Goal: Task Accomplishment & Management: Complete application form

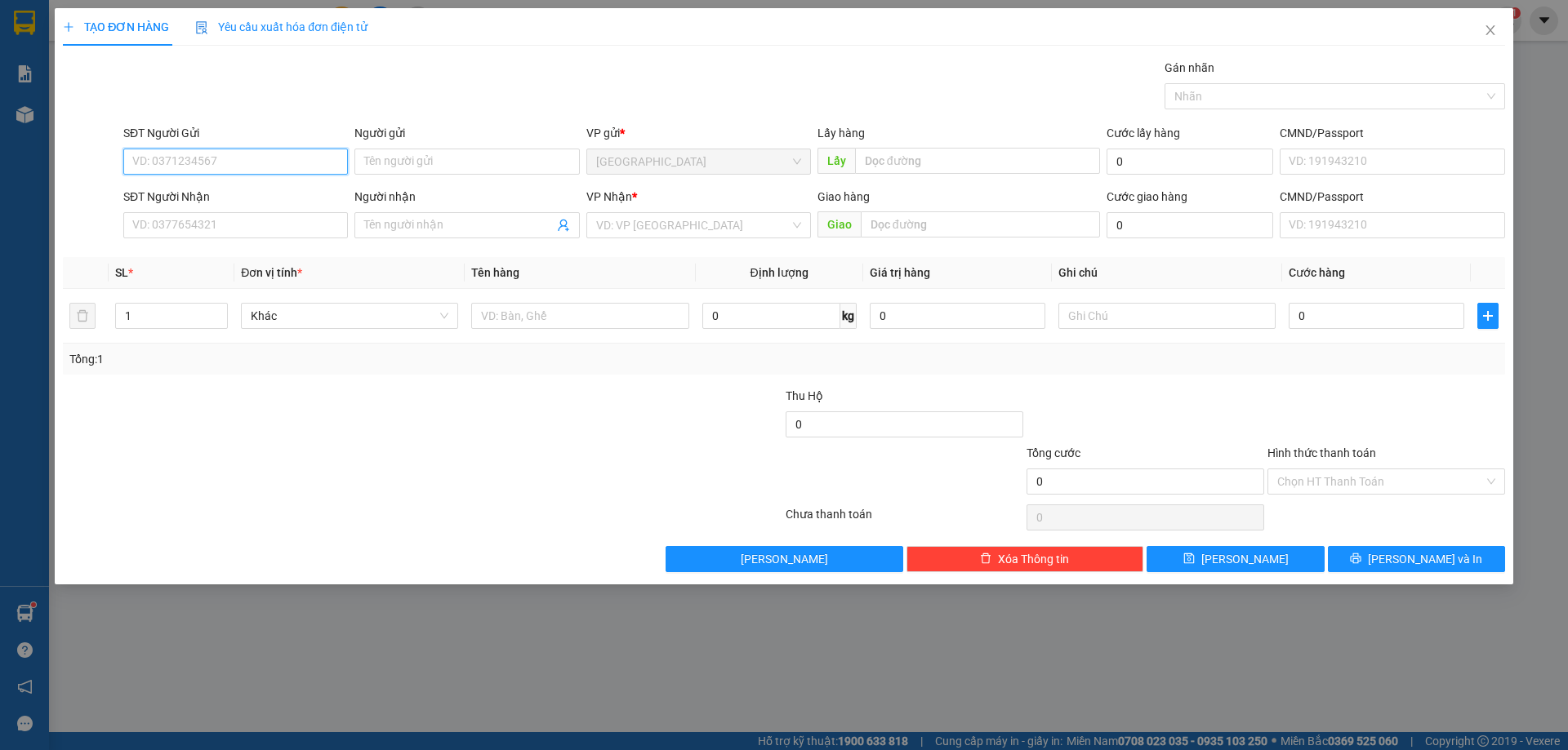
click at [246, 156] on input "SĐT Người Gửi" at bounding box center [235, 161] width 225 height 26
click at [233, 192] on div "0332607732" at bounding box center [235, 194] width 205 height 18
type input "0332607732"
type input "cf Trang"
type input "0332607732"
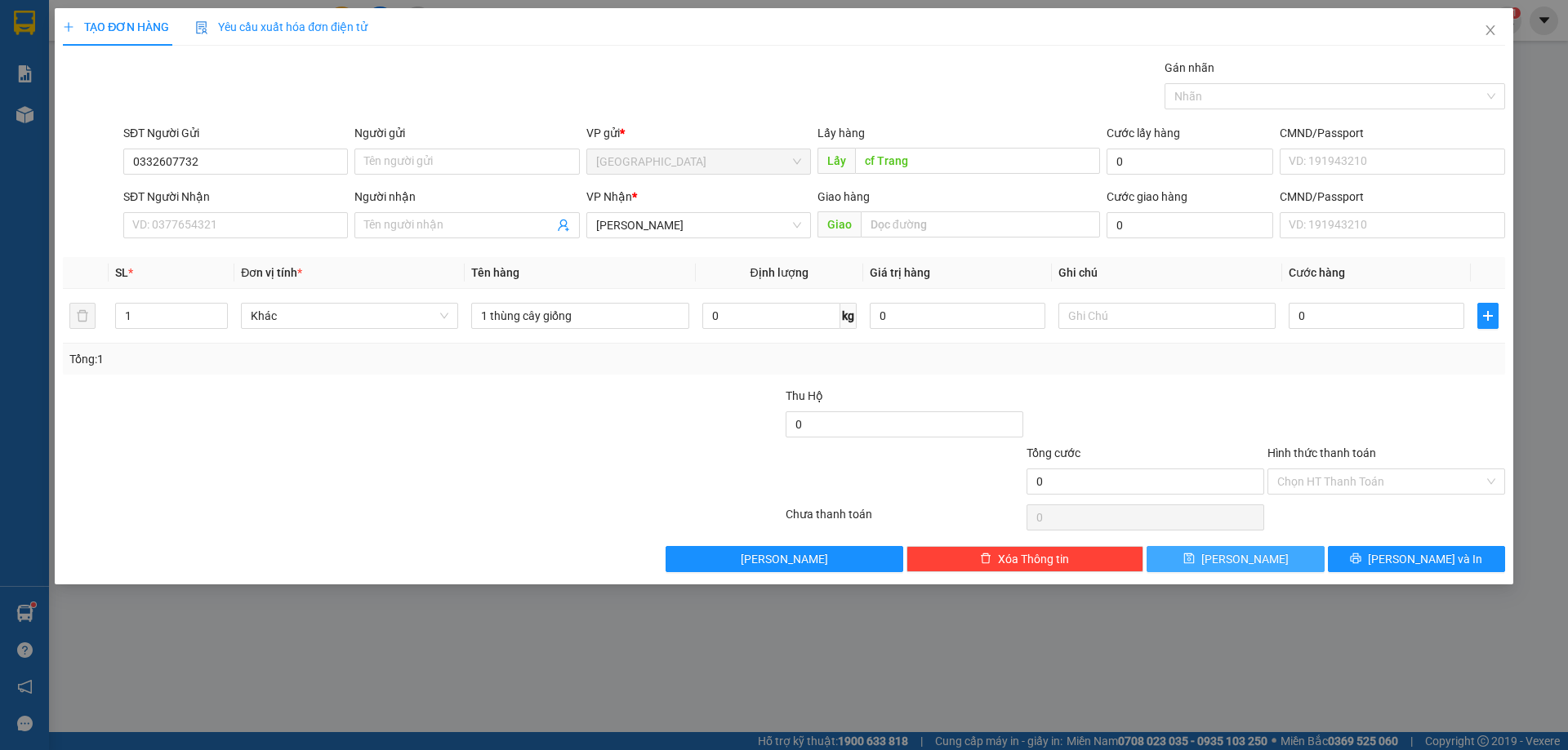
click at [1203, 555] on button "[PERSON_NAME]" at bounding box center [1235, 559] width 177 height 26
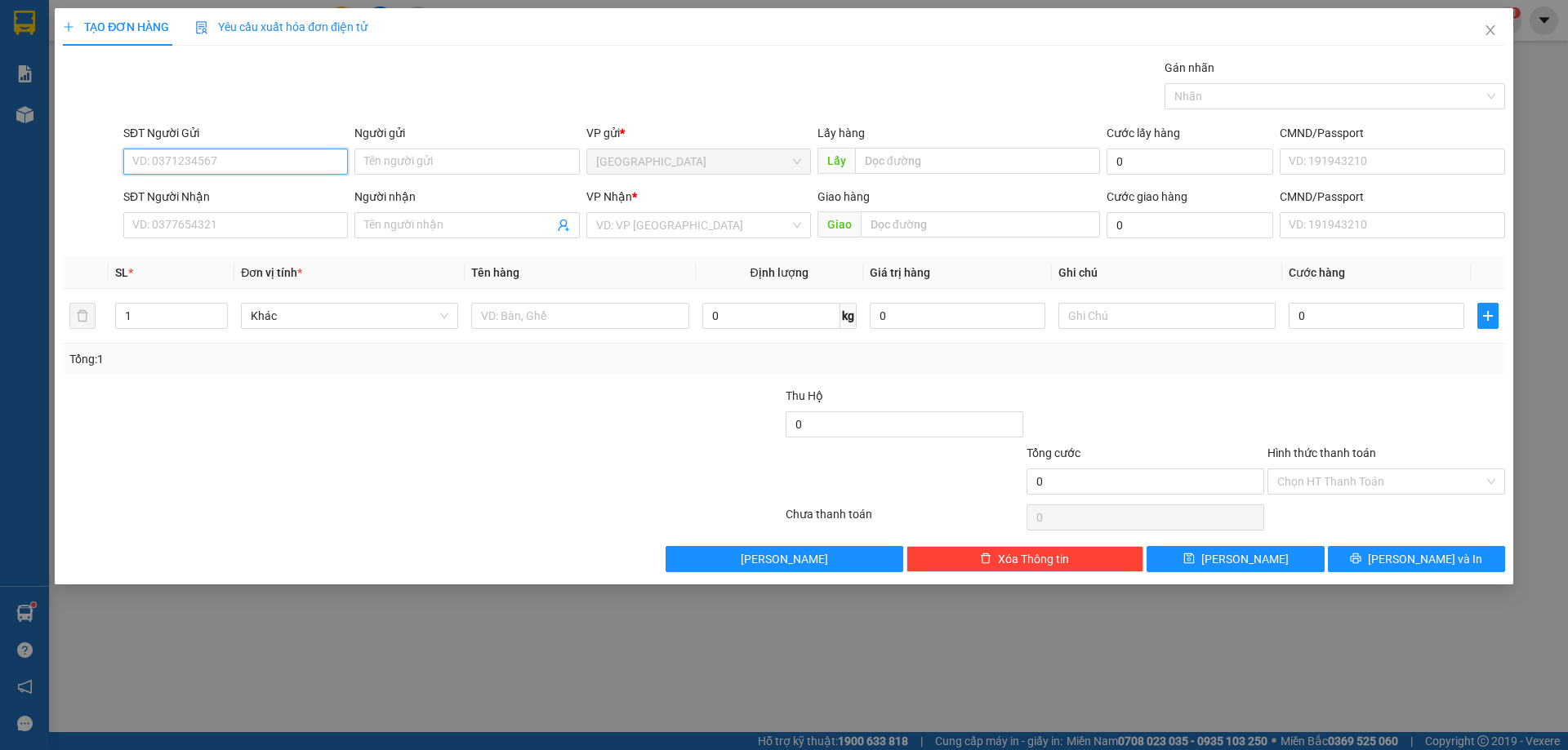
click at [236, 168] on input "SĐT Người Gửi" at bounding box center [235, 161] width 225 height 26
type input "0911010404"
click at [187, 222] on input "SĐT Người Nhận" at bounding box center [235, 225] width 225 height 26
type input "0972750709"
drag, startPoint x: 657, startPoint y: 224, endPoint x: 658, endPoint y: 233, distance: 9.1
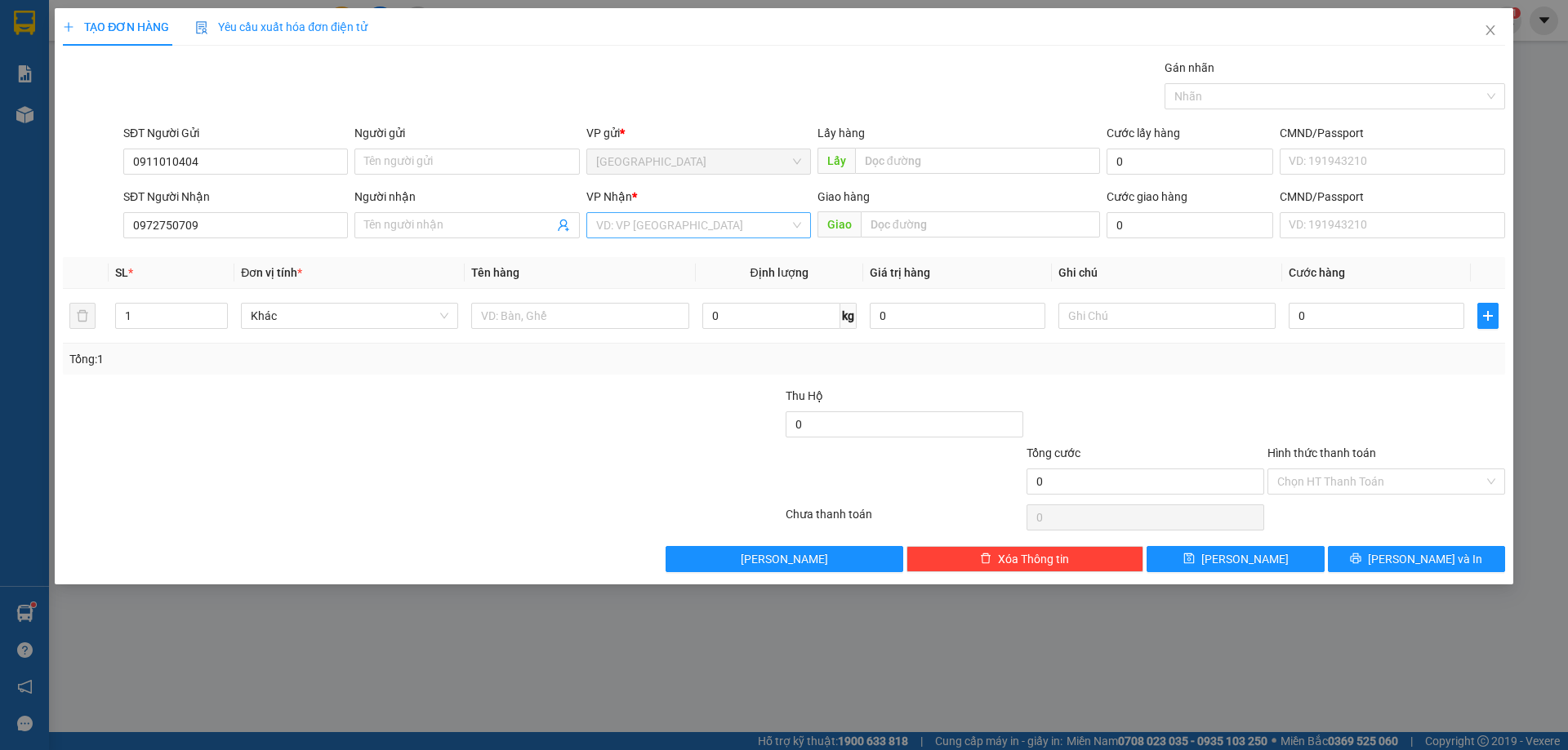
click at [658, 226] on input "search" at bounding box center [693, 225] width 193 height 24
click at [638, 303] on div "[PERSON_NAME]" at bounding box center [699, 310] width 205 height 18
click at [537, 309] on input "text" at bounding box center [579, 315] width 217 height 26
type input "1 gói bánh"
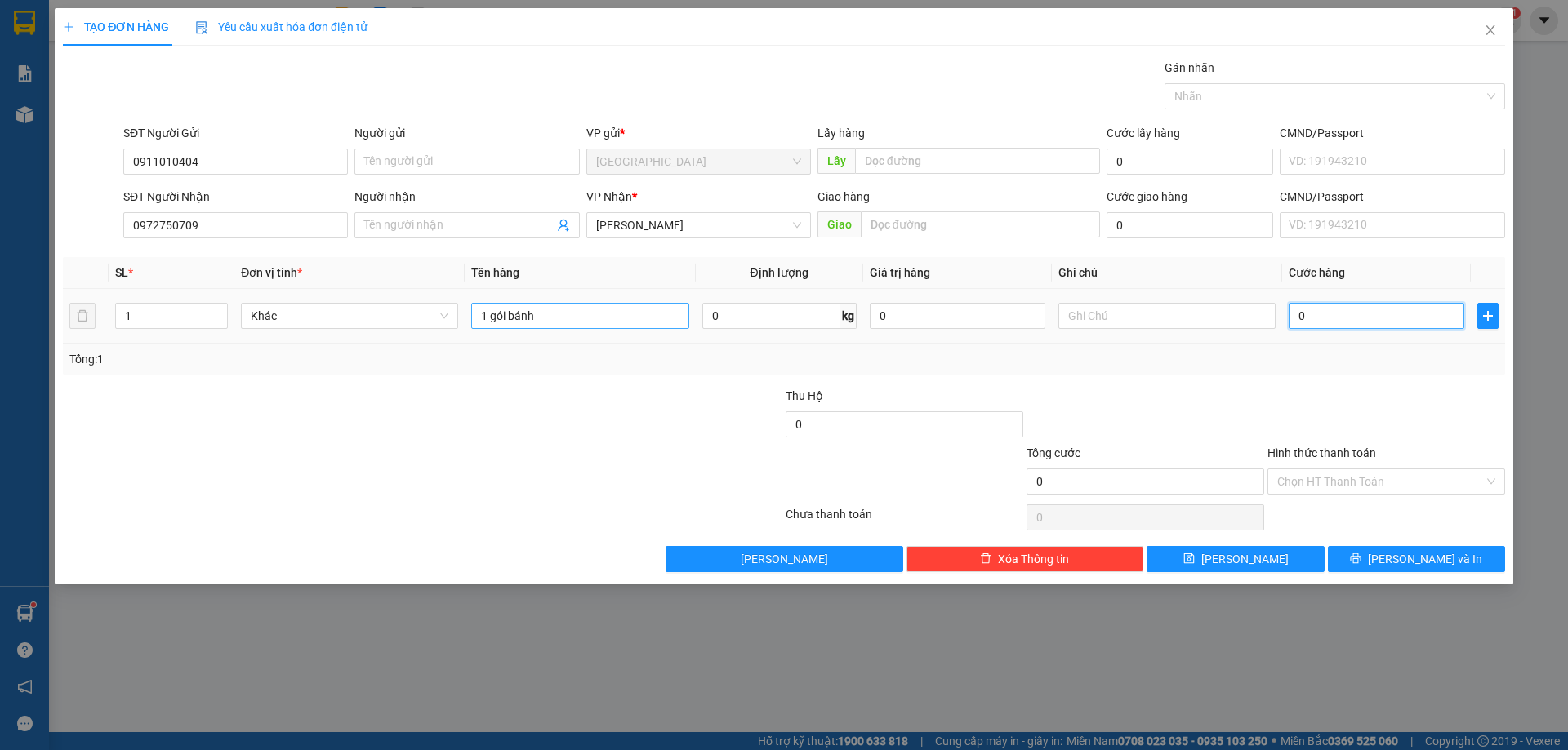
type input "3"
type input "30"
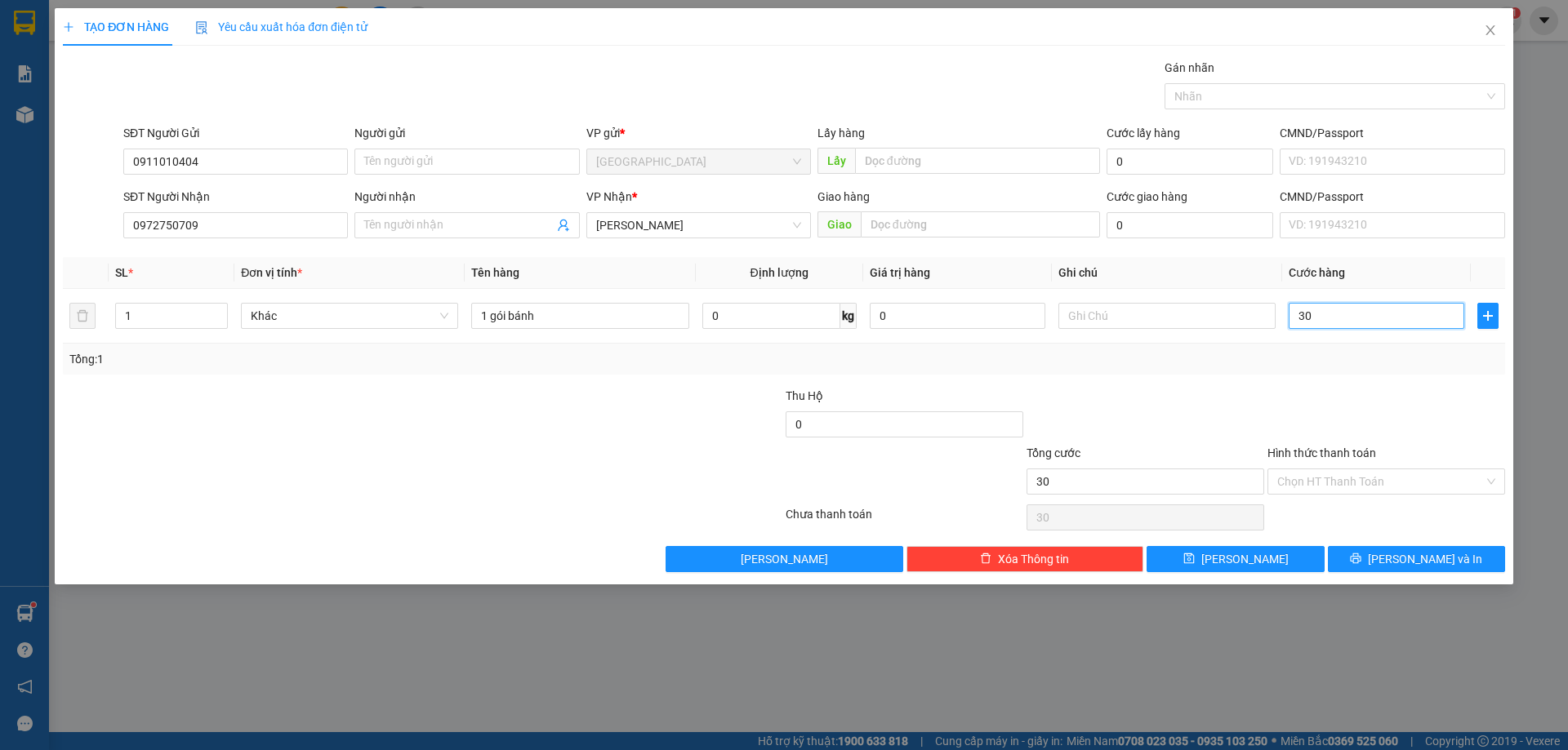
type input "30"
type input "30.000"
click at [1361, 467] on div "Hình thức thanh toán" at bounding box center [1385, 456] width 237 height 24
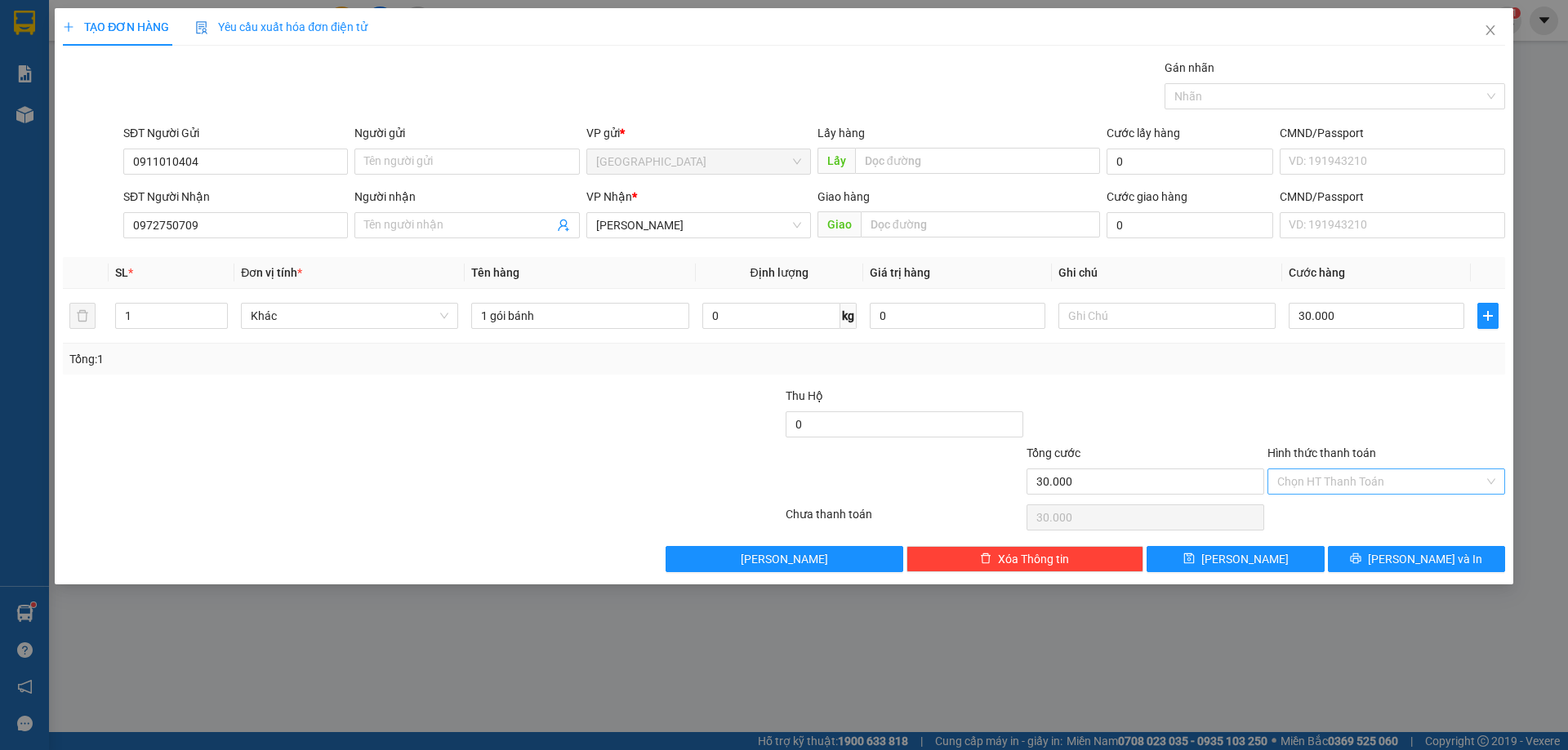
click at [1355, 479] on input "Hình thức thanh toán" at bounding box center [1379, 481] width 206 height 24
drag, startPoint x: 1302, startPoint y: 513, endPoint x: 1351, endPoint y: 554, distance: 63.9
click at [1304, 513] on div "Tại văn phòng" at bounding box center [1385, 514] width 218 height 18
type input "0"
click at [1361, 558] on icon "printer" at bounding box center [1356, 559] width 12 height 12
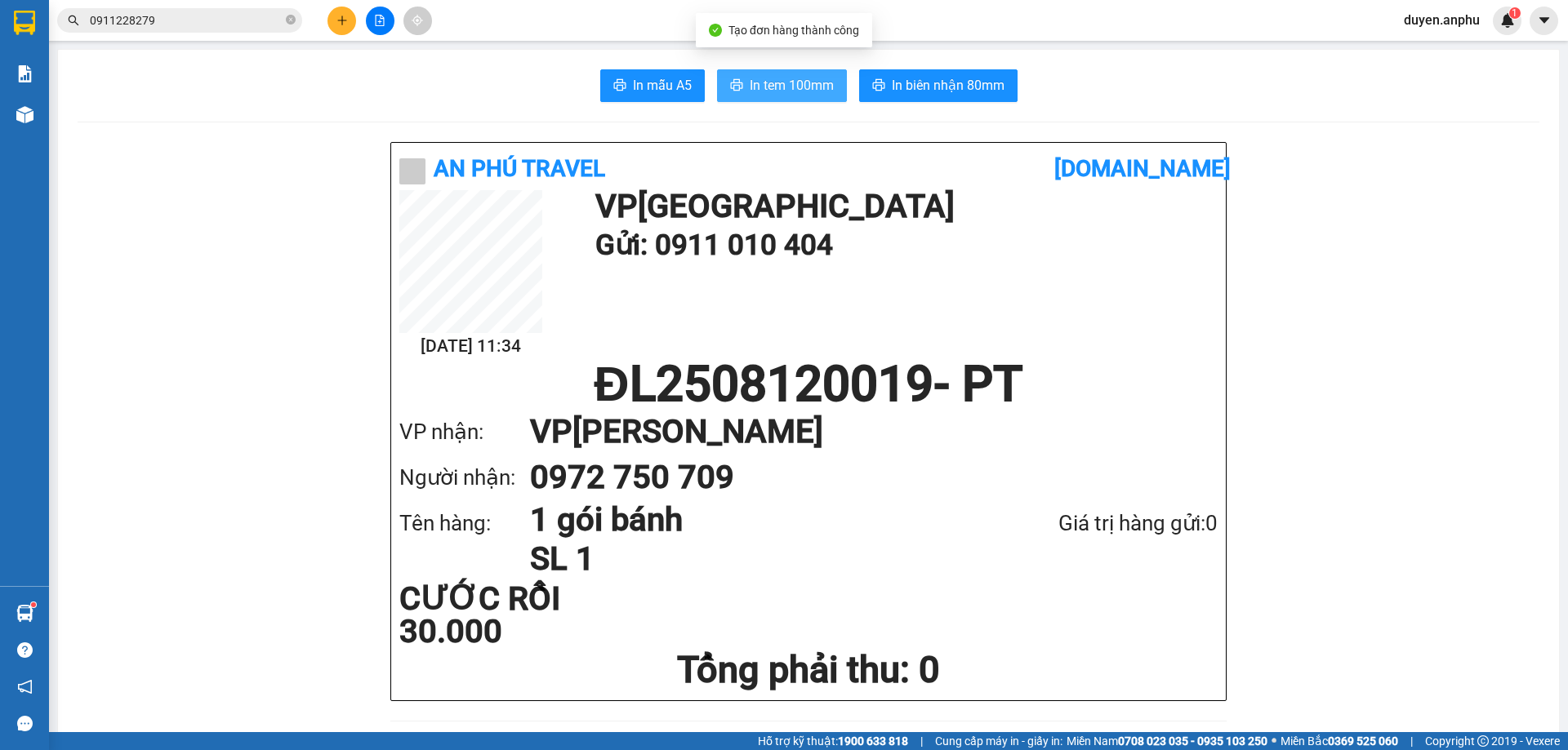
click at [761, 79] on span "In tem 100mm" at bounding box center [791, 85] width 84 height 21
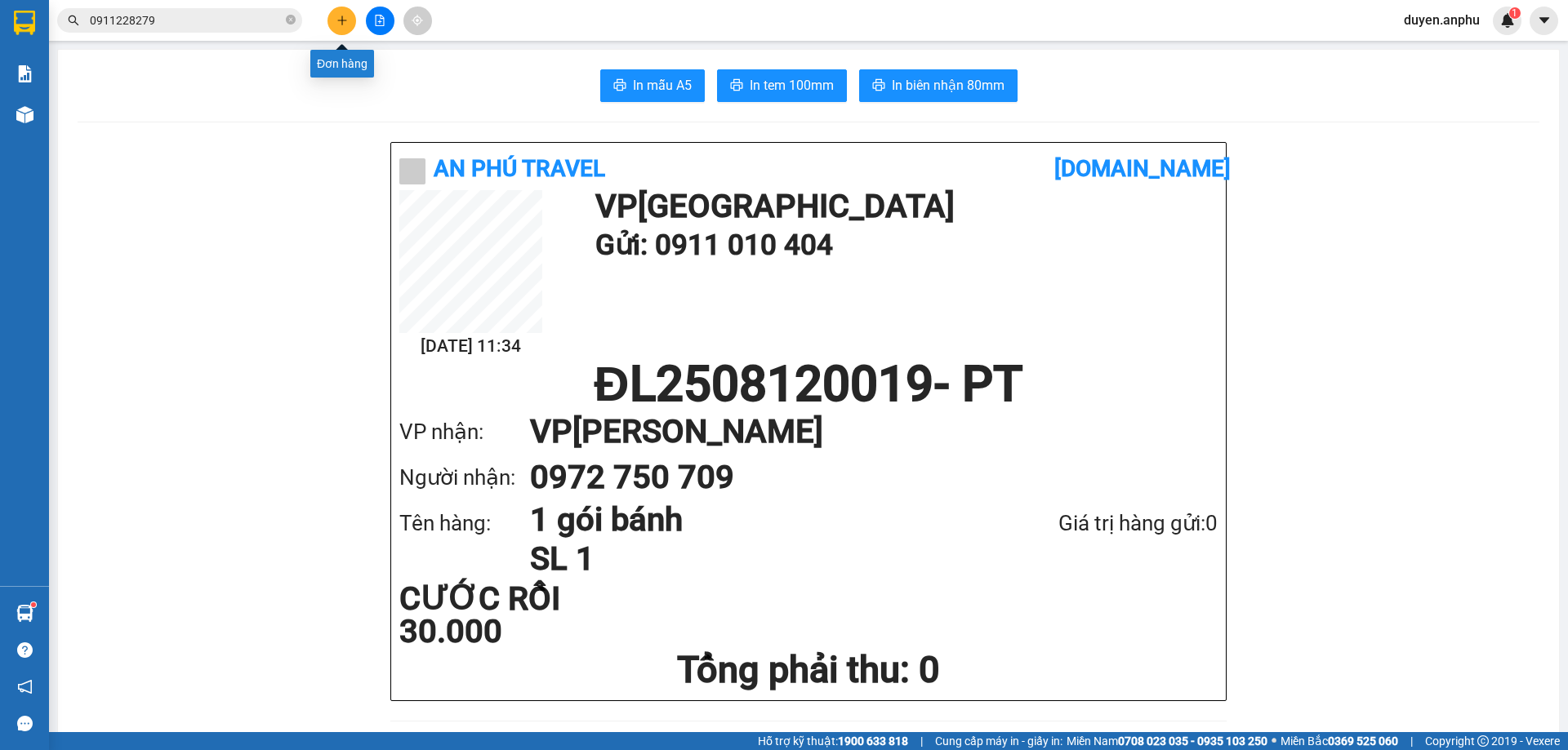
click at [340, 21] on icon "plus" at bounding box center [342, 21] width 12 height 12
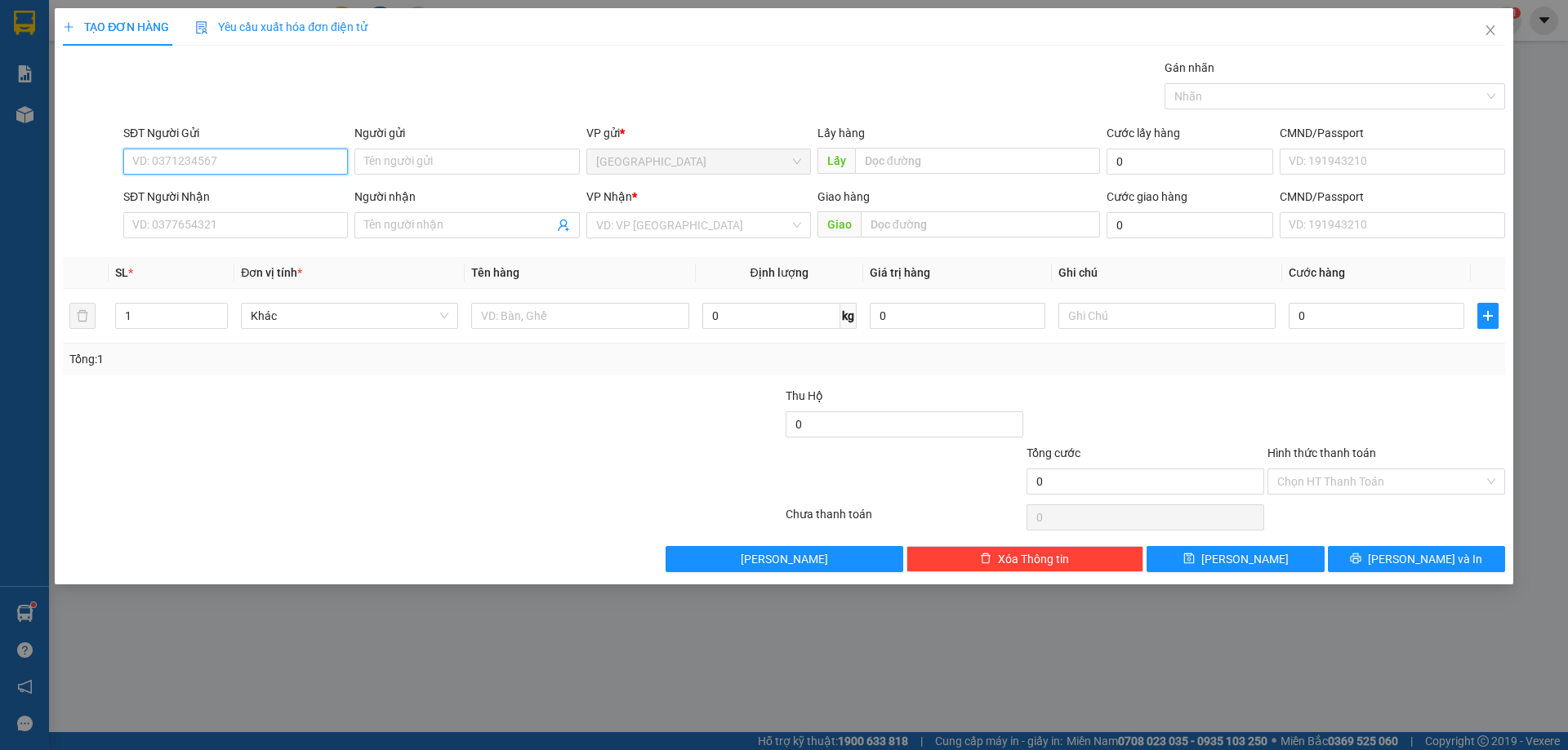
click at [286, 148] on input "SĐT Người Gửi" at bounding box center [235, 161] width 225 height 26
click at [184, 188] on div "0981085667" at bounding box center [235, 194] width 205 height 18
type input "0981085667"
type input "[PERSON_NAME]"
type input "0981085667"
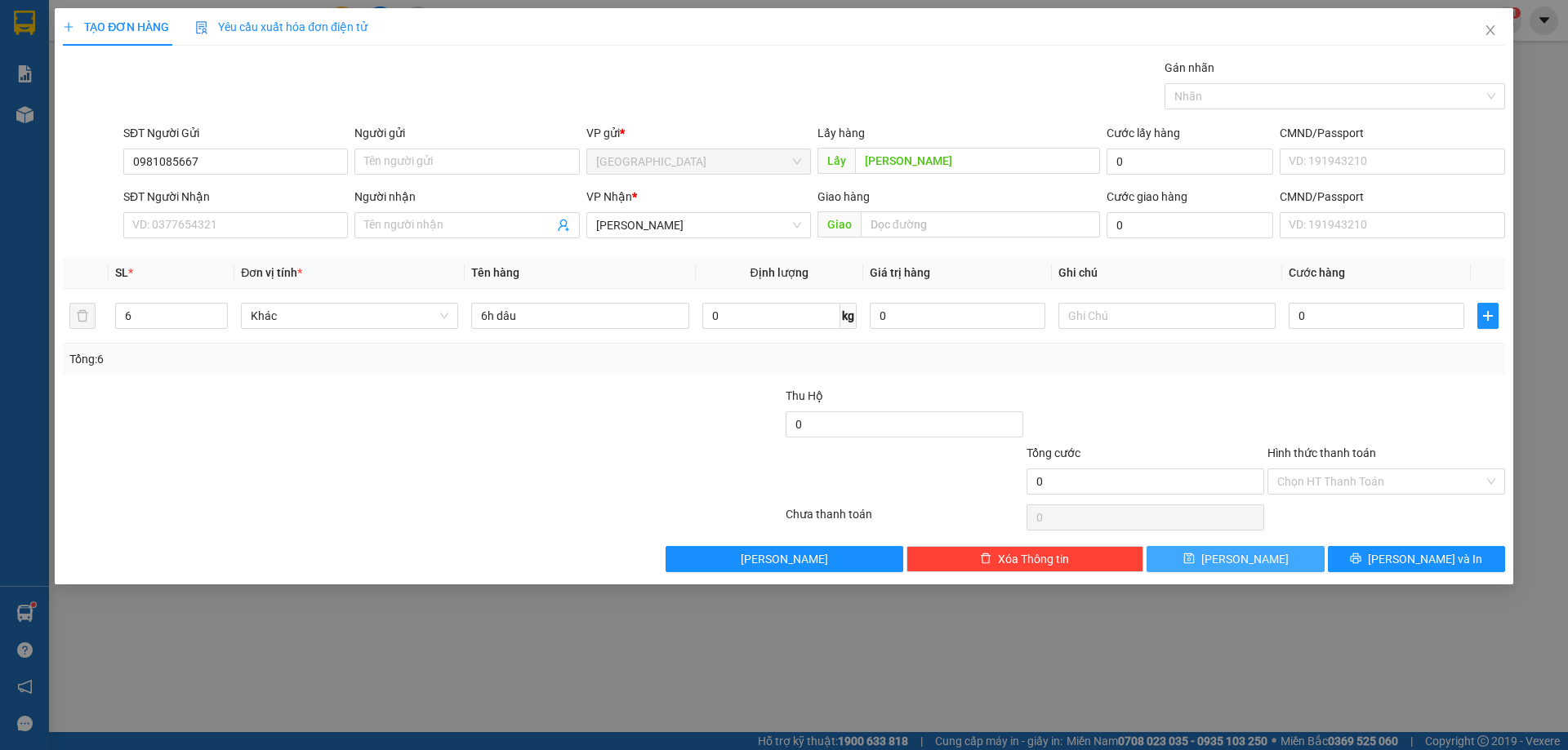
click at [1232, 555] on button "[PERSON_NAME]" at bounding box center [1235, 559] width 177 height 26
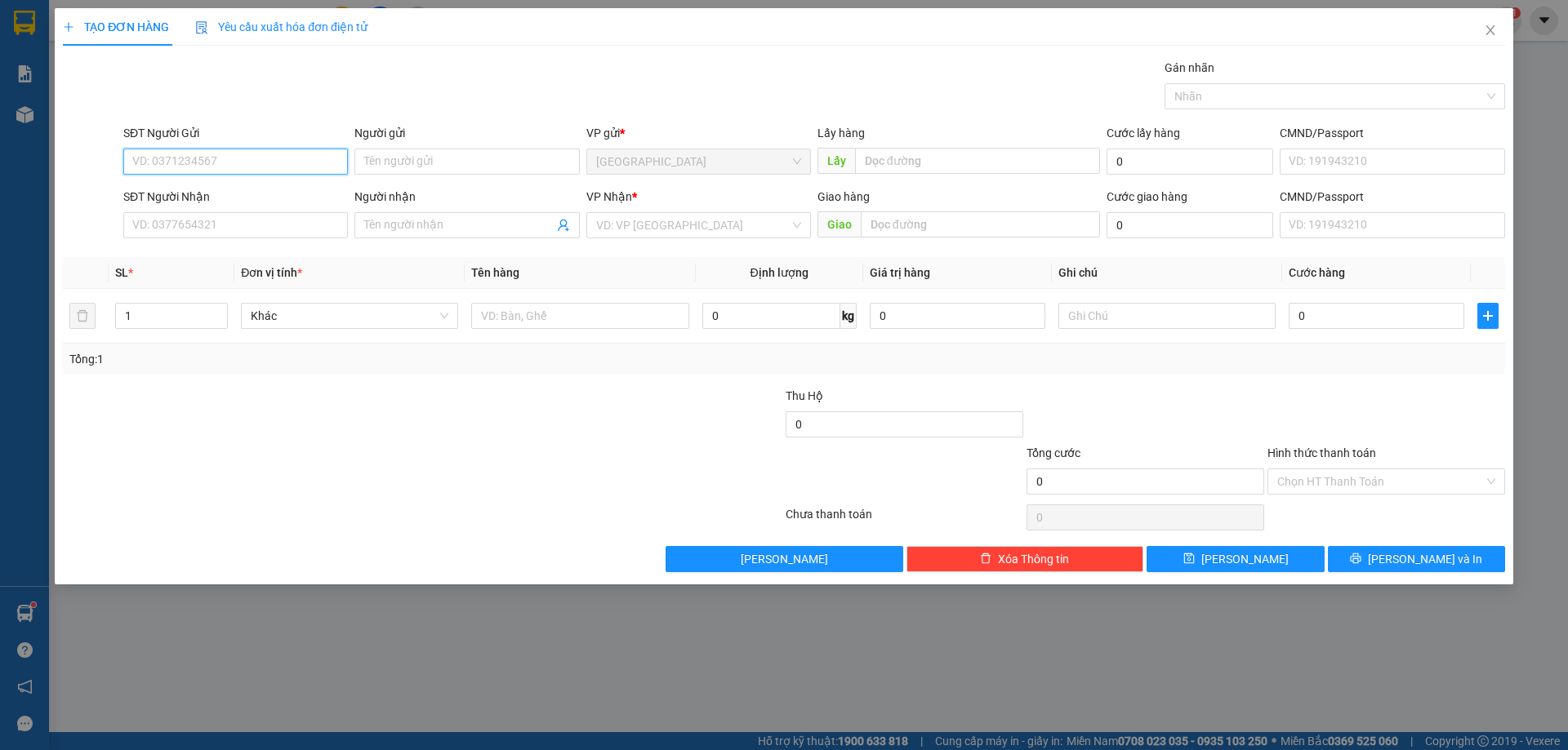
click at [233, 156] on input "SĐT Người Gửi" at bounding box center [235, 161] width 225 height 26
type input "0988052855"
click at [207, 222] on input "SĐT Người Nhận" at bounding box center [235, 225] width 225 height 26
type input "0984951093"
click at [705, 228] on input "search" at bounding box center [693, 225] width 193 height 24
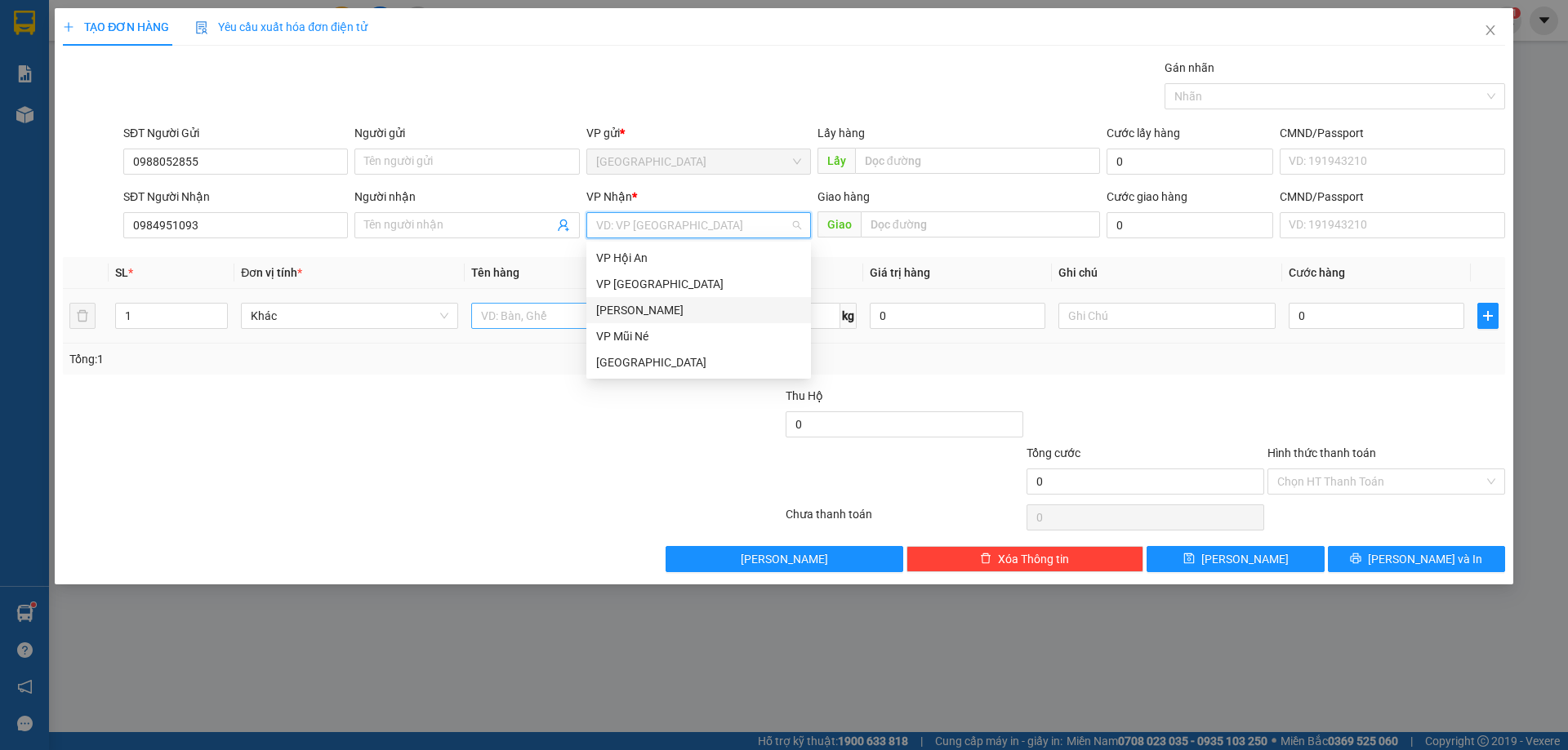
drag, startPoint x: 643, startPoint y: 312, endPoint x: 533, endPoint y: 322, distance: 110.5
click at [640, 312] on div "[PERSON_NAME]" at bounding box center [699, 310] width 205 height 18
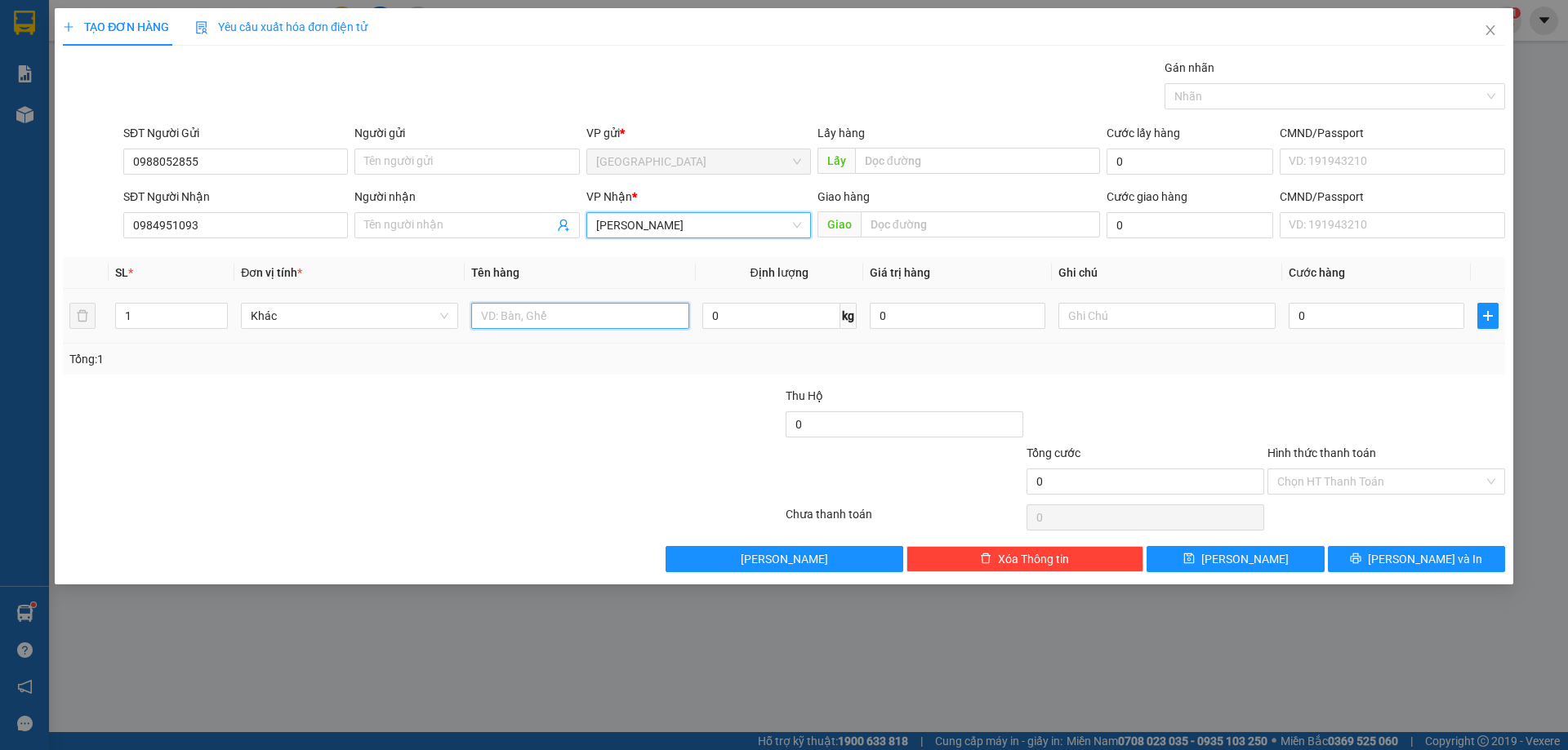
click at [533, 322] on input "text" at bounding box center [579, 315] width 217 height 26
type input "1 bì thư"
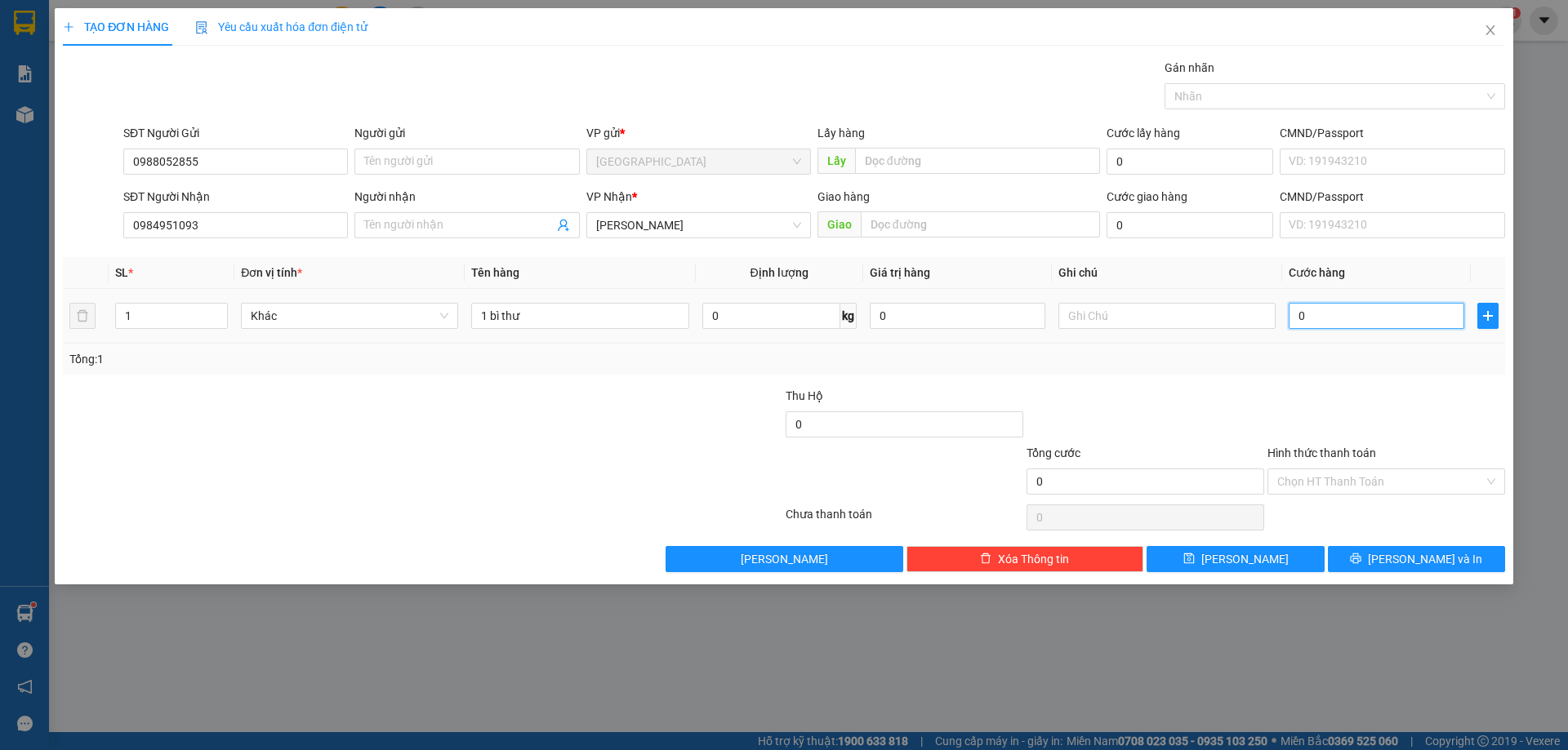
click at [1395, 320] on input "0" at bounding box center [1377, 315] width 176 height 26
type input "3"
type input "30"
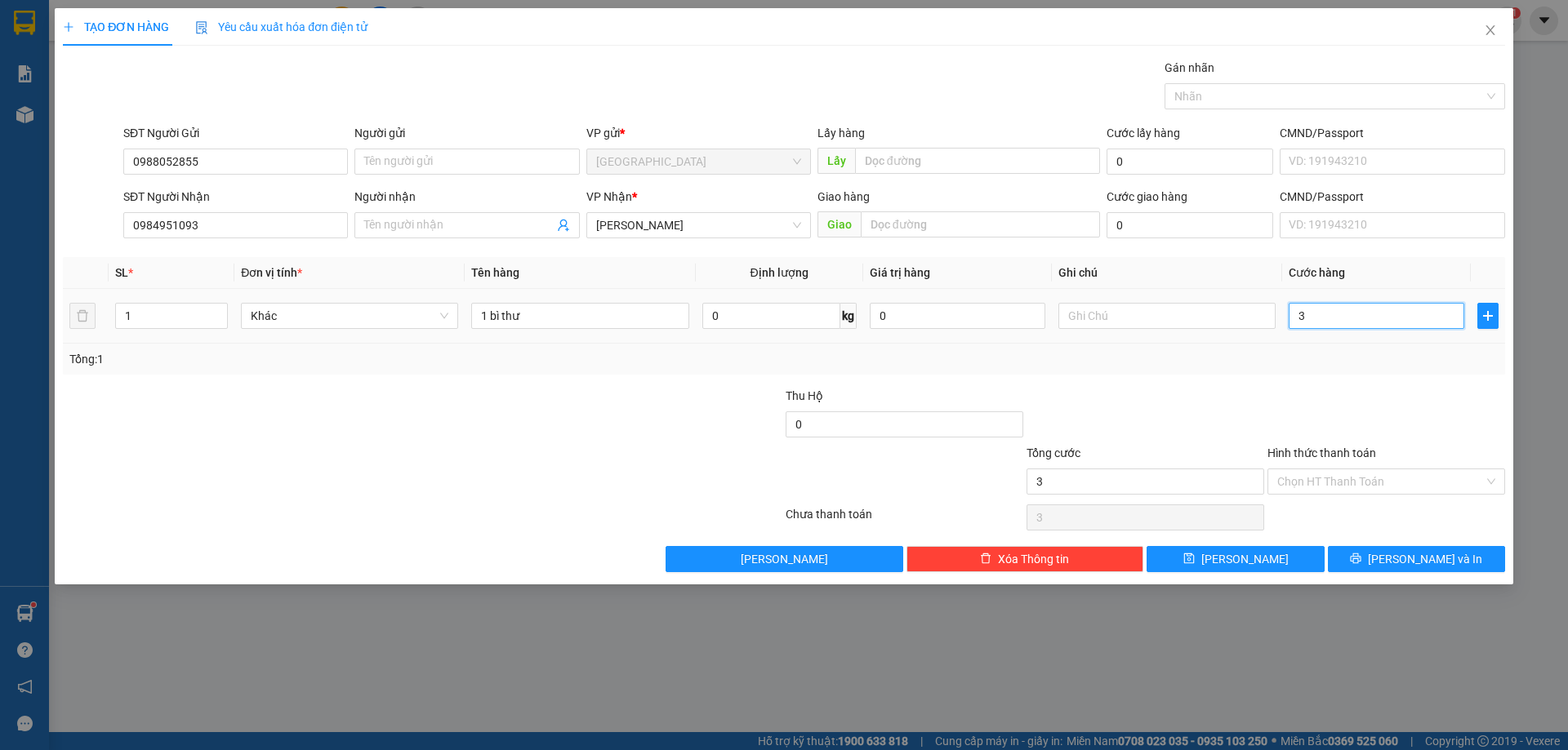
type input "30"
type input "30.000"
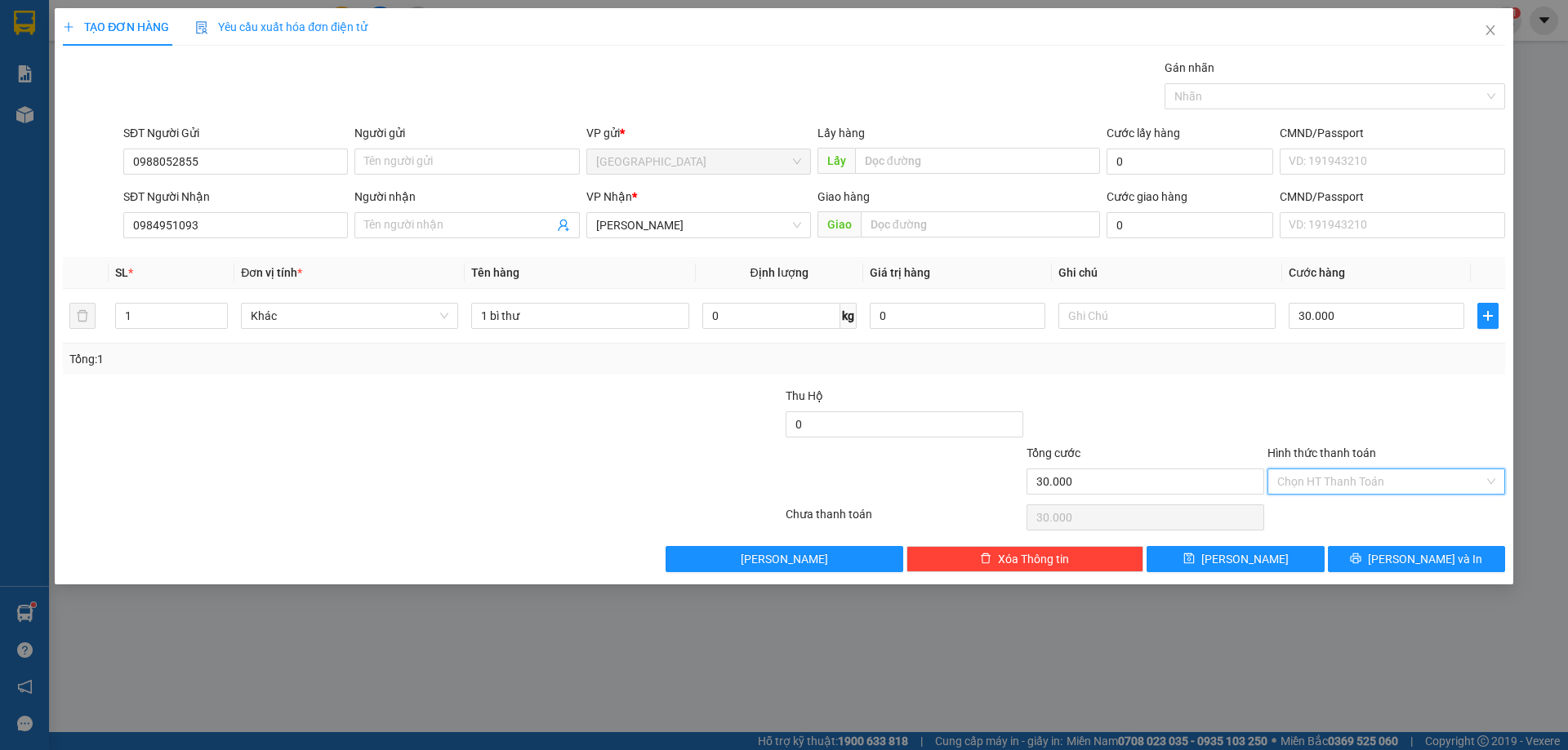
drag, startPoint x: 1332, startPoint y: 480, endPoint x: 1314, endPoint y: 498, distance: 25.5
click at [1335, 473] on input "Hình thức thanh toán" at bounding box center [1379, 481] width 206 height 24
click at [1310, 513] on div "Tại văn phòng" at bounding box center [1385, 514] width 218 height 18
type input "0"
drag, startPoint x: 1377, startPoint y: 548, endPoint x: 1366, endPoint y: 541, distance: 13.0
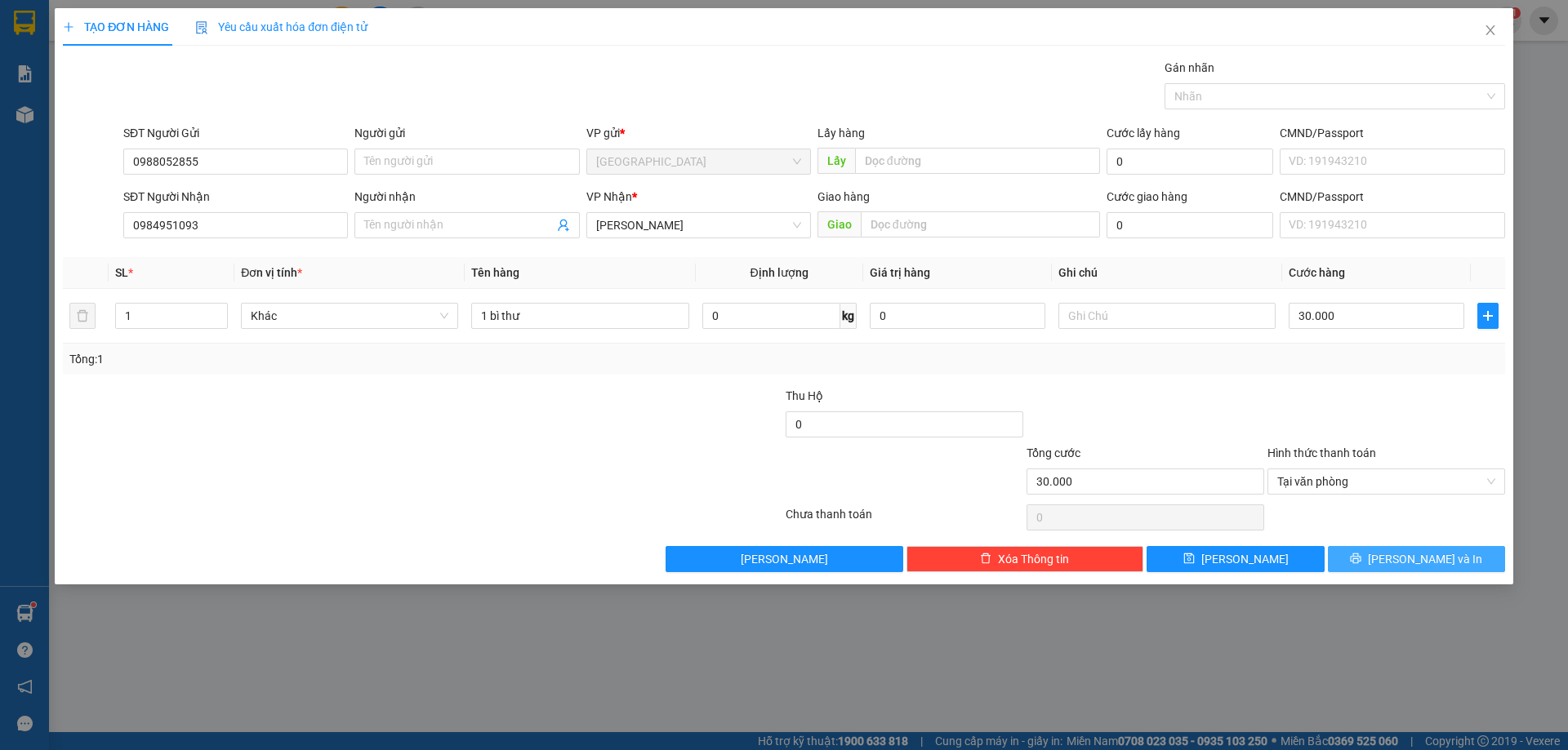
click at [1377, 546] on button "[PERSON_NAME] và In" at bounding box center [1416, 559] width 177 height 26
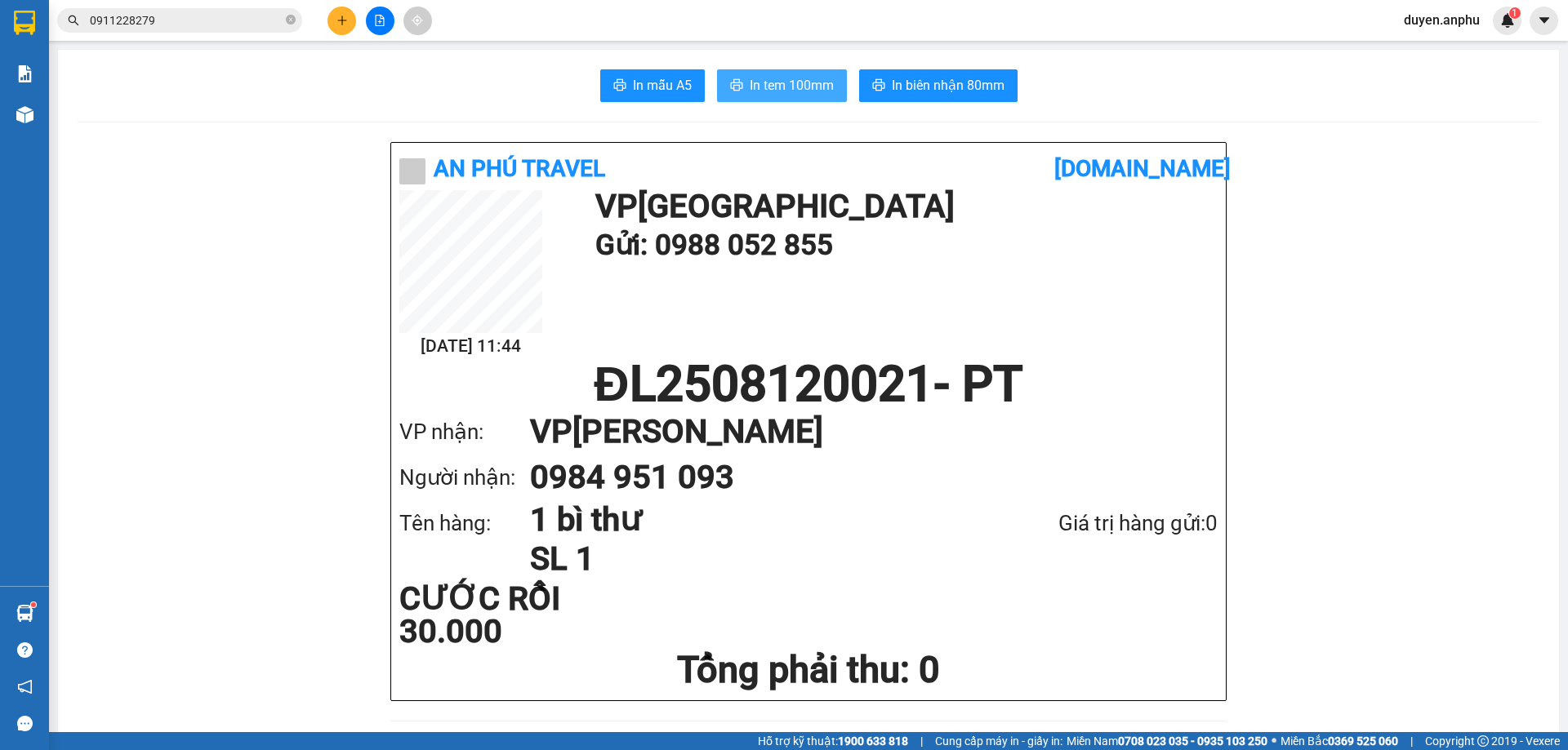
click at [790, 92] on span "In tem 100mm" at bounding box center [791, 85] width 84 height 21
click at [348, 21] on button at bounding box center [341, 21] width 28 height 28
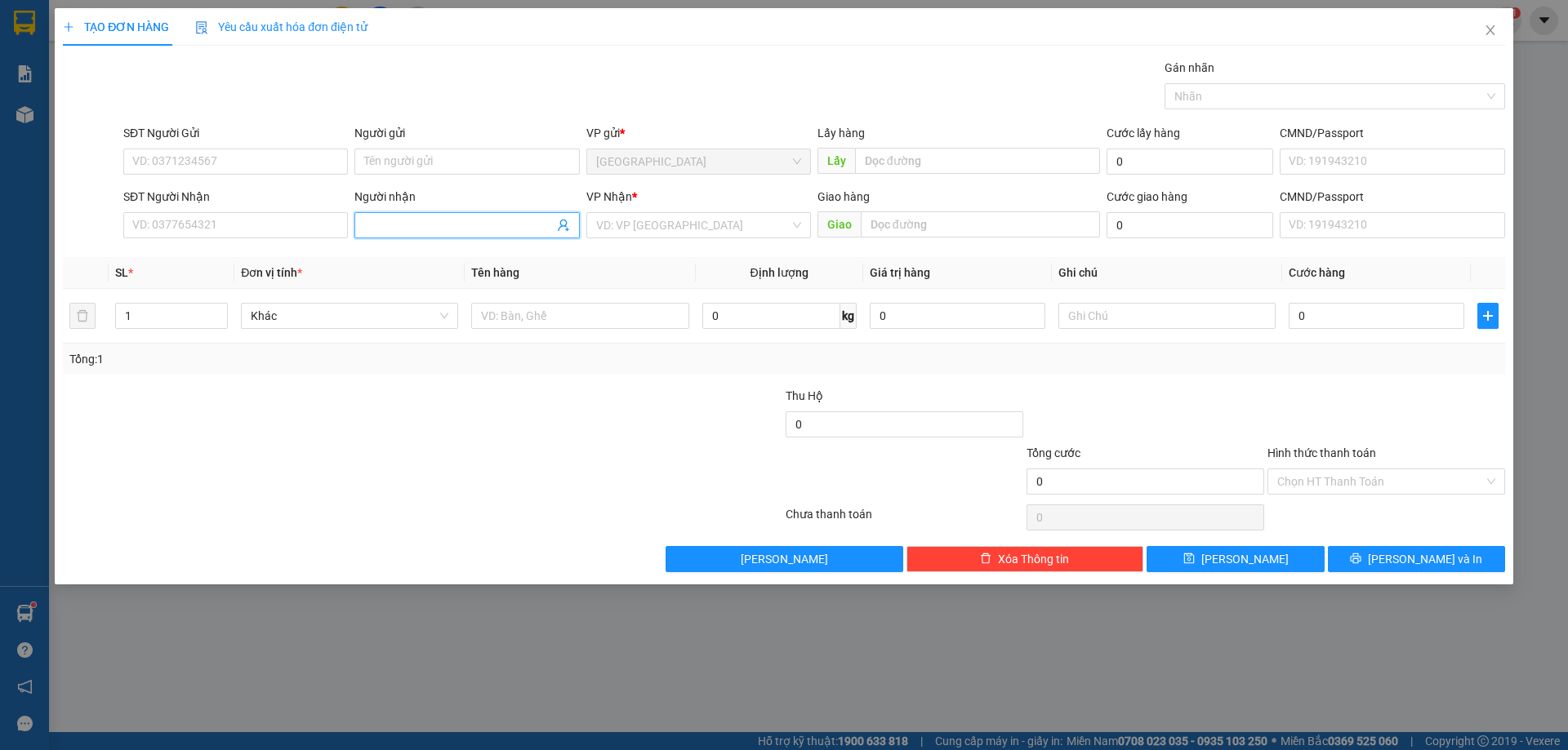
click at [397, 219] on input "Người nhận" at bounding box center [458, 225] width 189 height 18
type input "Thảo"
click at [700, 235] on input "search" at bounding box center [693, 225] width 193 height 24
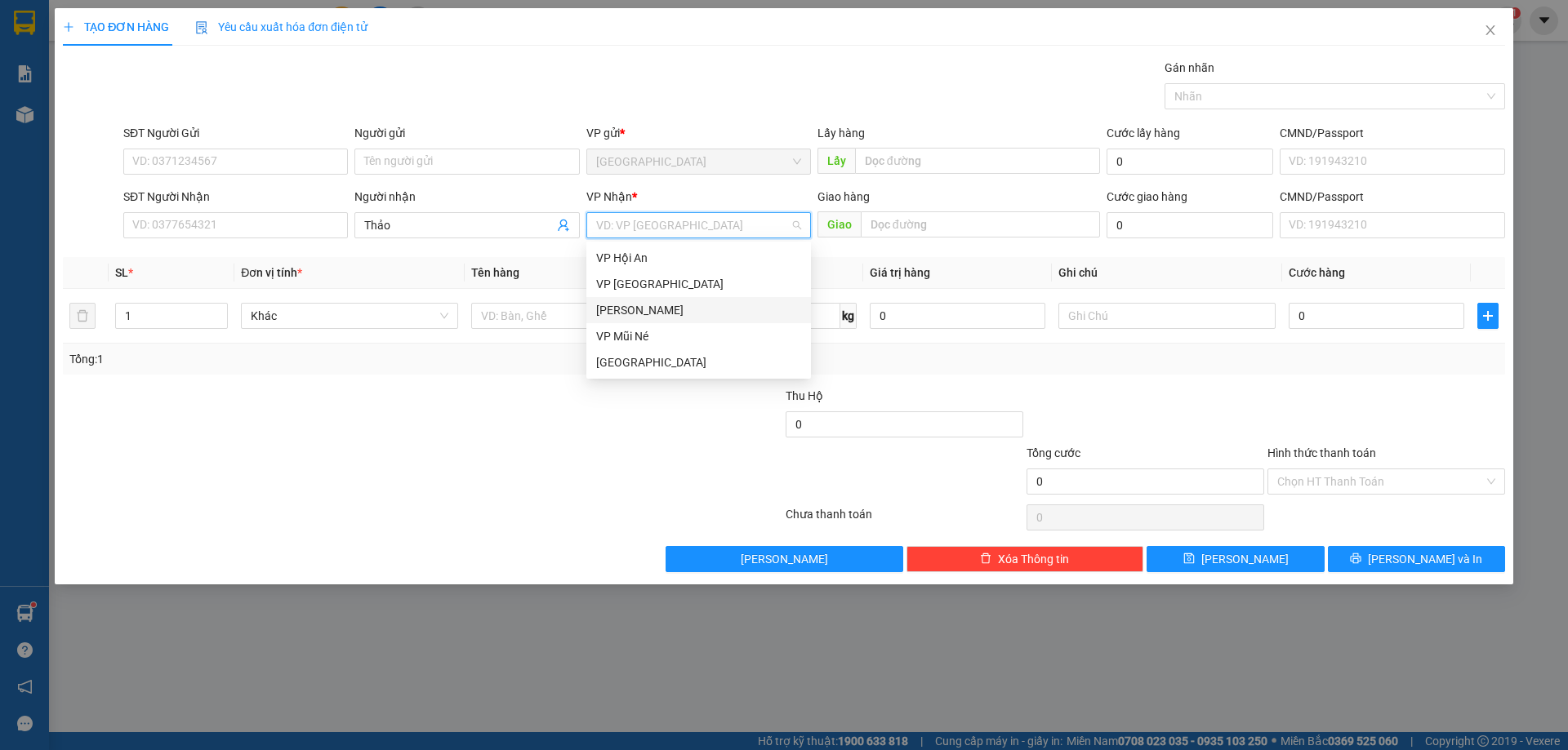
click at [645, 312] on div "[PERSON_NAME]" at bounding box center [699, 310] width 205 height 18
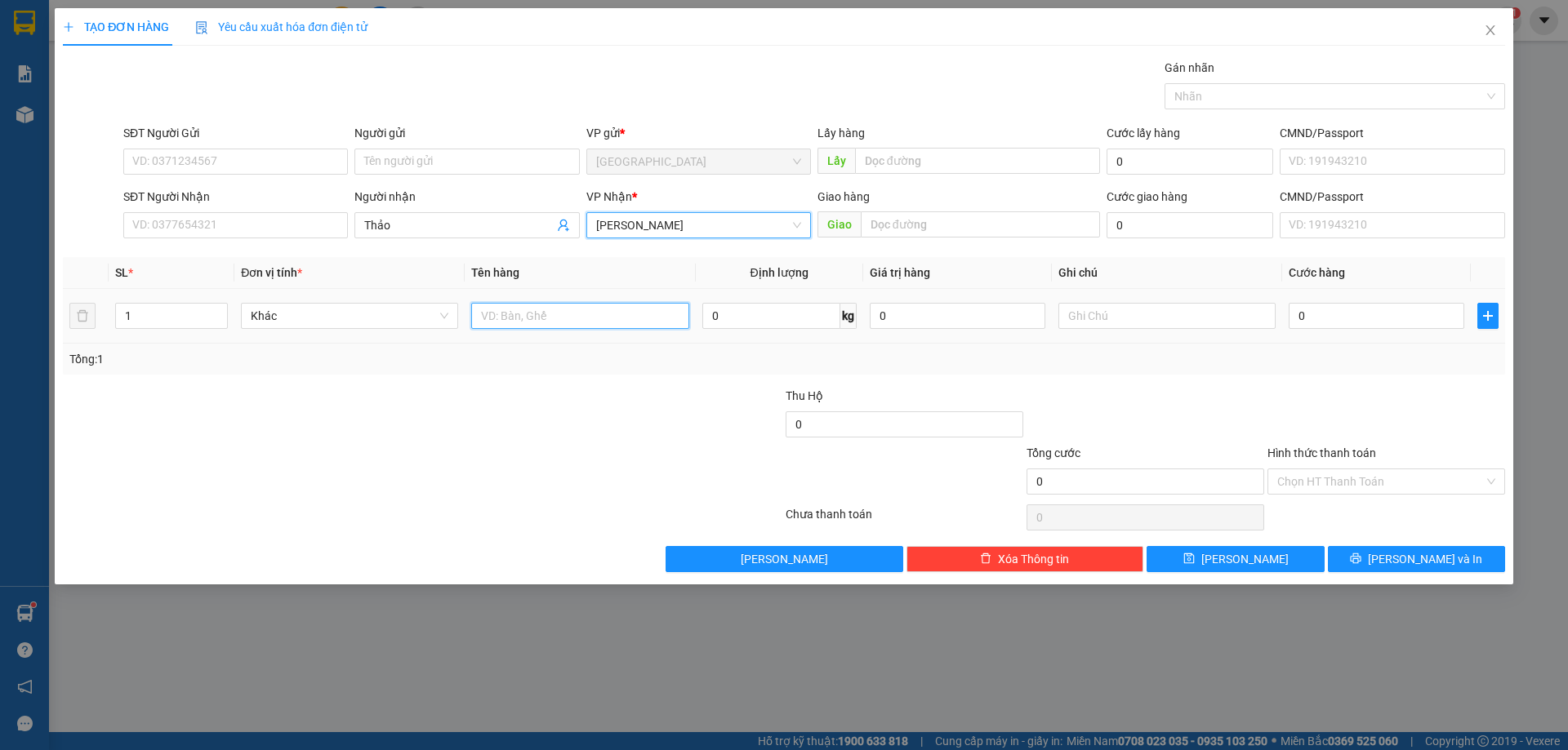
click at [552, 323] on input "text" at bounding box center [579, 315] width 217 height 26
type input "dâu"
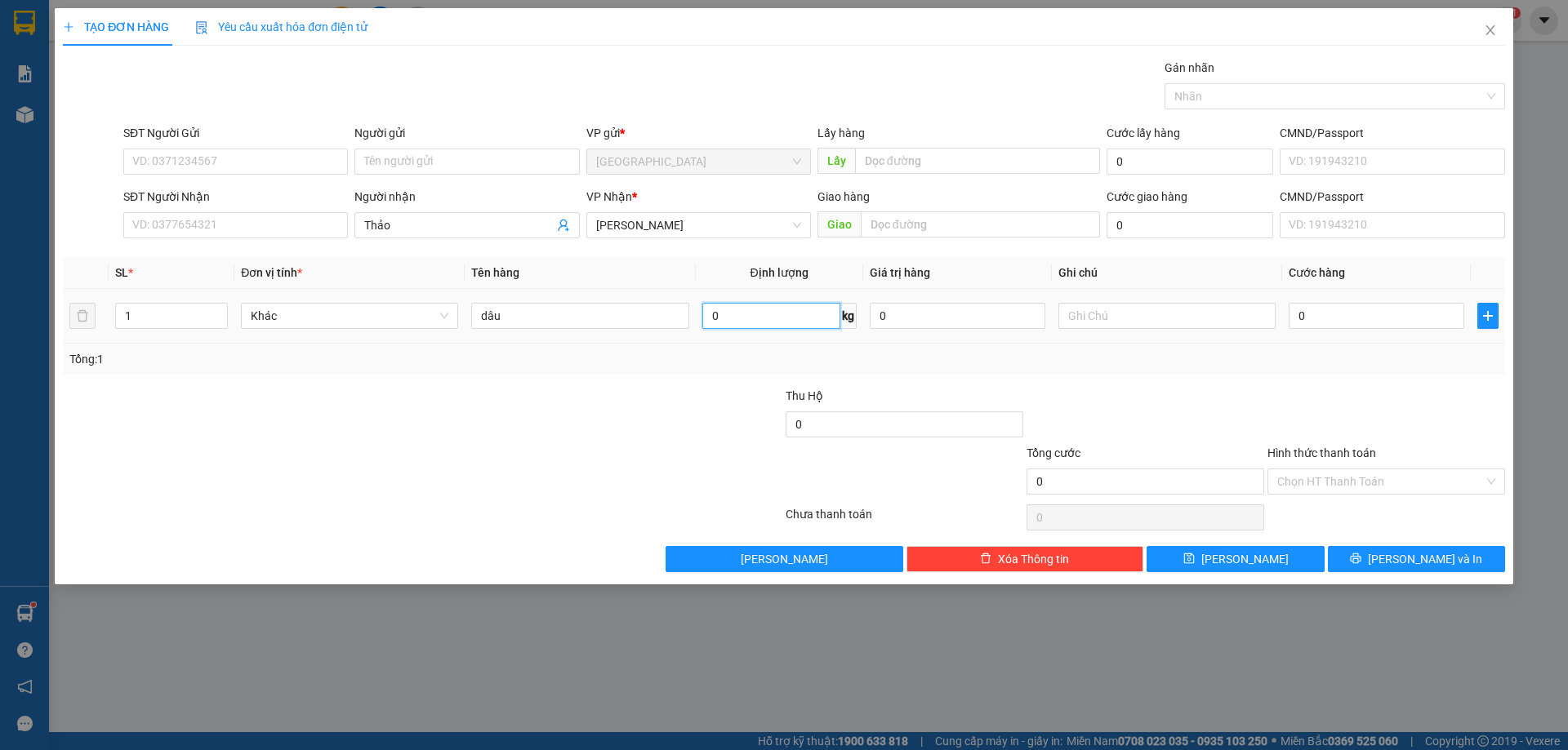
click at [783, 317] on input "0" at bounding box center [771, 315] width 138 height 26
type input "9"
type input "3"
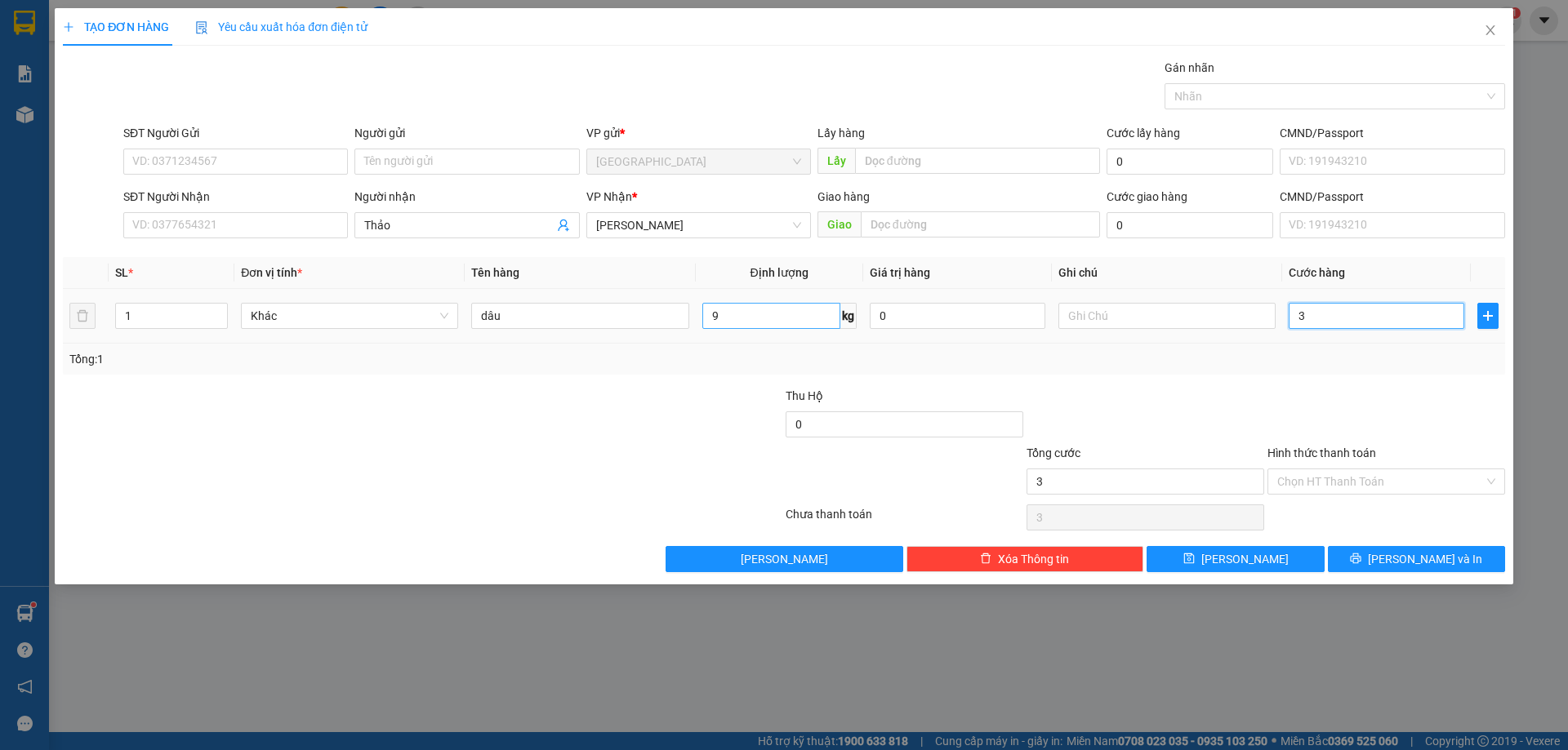
type input "30"
type input "30.000"
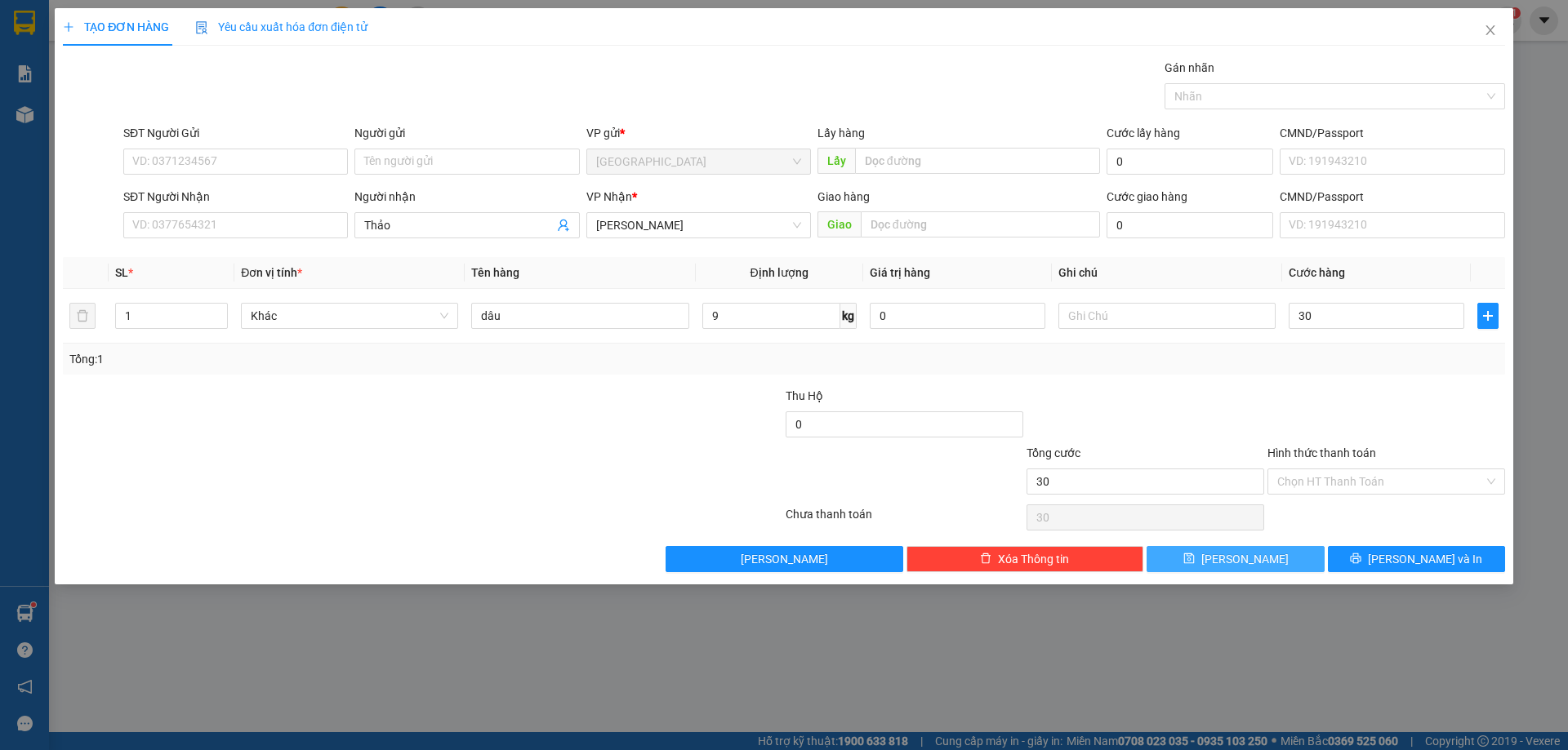
type input "30.000"
click at [1261, 560] on button "[PERSON_NAME]" at bounding box center [1235, 559] width 177 height 26
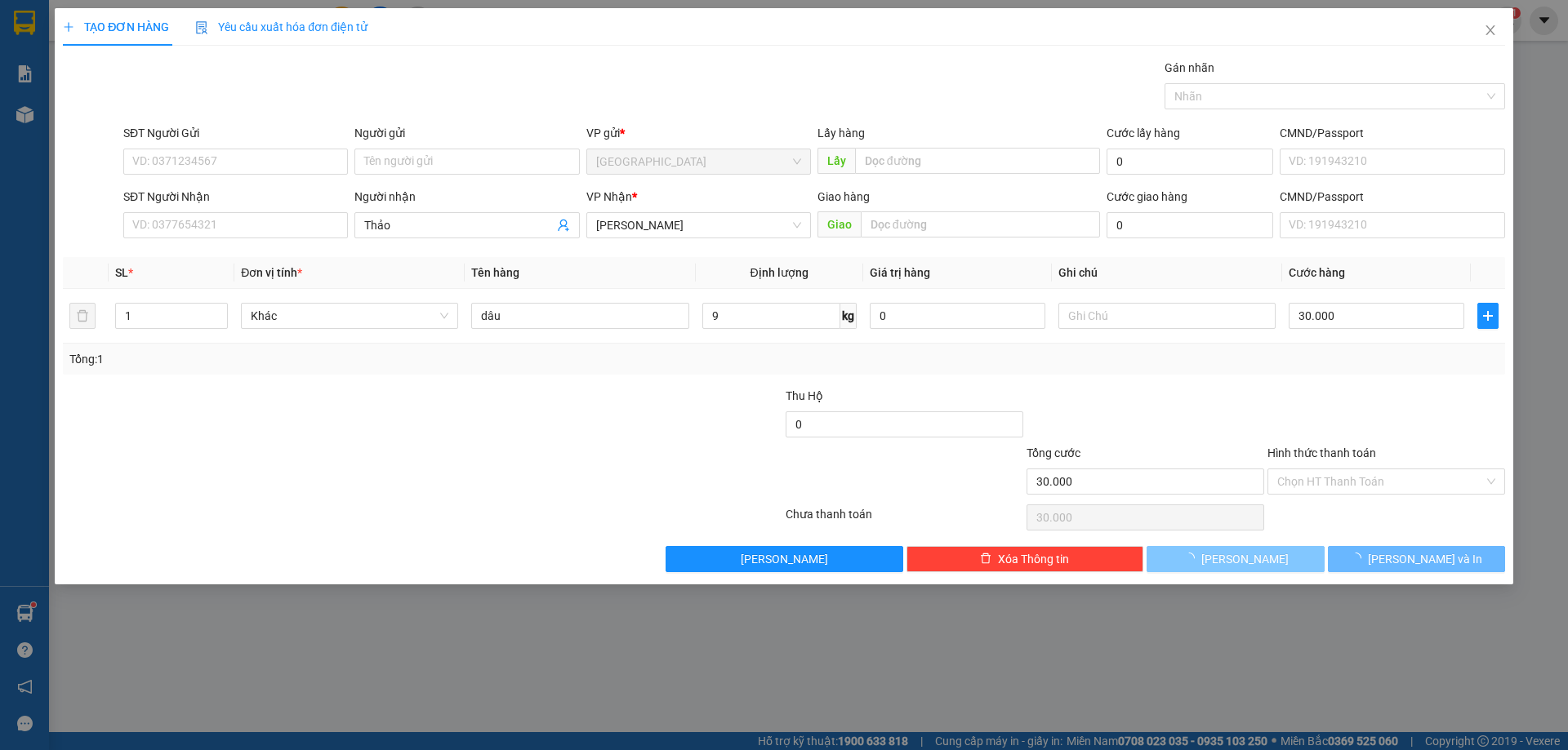
type input "0"
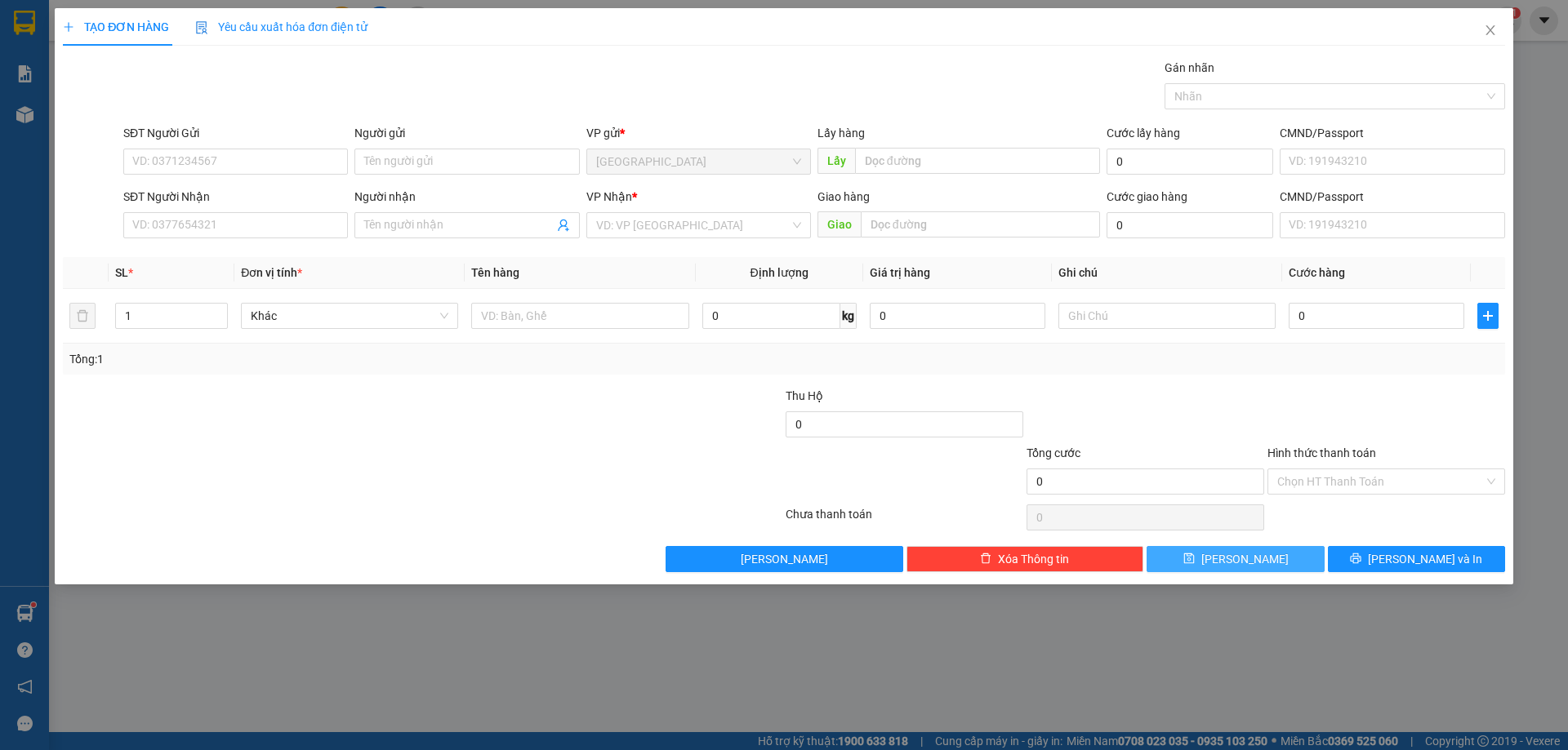
click at [1147, 546] on button "[PERSON_NAME]" at bounding box center [1235, 559] width 177 height 26
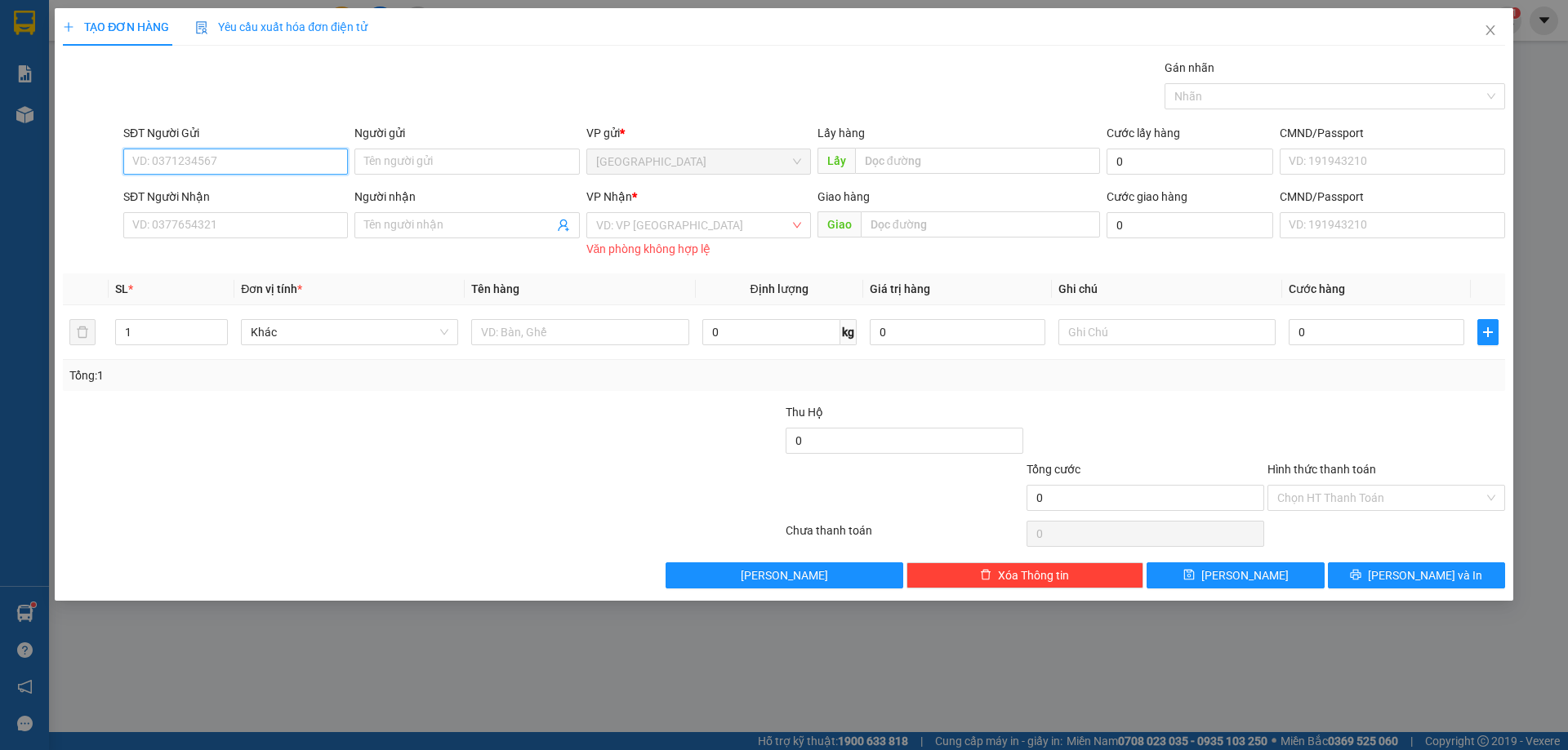
click at [225, 161] on input "SĐT Người Gửi" at bounding box center [235, 161] width 225 height 26
type input "0356646034"
click at [191, 221] on input "SĐT Người Nhận" at bounding box center [235, 225] width 225 height 26
type input "0368555004"
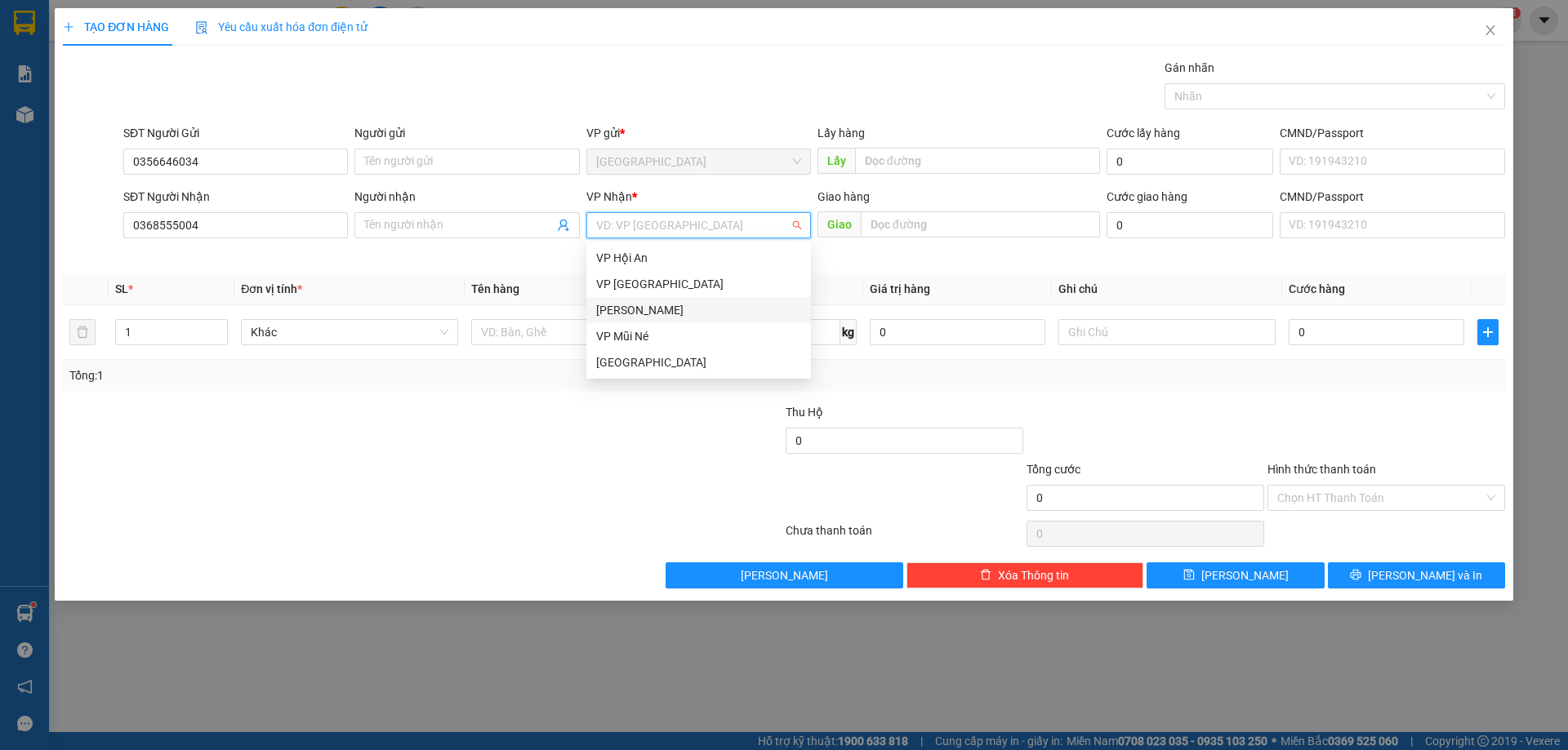
click at [658, 224] on input "search" at bounding box center [693, 225] width 193 height 24
click at [655, 311] on div "[PERSON_NAME]" at bounding box center [699, 310] width 205 height 18
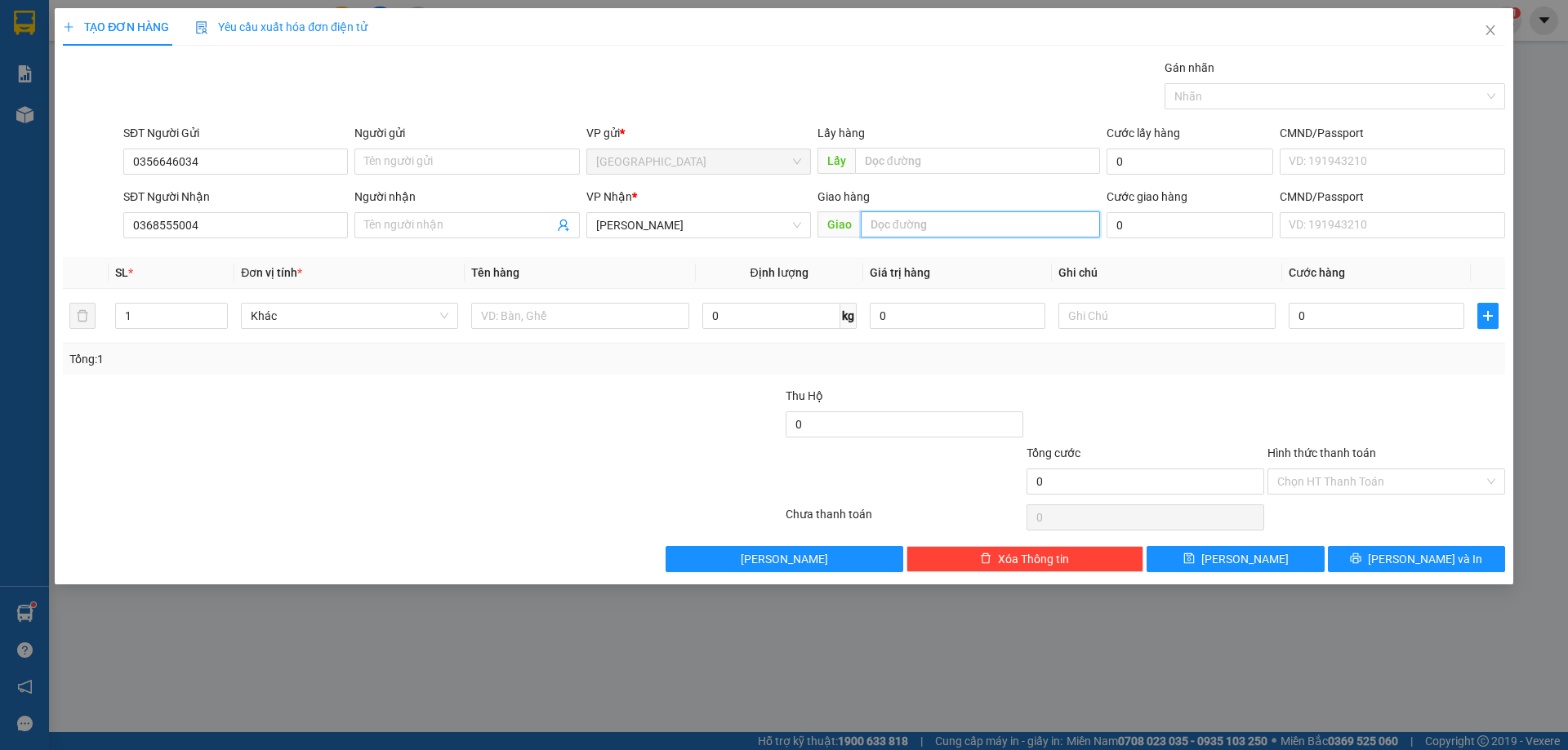
click at [908, 229] on input "text" at bounding box center [980, 224] width 239 height 26
type input "19 HTK"
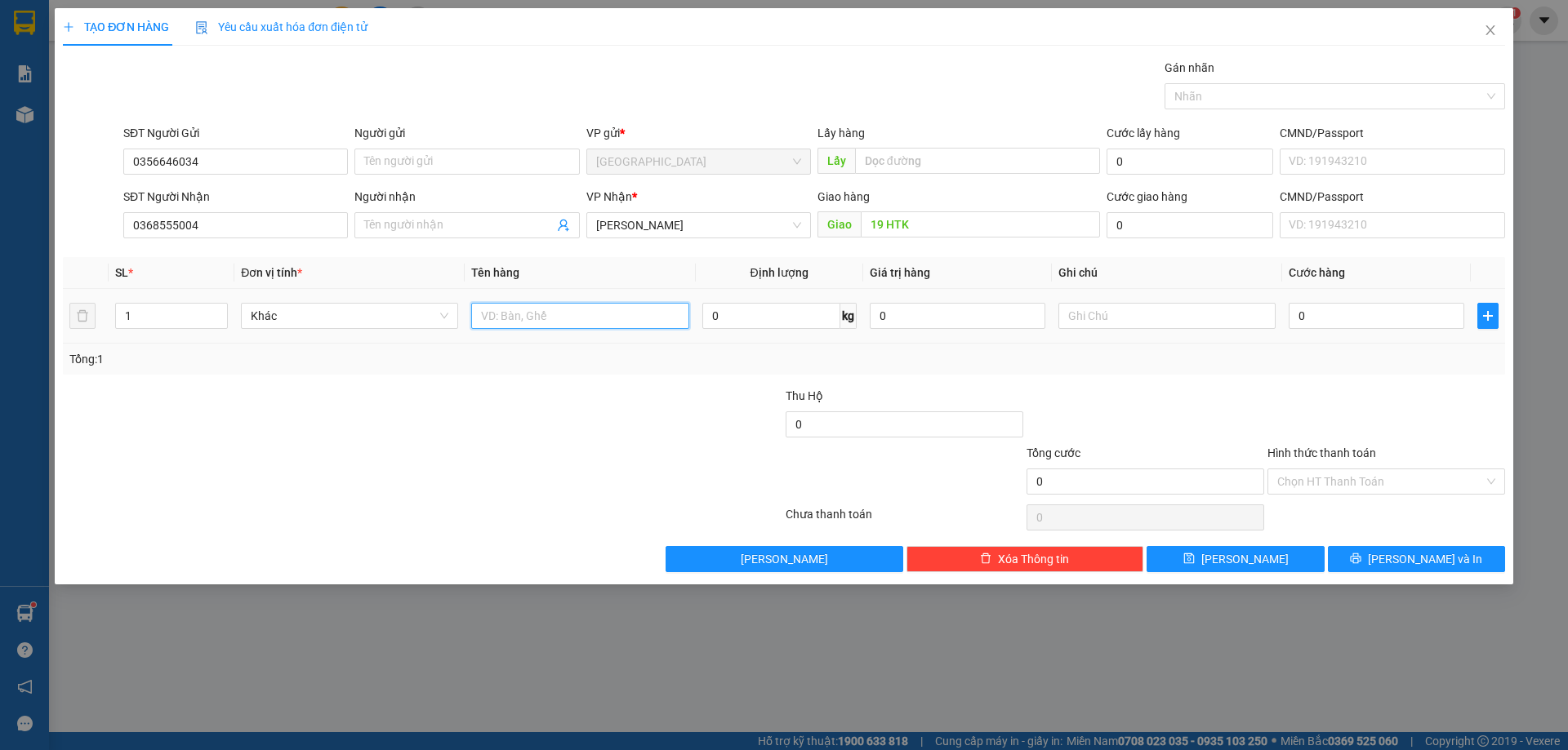
click at [580, 310] on input "text" at bounding box center [579, 315] width 217 height 26
click at [580, 310] on input "1 xe máy" at bounding box center [579, 315] width 217 height 26
type input "1 xe máy dream"
type input "3"
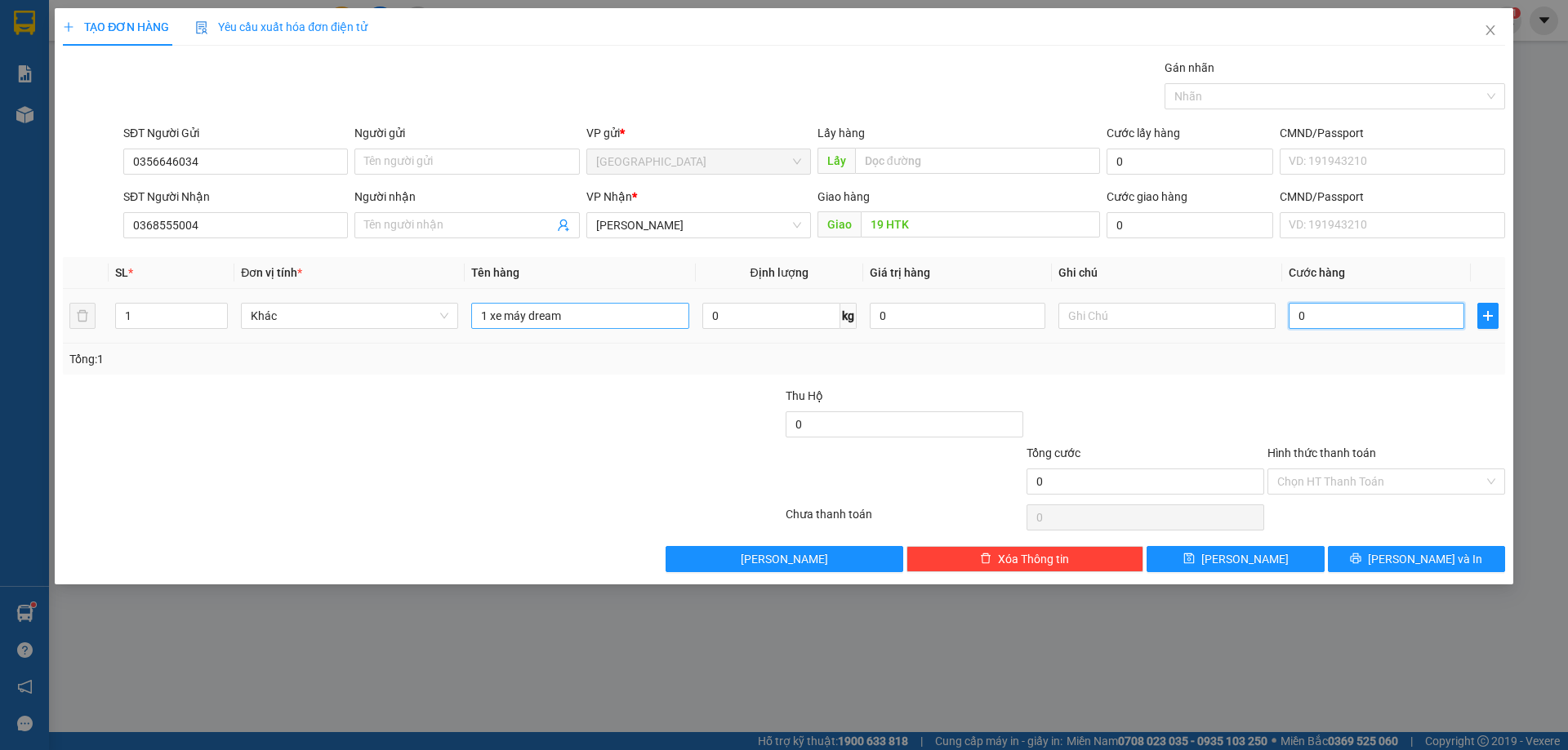
type input "3"
type input "35"
type input "350"
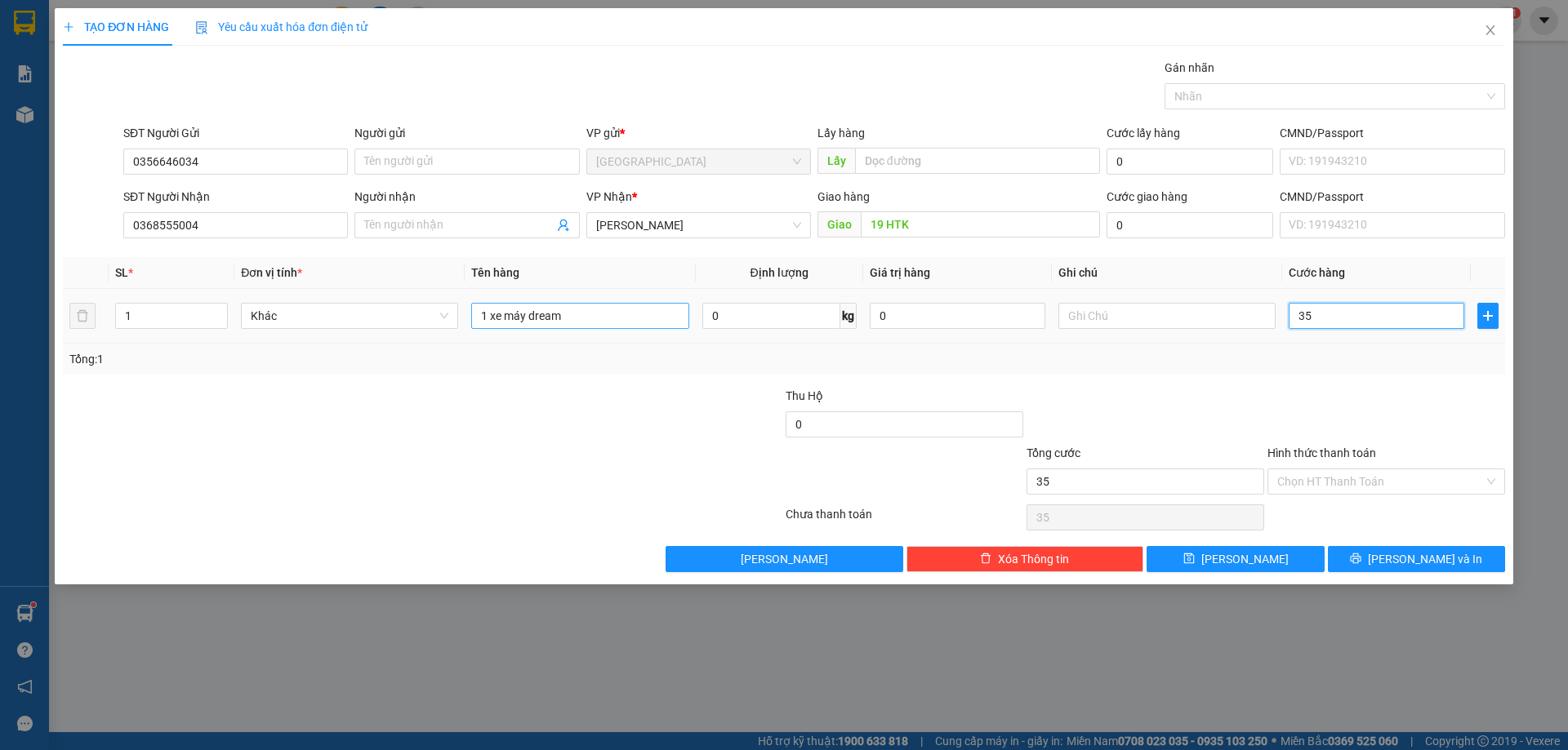
type input "350"
type input "350.000"
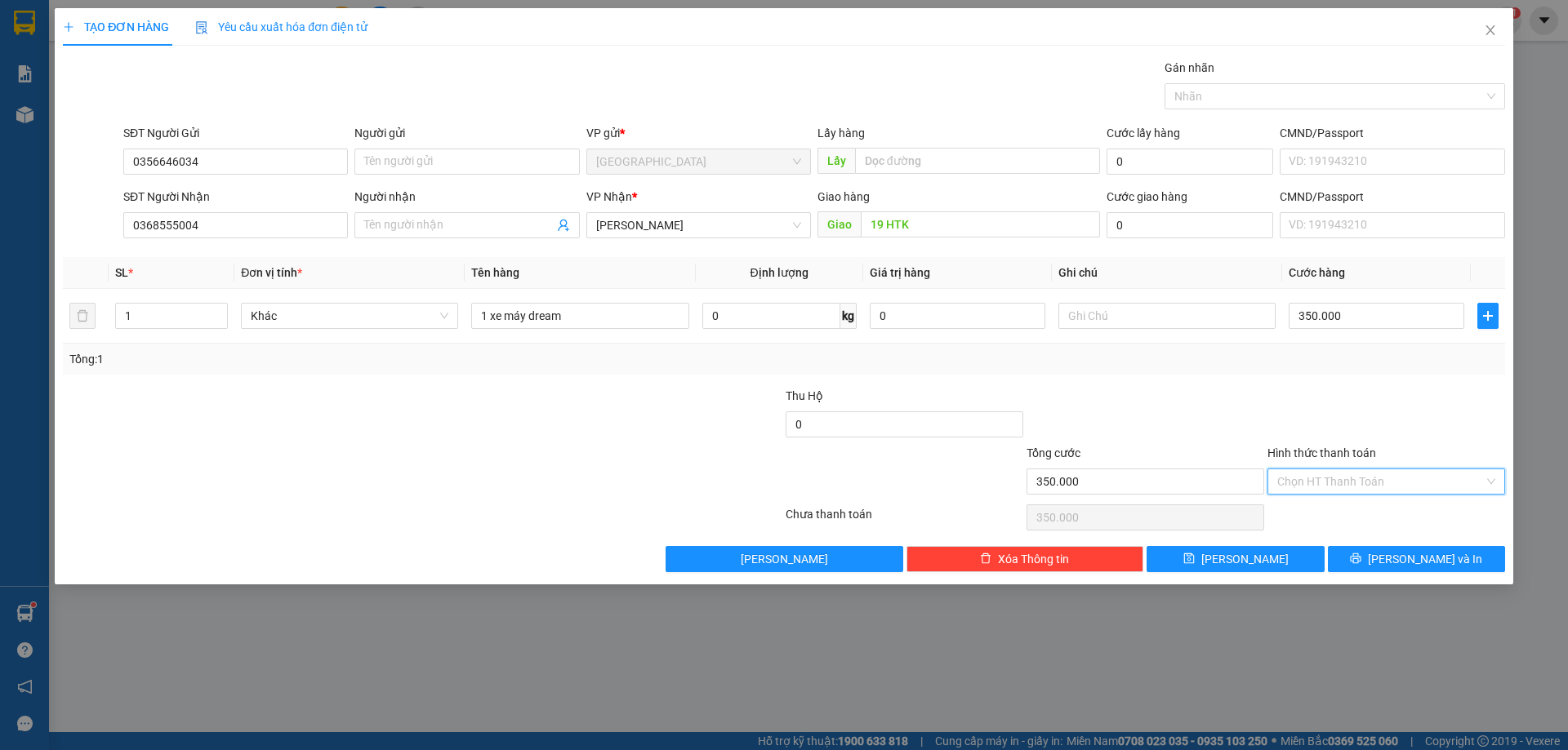
click at [1371, 485] on input "Hình thức thanh toán" at bounding box center [1379, 481] width 206 height 24
click at [1355, 505] on div "Tại văn phòng" at bounding box center [1385, 514] width 218 height 18
type input "0"
click at [1361, 552] on button "[PERSON_NAME] và In" at bounding box center [1416, 559] width 177 height 26
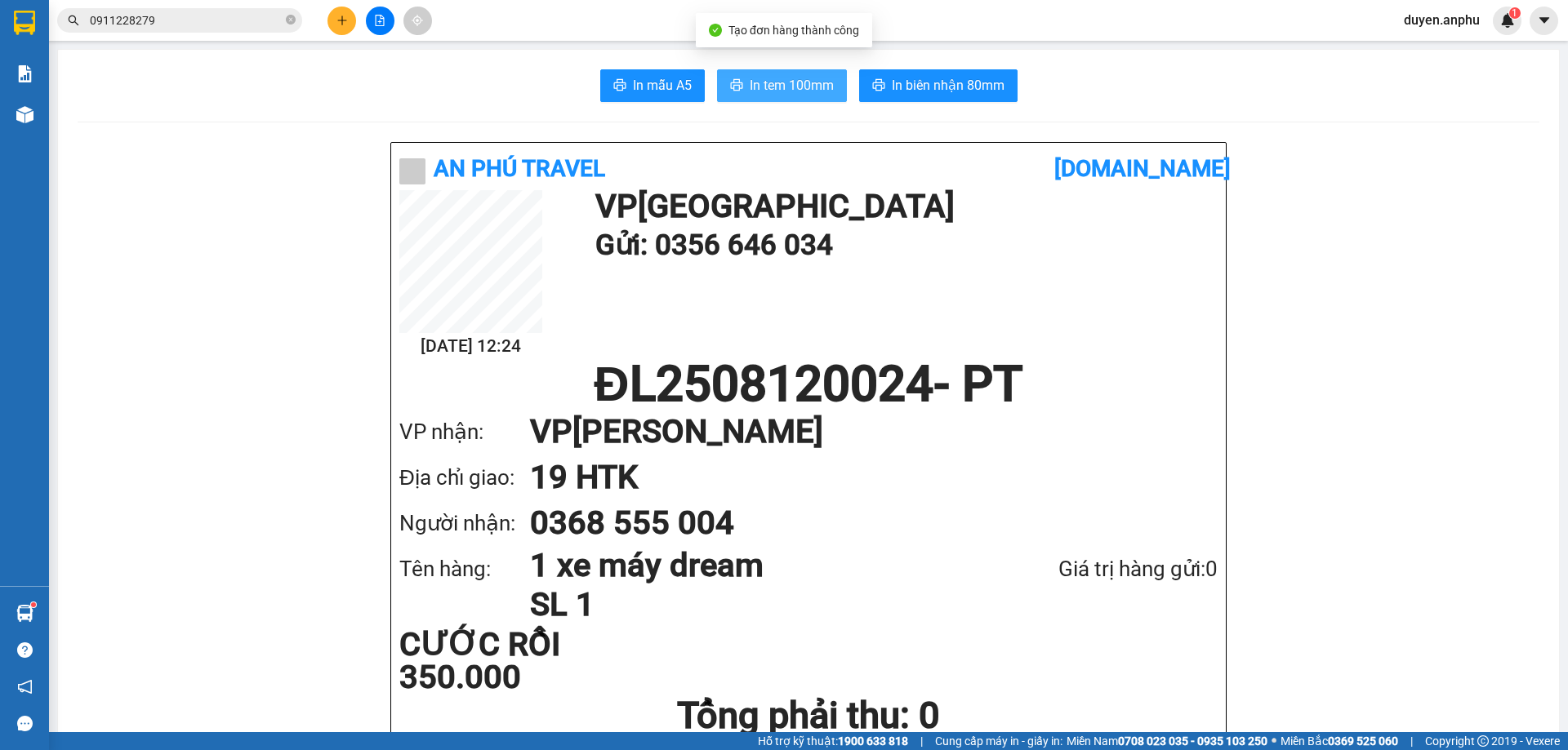
click at [744, 70] on button "In tem 100mm" at bounding box center [782, 85] width 130 height 32
click at [739, 78] on button "In tem 100mm" at bounding box center [782, 85] width 130 height 32
click at [346, 23] on icon "plus" at bounding box center [342, 21] width 12 height 12
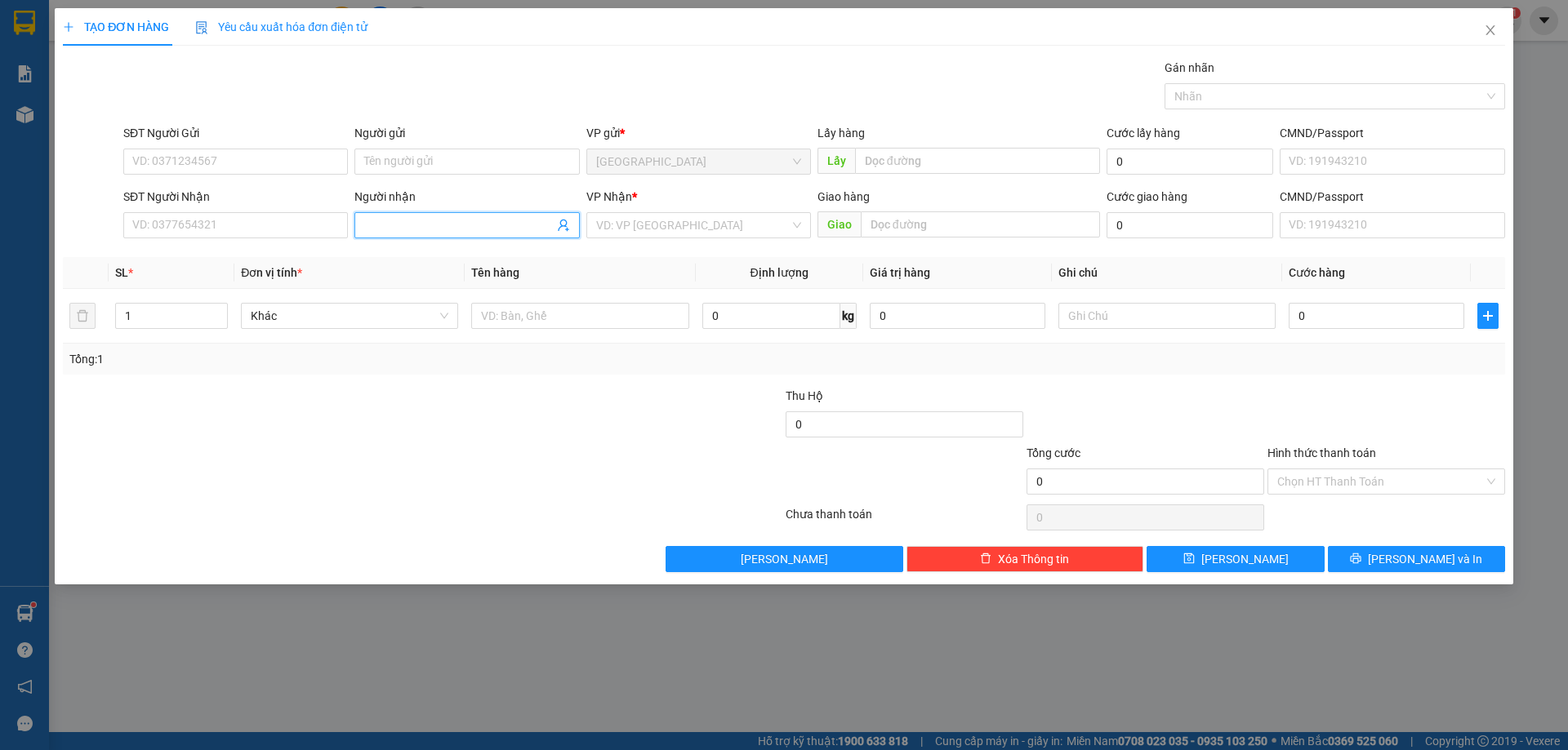
click at [381, 227] on input "Người nhận" at bounding box center [458, 225] width 189 height 18
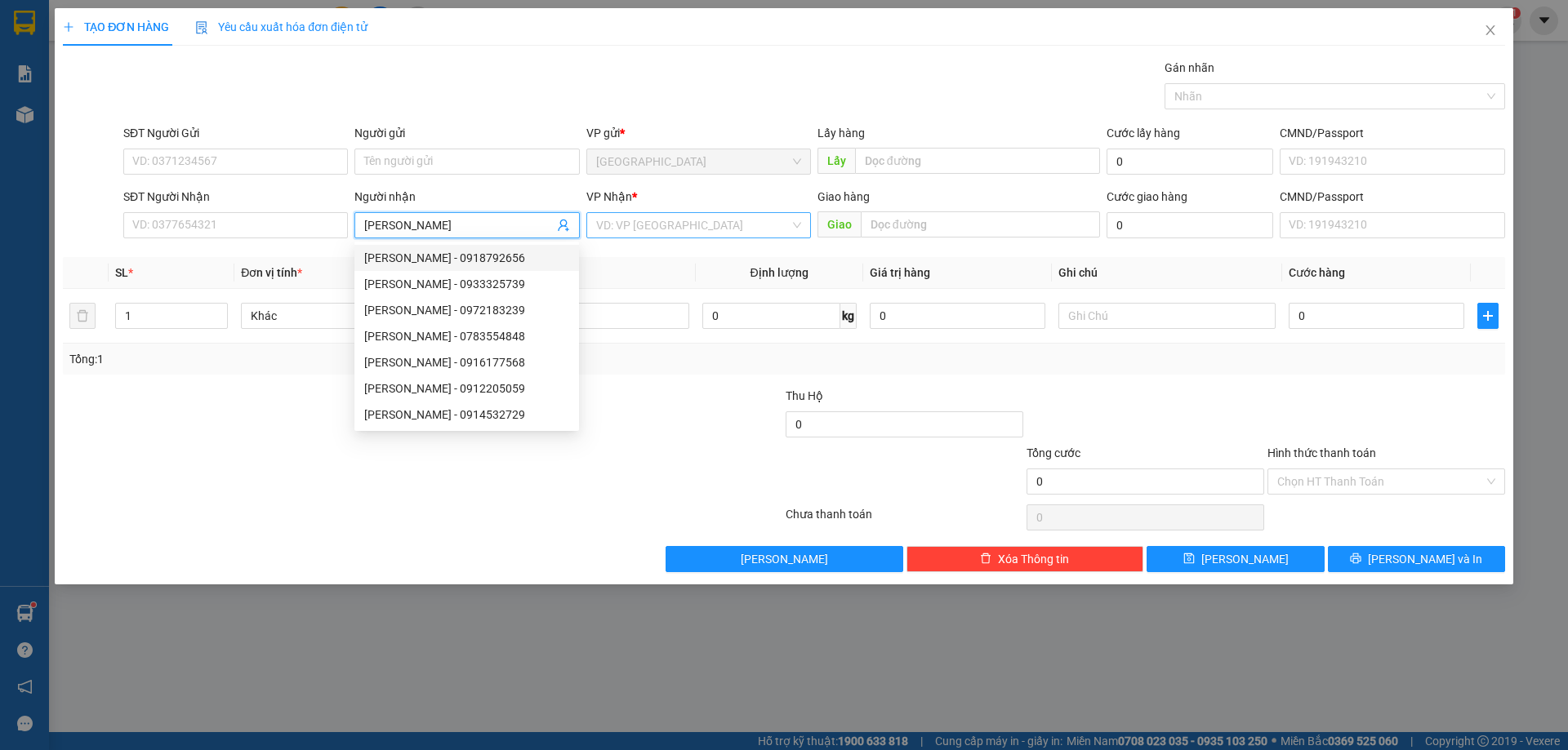
type input "[PERSON_NAME]"
drag, startPoint x: 720, startPoint y: 217, endPoint x: 719, endPoint y: 236, distance: 19.0
click at [720, 221] on input "search" at bounding box center [693, 225] width 193 height 24
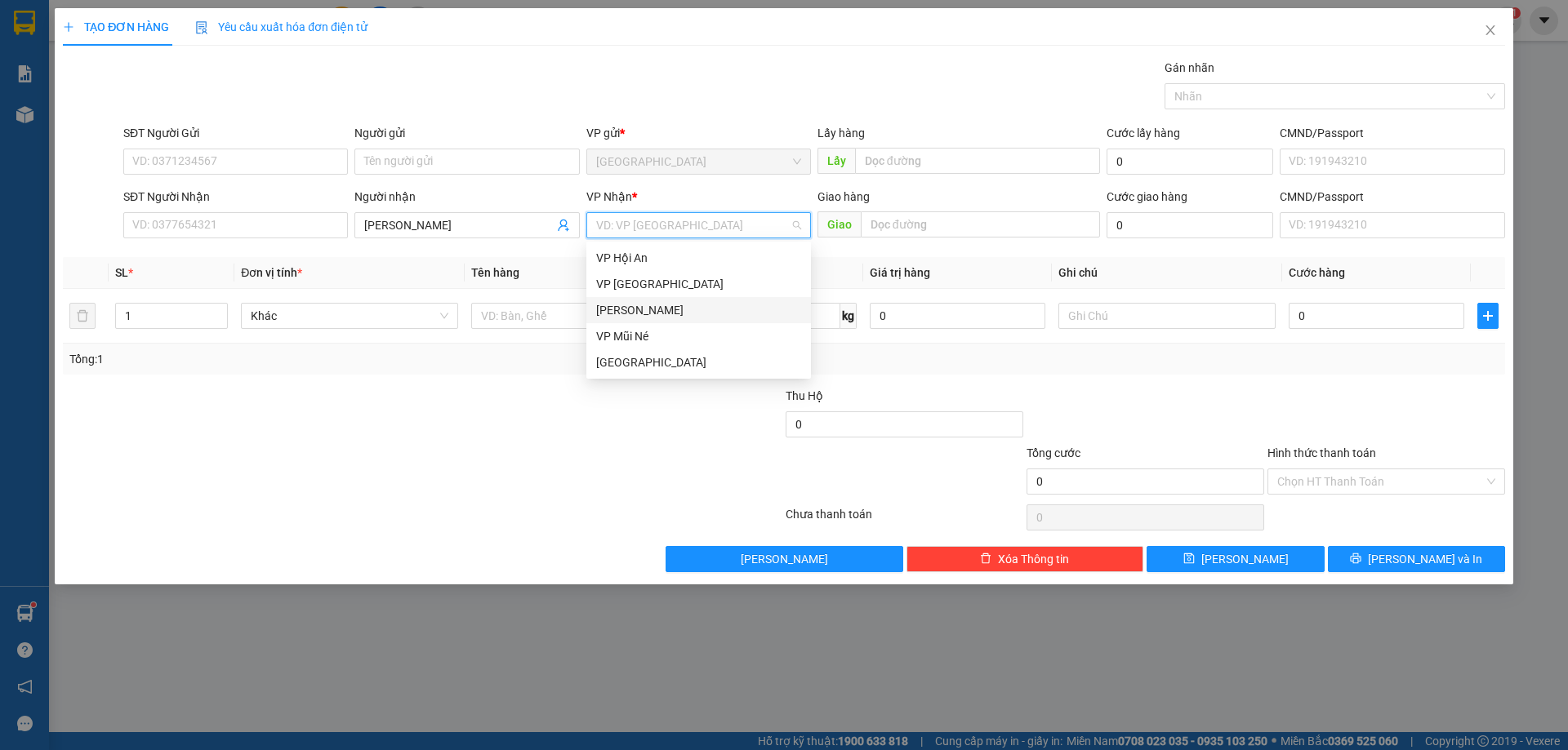
click at [665, 312] on div "[PERSON_NAME]" at bounding box center [699, 310] width 205 height 18
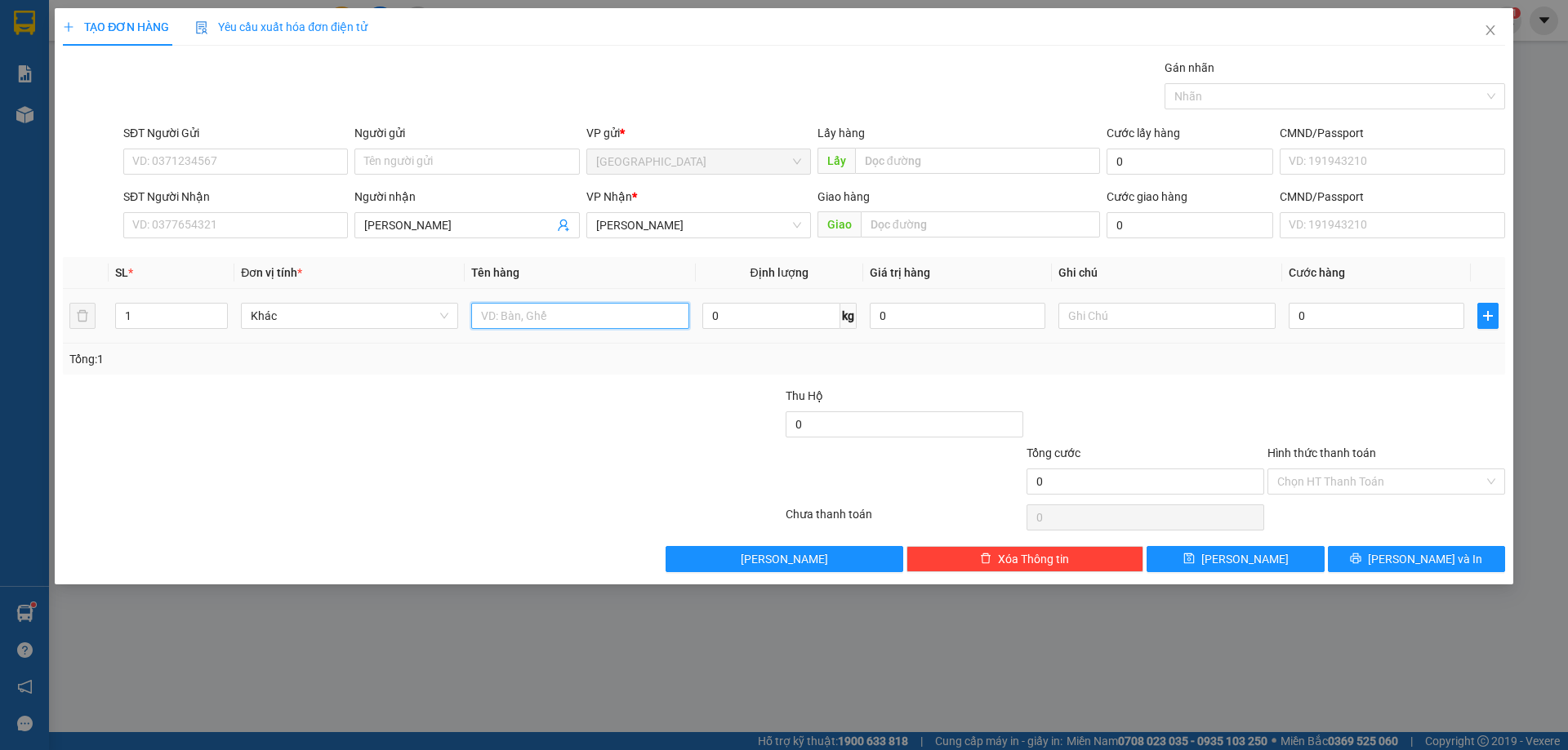
click at [603, 325] on input "text" at bounding box center [579, 315] width 217 height 26
type input "1t bông"
click at [1195, 558] on button "[PERSON_NAME]" at bounding box center [1235, 559] width 177 height 26
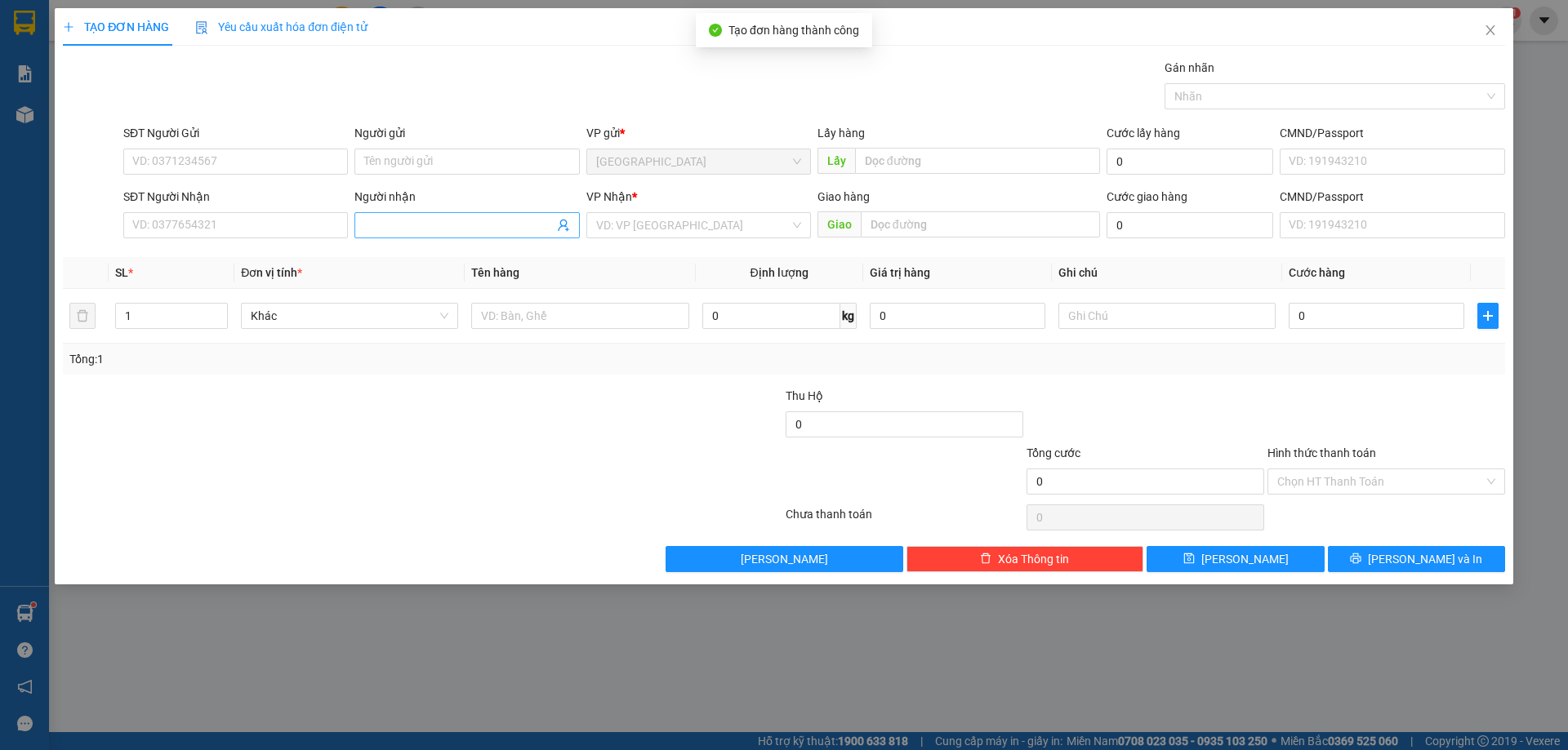
click at [416, 229] on input "Người nhận" at bounding box center [458, 225] width 189 height 18
type input "Mỹ Hiền"
click at [674, 229] on input "search" at bounding box center [693, 225] width 193 height 24
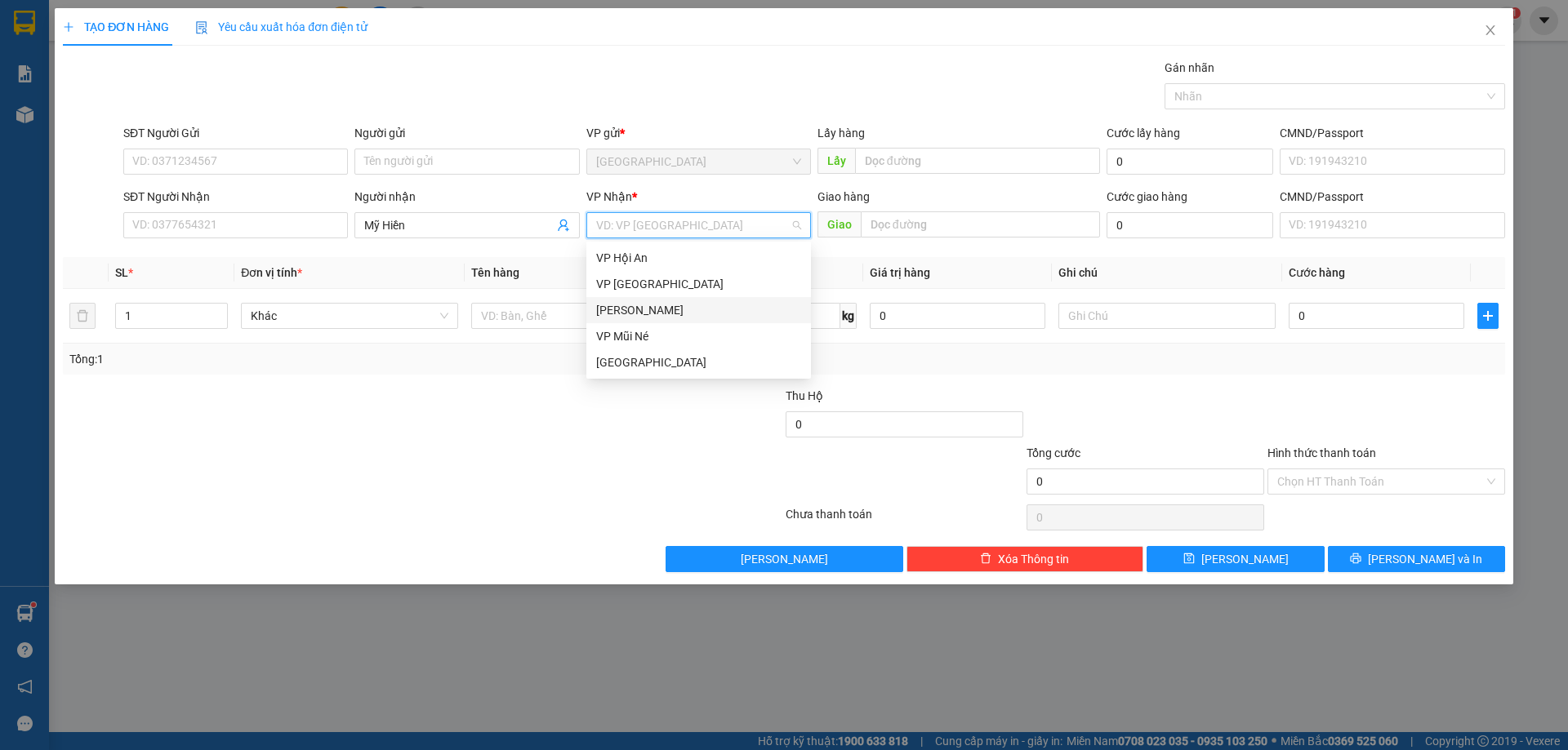
click at [644, 311] on div "[PERSON_NAME]" at bounding box center [699, 310] width 205 height 18
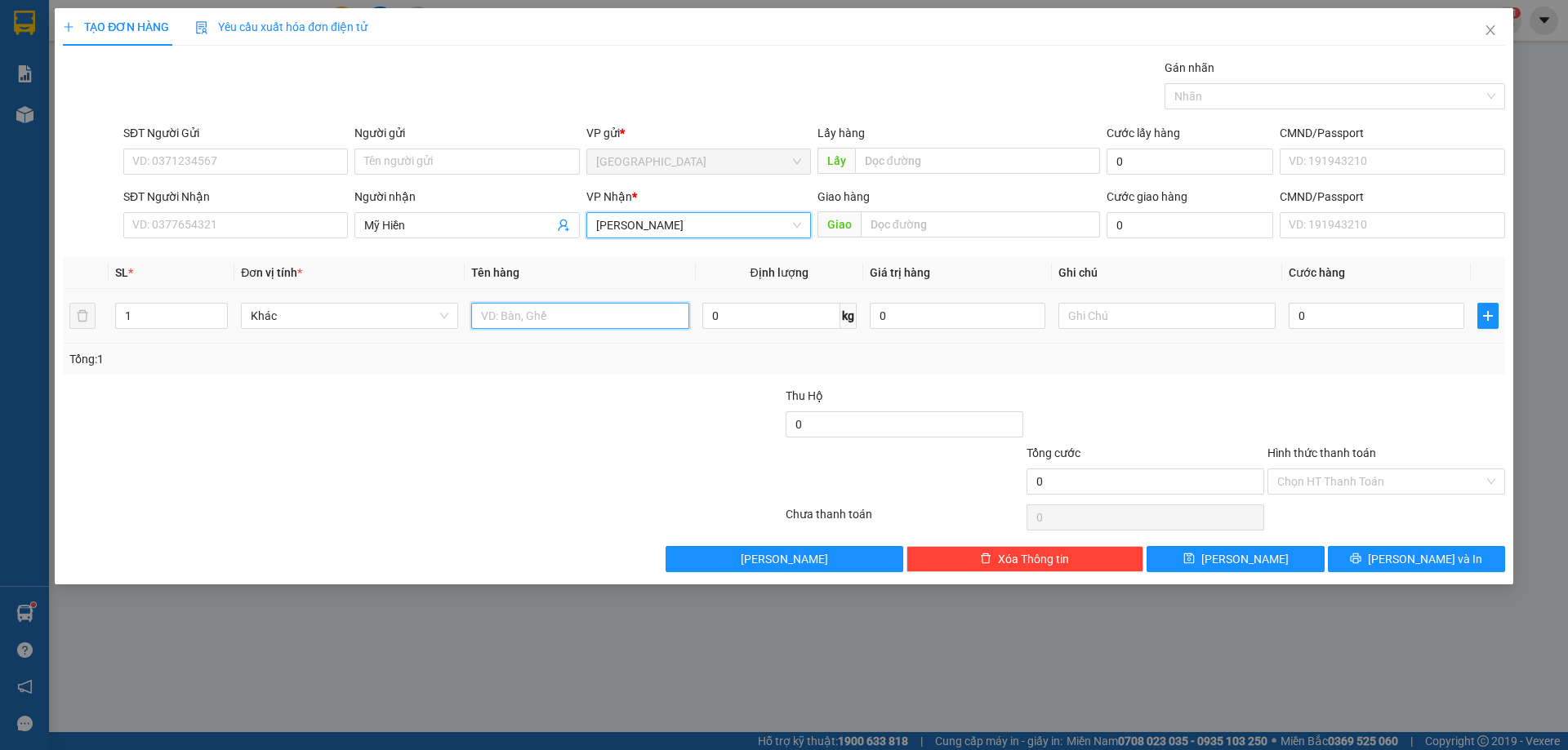
click at [605, 320] on input "text" at bounding box center [579, 315] width 217 height 26
type input "1t bông"
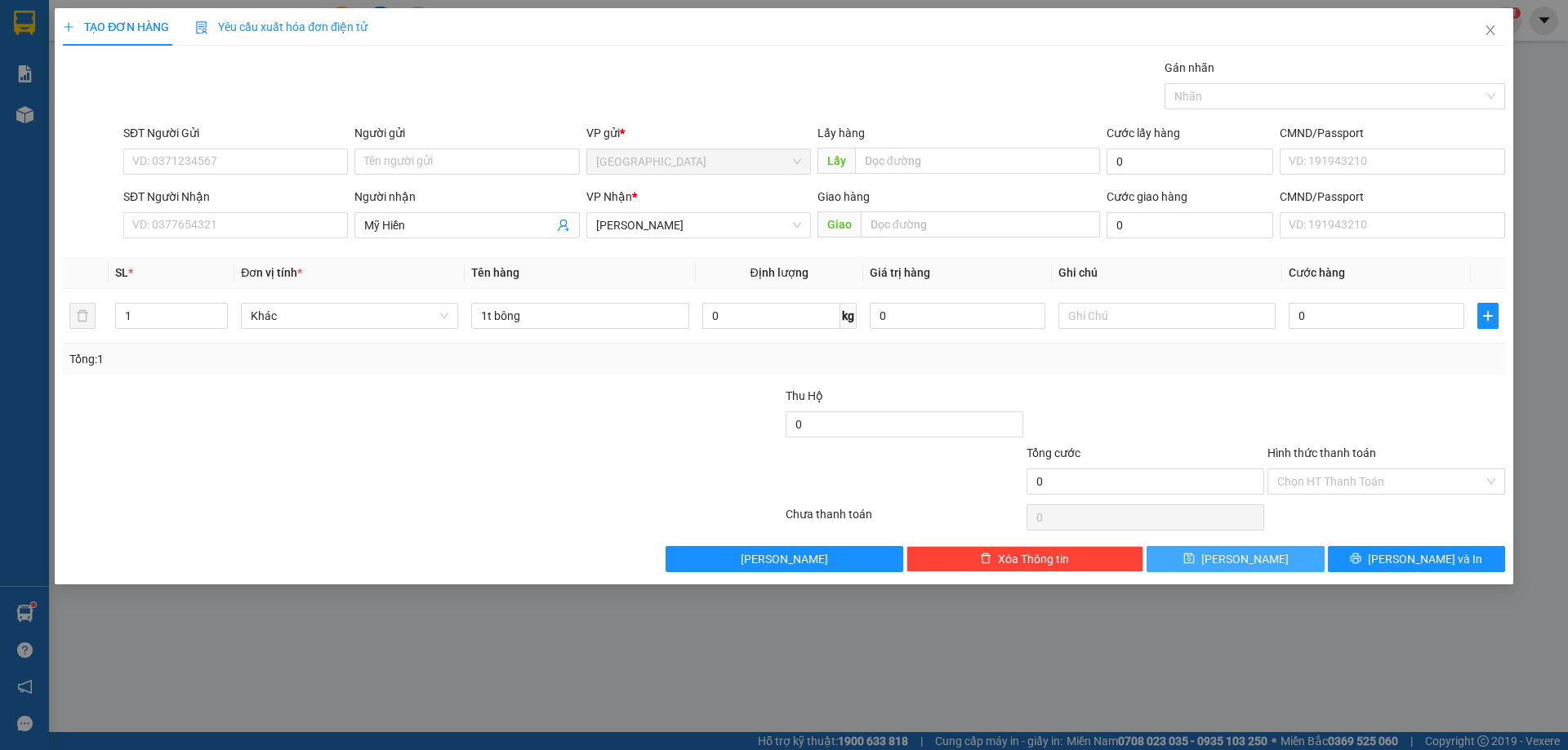
click at [1216, 560] on button "[PERSON_NAME]" at bounding box center [1235, 559] width 177 height 26
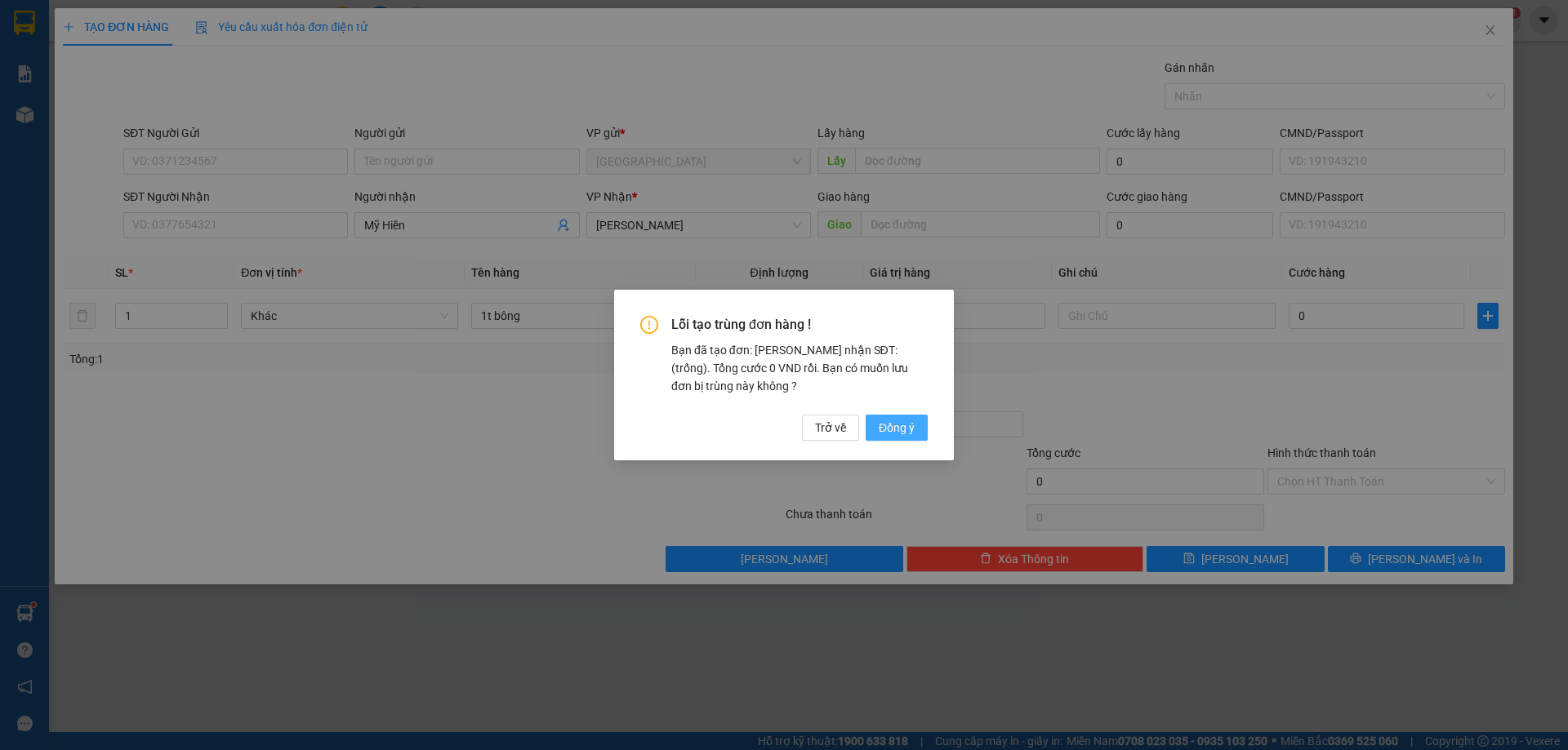
click at [897, 436] on span "Đồng ý" at bounding box center [896, 428] width 36 height 18
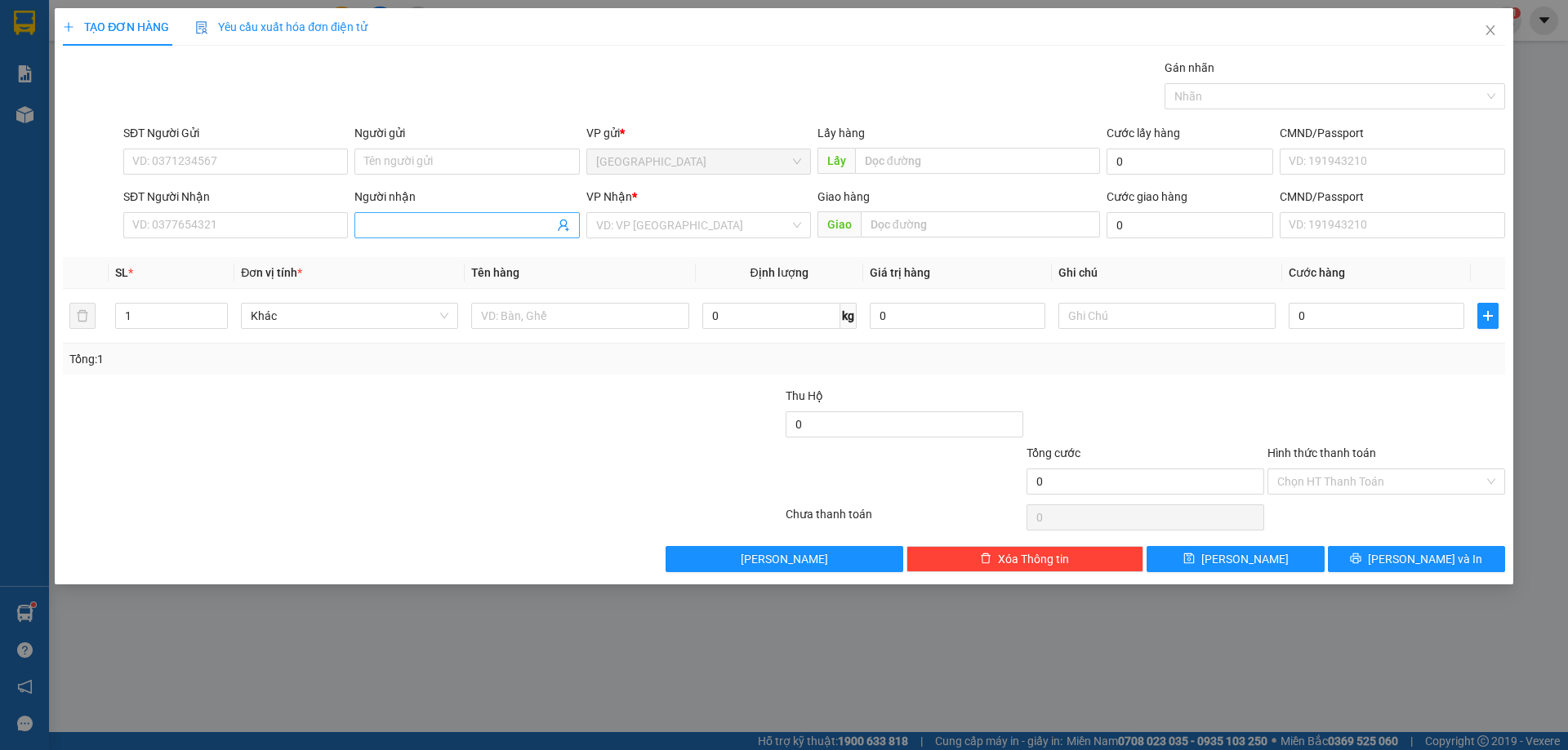
click at [426, 222] on input "Người nhận" at bounding box center [458, 225] width 189 height 18
type input "Bốn Mùa"
click at [678, 226] on input "search" at bounding box center [693, 225] width 193 height 24
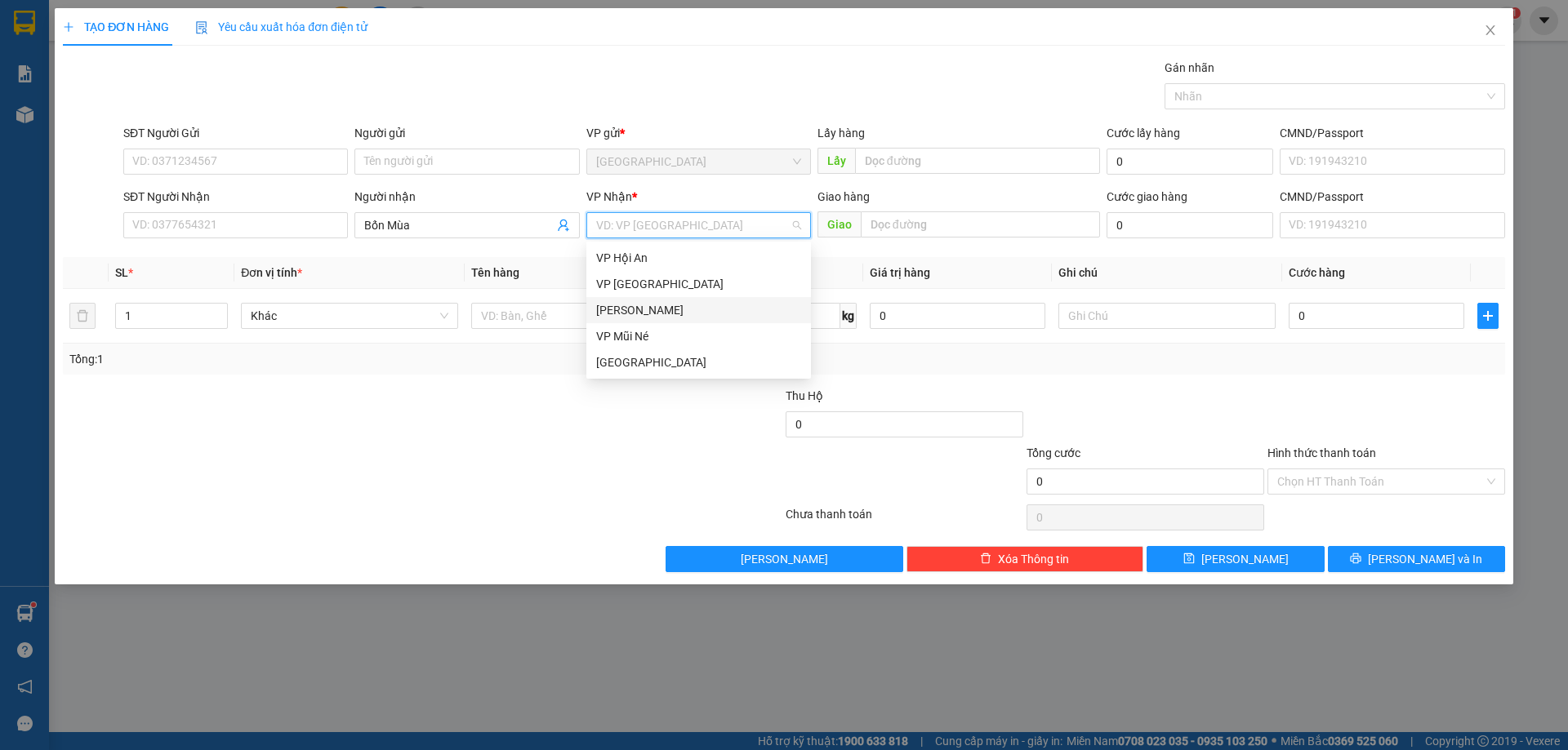
click at [635, 305] on div "[PERSON_NAME]" at bounding box center [699, 310] width 205 height 18
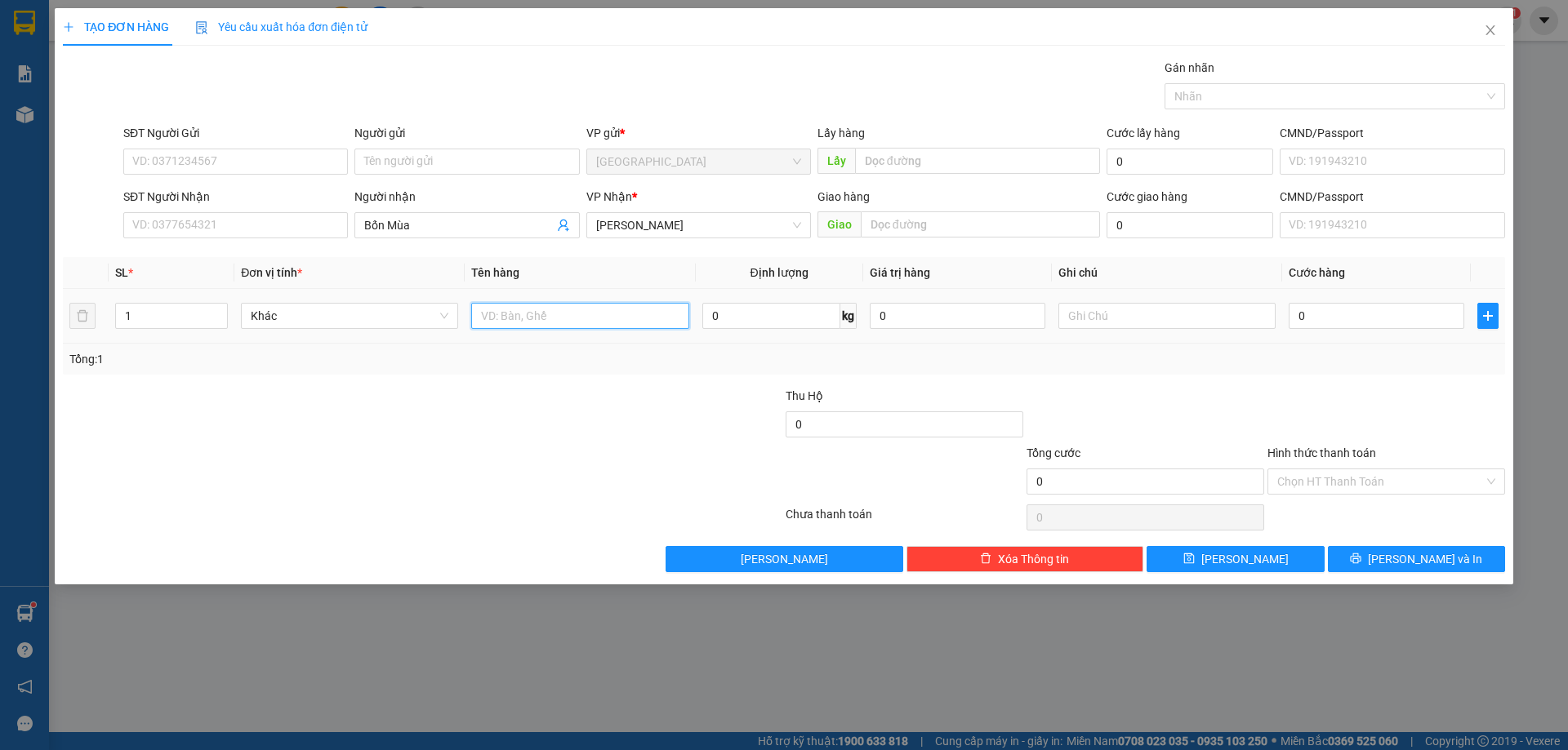
click at [602, 320] on input "text" at bounding box center [579, 315] width 217 height 26
drag, startPoint x: 173, startPoint y: 315, endPoint x: 0, endPoint y: 378, distance: 184.1
click at [0, 379] on div "TẠO ĐƠN HÀNG Yêu cầu xuất hóa đơn điện tử Transit Pickup Surcharge Ids Transit …" at bounding box center [784, 375] width 1568 height 750
type input "2"
click at [533, 325] on input "text" at bounding box center [579, 315] width 217 height 26
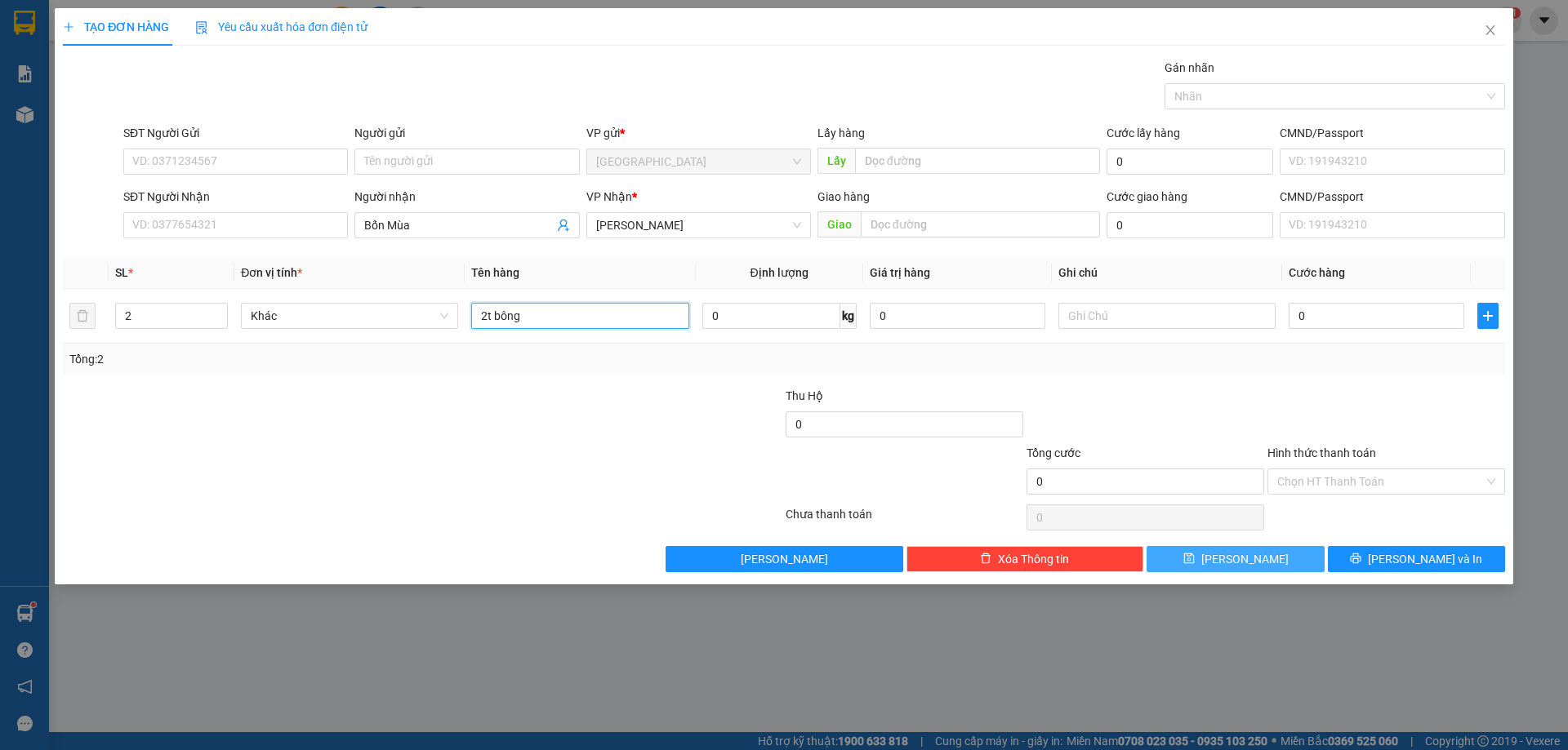
type input "2t bông"
click at [1231, 548] on button "[PERSON_NAME]" at bounding box center [1235, 559] width 177 height 26
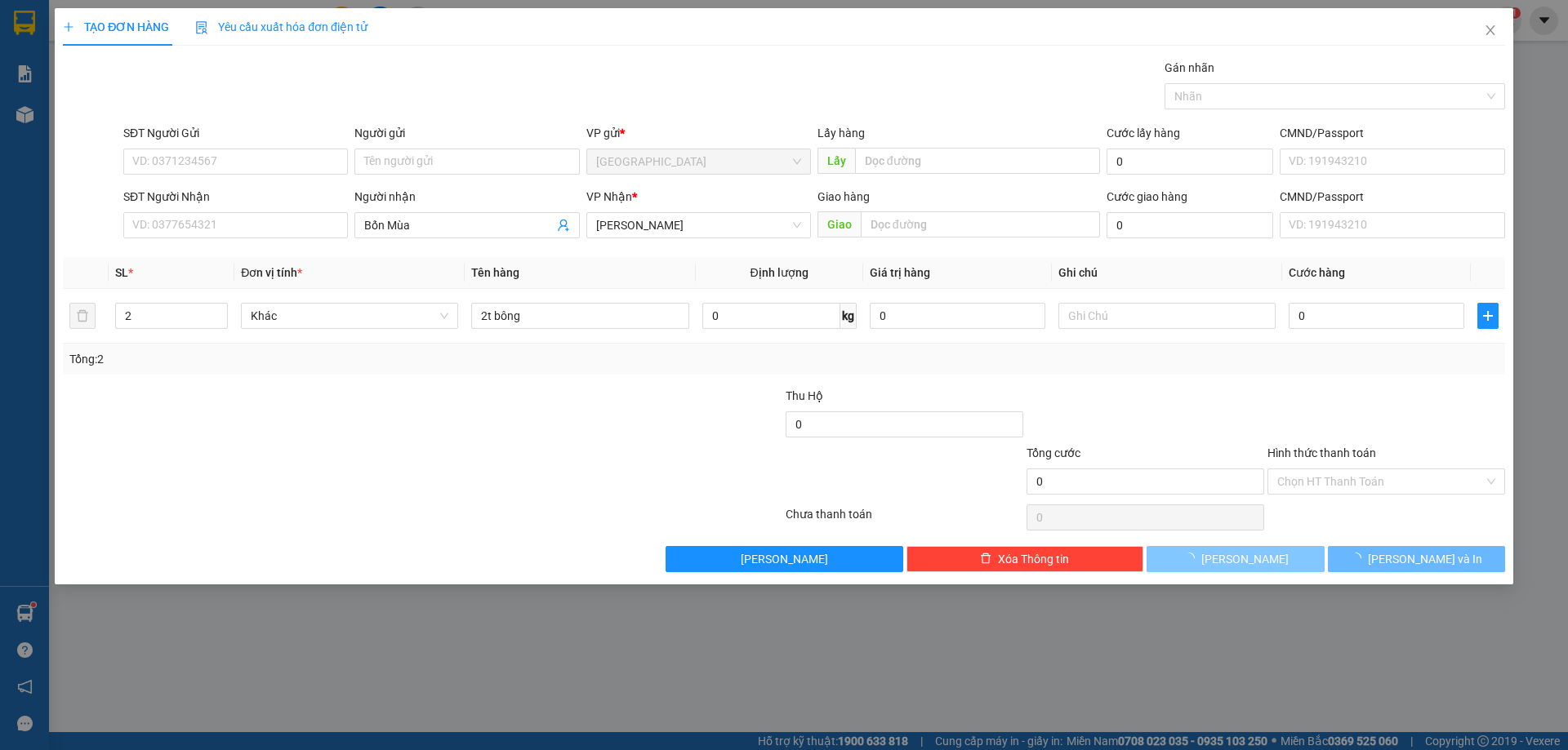
type input "1"
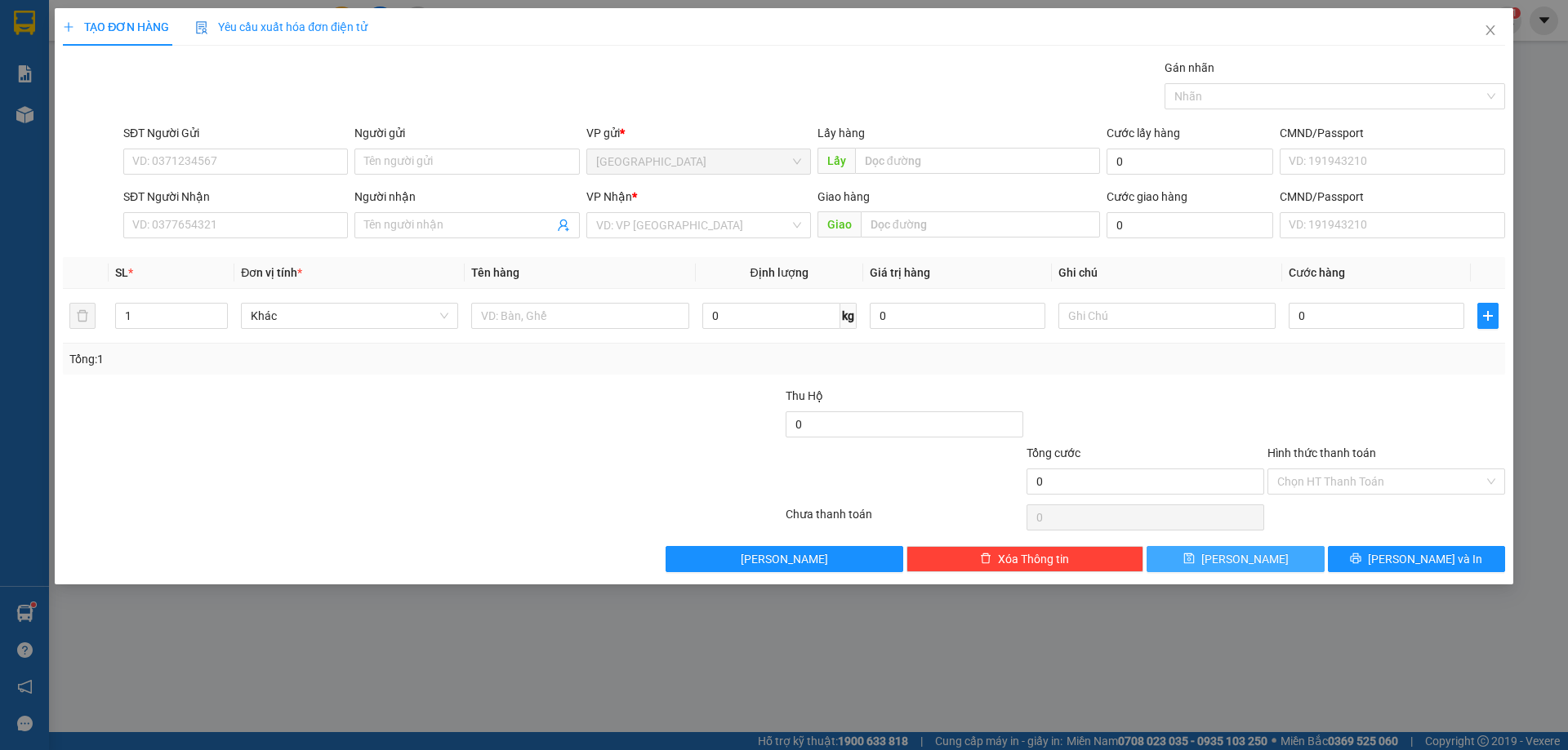
click at [1147, 546] on button "[PERSON_NAME]" at bounding box center [1235, 559] width 177 height 26
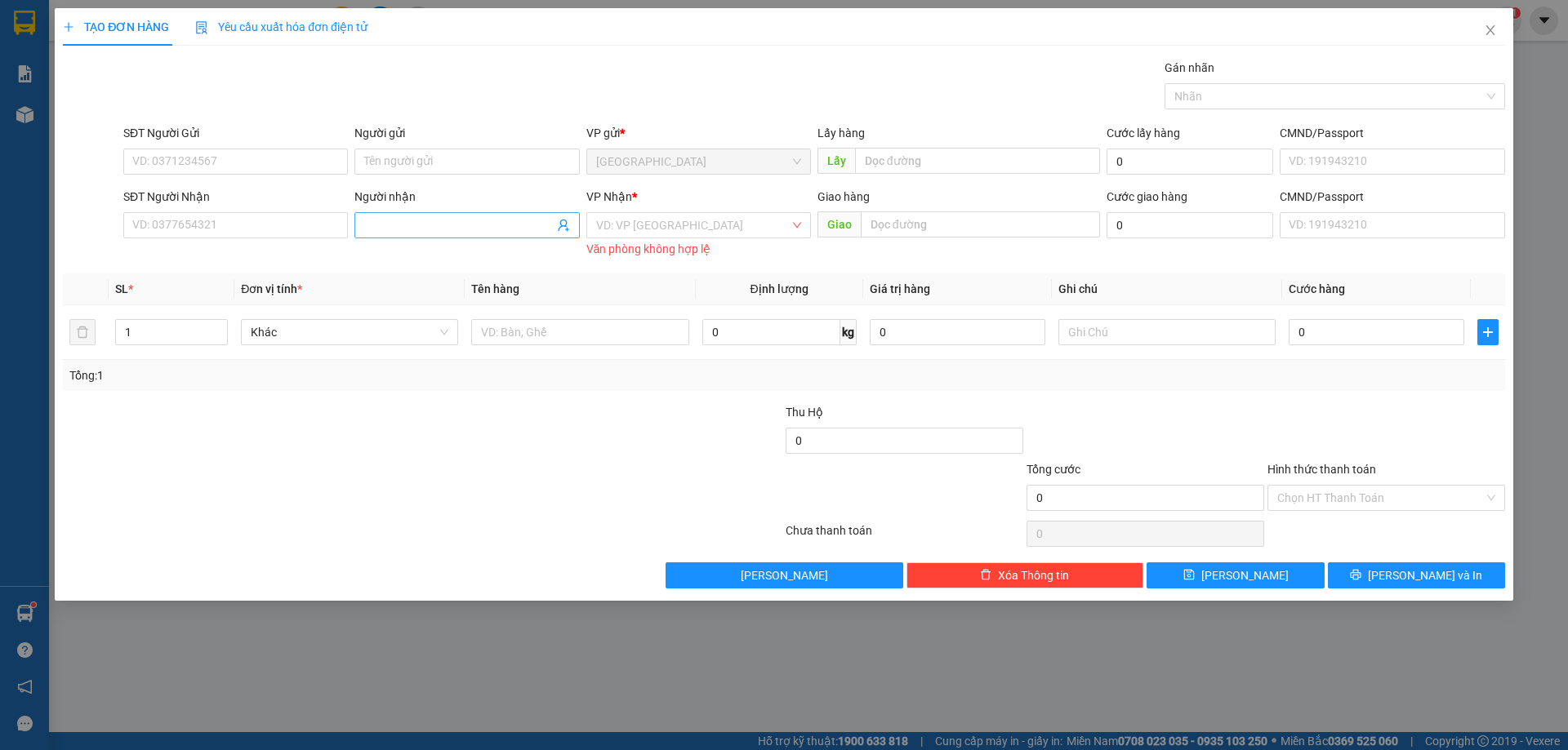
click at [396, 225] on input "Người nhận" at bounding box center [458, 225] width 189 height 18
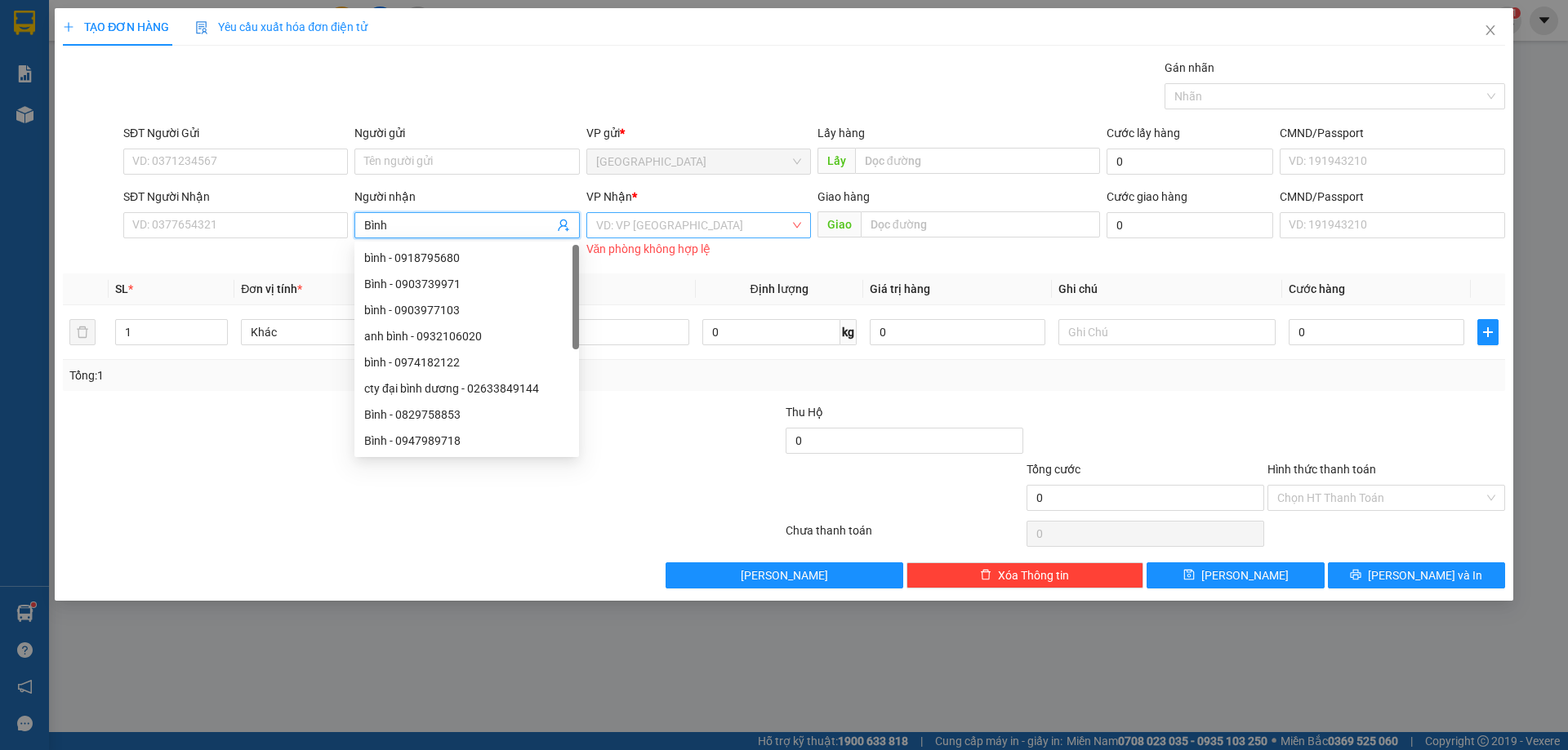
type input "Bình"
drag, startPoint x: 646, startPoint y: 213, endPoint x: 644, endPoint y: 233, distance: 20.1
click at [646, 222] on input "search" at bounding box center [693, 225] width 193 height 24
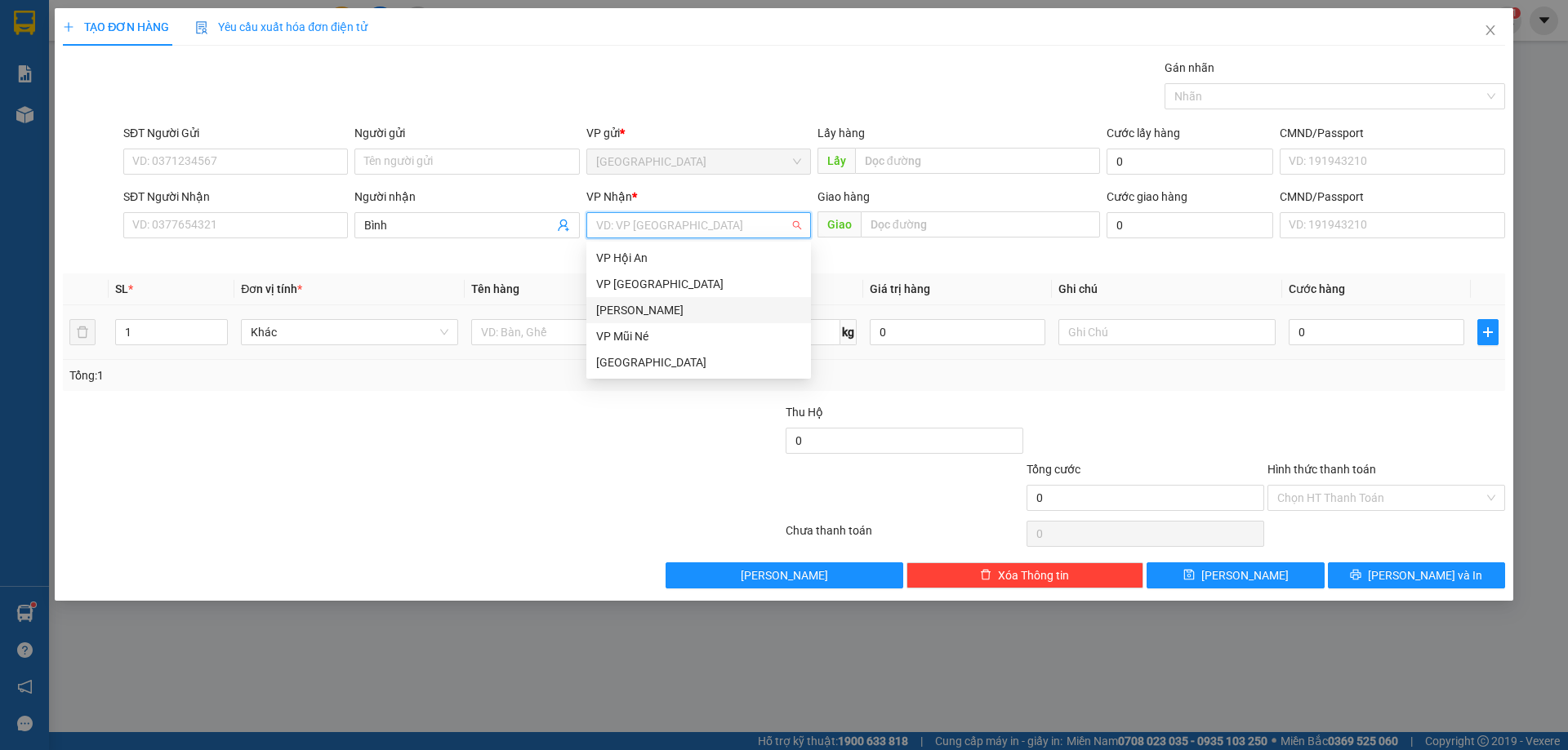
click at [629, 312] on div "[PERSON_NAME]" at bounding box center [699, 310] width 205 height 18
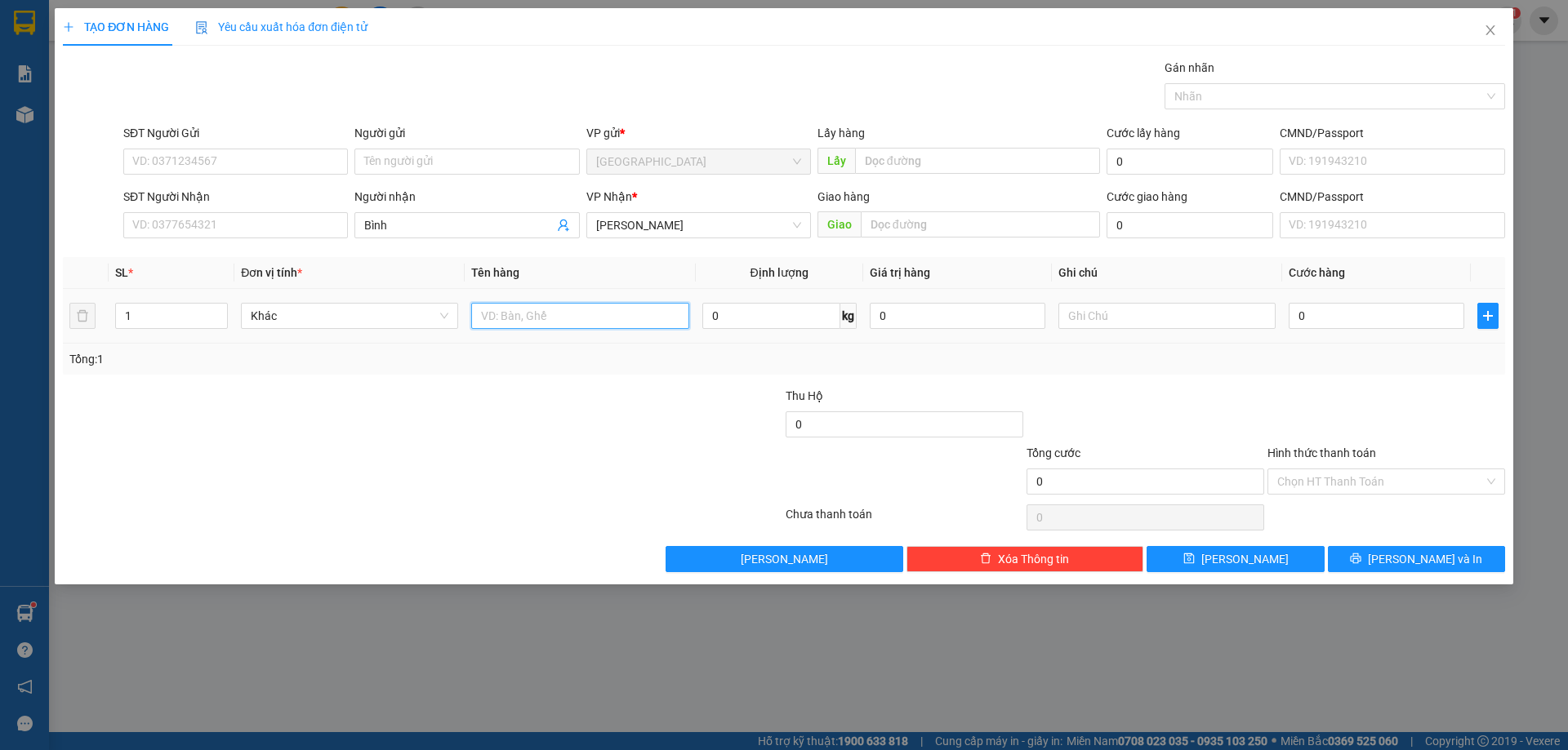
click at [593, 328] on input "text" at bounding box center [579, 315] width 217 height 26
type input "2h"
type input "3"
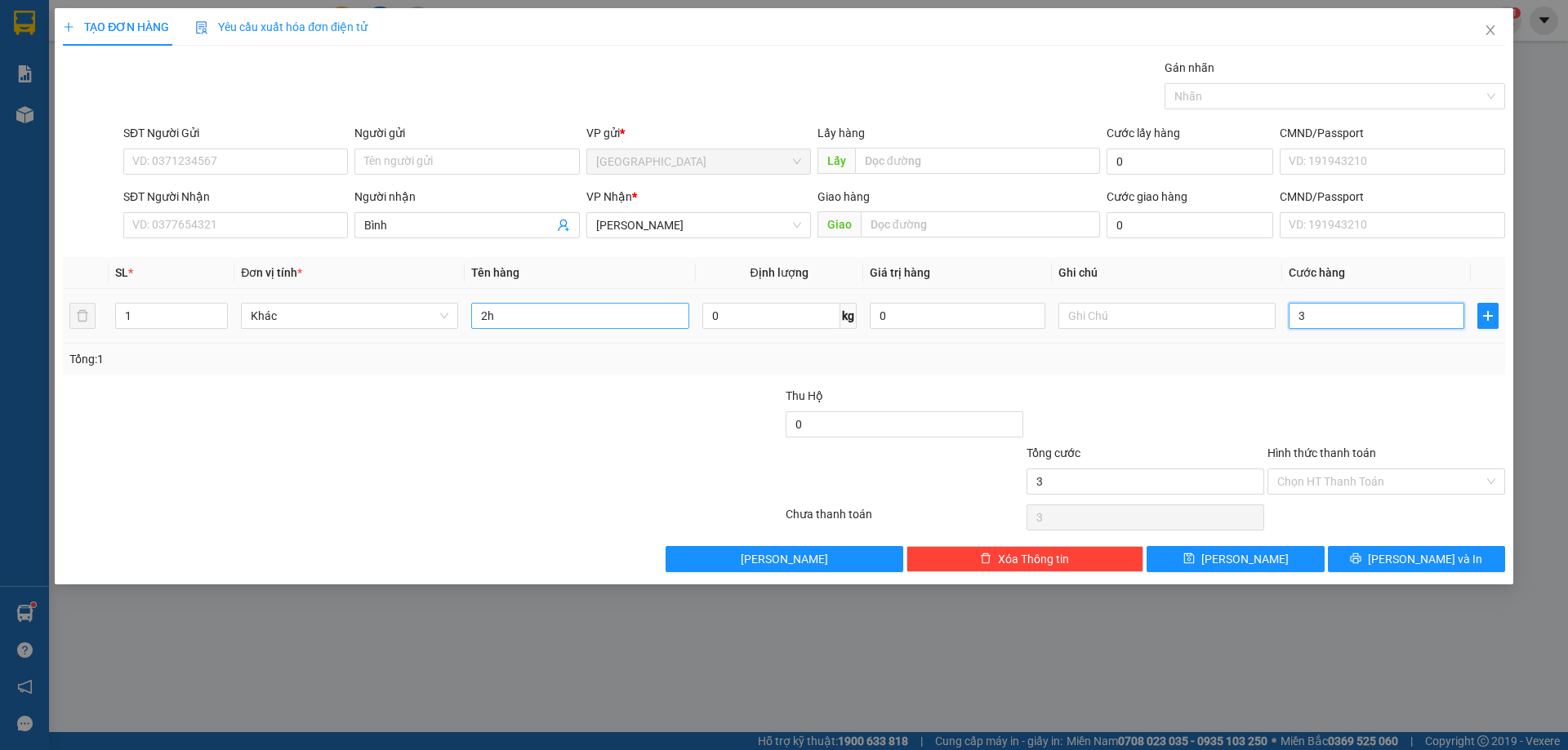
type input "30"
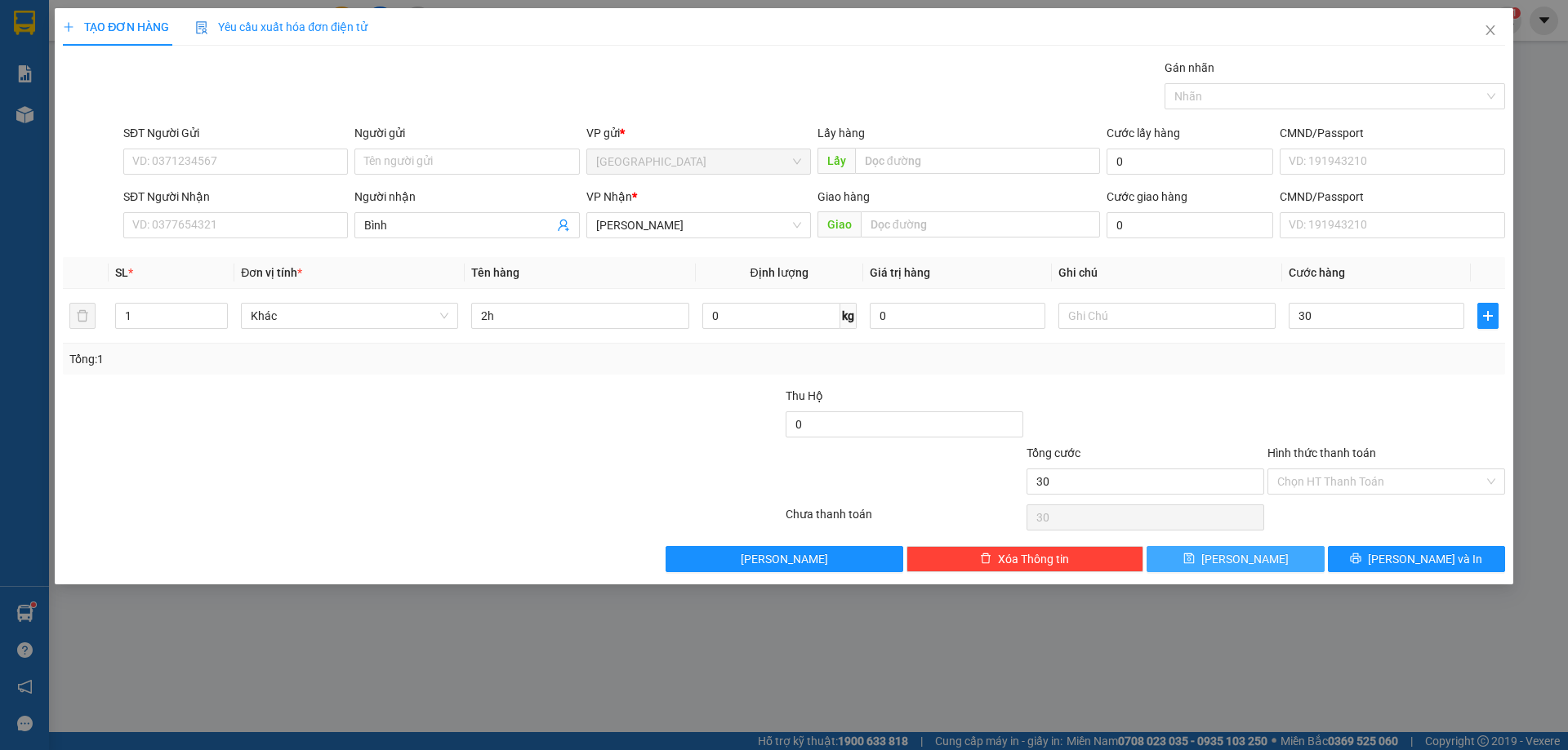
type input "30.000"
click at [1195, 559] on icon "save" at bounding box center [1189, 559] width 12 height 12
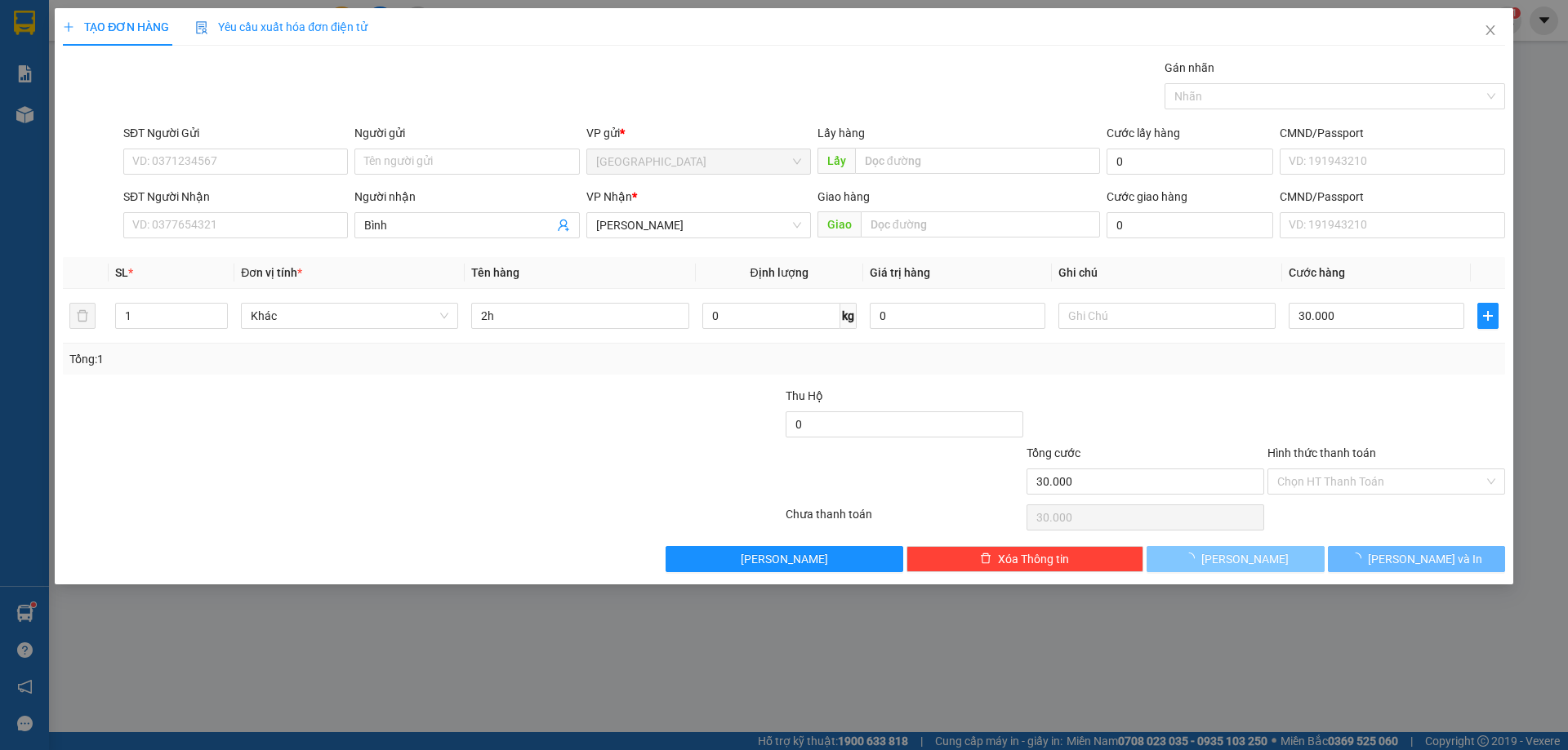
type input "0"
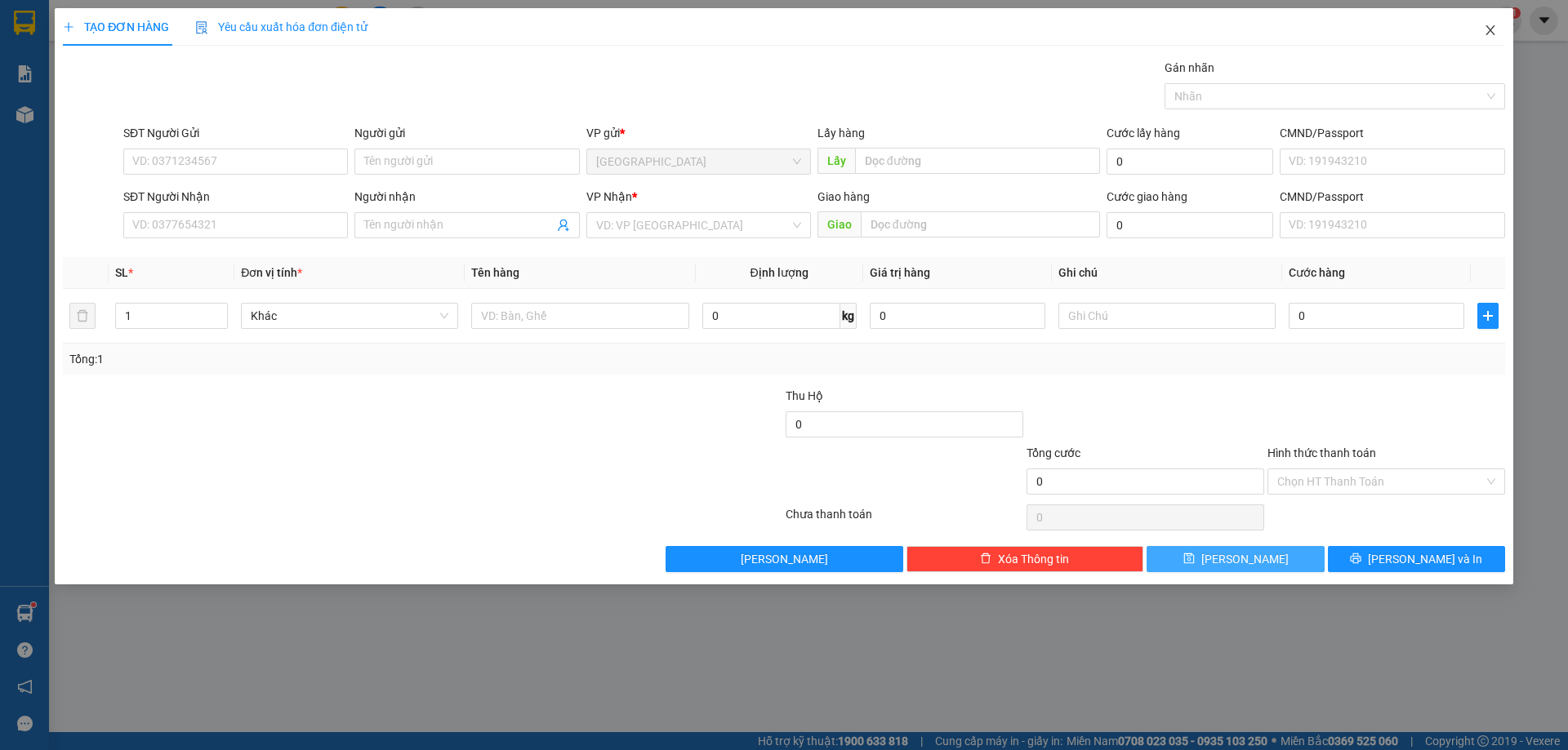
click at [1485, 28] on icon "close" at bounding box center [1490, 29] width 13 height 13
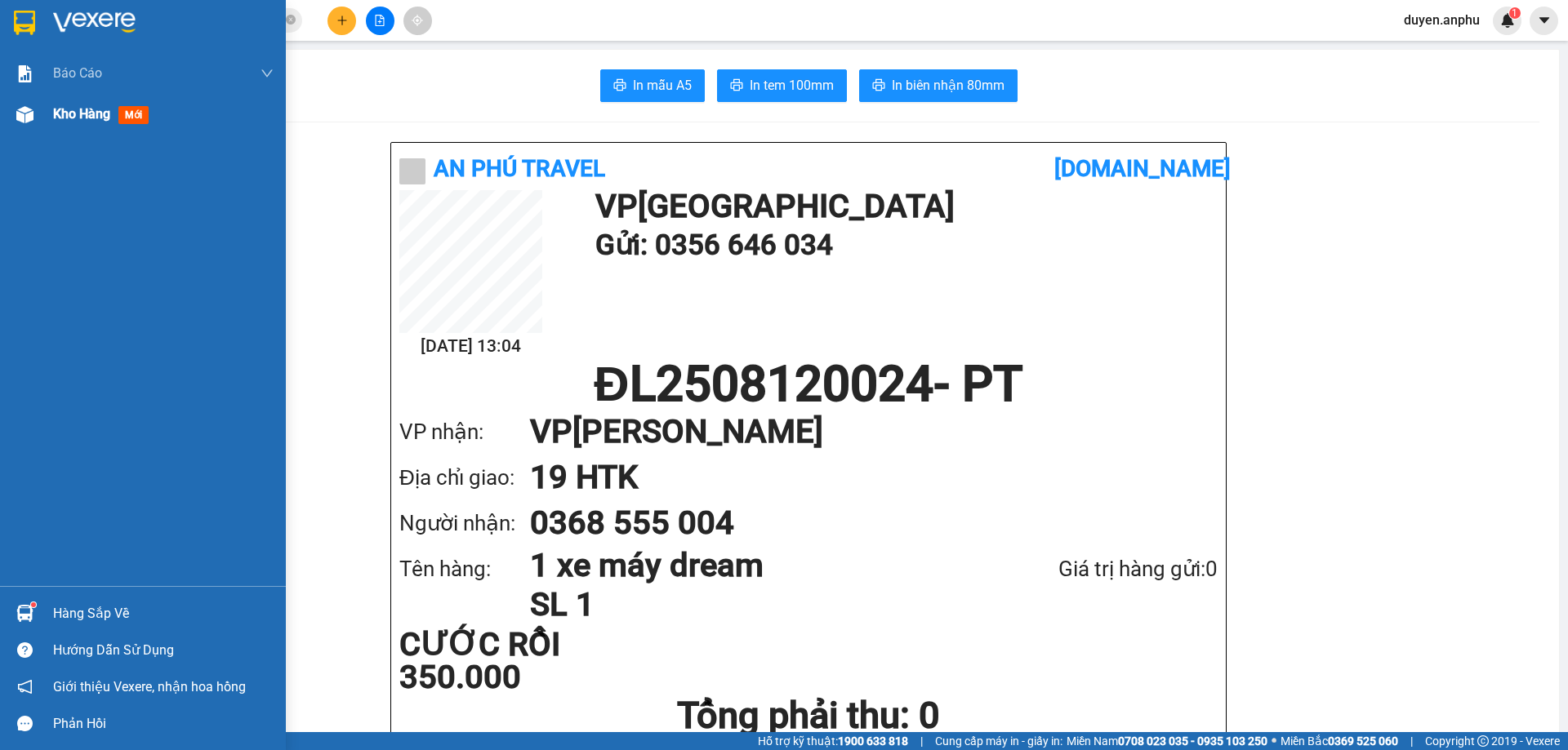
drag, startPoint x: 83, startPoint y: 121, endPoint x: 94, endPoint y: 115, distance: 12.5
click at [84, 121] on span "Kho hàng" at bounding box center [81, 114] width 58 height 16
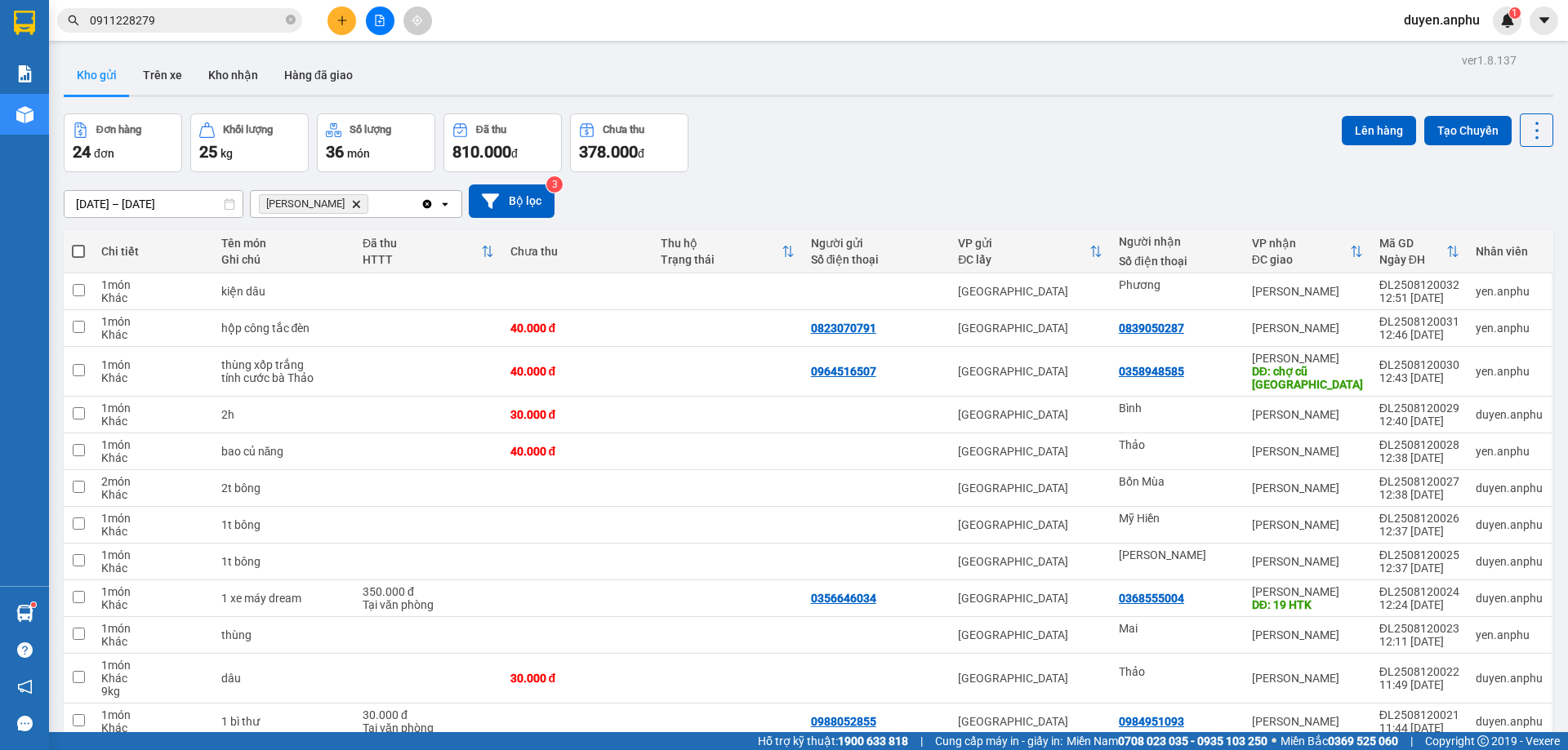
click at [82, 251] on span at bounding box center [78, 251] width 13 height 13
click at [78, 243] on input "checkbox" at bounding box center [78, 243] width 0 height 0
checkbox input "true"
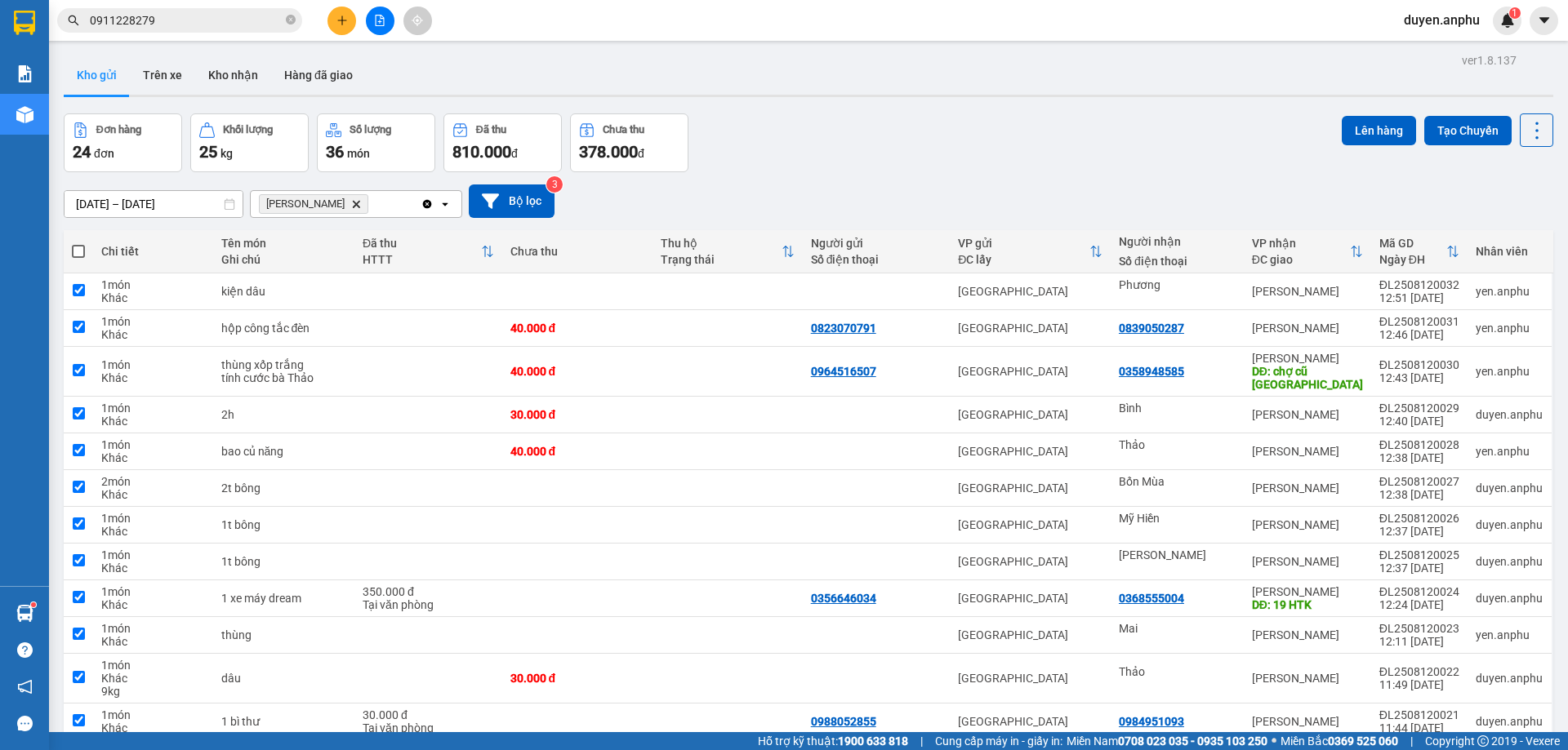
checkbox input "true"
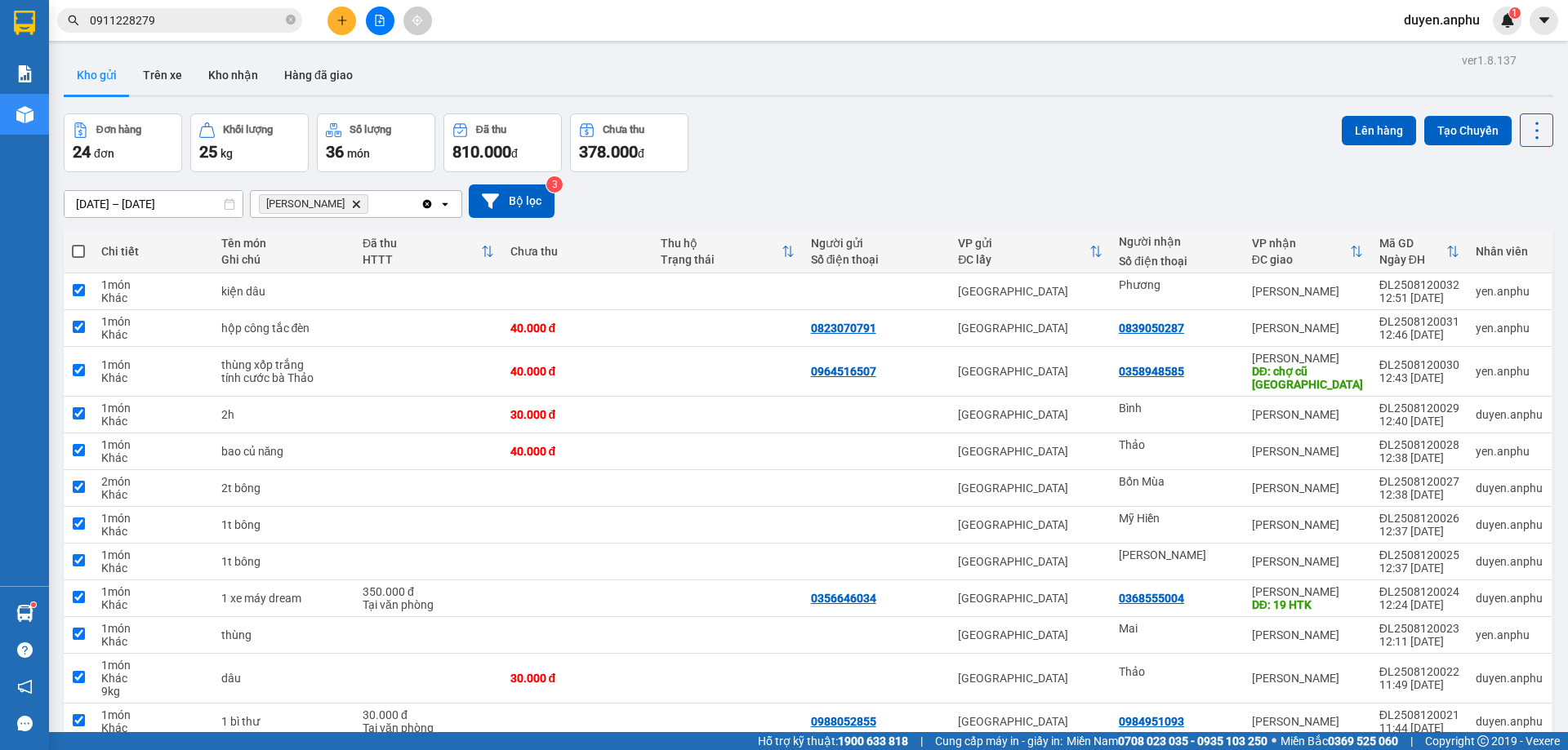
checkbox input "true"
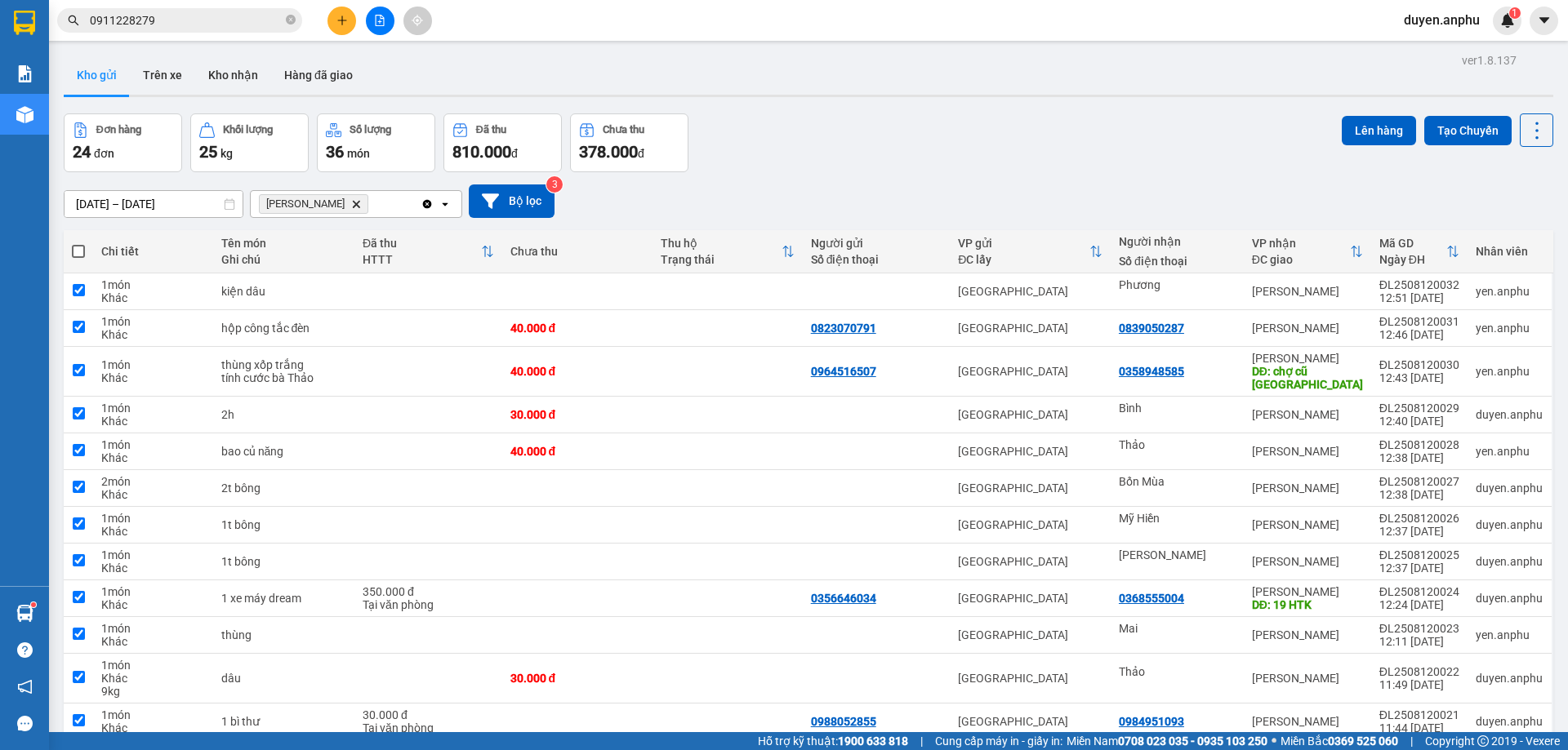
checkbox input "true"
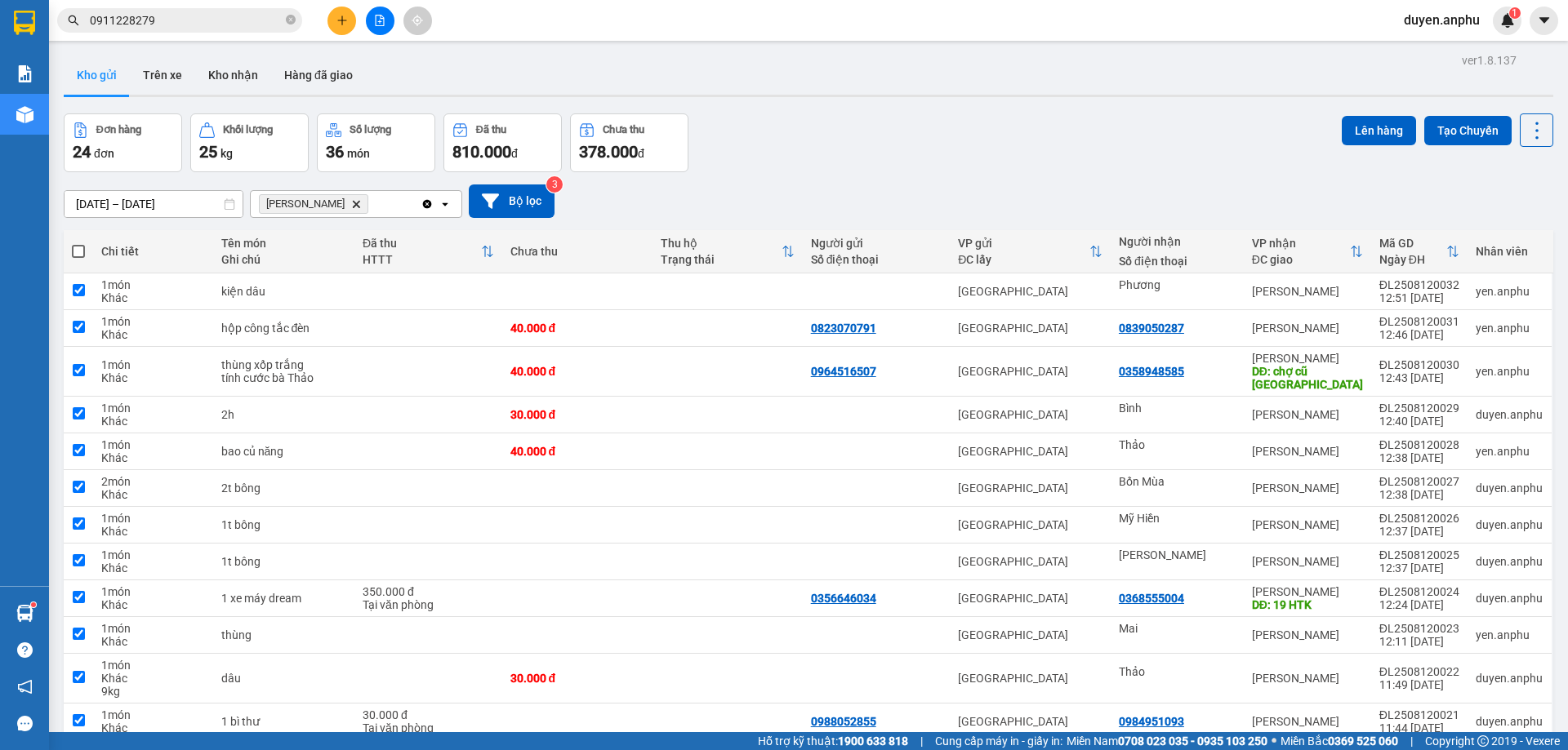
checkbox input "true"
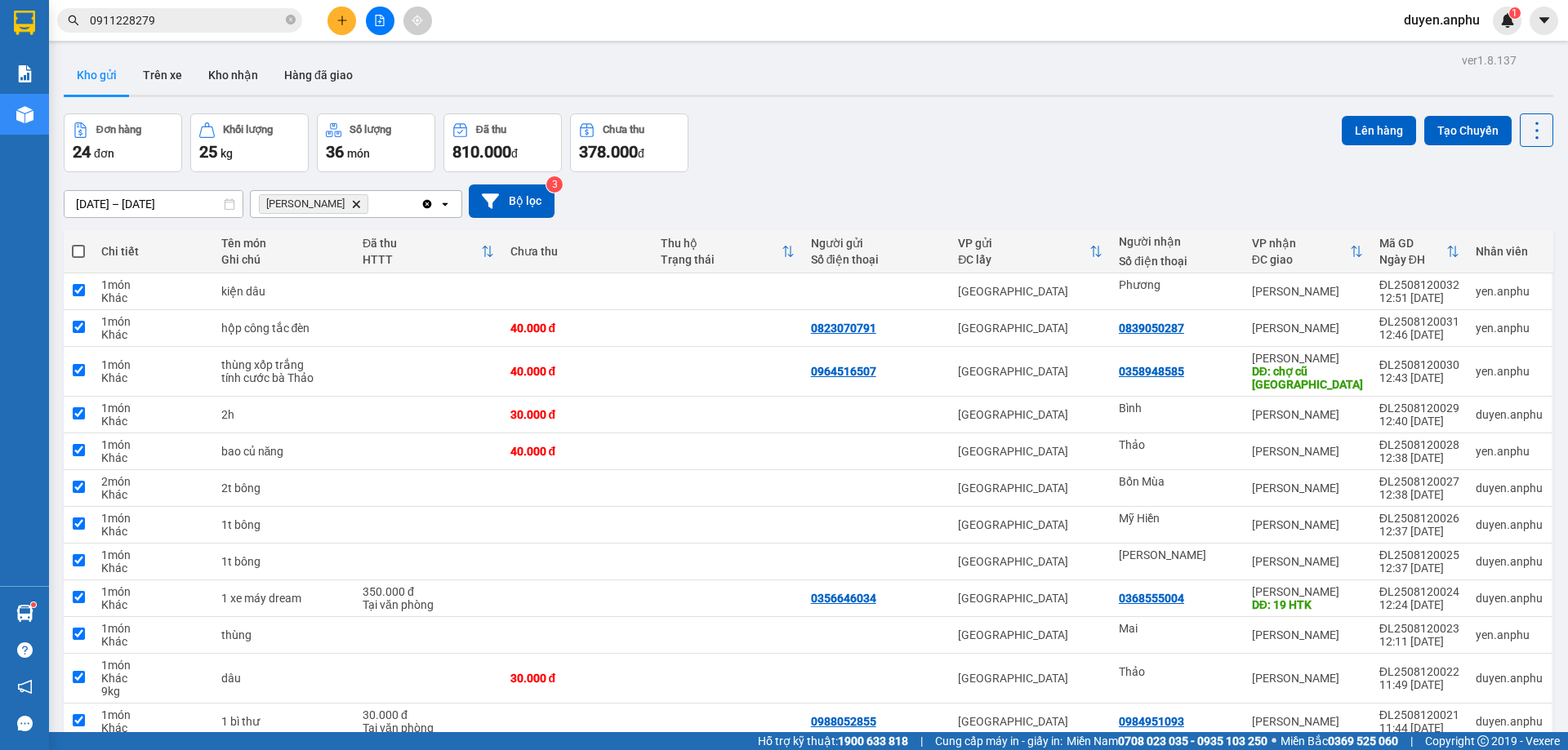
checkbox input "true"
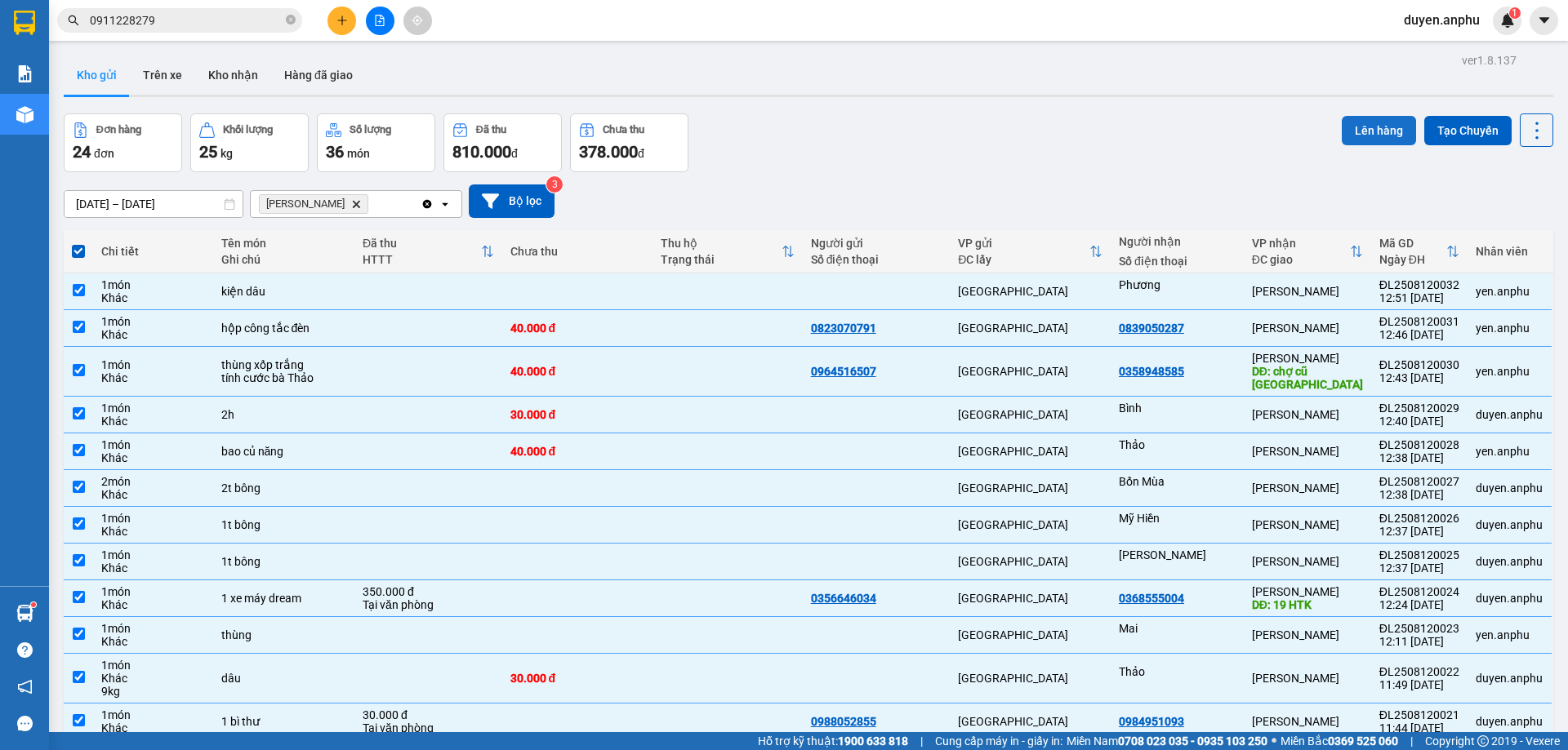
click at [1362, 132] on button "Lên hàng" at bounding box center [1378, 131] width 74 height 29
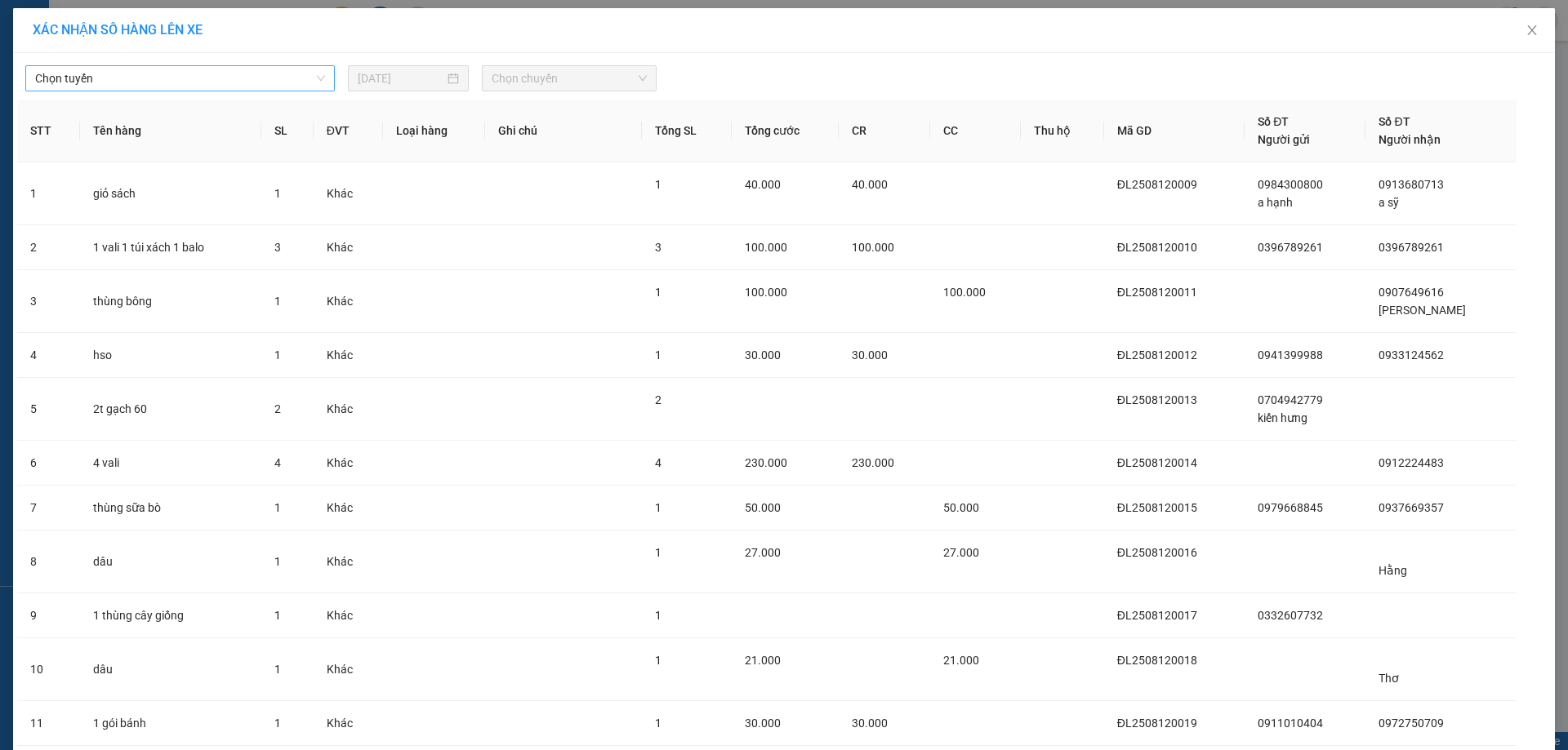
click at [156, 82] on span "Chọn tuyến" at bounding box center [180, 78] width 290 height 24
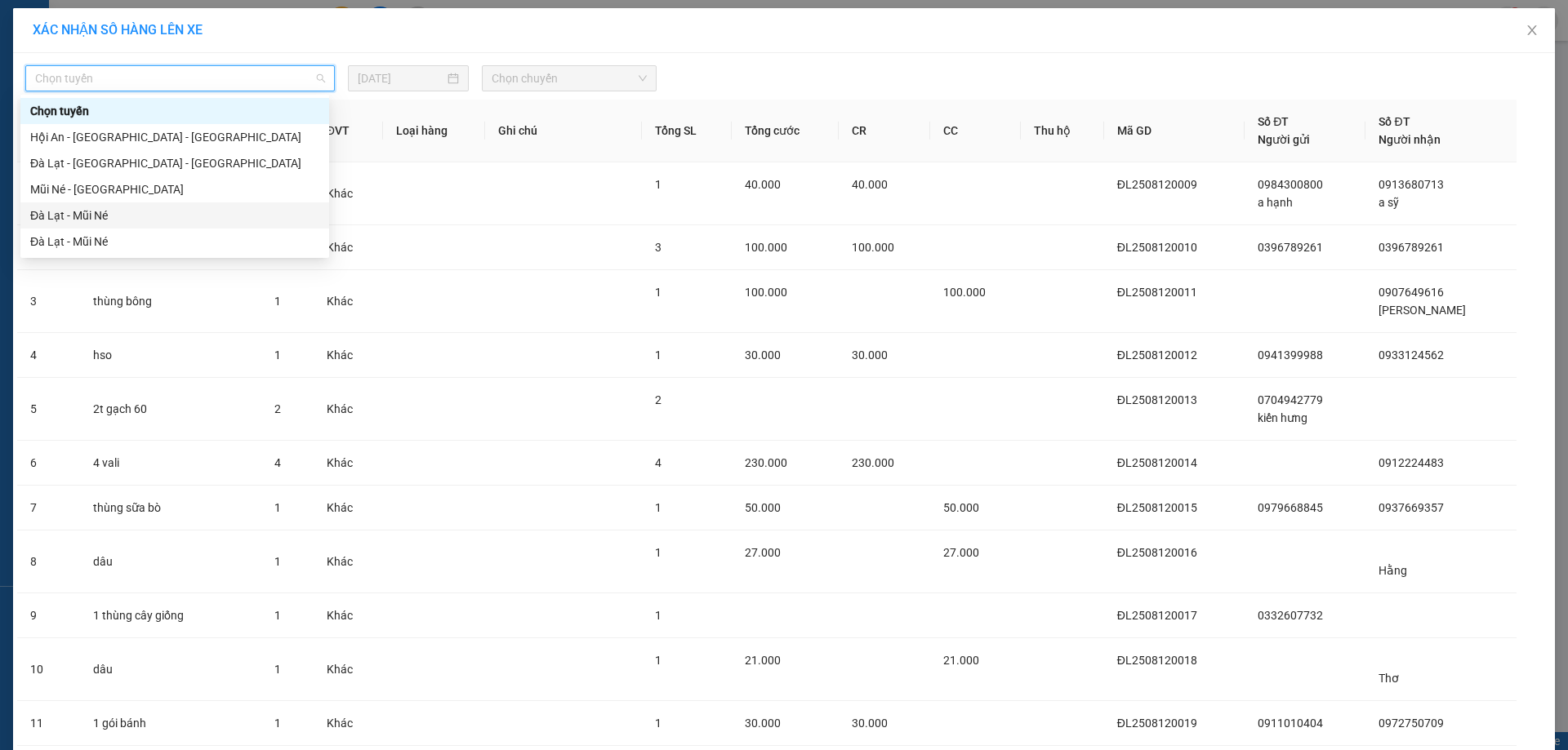
drag, startPoint x: 89, startPoint y: 214, endPoint x: 313, endPoint y: 146, distance: 234.1
click at [88, 214] on div "Đà Lạt - Mũi Né" at bounding box center [175, 215] width 289 height 18
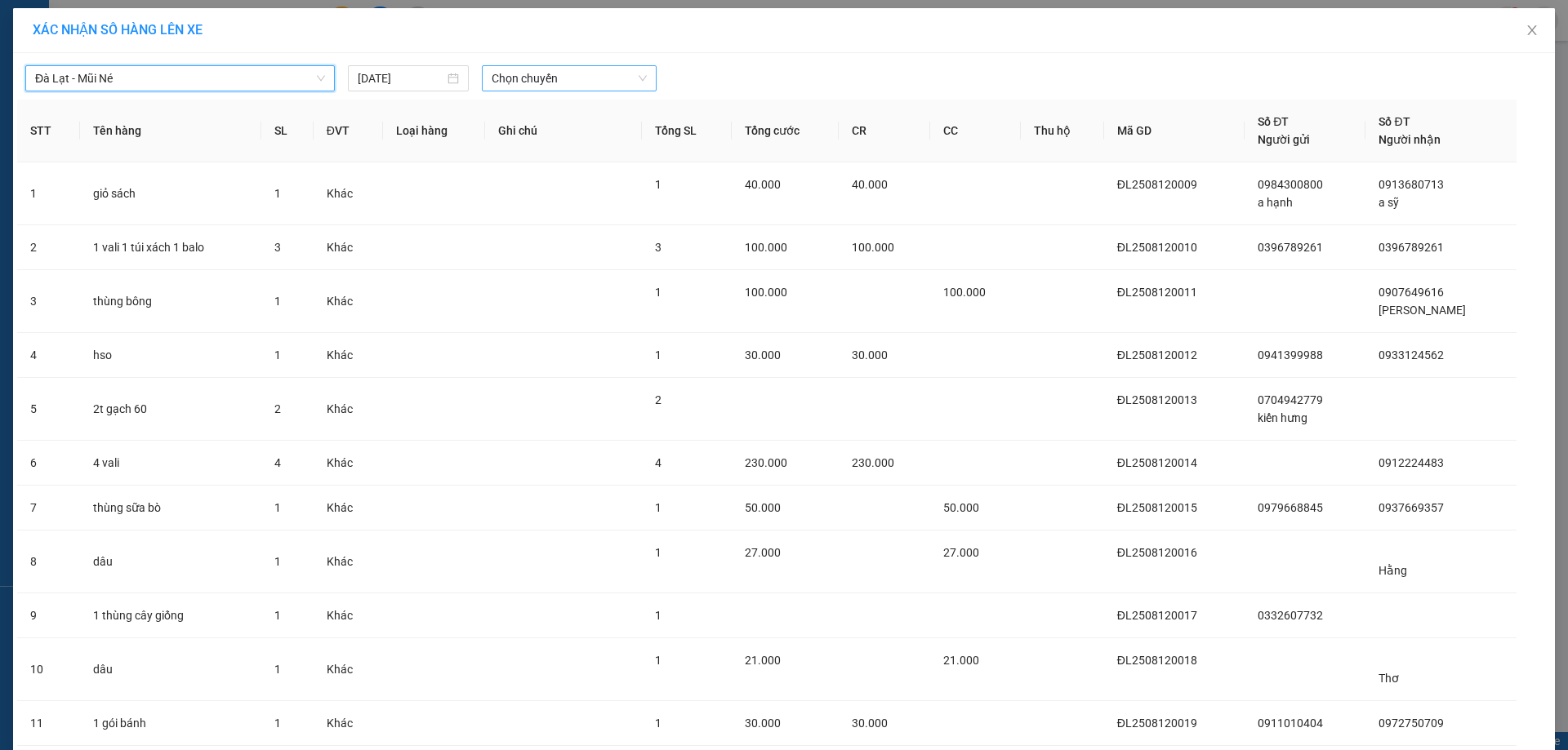
click at [500, 74] on span "Chọn chuyến" at bounding box center [569, 78] width 155 height 24
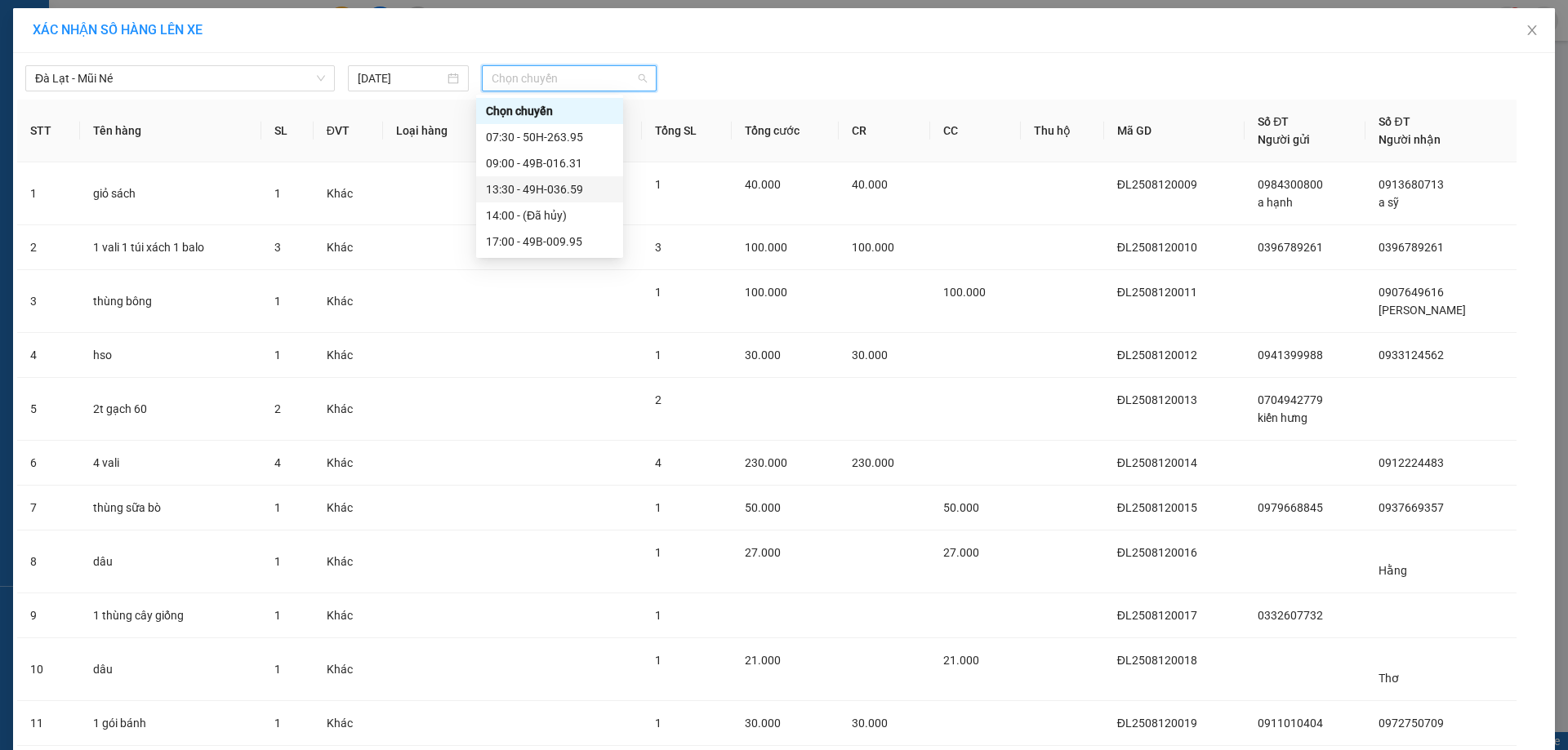
click at [511, 186] on div "13:30 - 49H-036.59" at bounding box center [549, 189] width 127 height 18
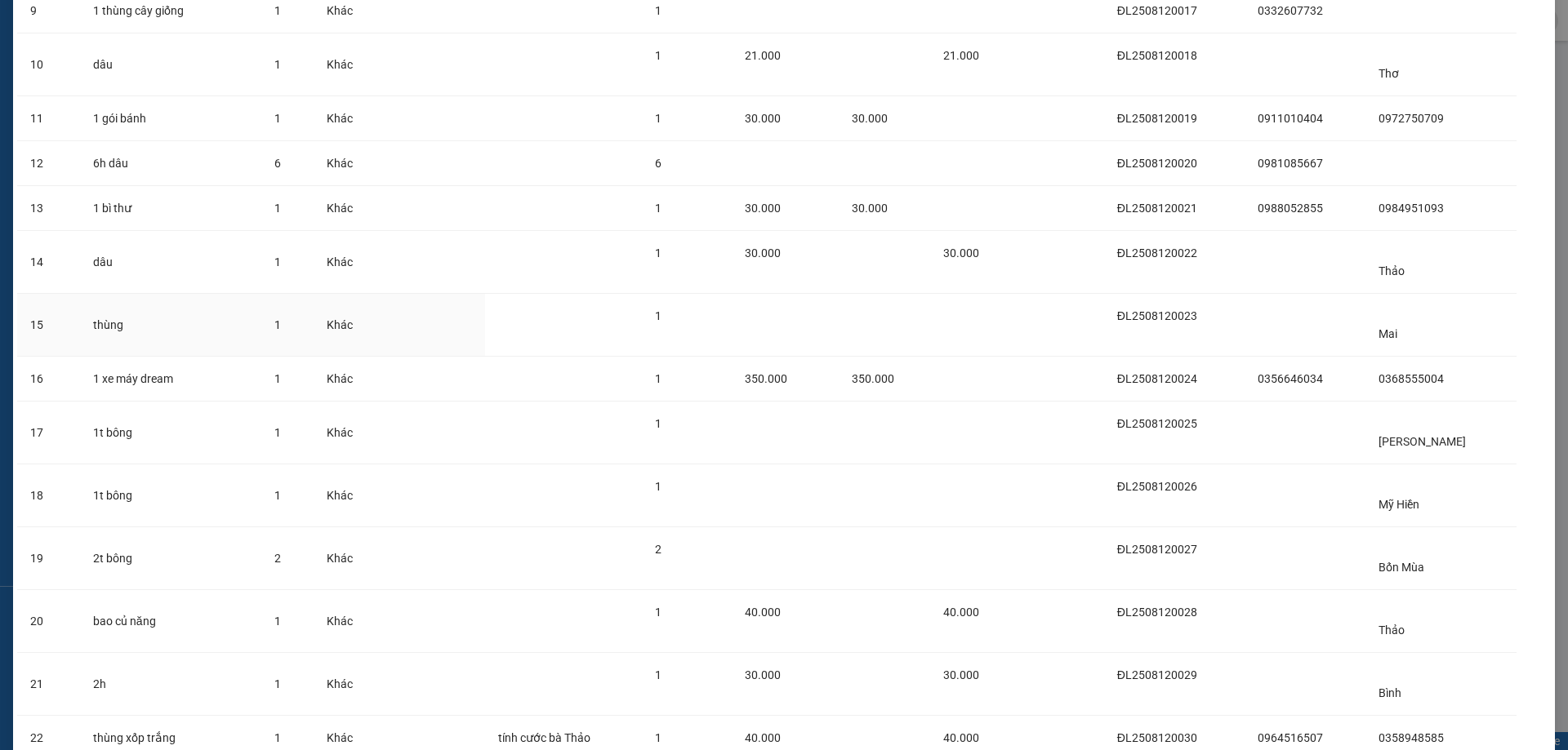
scroll to position [853, 0]
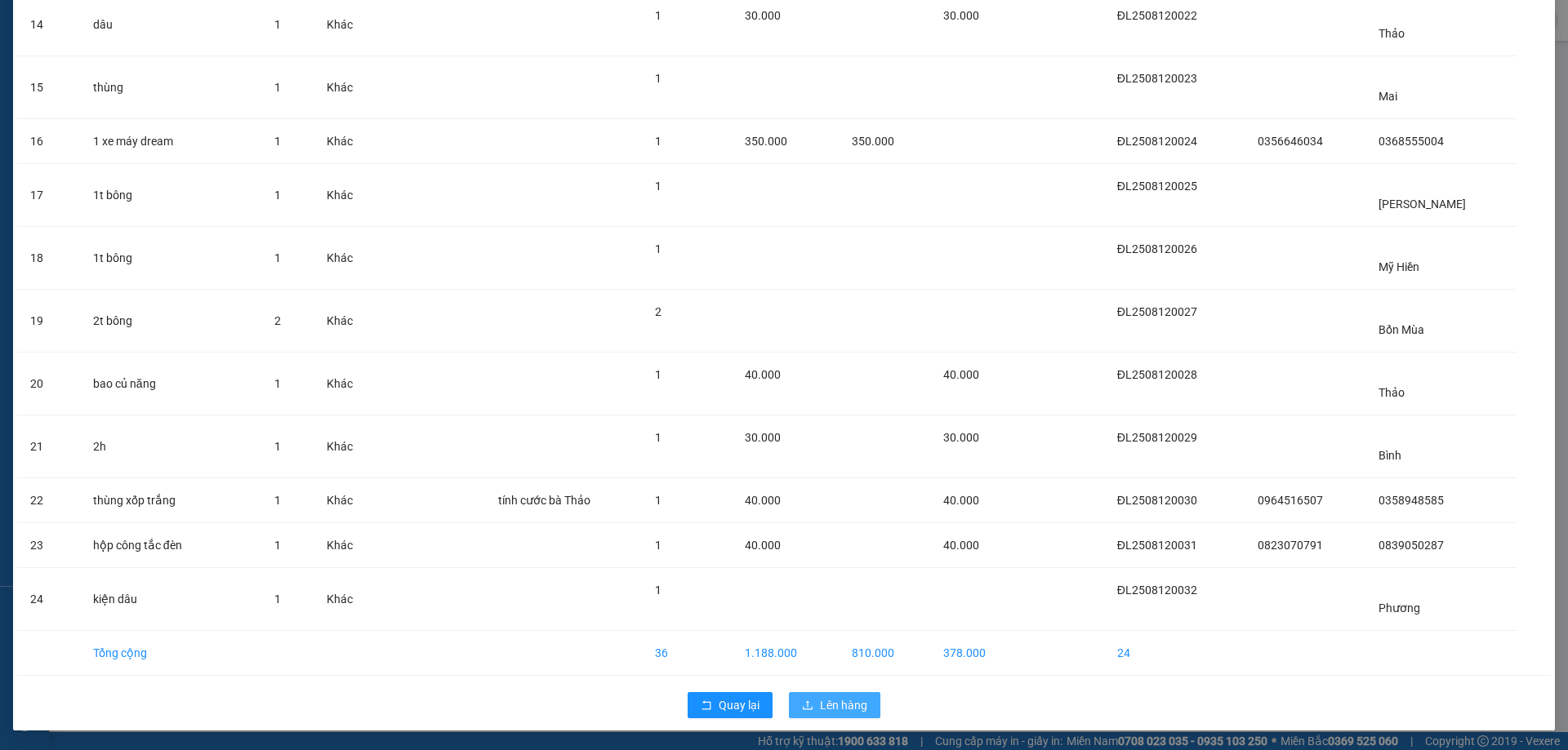
click at [844, 700] on span "Lên hàng" at bounding box center [843, 705] width 47 height 18
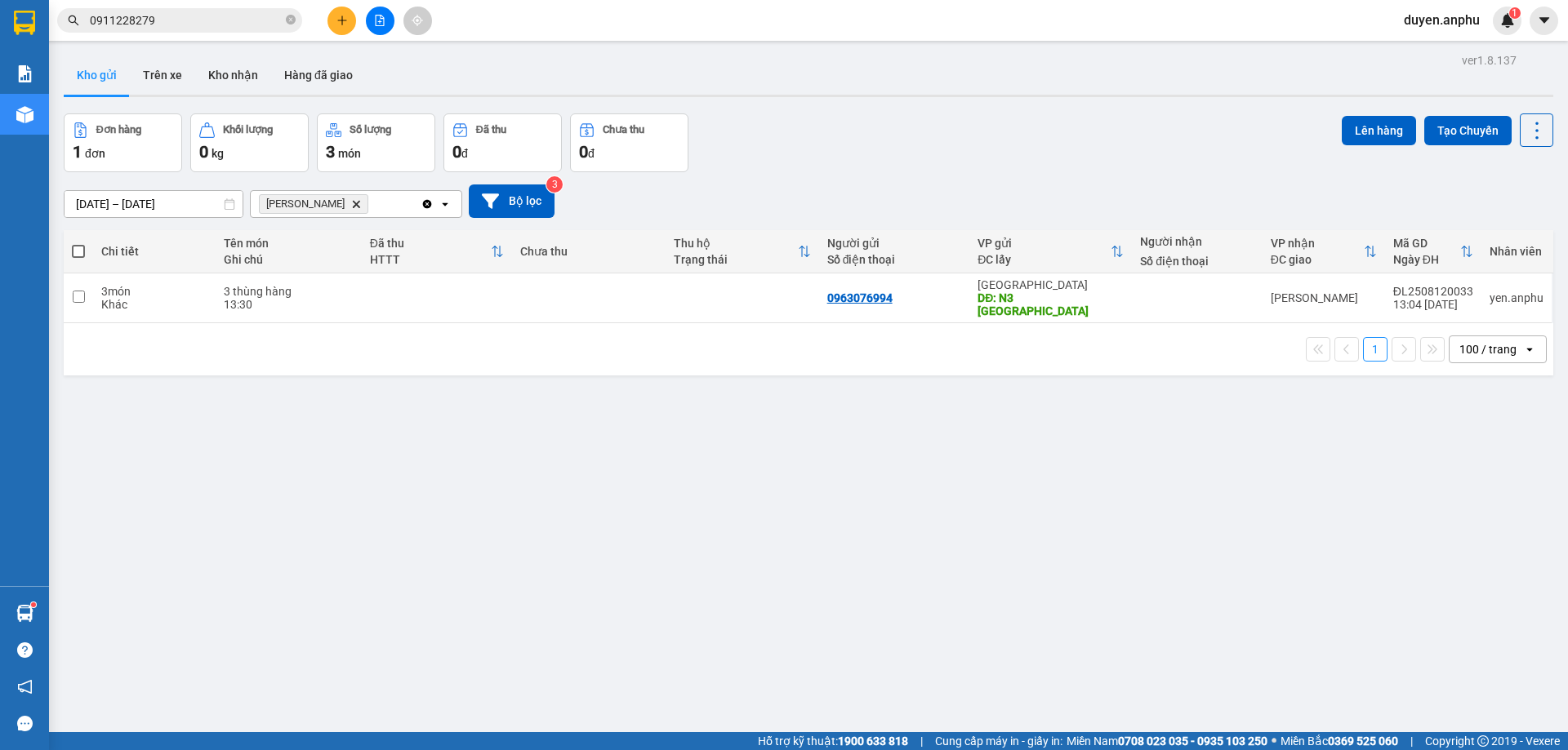
click at [80, 255] on span at bounding box center [78, 251] width 13 height 13
click at [78, 243] on input "checkbox" at bounding box center [78, 243] width 0 height 0
checkbox input "true"
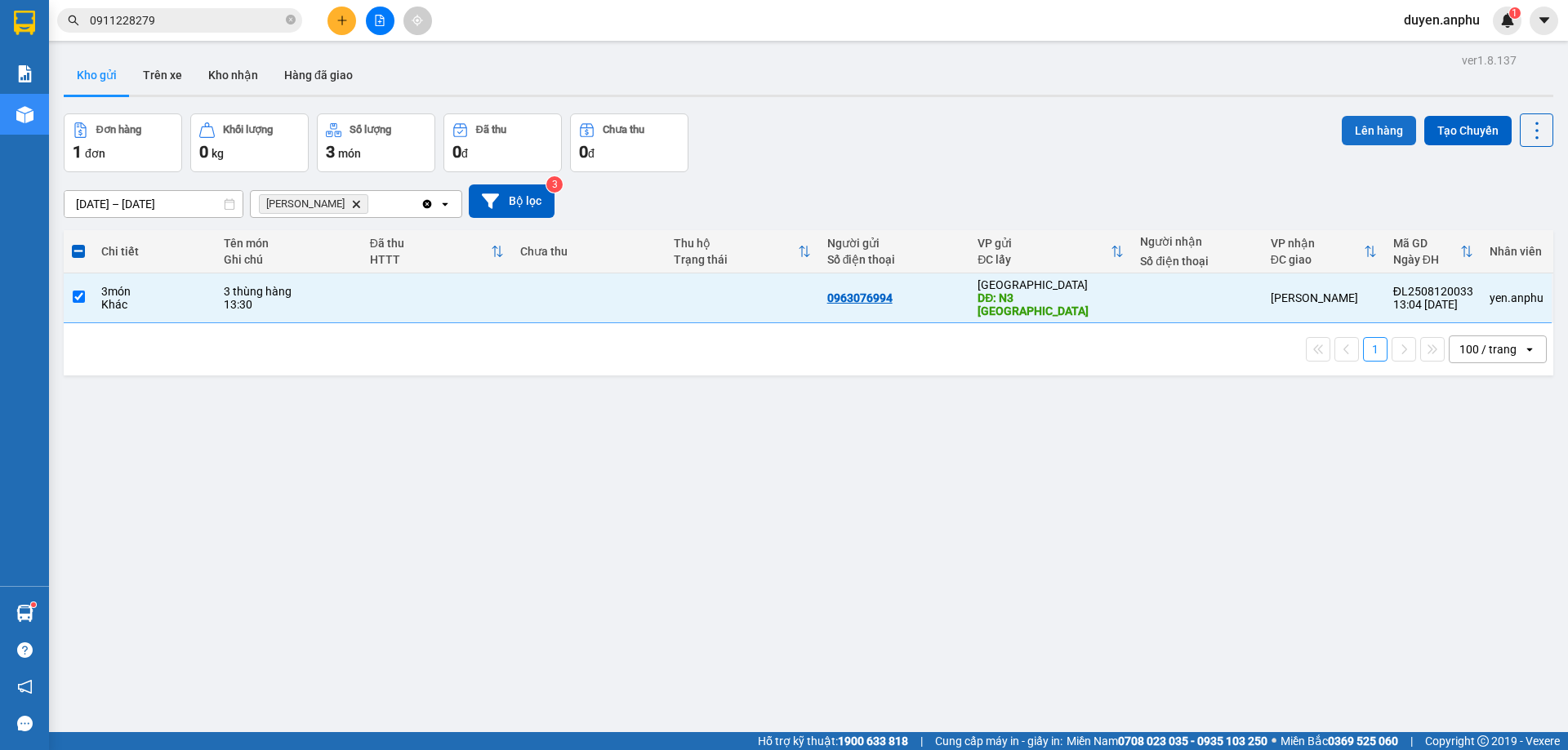
click at [1376, 127] on button "Lên hàng" at bounding box center [1378, 131] width 74 height 29
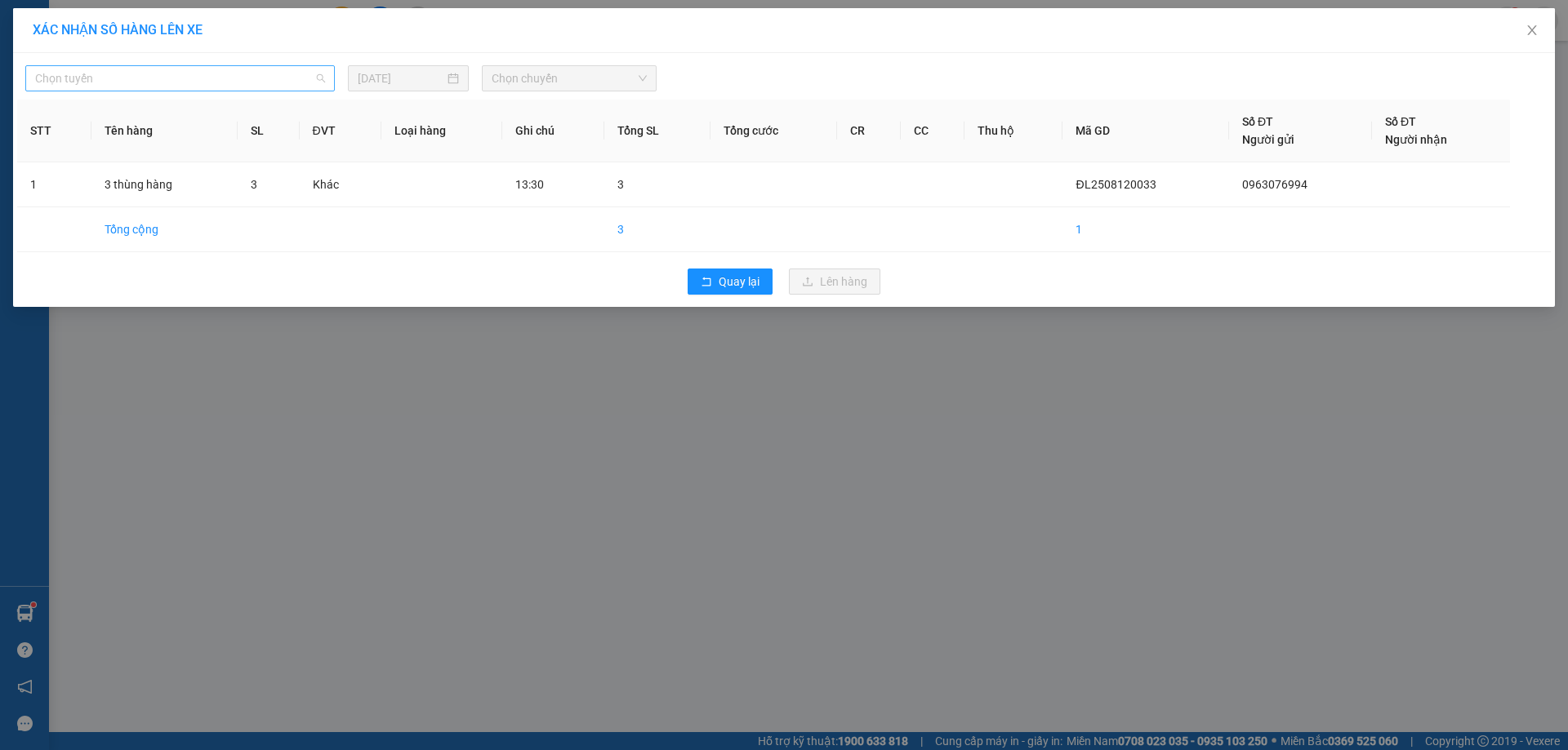
click at [210, 87] on span "Chọn tuyến" at bounding box center [180, 78] width 290 height 24
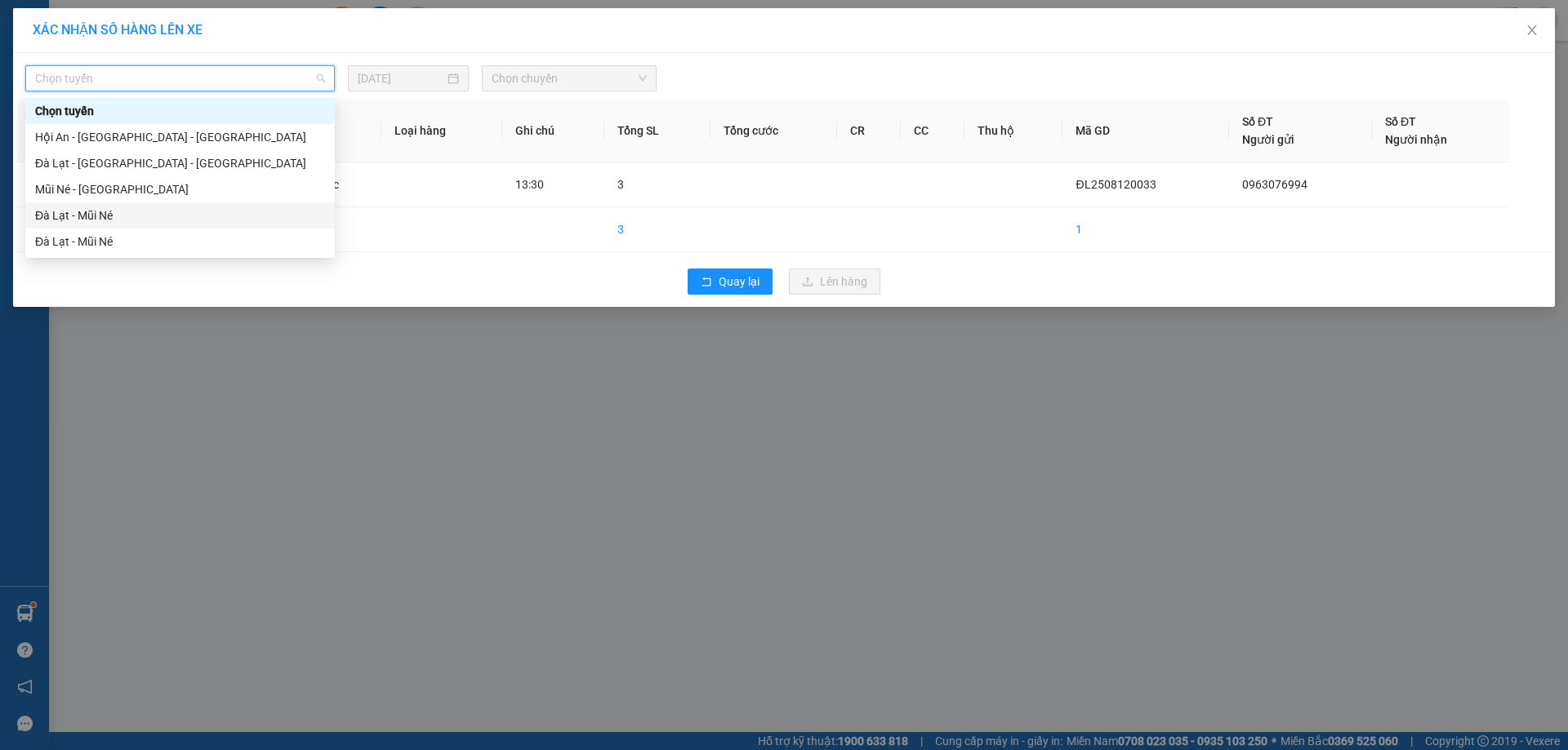
click at [156, 212] on div "Đà Lạt - Mũi Né" at bounding box center [180, 215] width 290 height 18
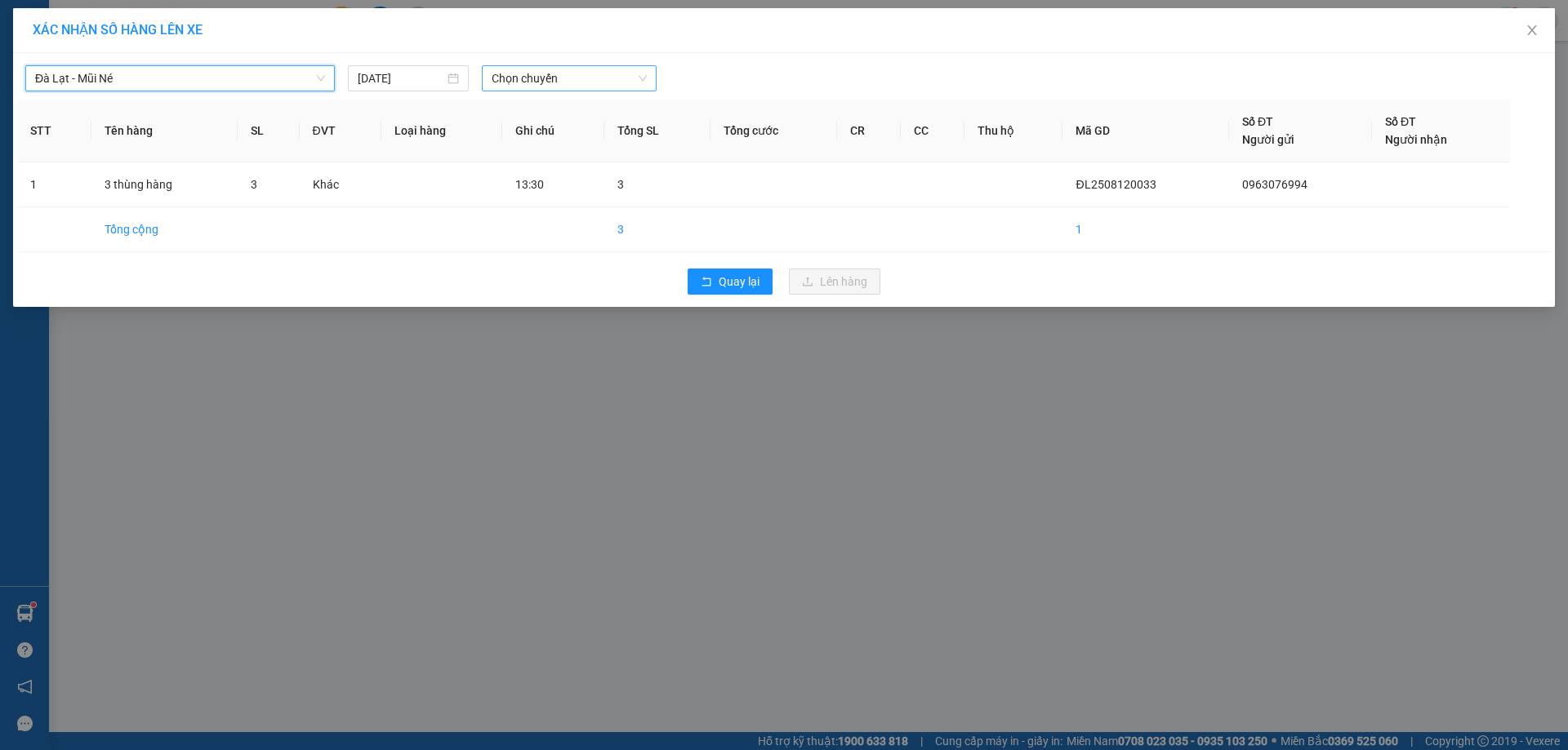
click at [598, 74] on span "Chọn chuyến" at bounding box center [569, 78] width 155 height 24
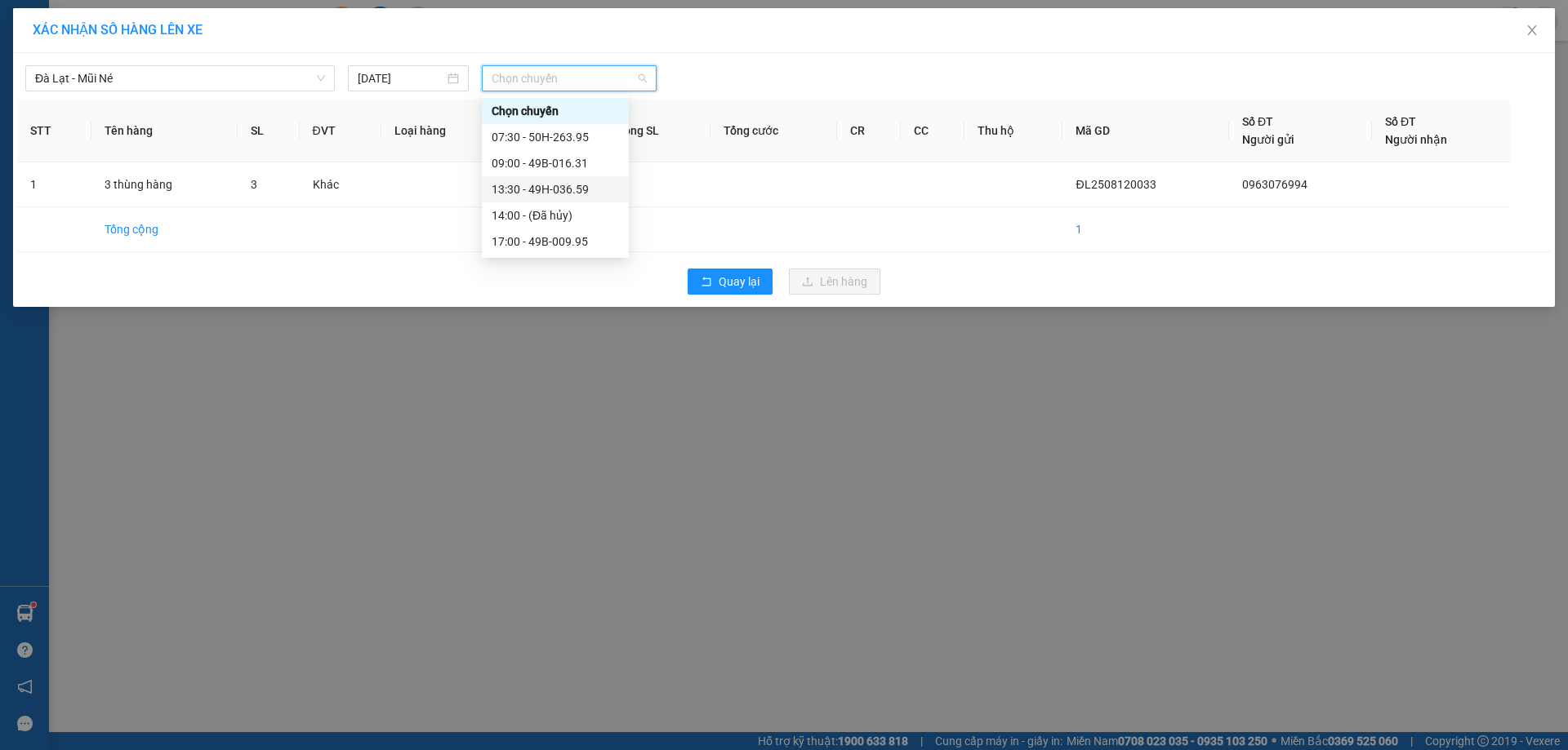
click at [533, 190] on div "13:30 - 49H-036.59" at bounding box center [555, 189] width 127 height 18
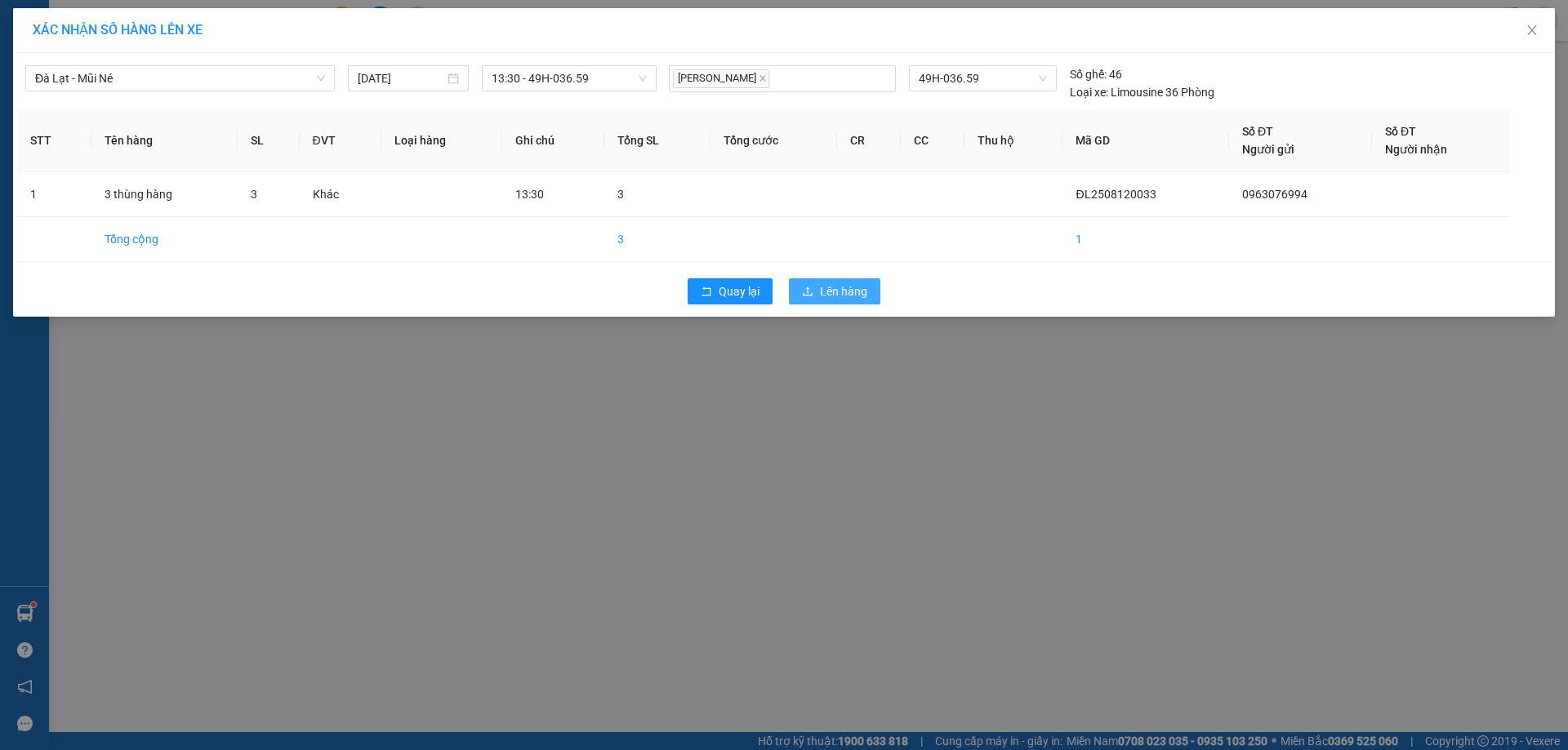
drag, startPoint x: 813, startPoint y: 276, endPoint x: 813, endPoint y: 286, distance: 10.0
click at [813, 281] on div "Quay lại Lên hàng" at bounding box center [784, 291] width 1534 height 42
click at [813, 287] on icon "upload" at bounding box center [808, 292] width 12 height 12
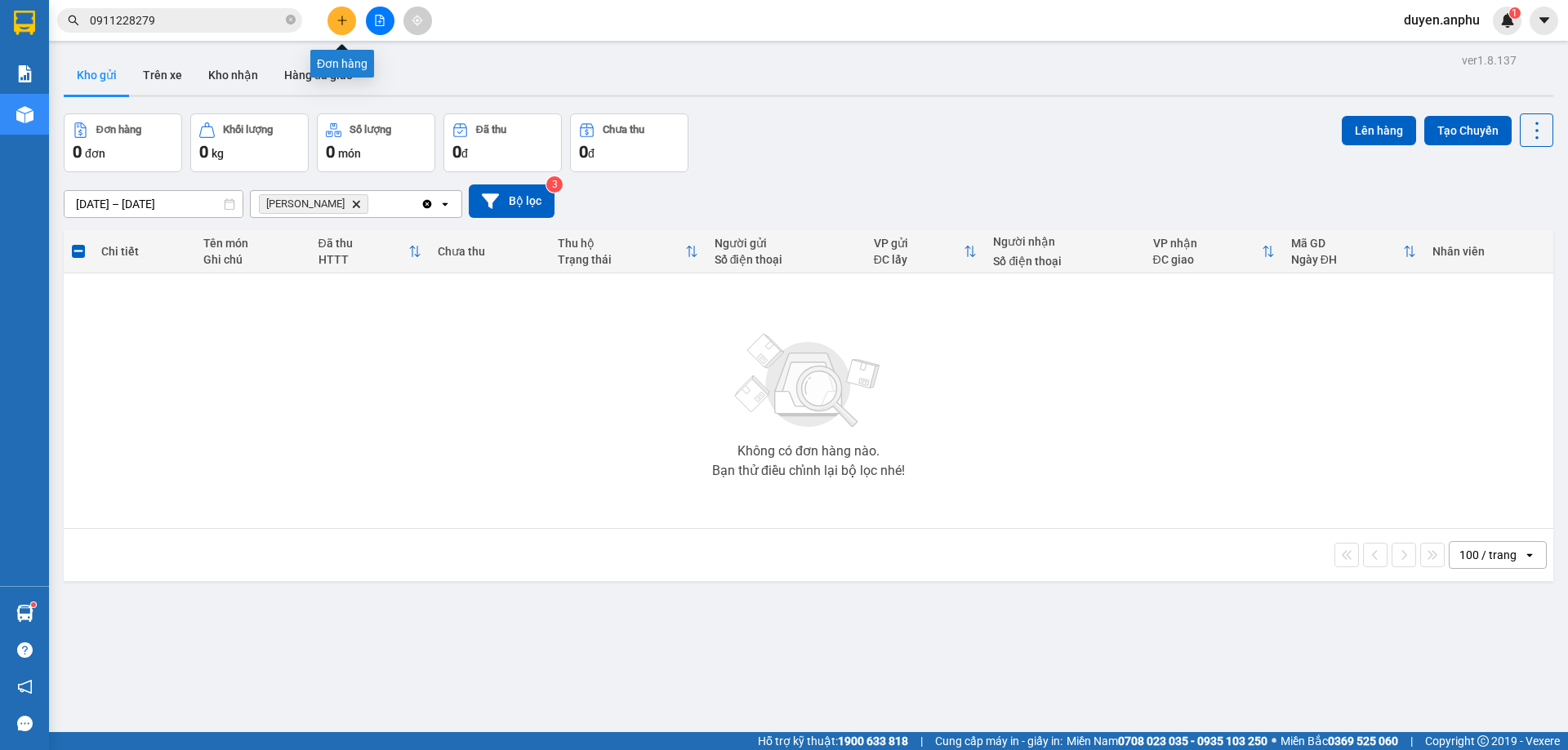
click at [344, 19] on icon "plus" at bounding box center [342, 21] width 12 height 12
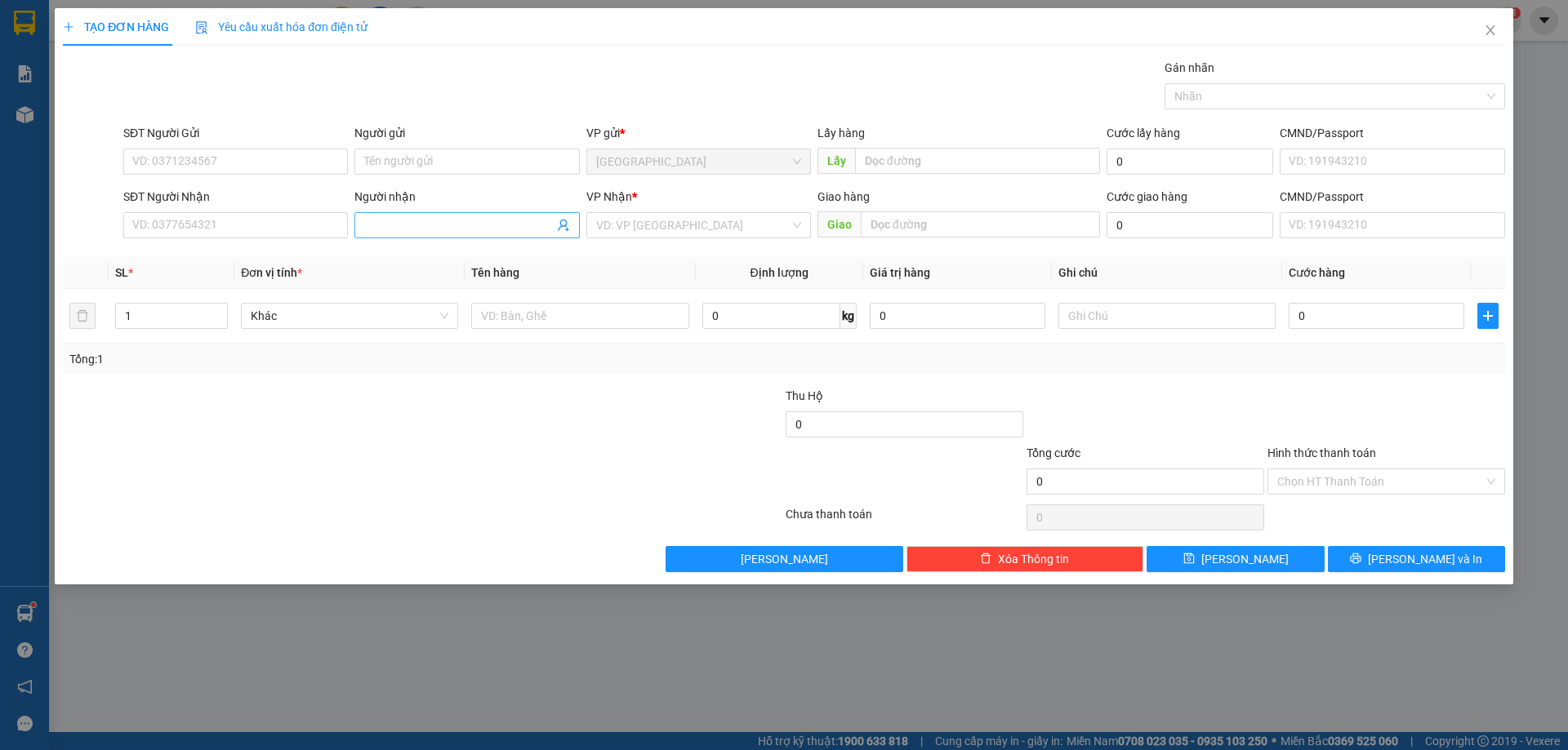
drag, startPoint x: 417, startPoint y: 228, endPoint x: 436, endPoint y: 213, distance: 24.2
click at [428, 216] on input "Người nhận" at bounding box center [458, 225] width 189 height 18
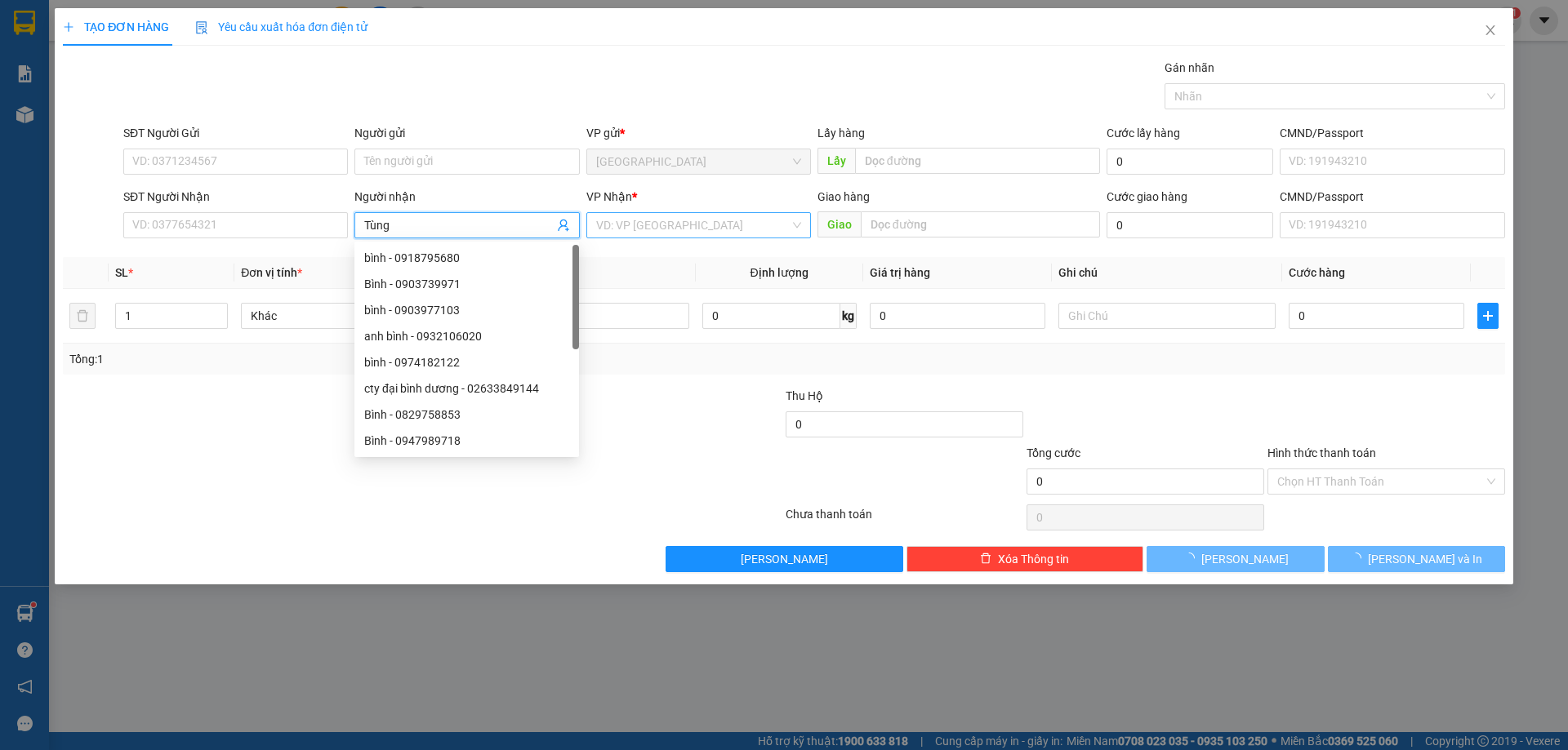
type input "Tùng"
drag, startPoint x: 668, startPoint y: 217, endPoint x: 669, endPoint y: 232, distance: 15.0
click at [669, 217] on input "search" at bounding box center [693, 225] width 193 height 24
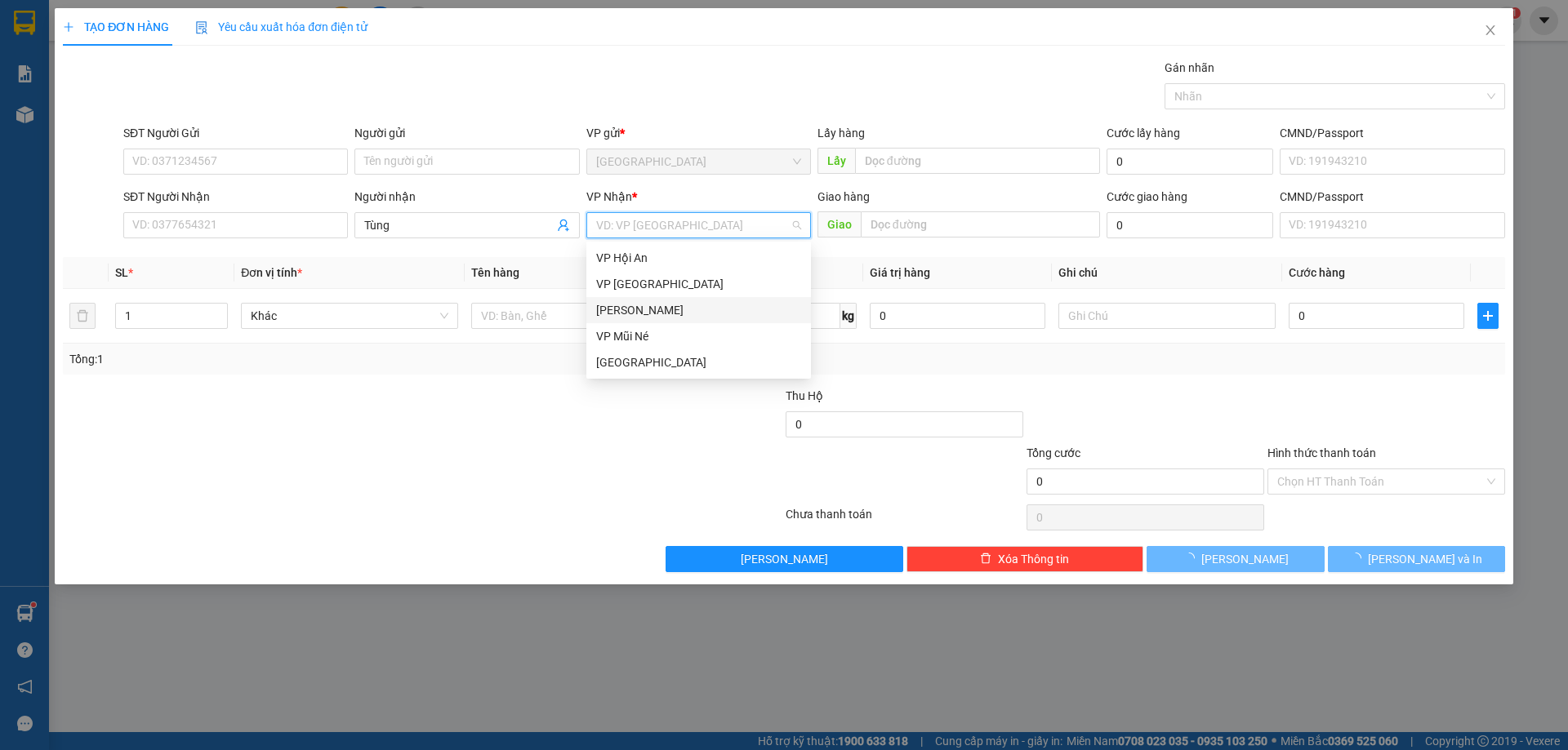
click at [652, 309] on div "[PERSON_NAME]" at bounding box center [699, 310] width 205 height 18
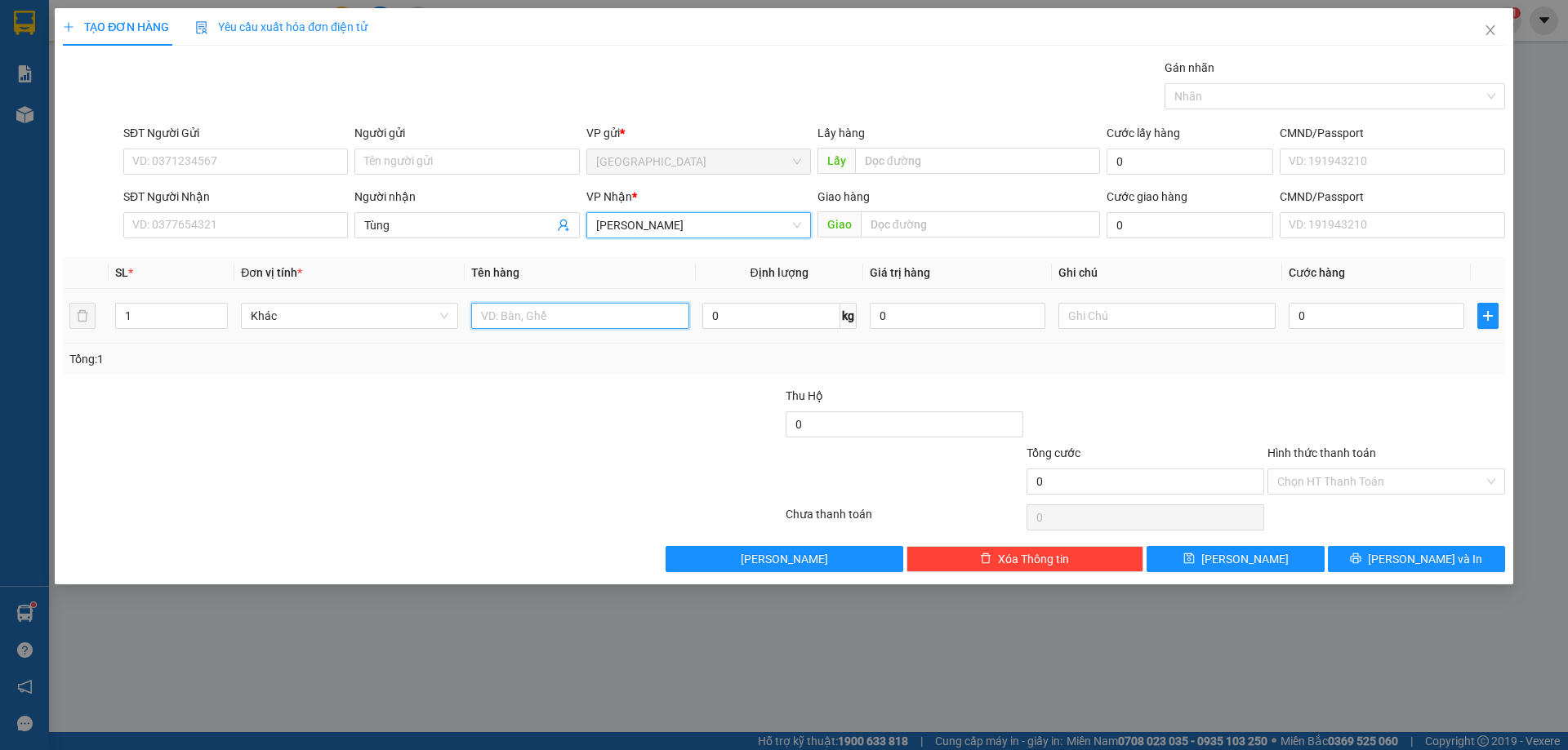
drag, startPoint x: 584, startPoint y: 325, endPoint x: 581, endPoint y: 302, distance: 23.2
click at [581, 317] on input "text" at bounding box center [579, 315] width 217 height 26
type input "dâu"
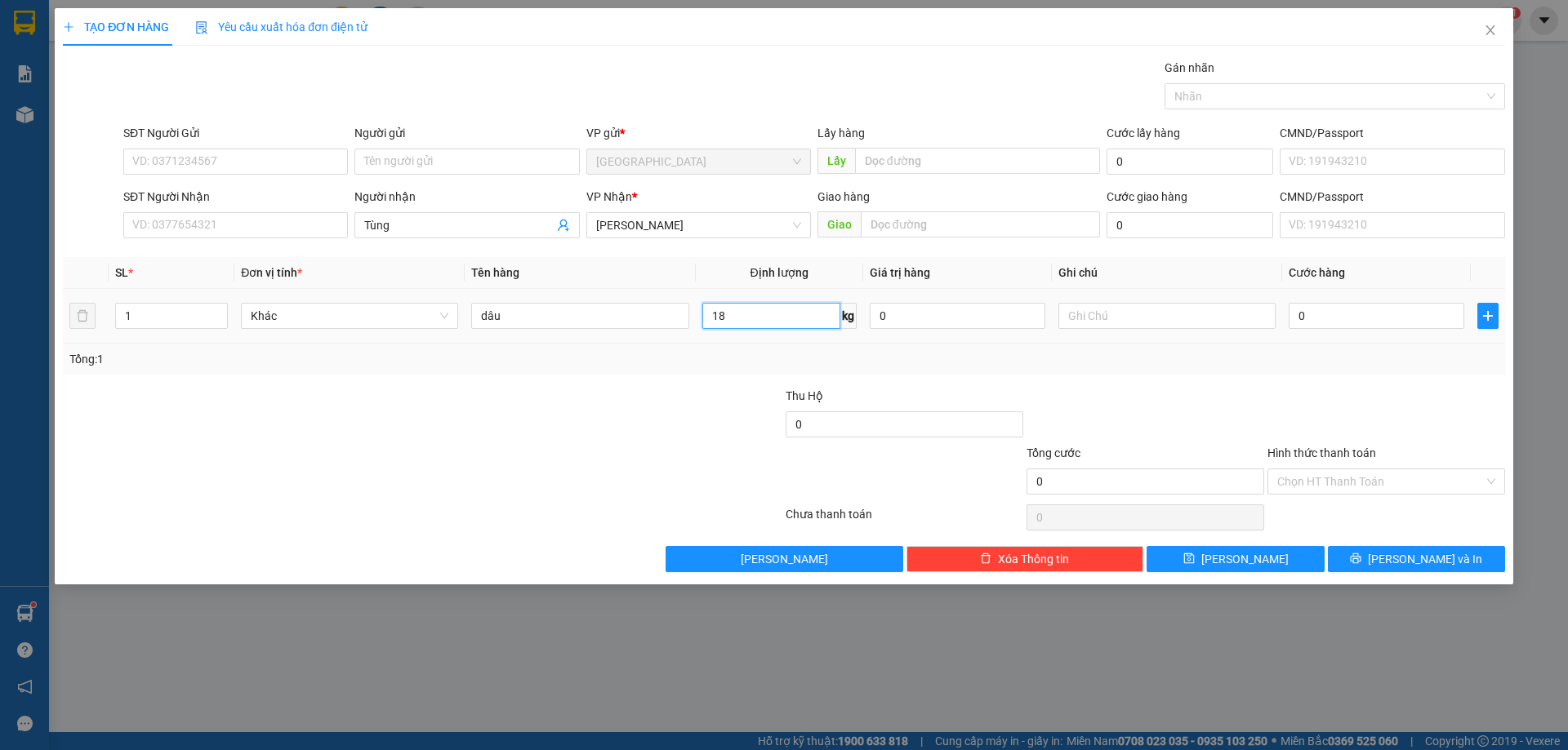
type input "18"
type input "5"
type input "54"
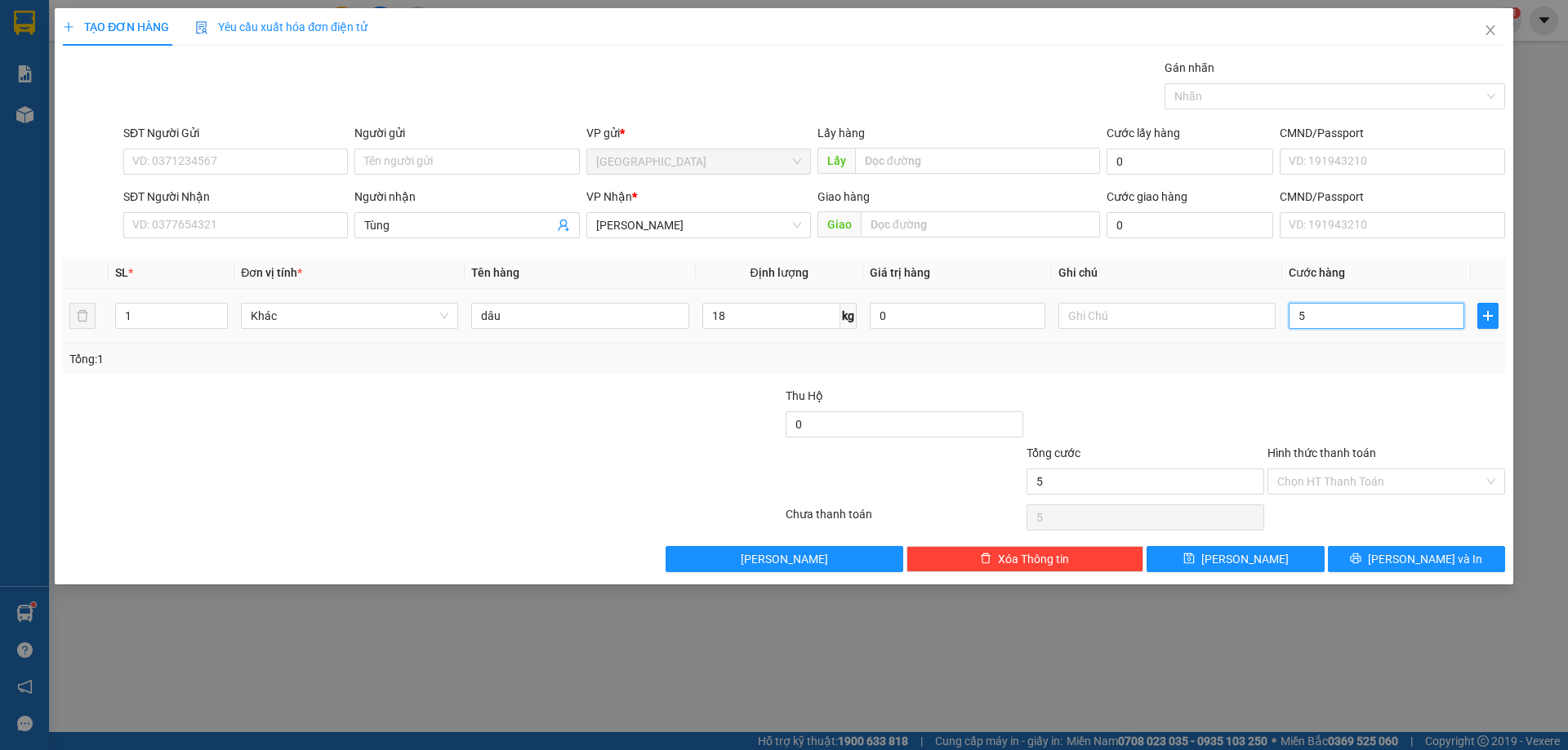
type input "54"
type input "54.000"
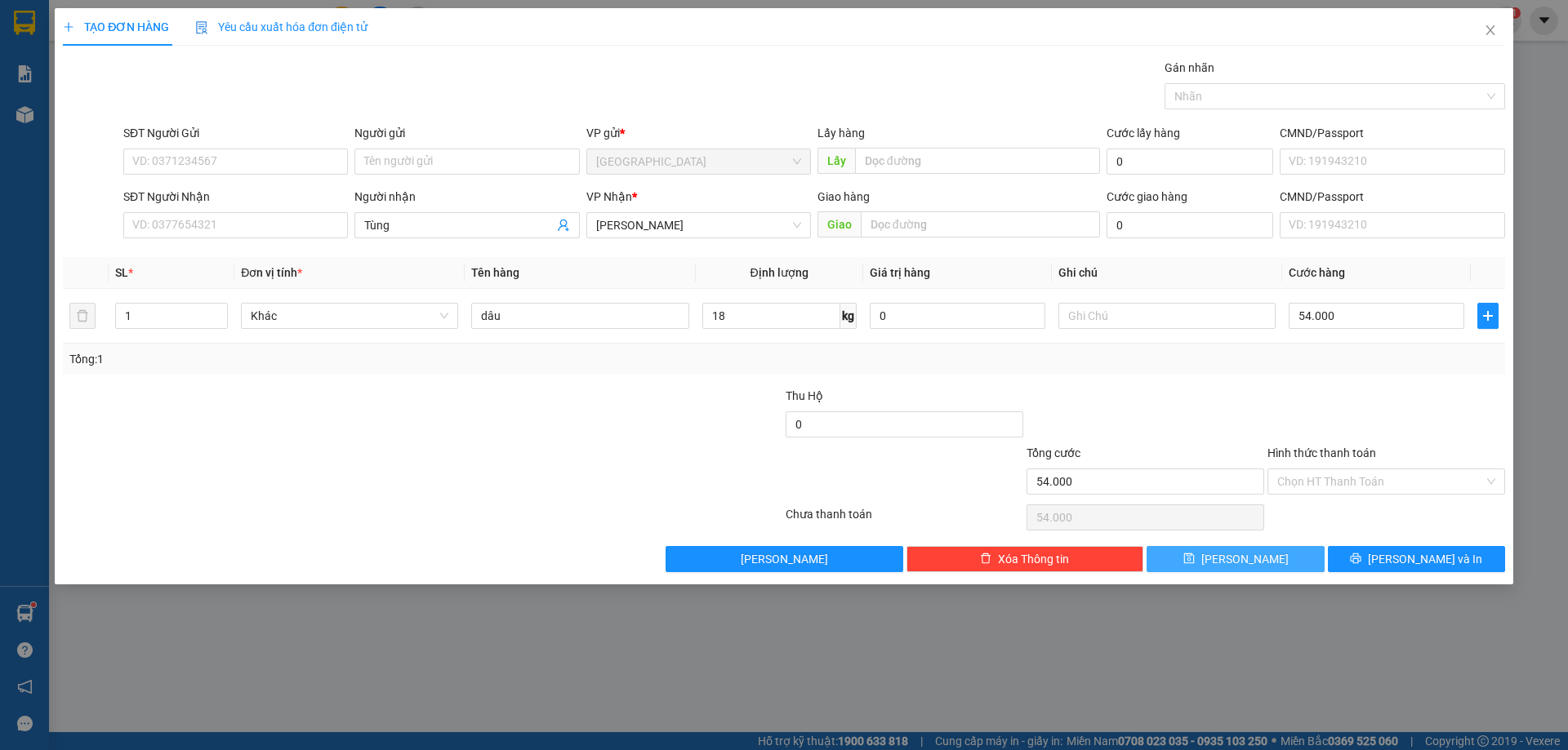
click at [1195, 562] on button "[PERSON_NAME]" at bounding box center [1235, 559] width 177 height 26
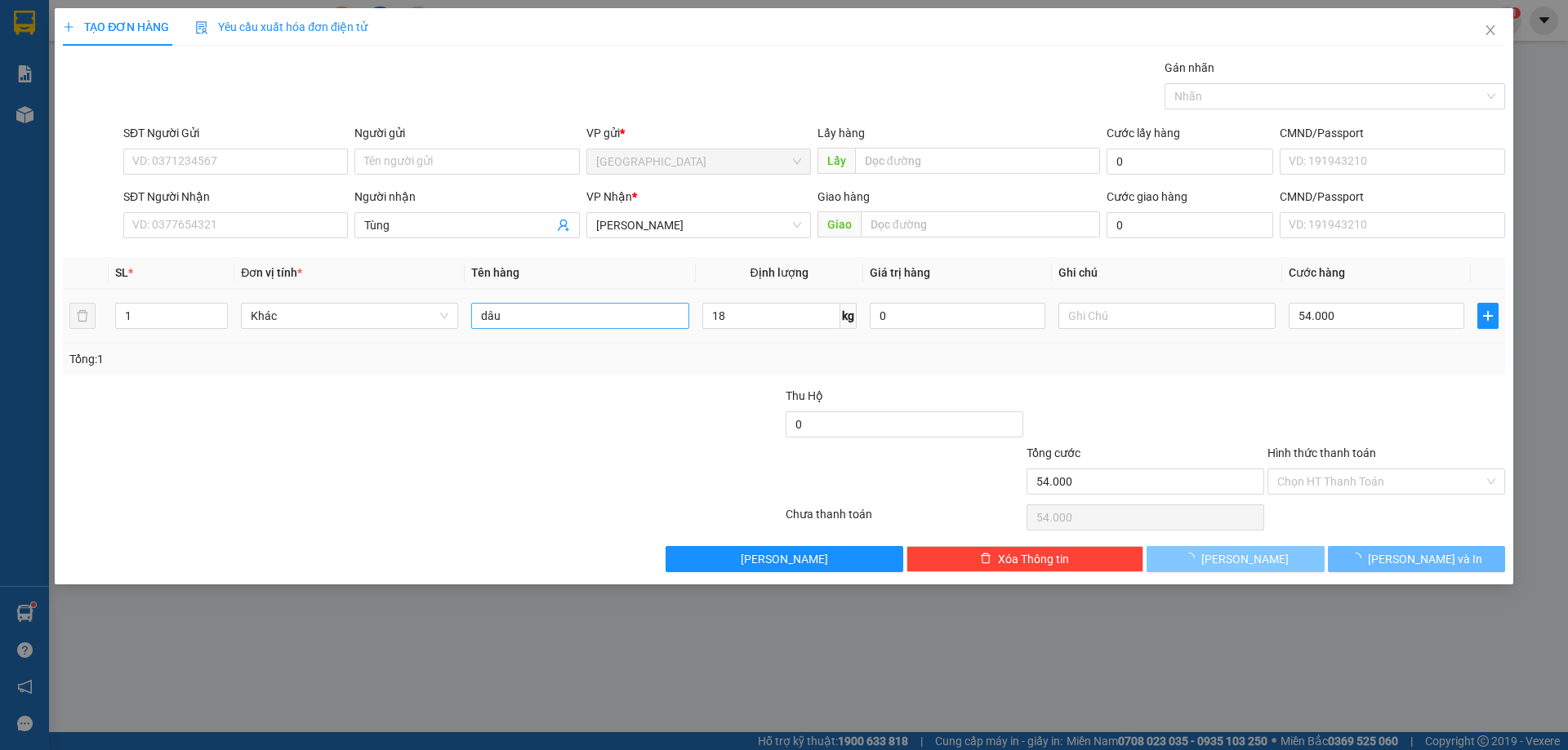
type input "0"
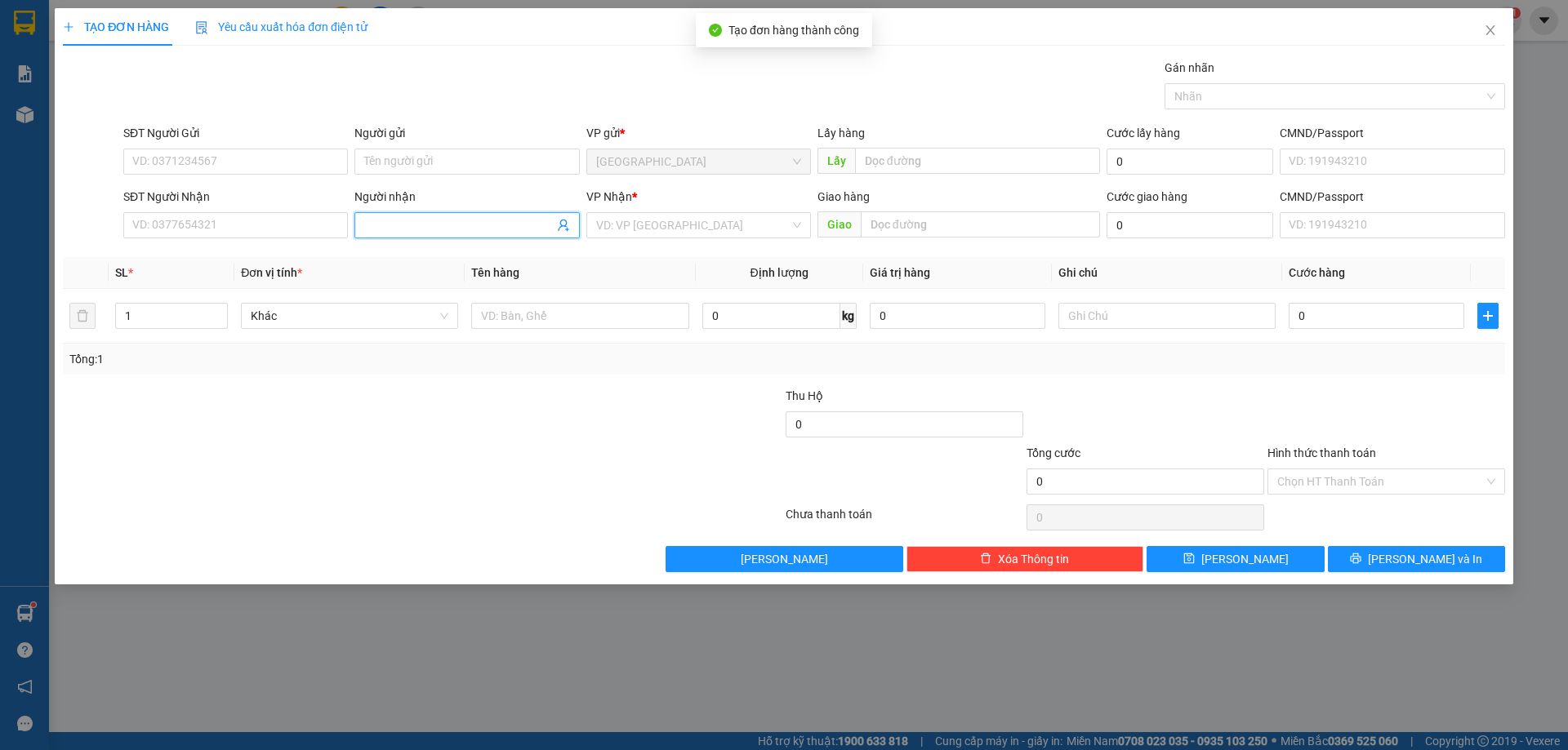
click at [453, 217] on input "Người nhận" at bounding box center [458, 225] width 189 height 18
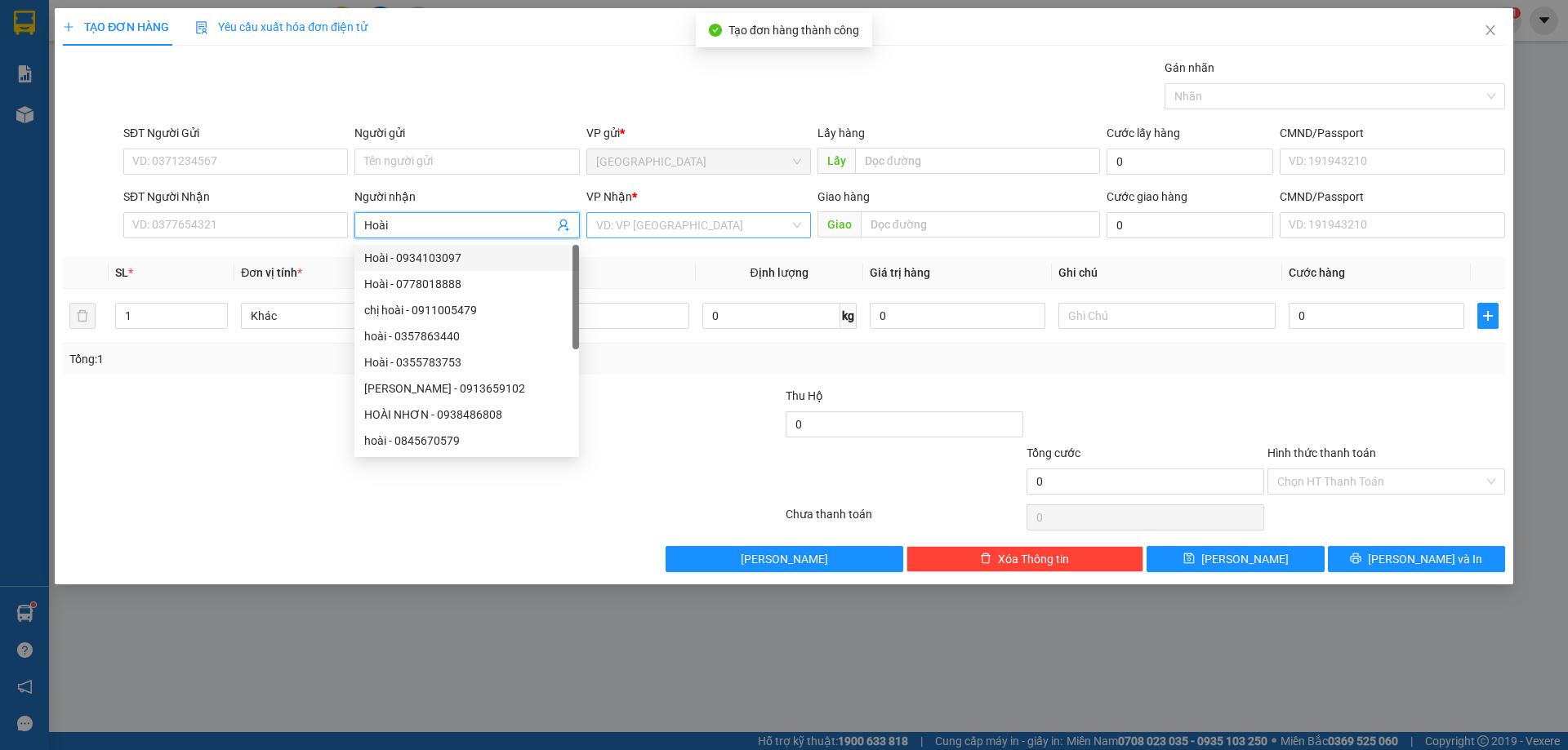
type input "Hoài"
click at [675, 220] on input "search" at bounding box center [693, 225] width 193 height 24
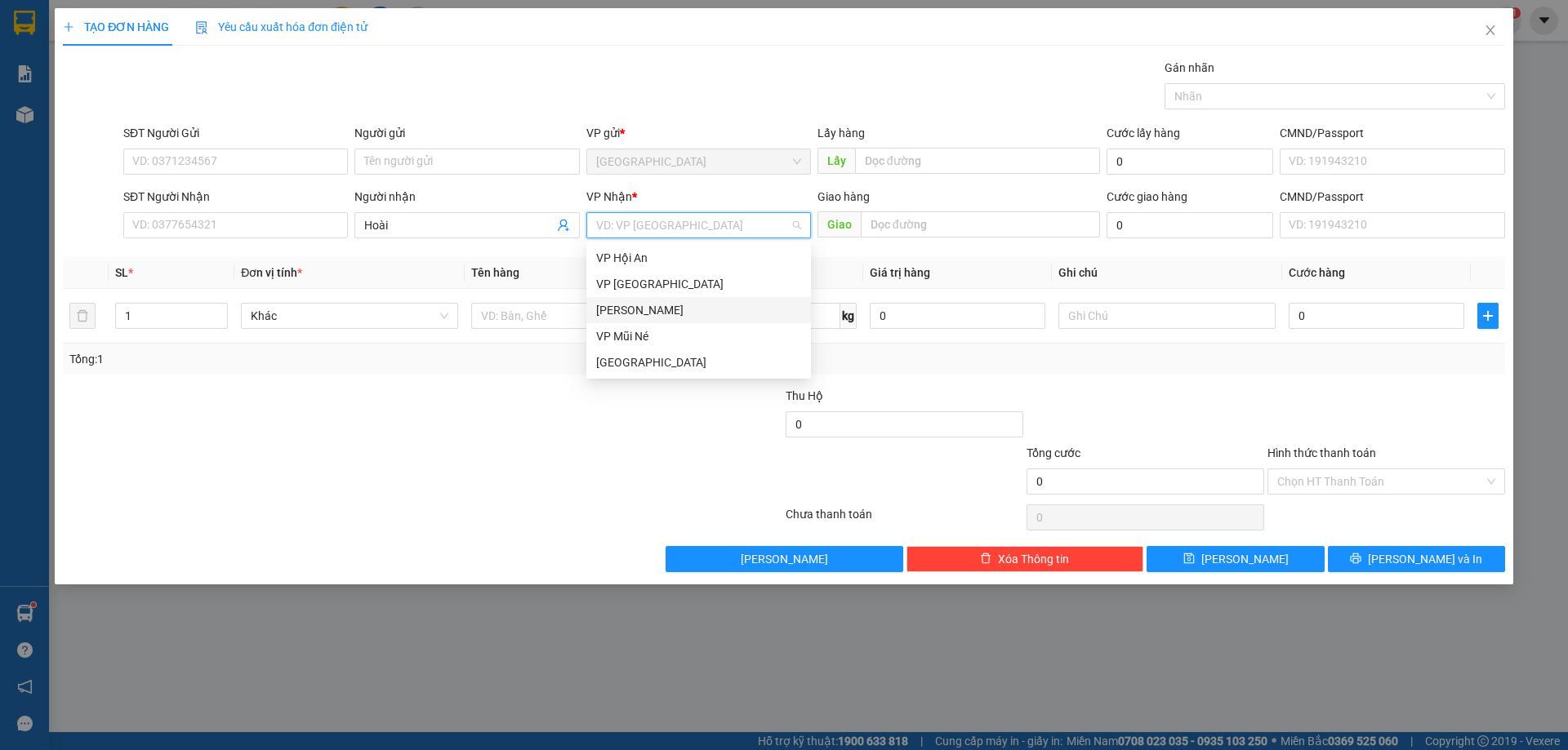
click at [633, 311] on div "[PERSON_NAME]" at bounding box center [699, 310] width 205 height 18
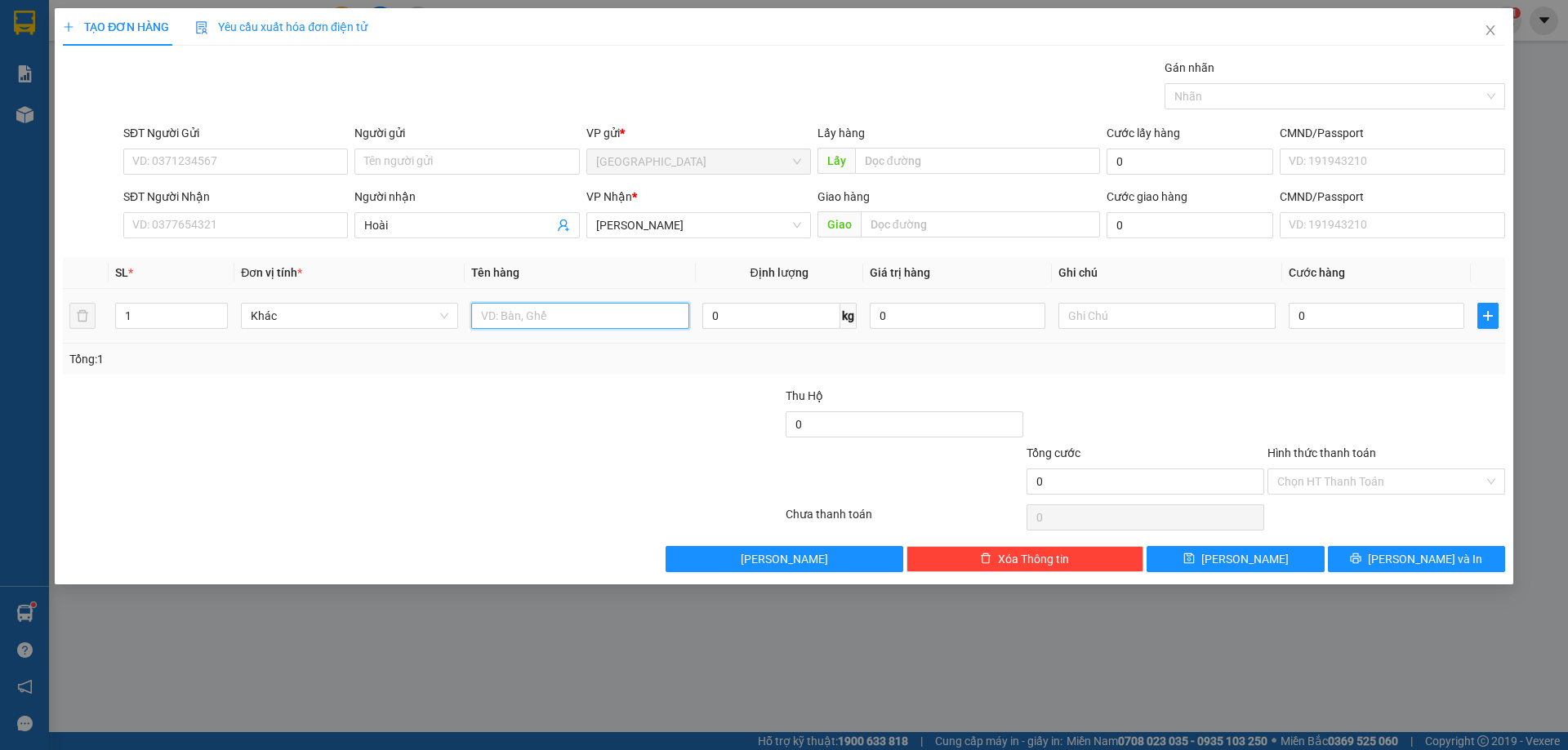
drag, startPoint x: 567, startPoint y: 323, endPoint x: 561, endPoint y: 315, distance: 10.0
click at [566, 323] on input "text" at bounding box center [579, 315] width 217 height 26
type input "dâu"
type input "3"
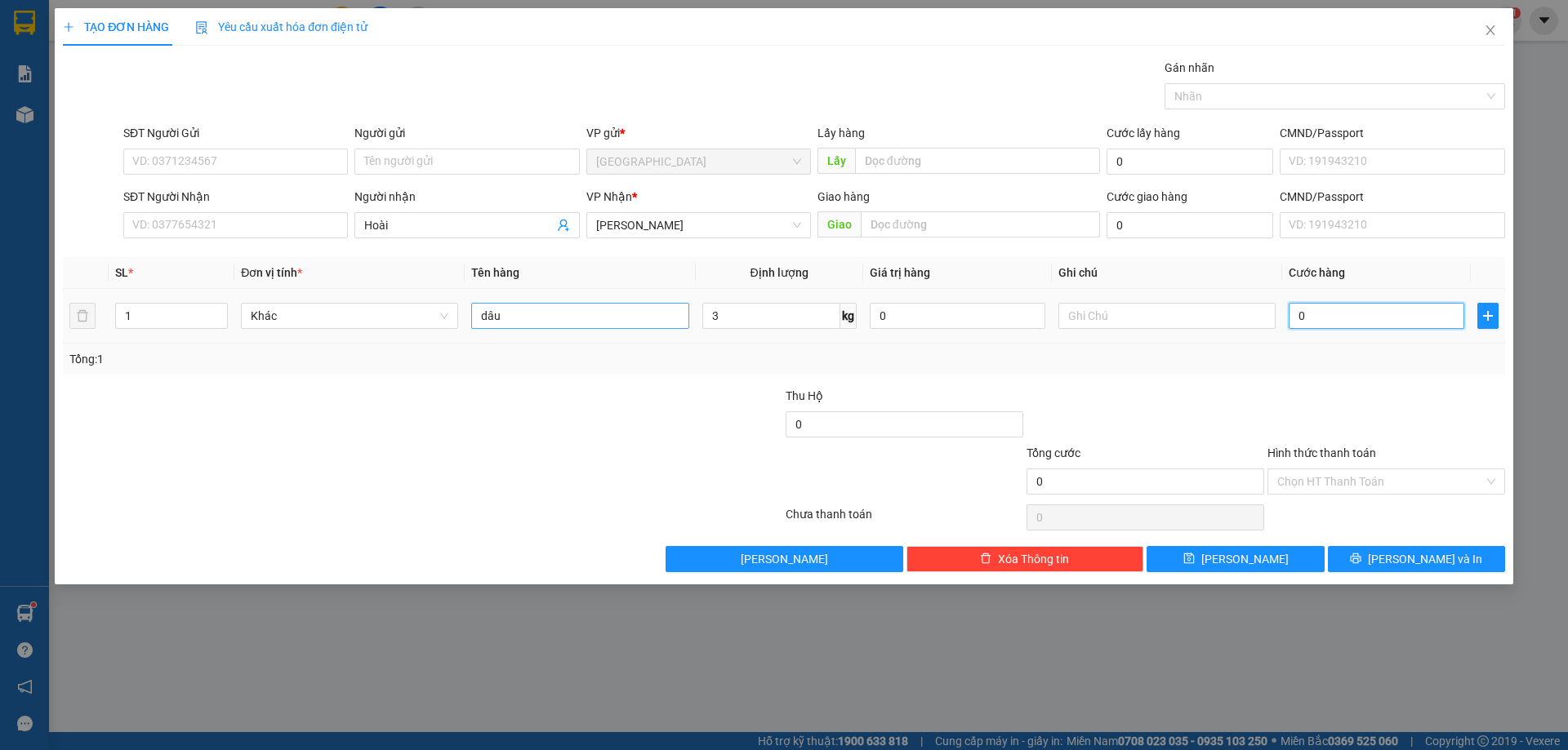
type input "3"
click at [1331, 320] on input "3" at bounding box center [1377, 315] width 176 height 26
type input "30"
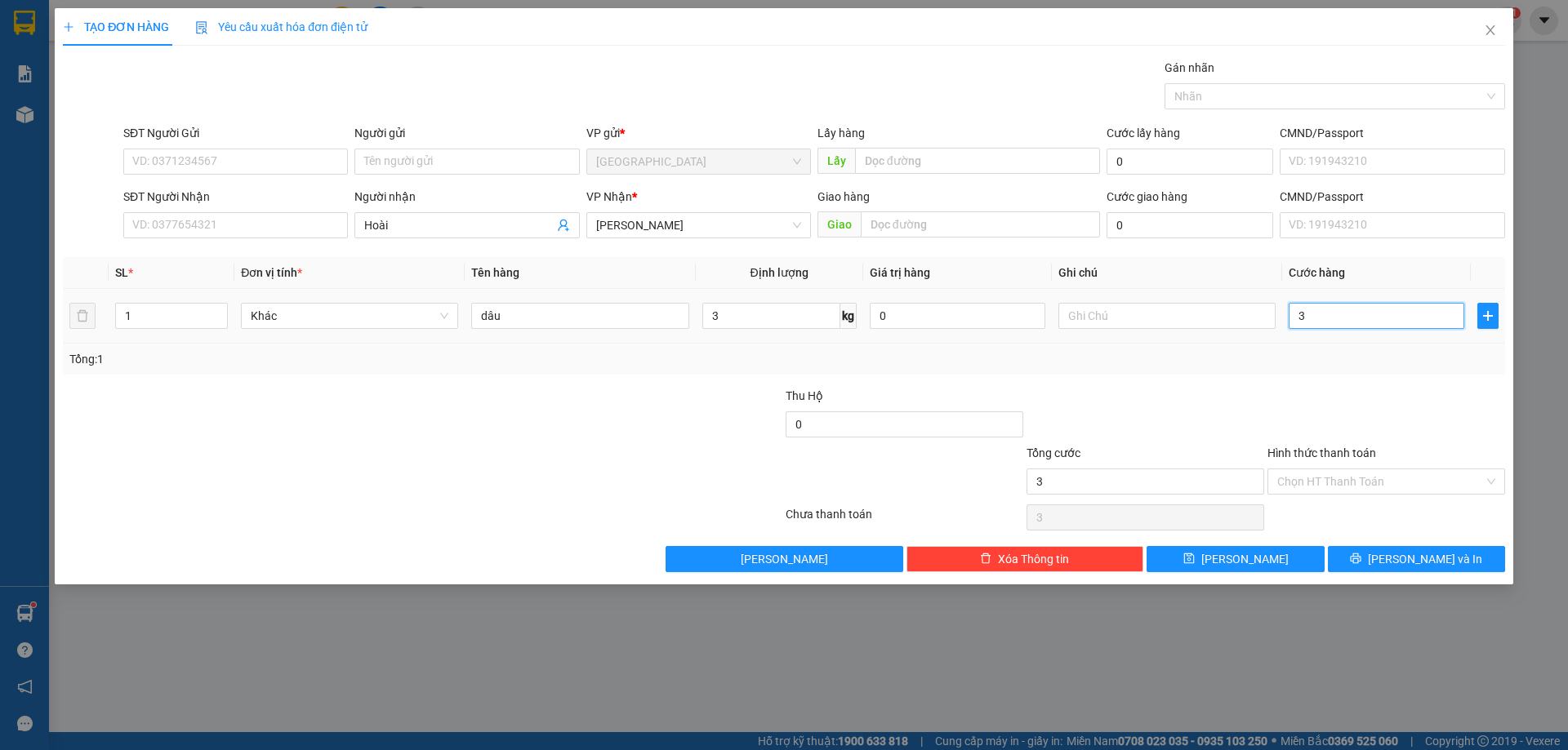
type input "30"
type input "30.000"
click at [1273, 555] on button "[PERSON_NAME]" at bounding box center [1235, 559] width 177 height 26
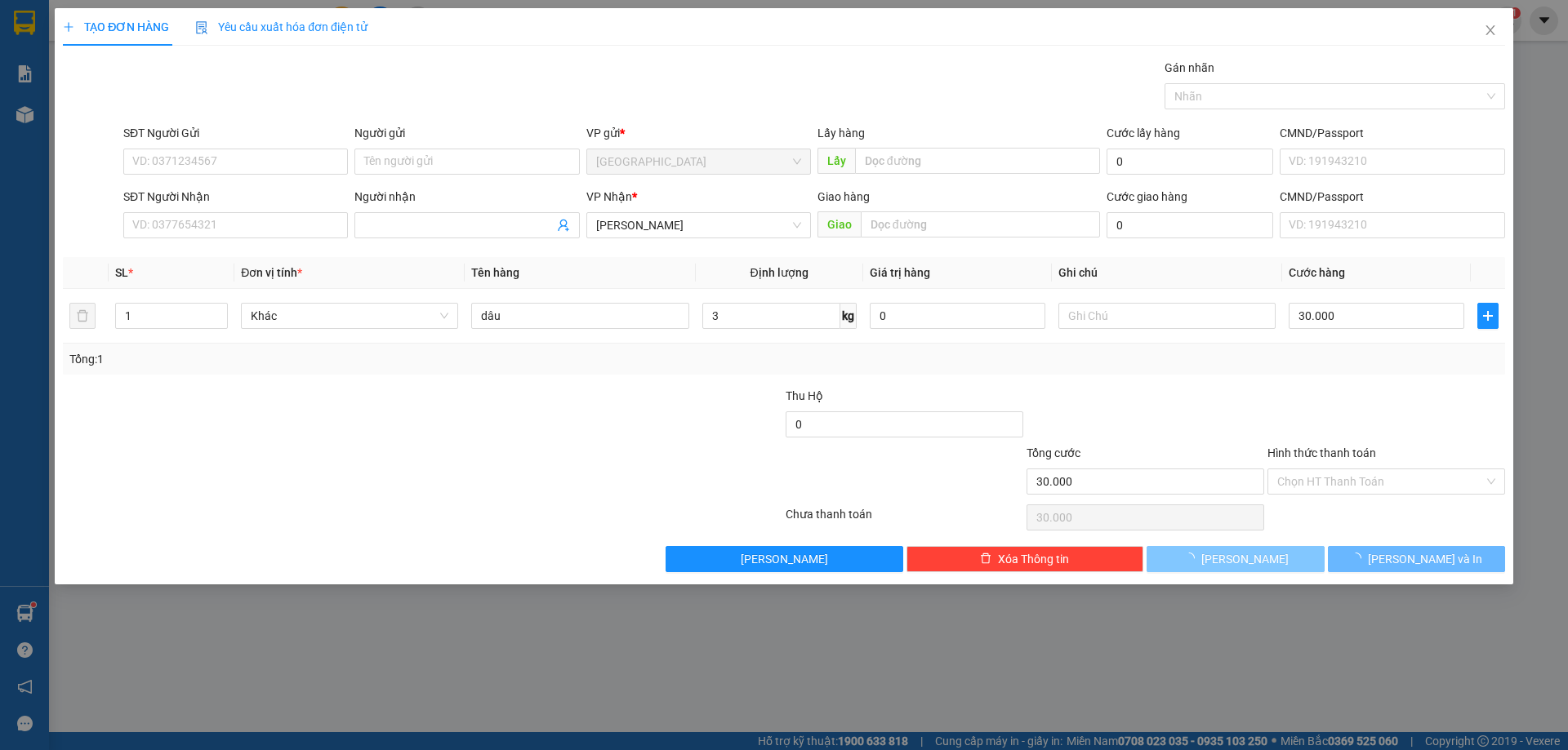
type input "0"
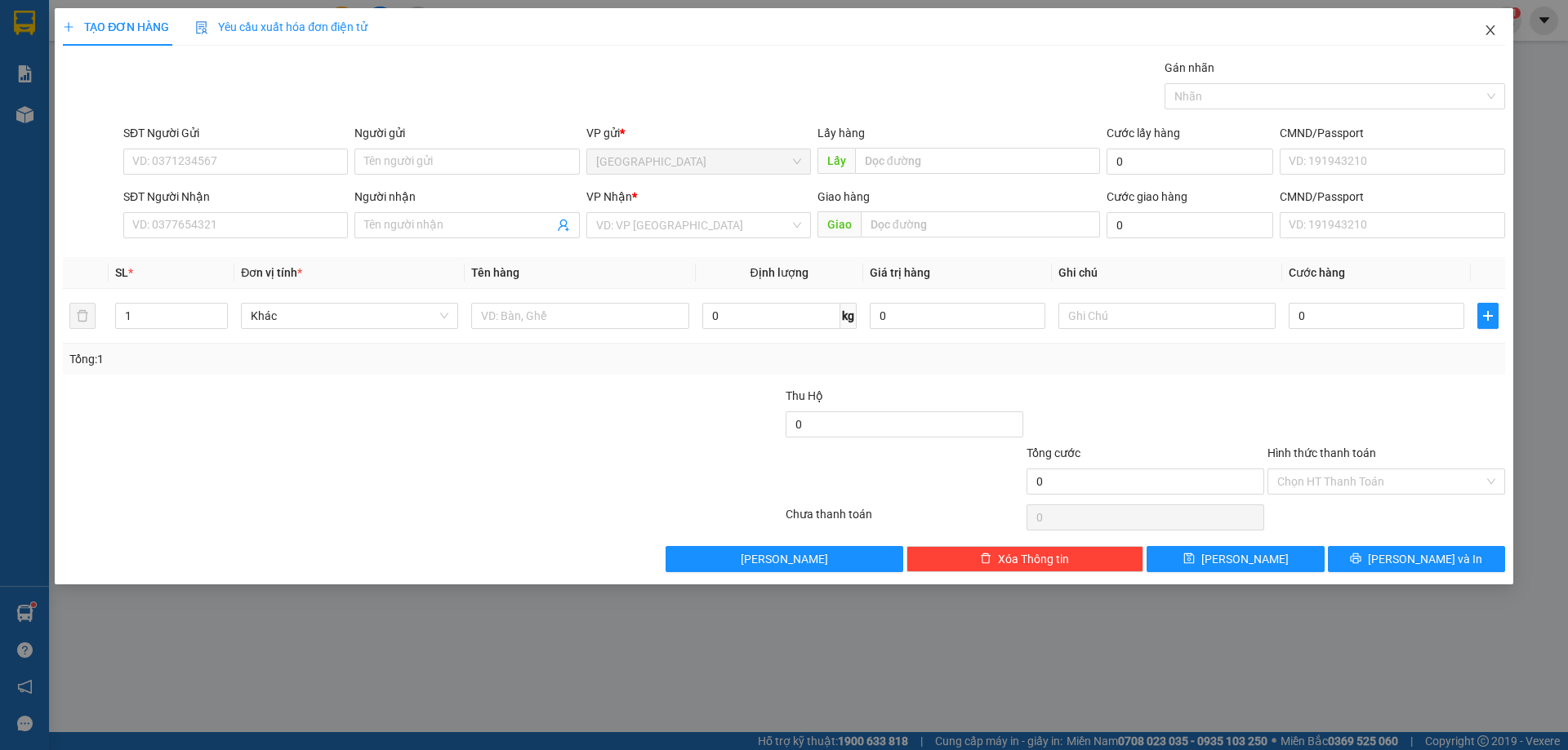
click at [1476, 23] on span "Close" at bounding box center [1490, 30] width 46 height 46
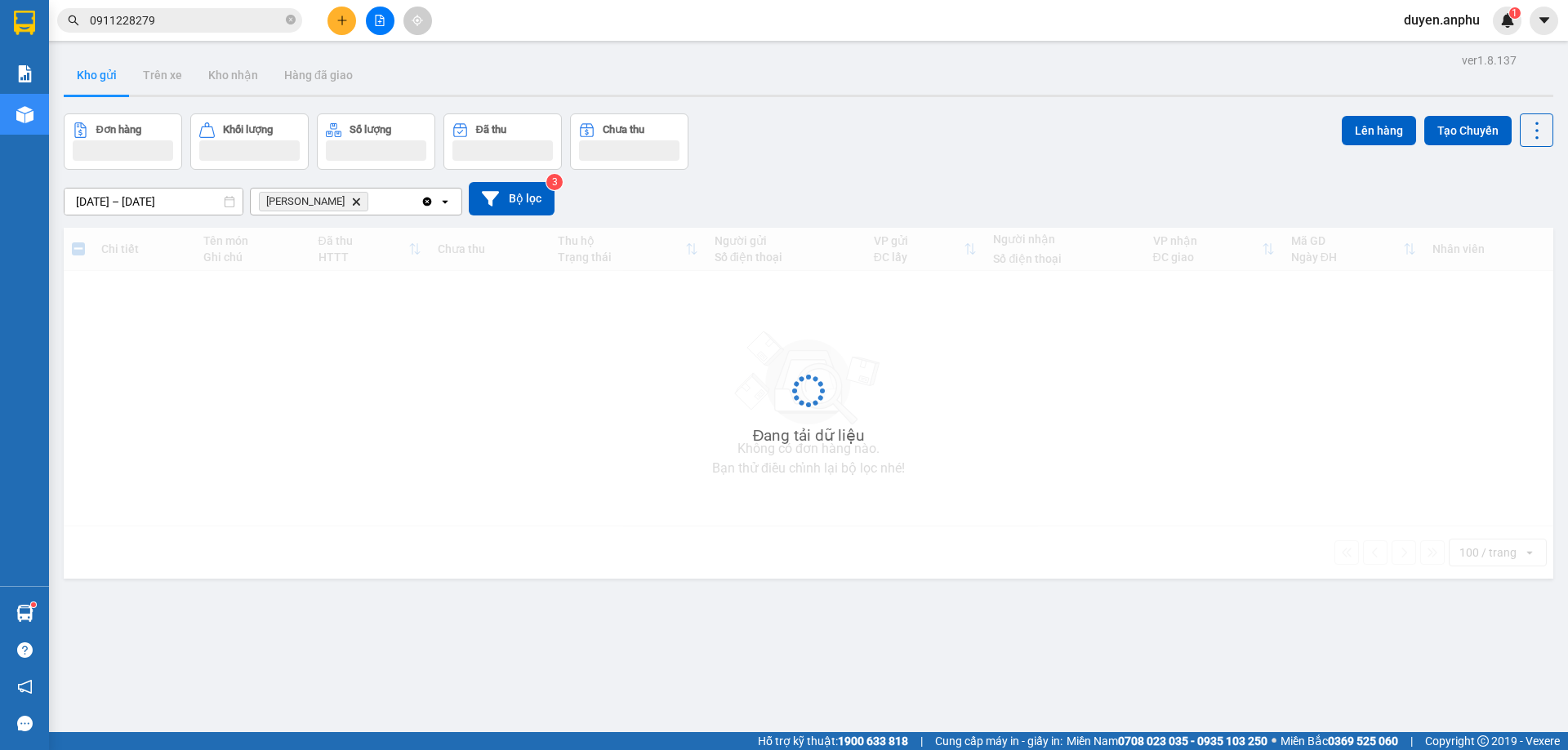
click at [1488, 41] on main "ver 1.8.137 Kho gửi Trên xe Kho nhận Hàng đã giao Đơn hàng Khối lượng Số lượng …" at bounding box center [784, 366] width 1568 height 732
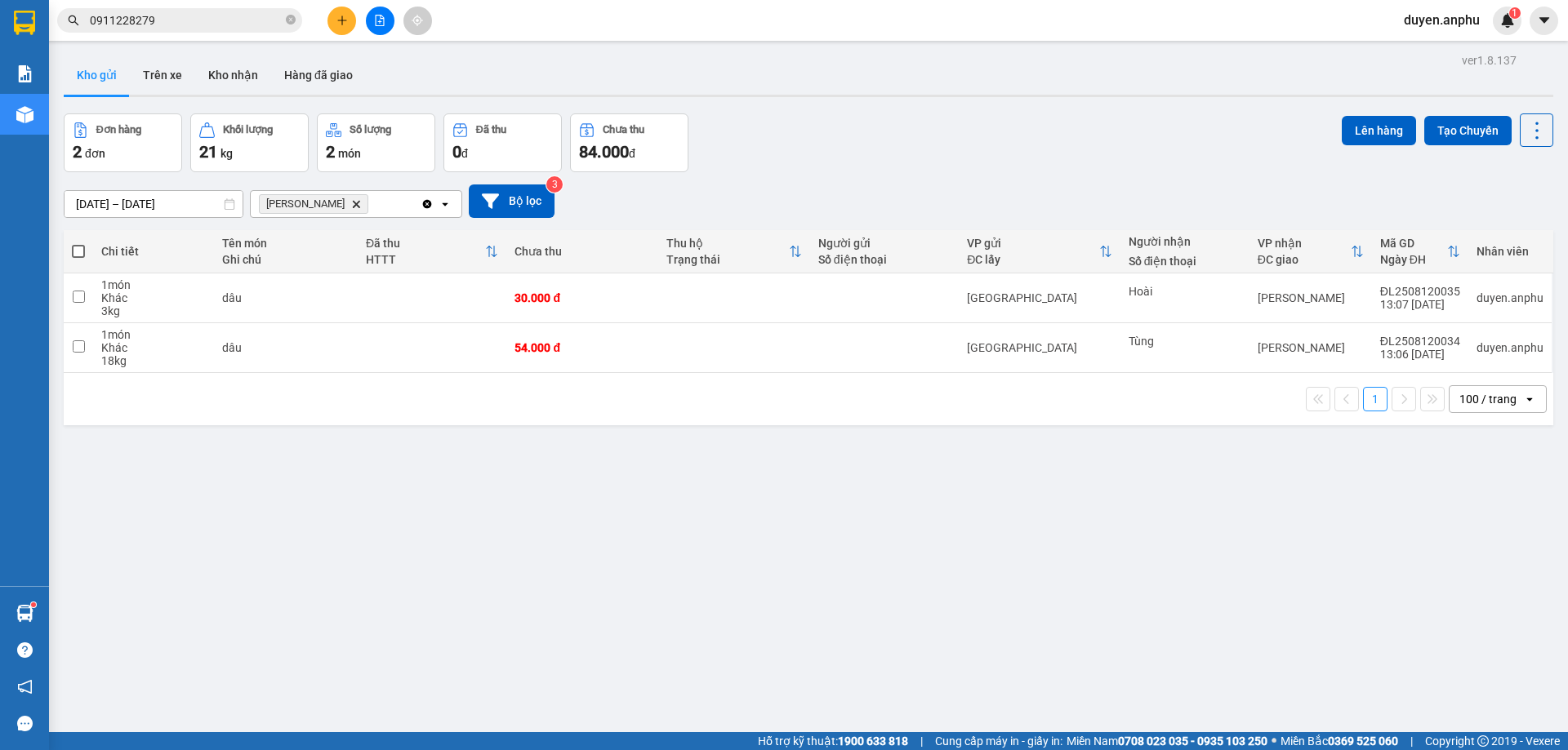
click at [82, 249] on span at bounding box center [78, 251] width 13 height 13
click at [78, 243] on input "checkbox" at bounding box center [78, 243] width 0 height 0
checkbox input "true"
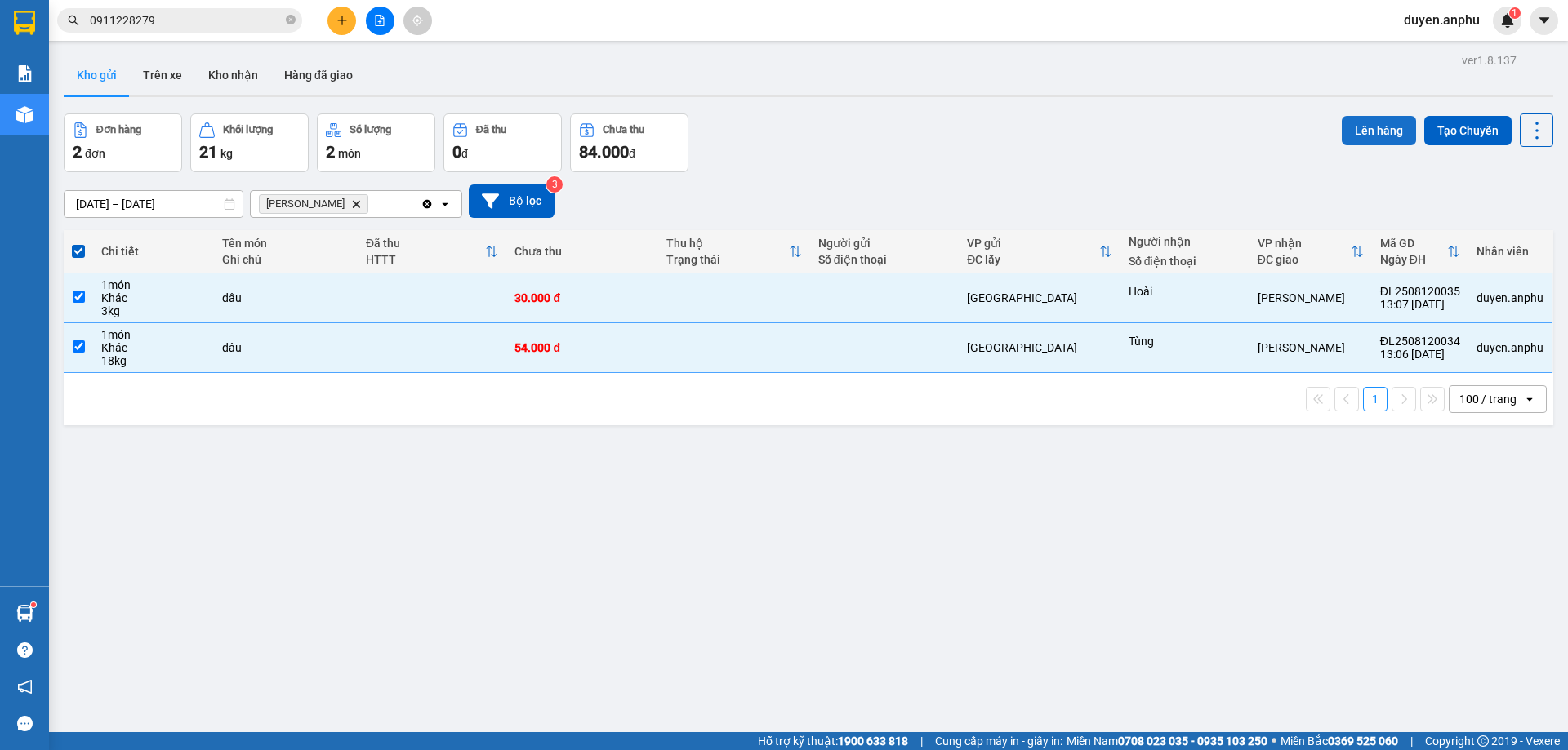
click at [1355, 117] on button "Lên hàng" at bounding box center [1378, 131] width 74 height 29
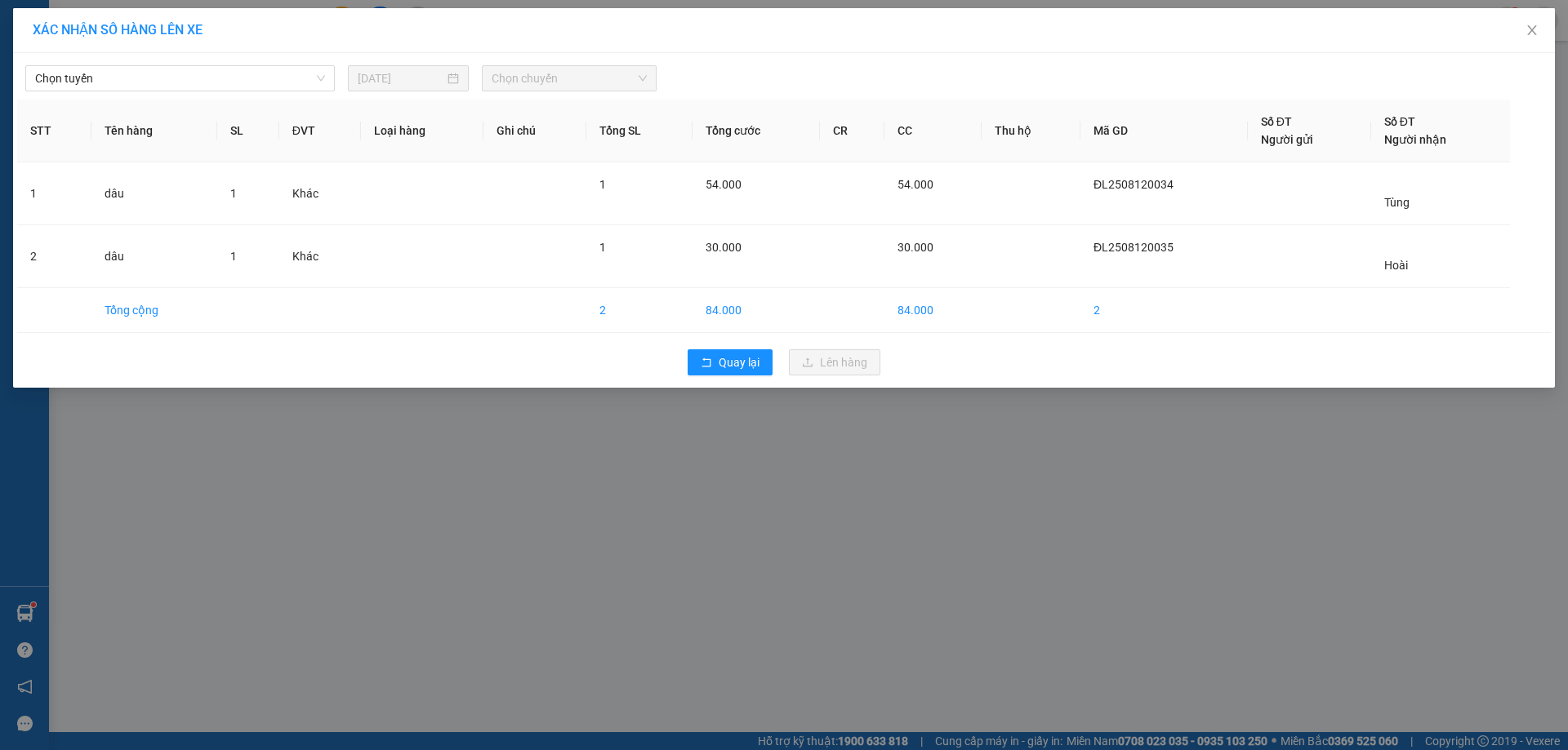
click at [147, 62] on div "Chọn tuyến [DATE] Chọn chuyến" at bounding box center [784, 74] width 1534 height 34
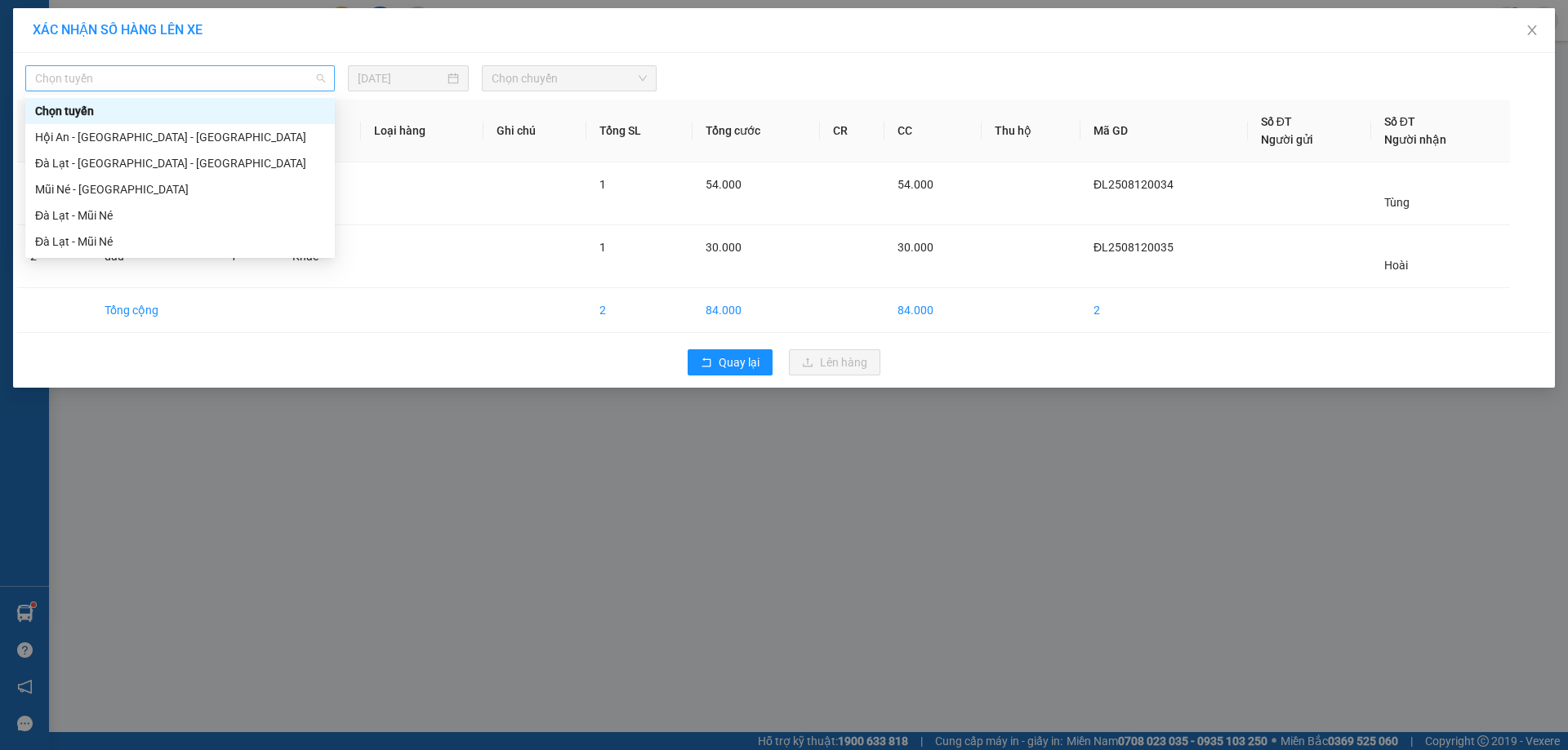
click at [130, 83] on span "Chọn tuyến" at bounding box center [180, 78] width 290 height 24
drag, startPoint x: 72, startPoint y: 215, endPoint x: 92, endPoint y: 188, distance: 33.6
click at [68, 214] on div "Đà Lạt - Mũi Né" at bounding box center [180, 215] width 290 height 18
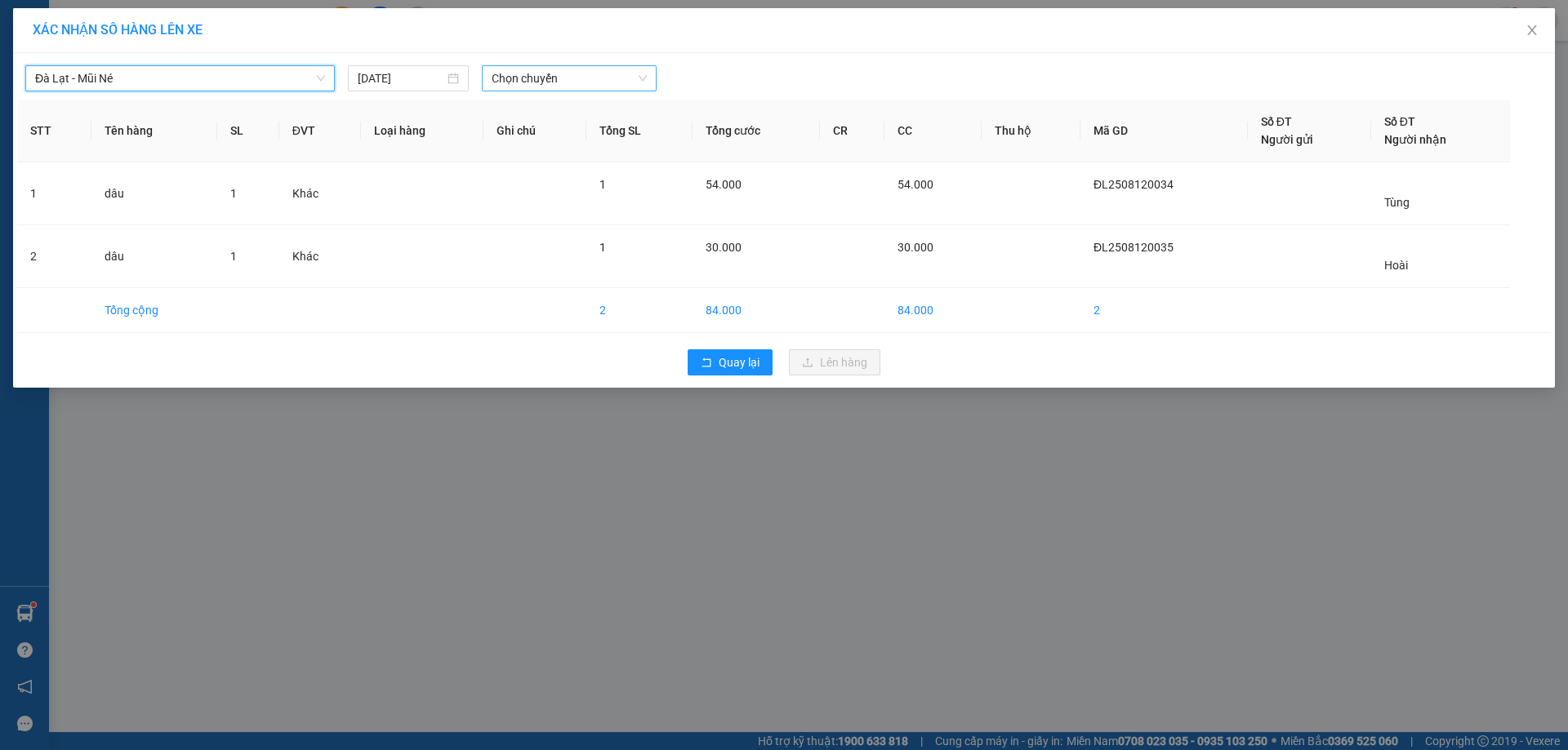
click at [547, 82] on span "Chọn chuyến" at bounding box center [569, 78] width 155 height 24
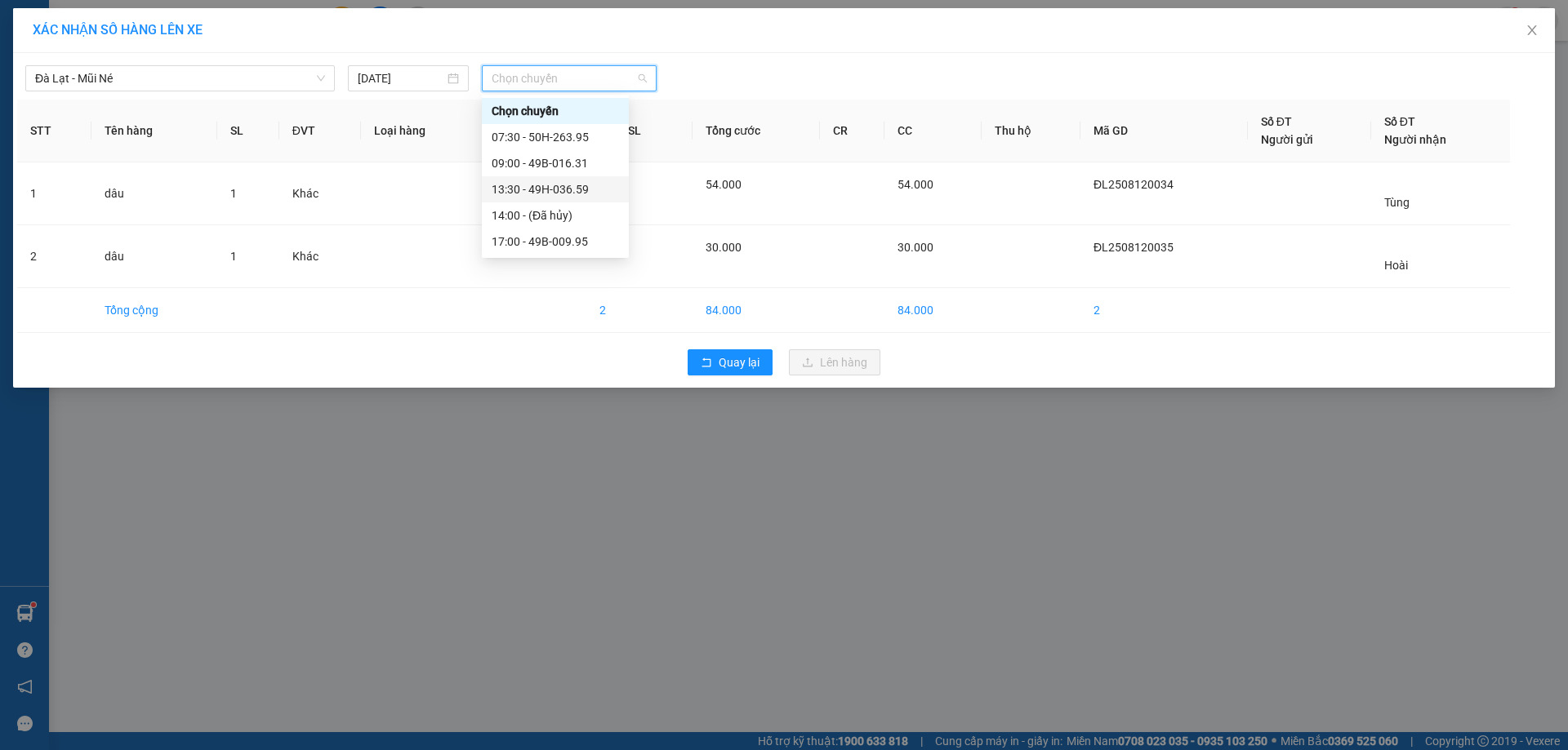
click at [529, 191] on div "13:30 - 49H-036.59" at bounding box center [555, 189] width 127 height 18
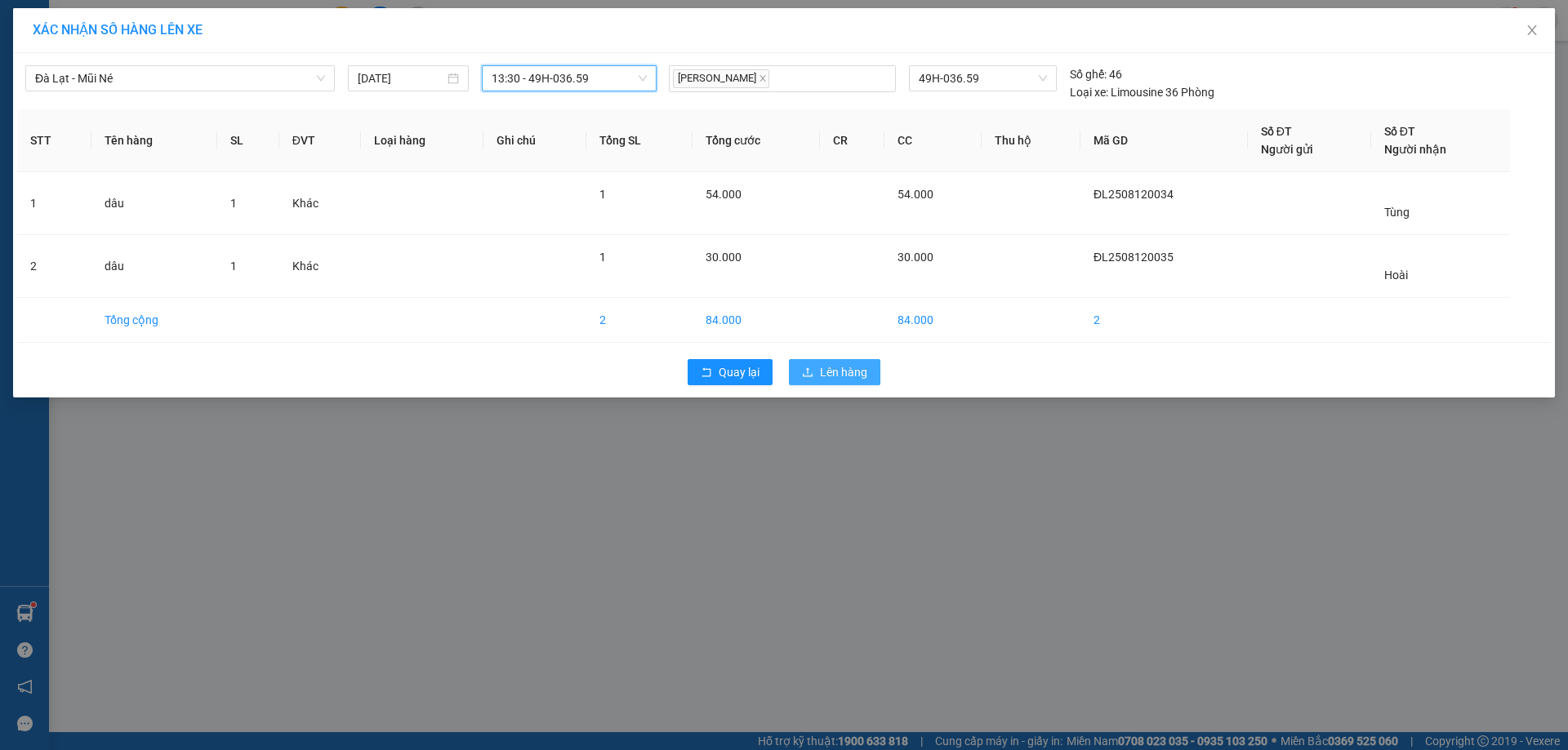
click at [835, 375] on span "Lên hàng" at bounding box center [843, 372] width 47 height 18
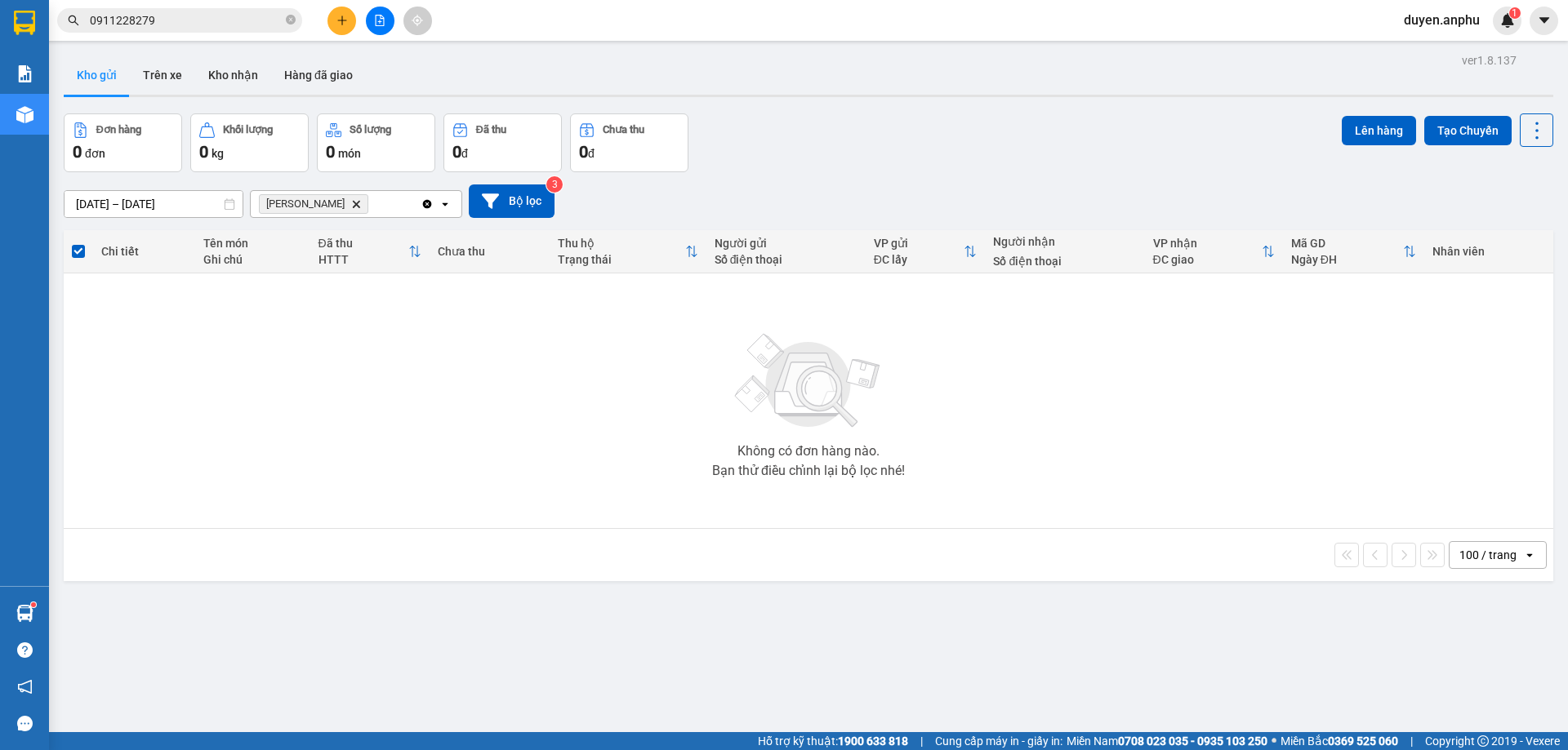
drag, startPoint x: 341, startPoint y: 17, endPoint x: 351, endPoint y: 22, distance: 11.2
click at [351, 22] on button at bounding box center [341, 21] width 28 height 28
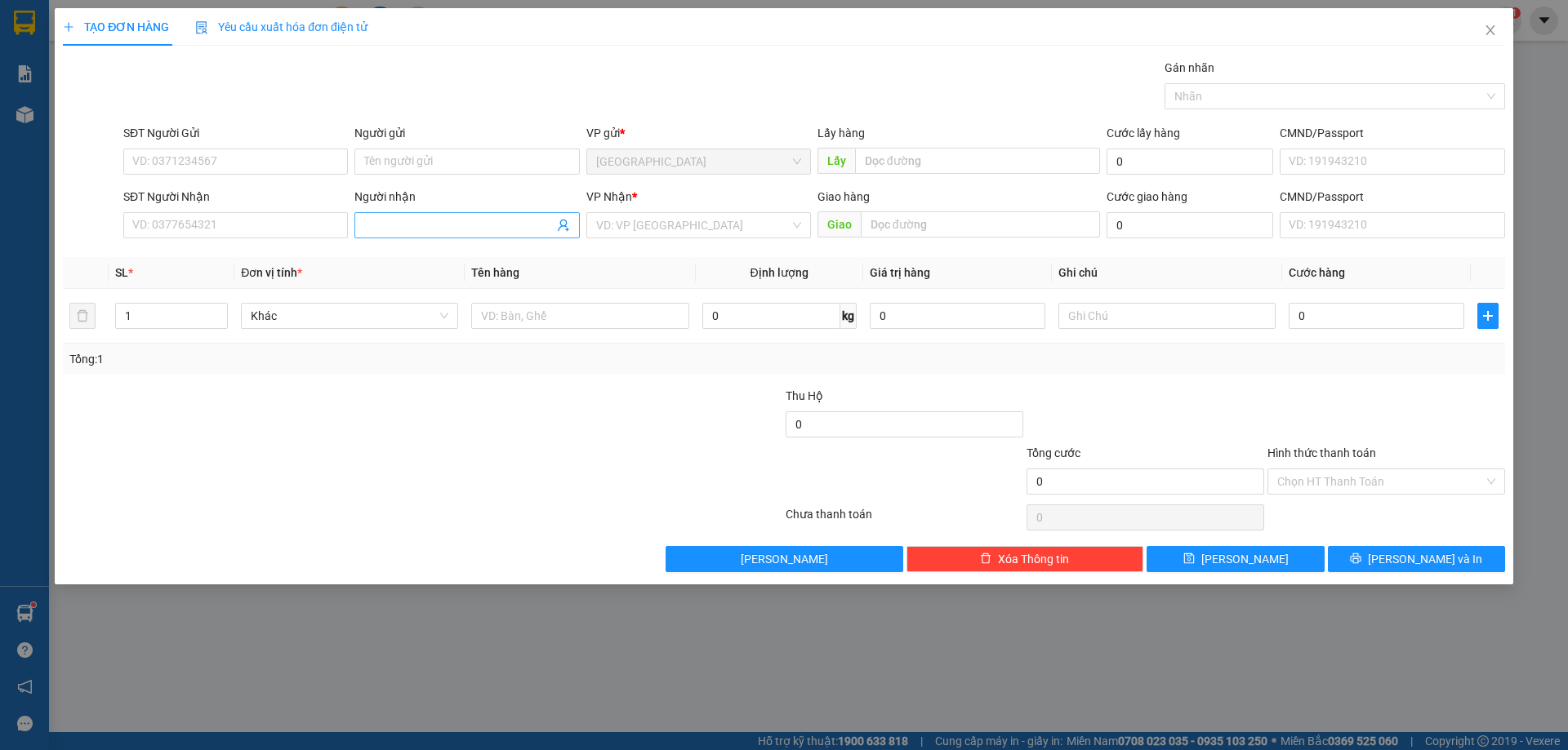
click at [375, 223] on input "Người nhận" at bounding box center [458, 225] width 189 height 18
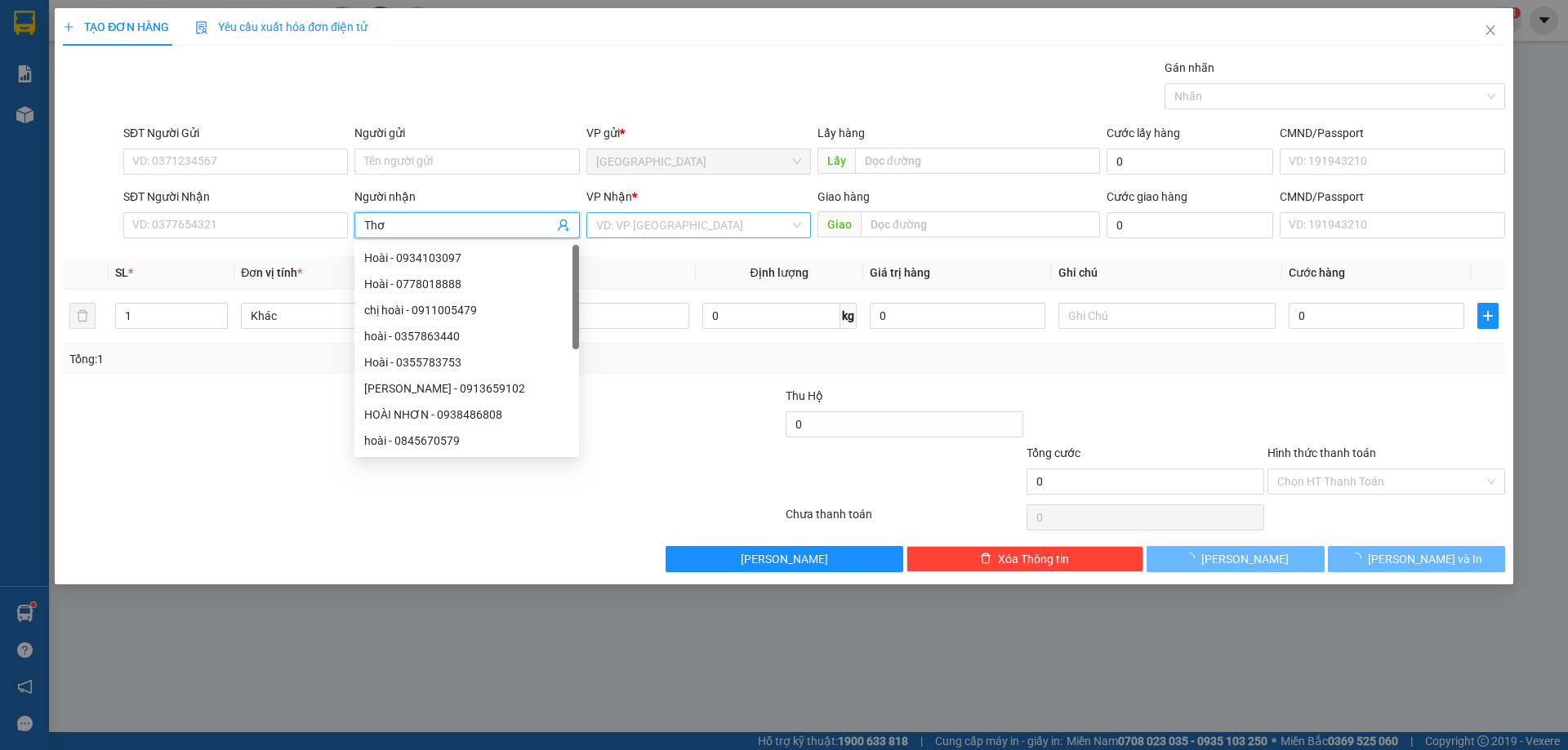
type input "Thơ"
click at [602, 215] on input "search" at bounding box center [693, 225] width 193 height 24
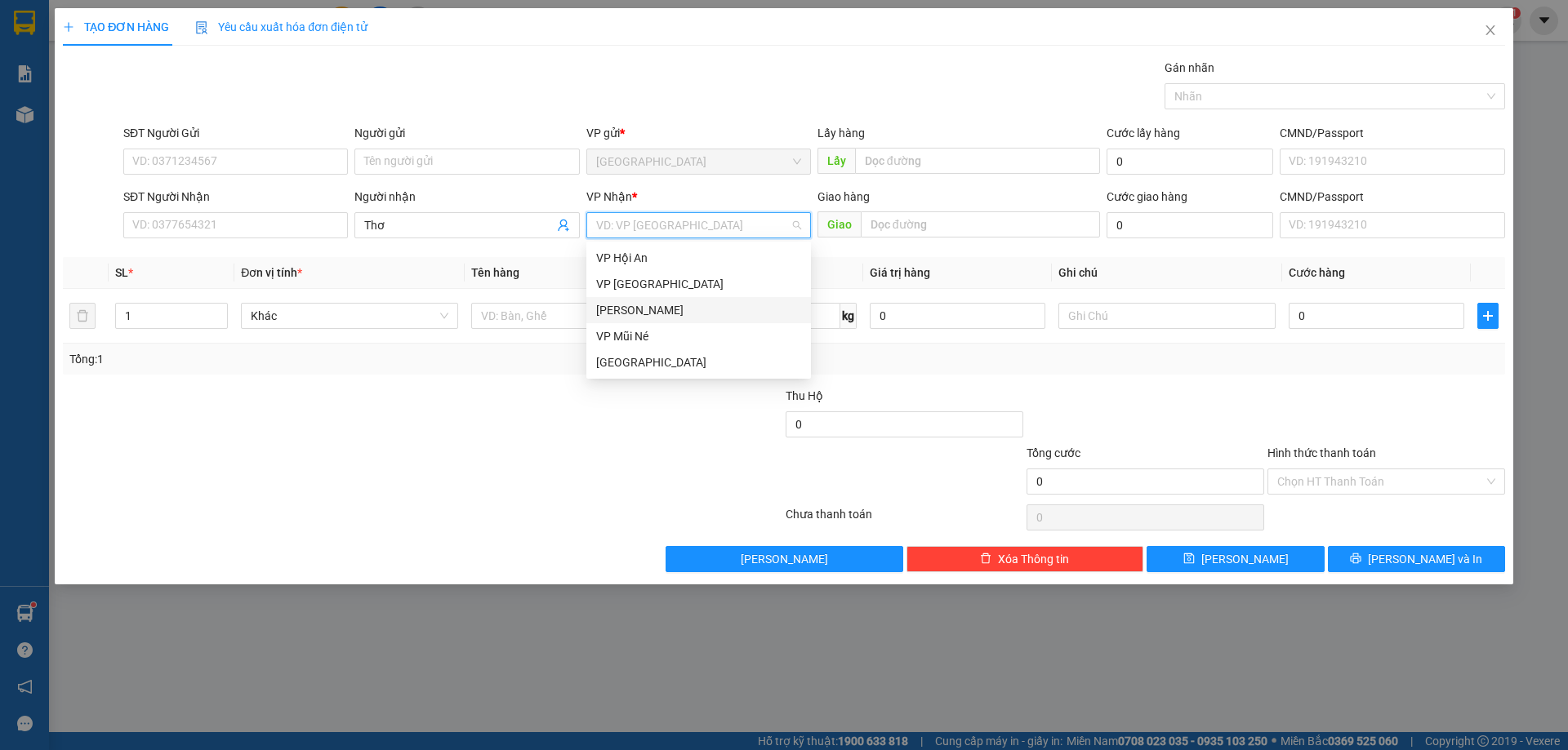
click at [598, 310] on div "[PERSON_NAME]" at bounding box center [699, 310] width 205 height 18
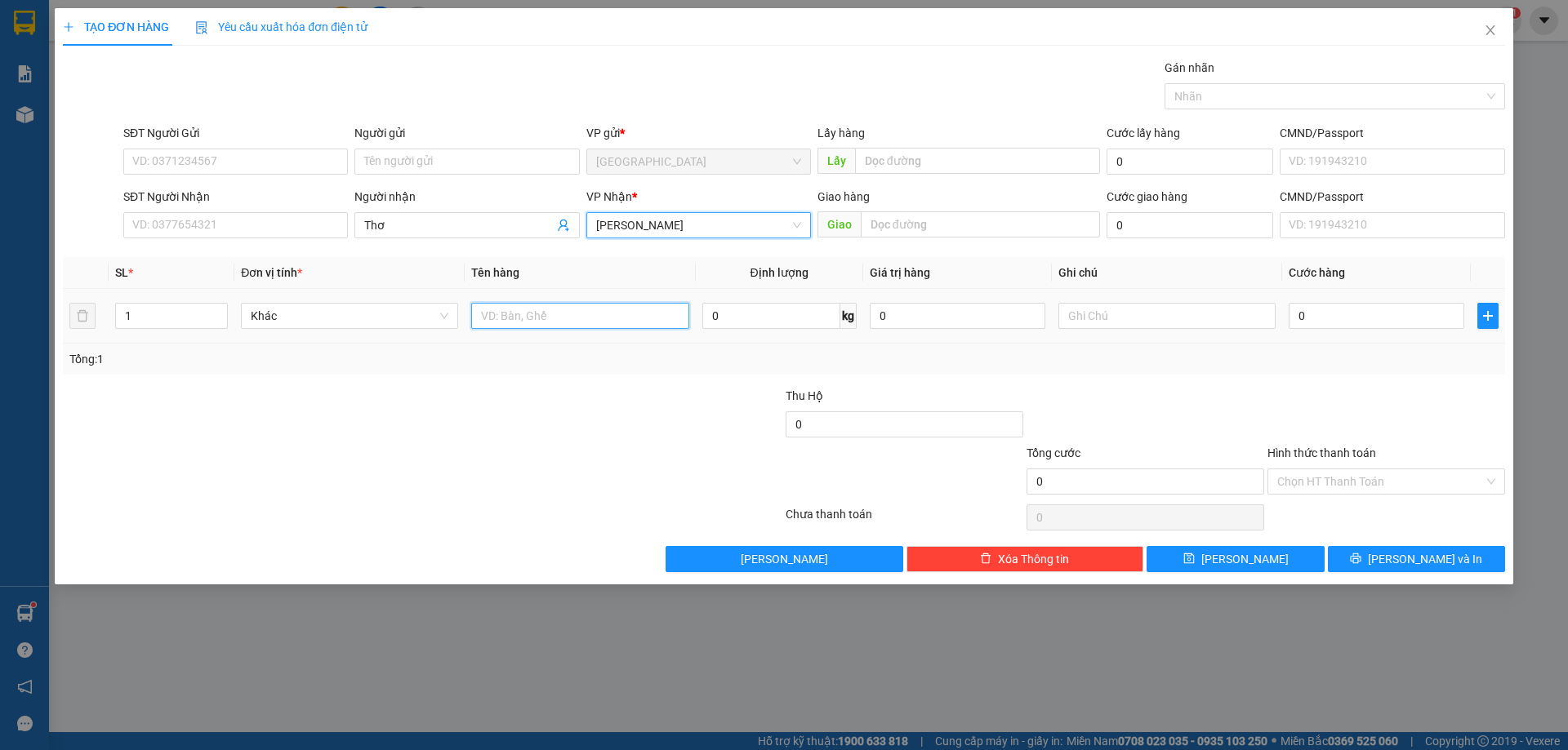
click at [518, 315] on input "text" at bounding box center [579, 315] width 217 height 26
type input "dâu"
type input "18"
type input "5"
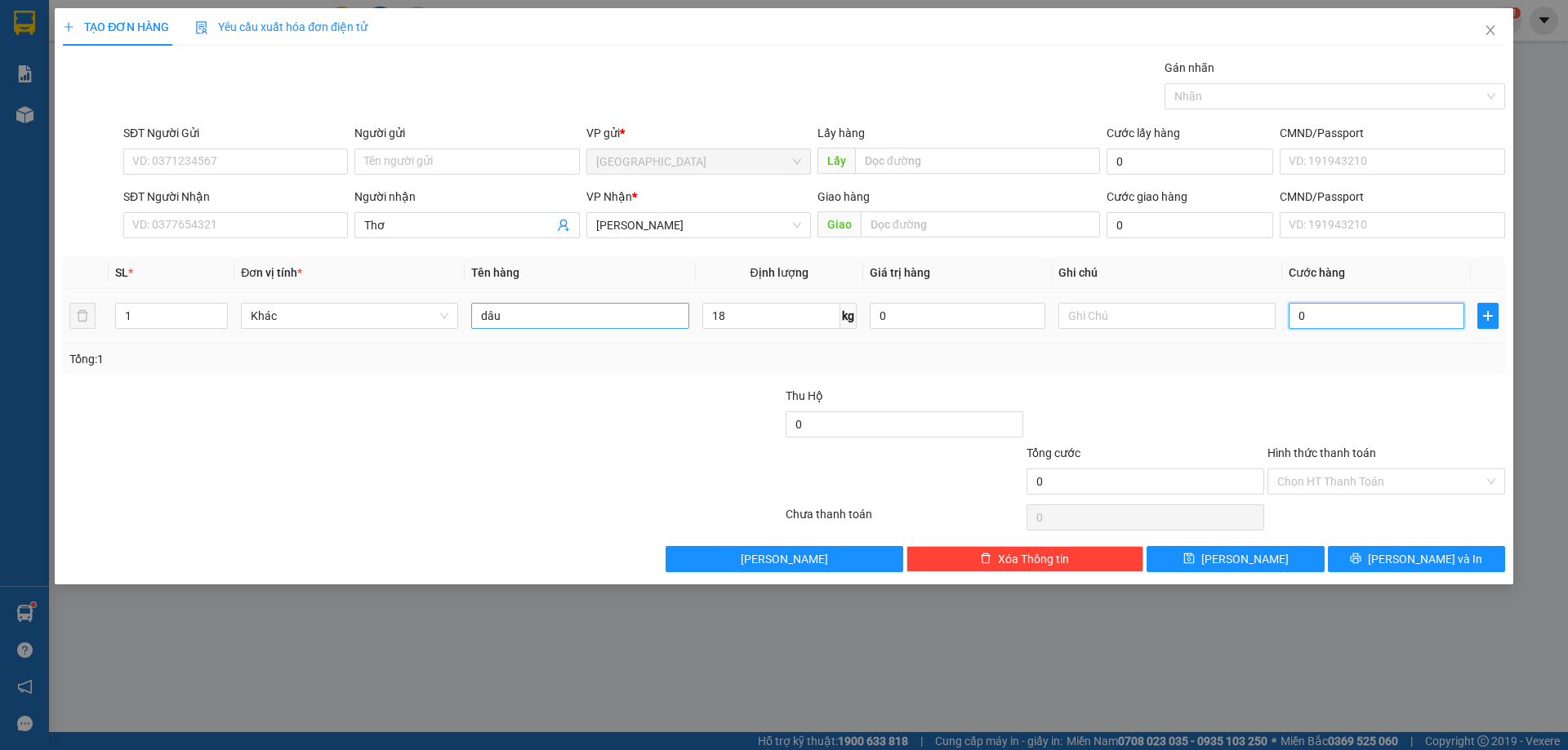
type input "5"
type input "54"
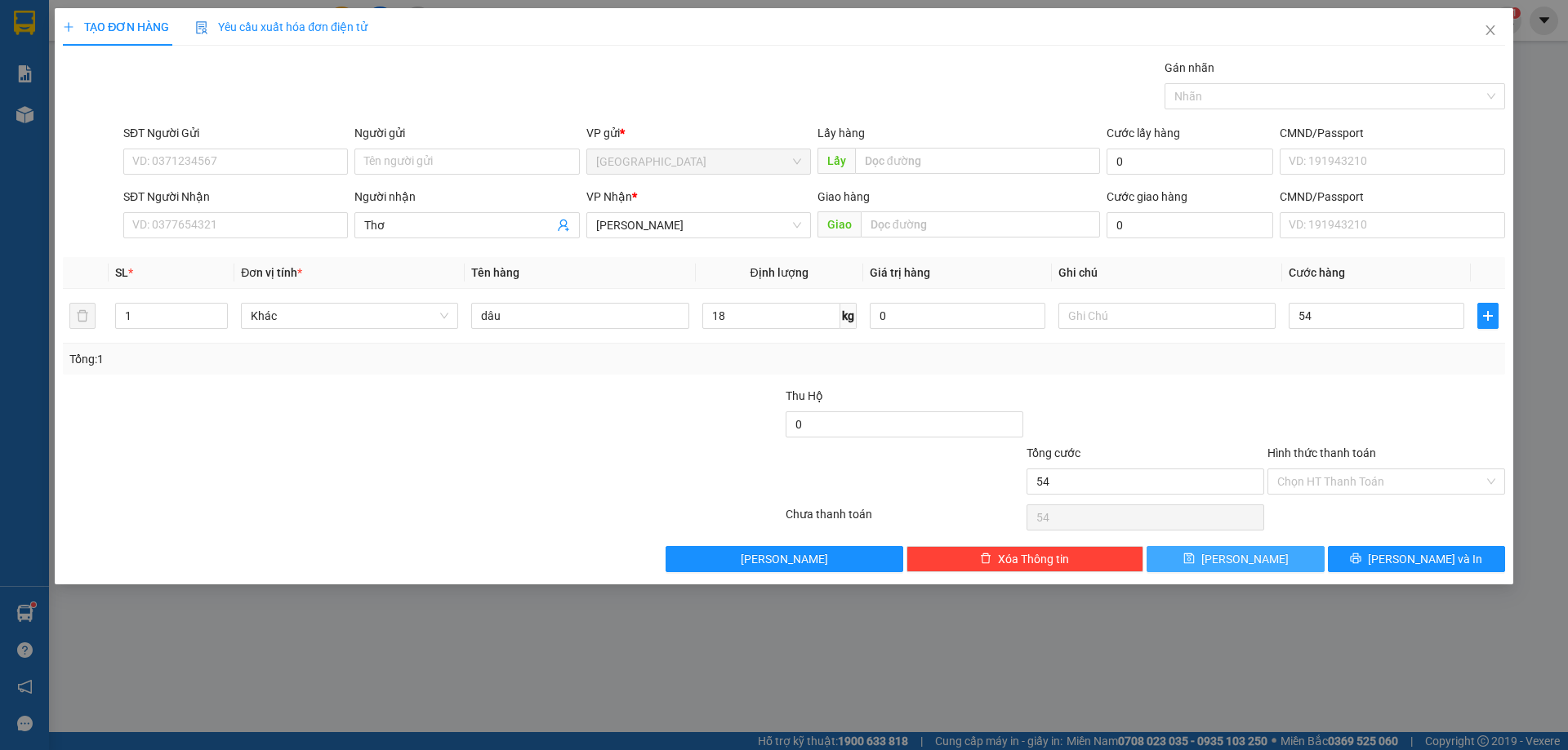
type input "54.000"
click at [1194, 555] on icon "save" at bounding box center [1188, 559] width 11 height 11
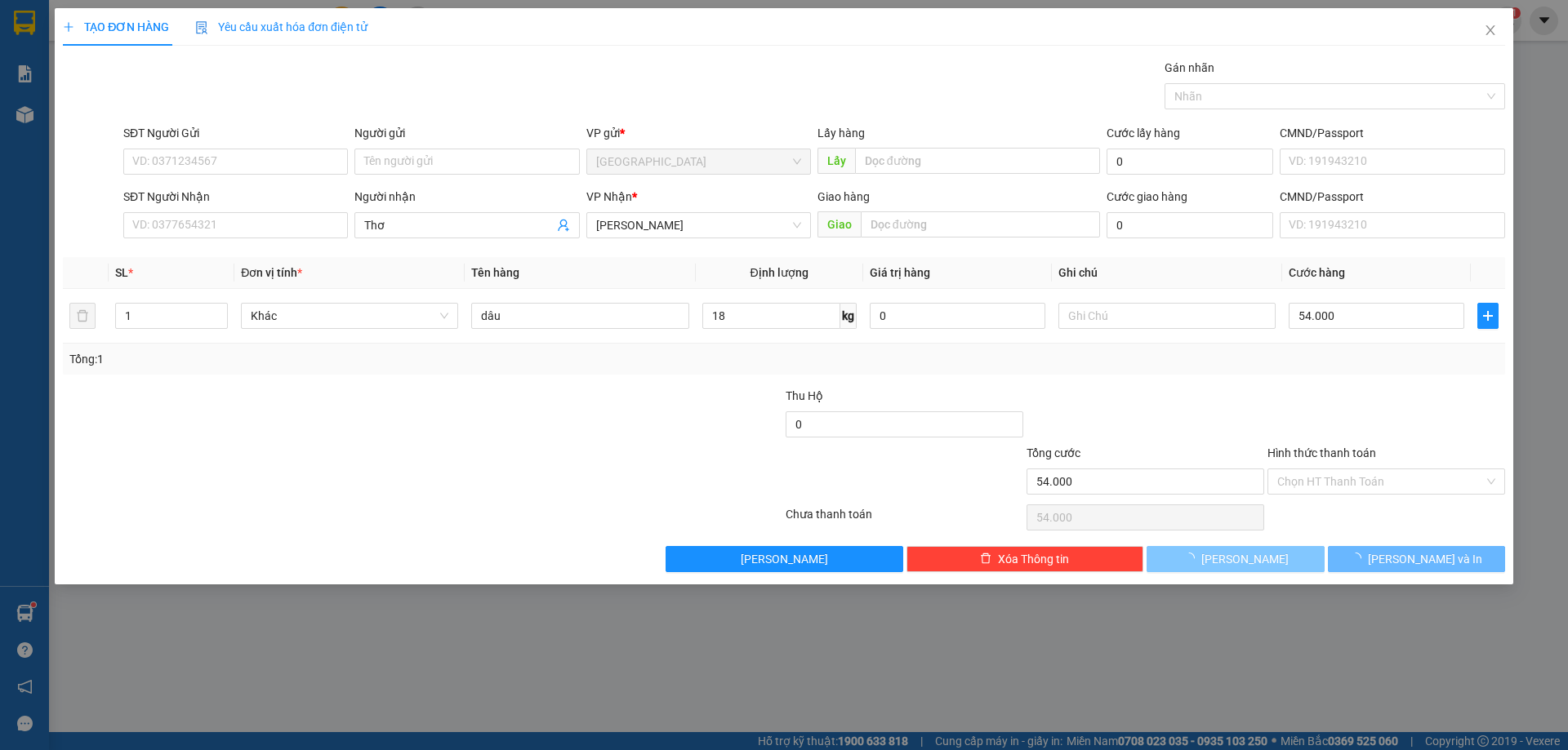
type input "0"
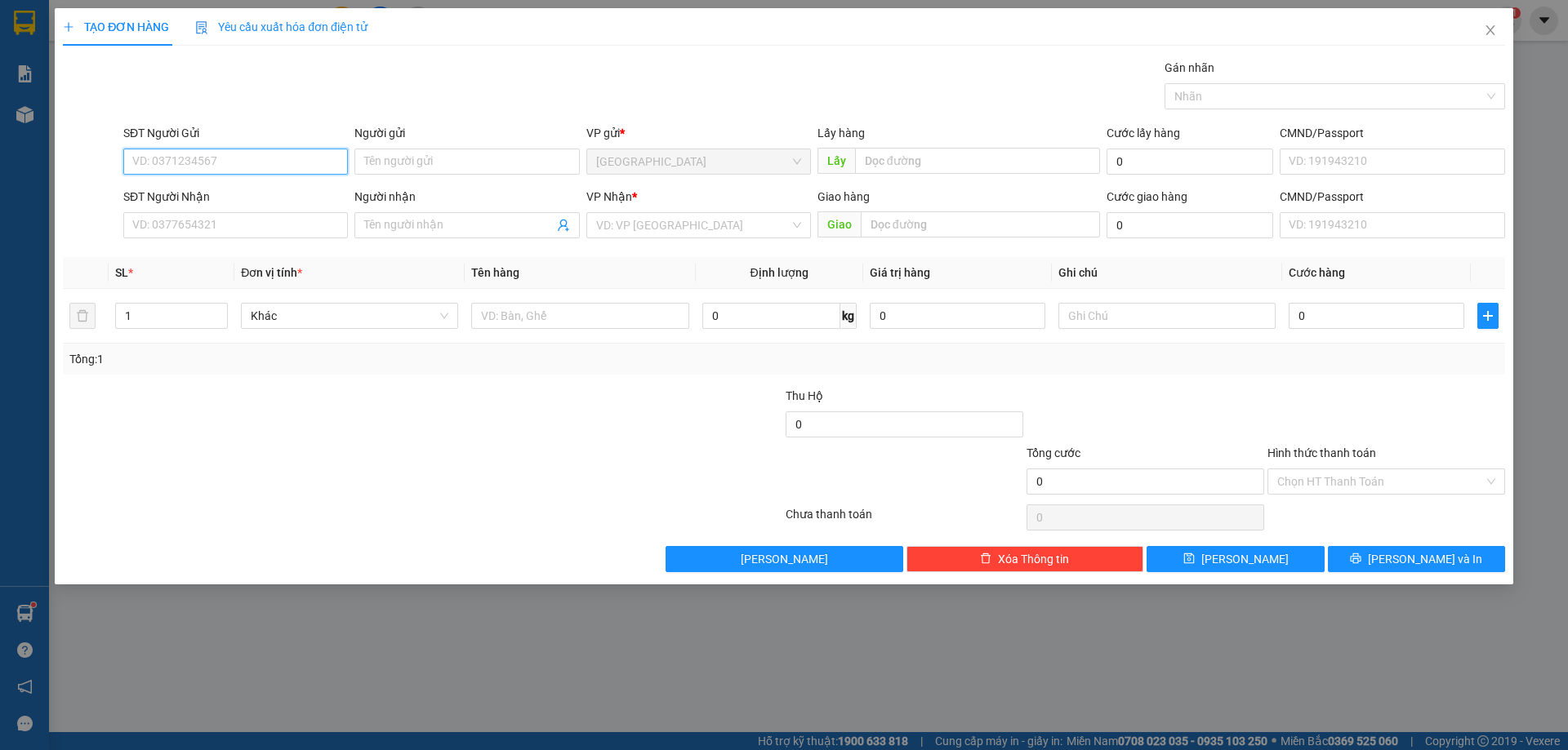
click at [267, 155] on input "SĐT Người Gửi" at bounding box center [235, 161] width 225 height 26
click at [187, 188] on div "0986066634" at bounding box center [235, 194] width 205 height 18
type input "0986066634"
type input "Thành bưởi BT"
type input "Hàm tiến"
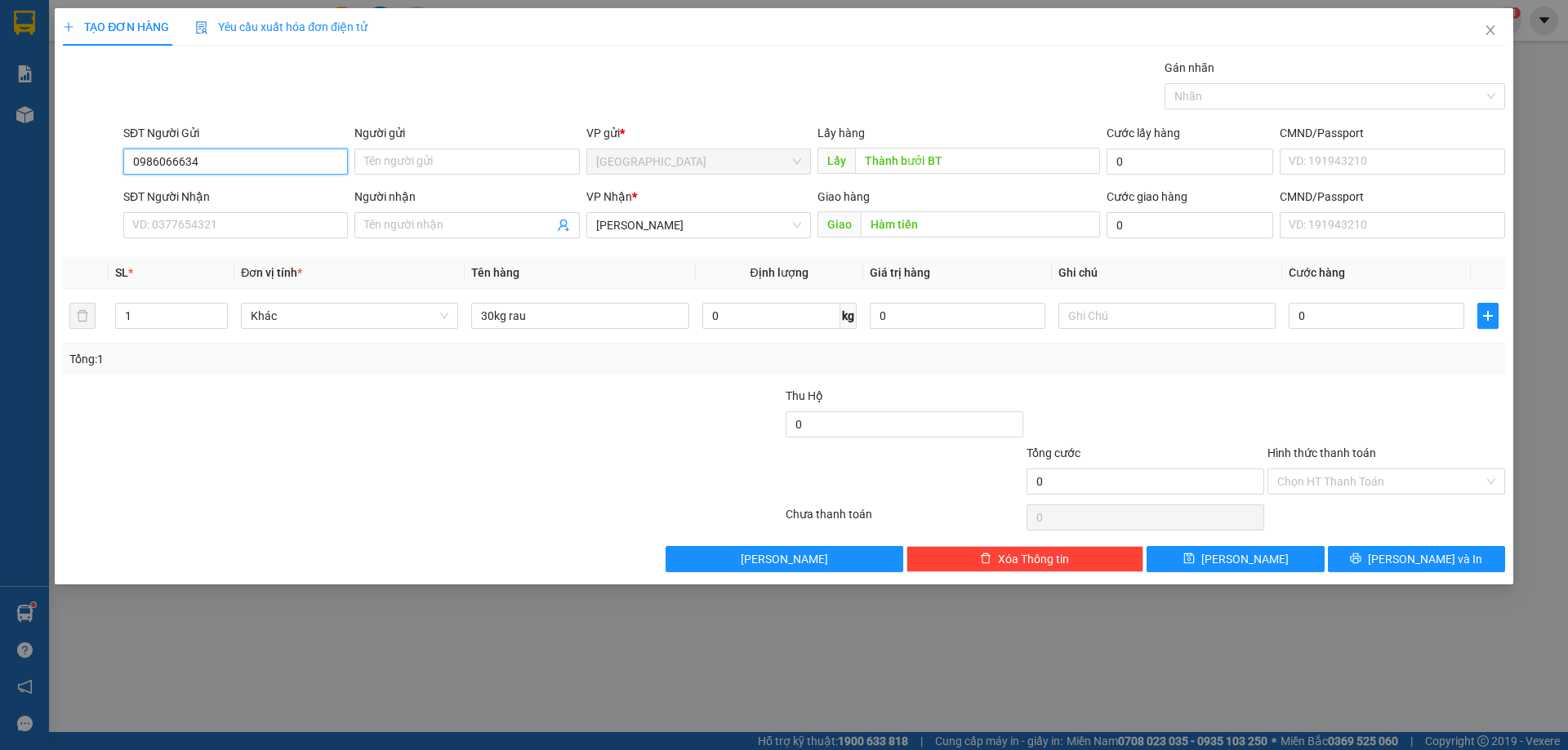
drag, startPoint x: 155, startPoint y: 171, endPoint x: 96, endPoint y: 190, distance: 62.0
click at [0, 195] on div "TẠO ĐƠN HÀNG Yêu cầu xuất hóa đơn điện tử Transit Pickup Surcharge Ids Transit …" at bounding box center [784, 375] width 1568 height 750
type input "0986066634"
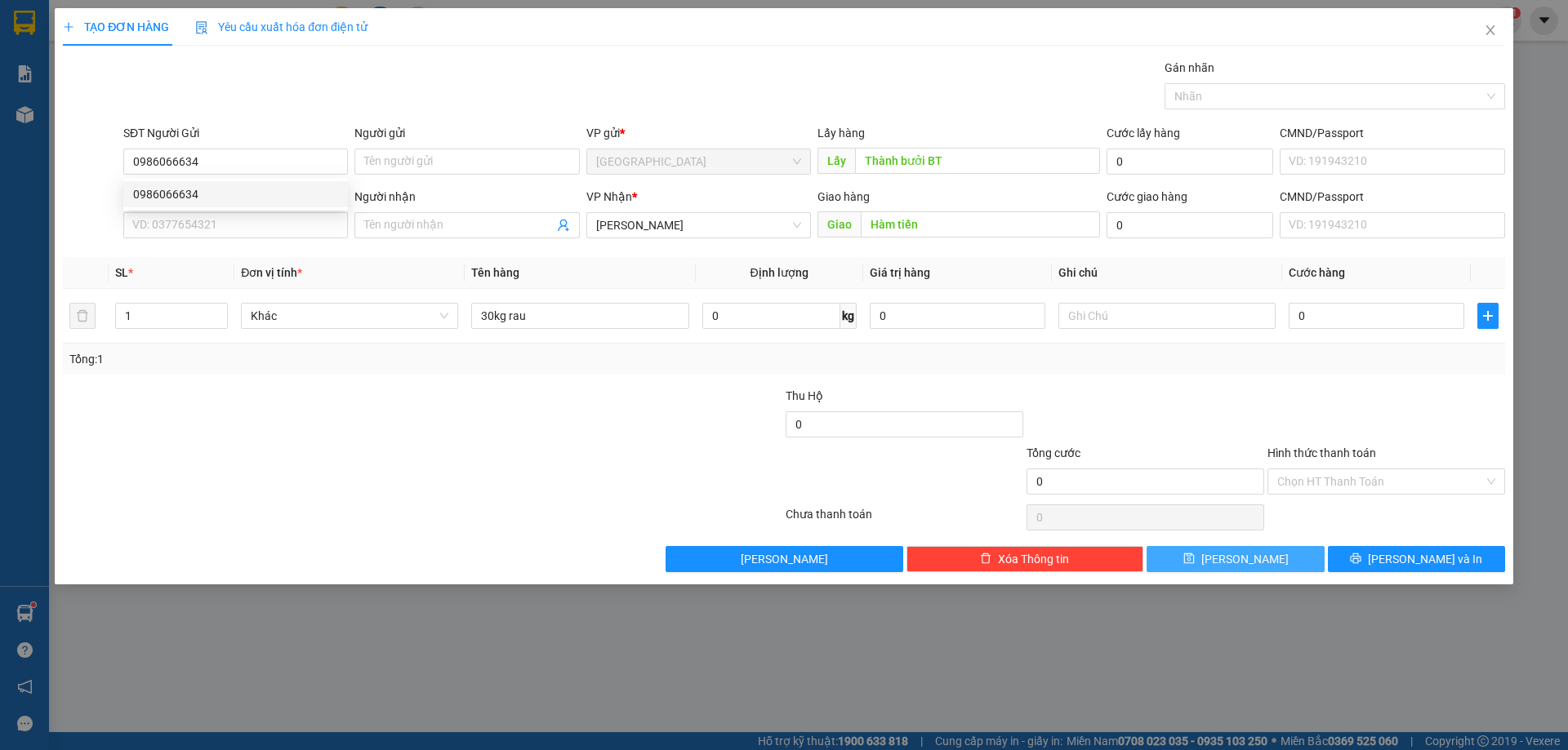
click at [1203, 565] on button "[PERSON_NAME]" at bounding box center [1235, 559] width 177 height 26
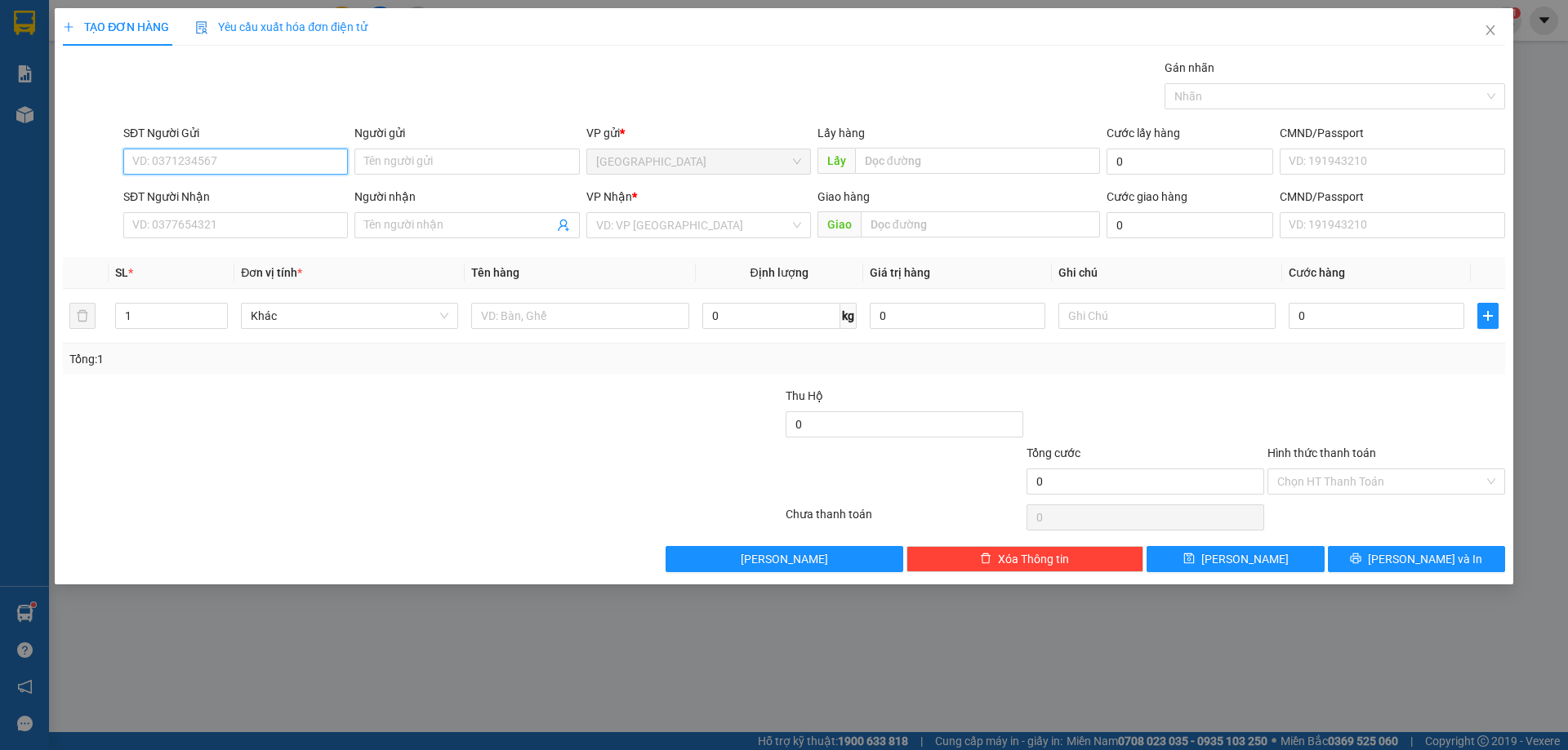
click at [297, 166] on input "SĐT Người Gửi" at bounding box center [235, 161] width 225 height 26
click at [187, 191] on div "0866929283" at bounding box center [235, 194] width 205 height 18
type input "0866929283"
type input "[GEOGRAPHIC_DATA]"
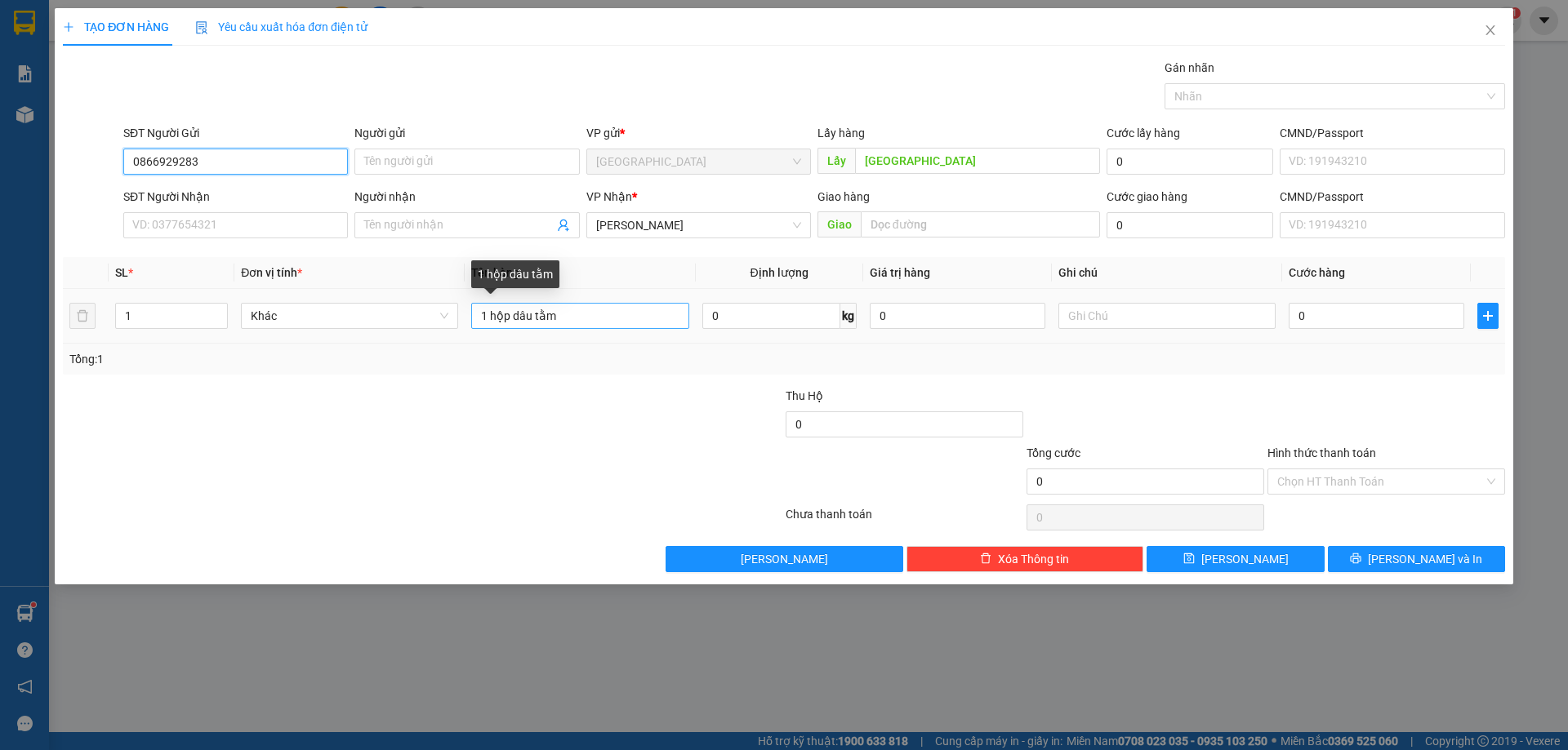
type input "0866929283"
click at [633, 316] on input "1 hộp dâu tằm" at bounding box center [579, 315] width 217 height 26
type input "1 hộp dâu tằm +3b atiso"
drag, startPoint x: 259, startPoint y: 172, endPoint x: 92, endPoint y: 193, distance: 168.3
click at [153, 182] on body "Kết quả tìm kiếm ( 1 ) Bộ lọc Mã ĐH Trạng thái Món hàng Thu hộ Tổng cước Chưa c…" at bounding box center [784, 375] width 1568 height 750
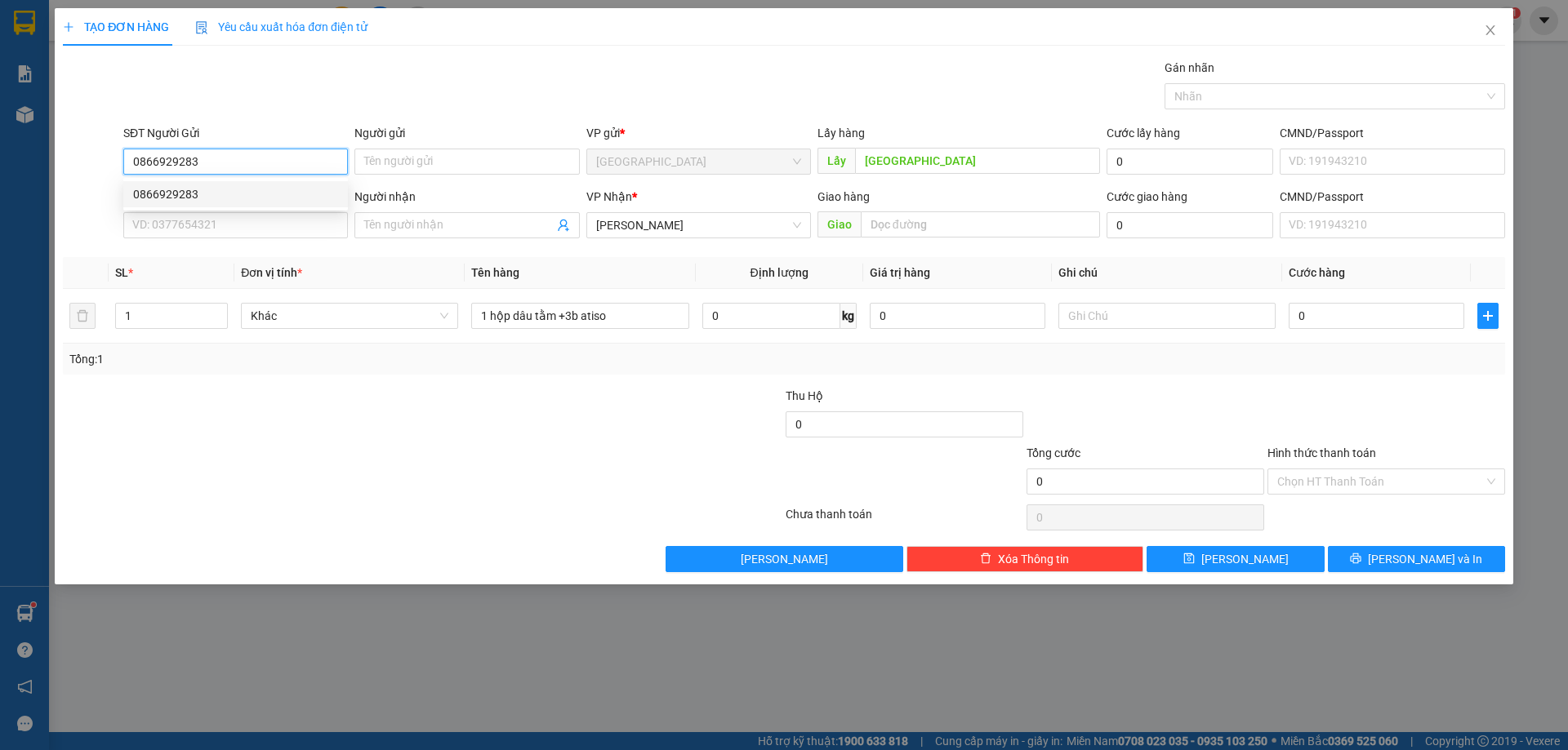
click at [260, 159] on input "0866929283" at bounding box center [235, 161] width 225 height 26
drag, startPoint x: 224, startPoint y: 158, endPoint x: 63, endPoint y: 161, distance: 161.0
click at [7, 161] on div "TẠO ĐƠN HÀNG Yêu cầu xuất hóa đơn điện tử Transit Pickup Surcharge Ids Transit …" at bounding box center [784, 375] width 1568 height 750
click at [1265, 563] on button "[PERSON_NAME]" at bounding box center [1235, 559] width 177 height 26
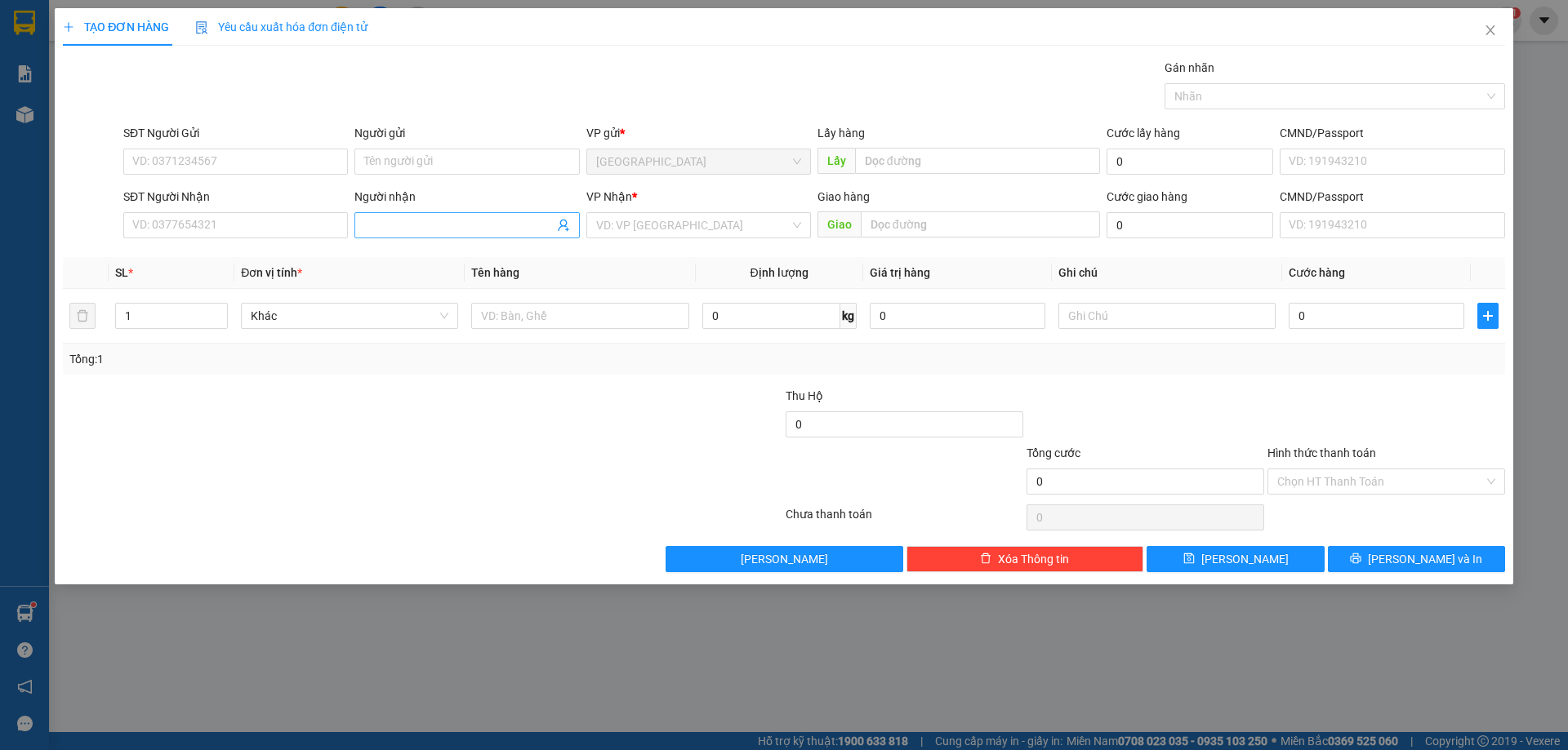
click at [381, 231] on input "Người nhận" at bounding box center [458, 225] width 189 height 18
drag, startPoint x: 381, startPoint y: 231, endPoint x: 374, endPoint y: 216, distance: 16.6
click at [375, 224] on input "Người nhận" at bounding box center [458, 225] width 189 height 18
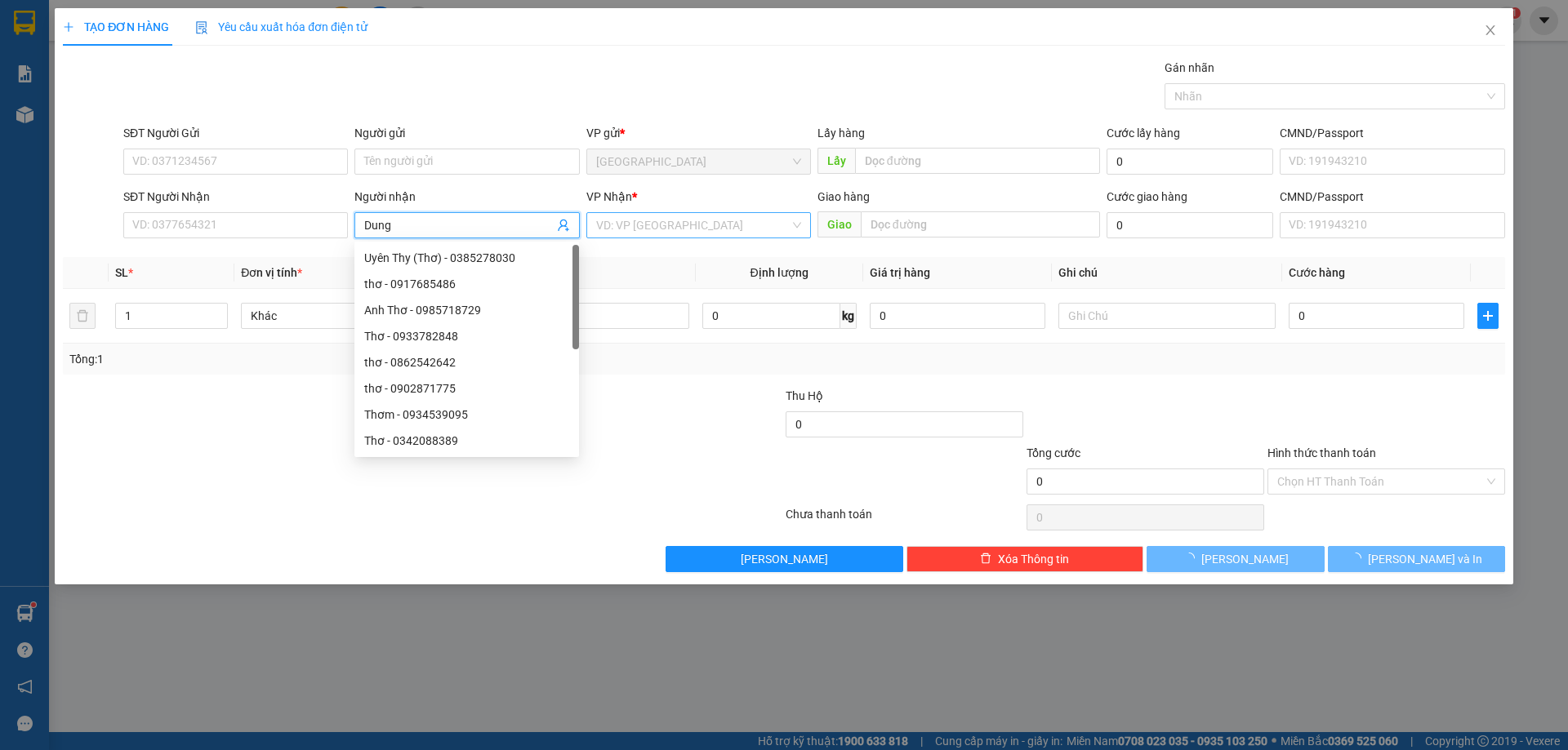
type input "Dung"
click at [692, 230] on input "search" at bounding box center [693, 225] width 193 height 24
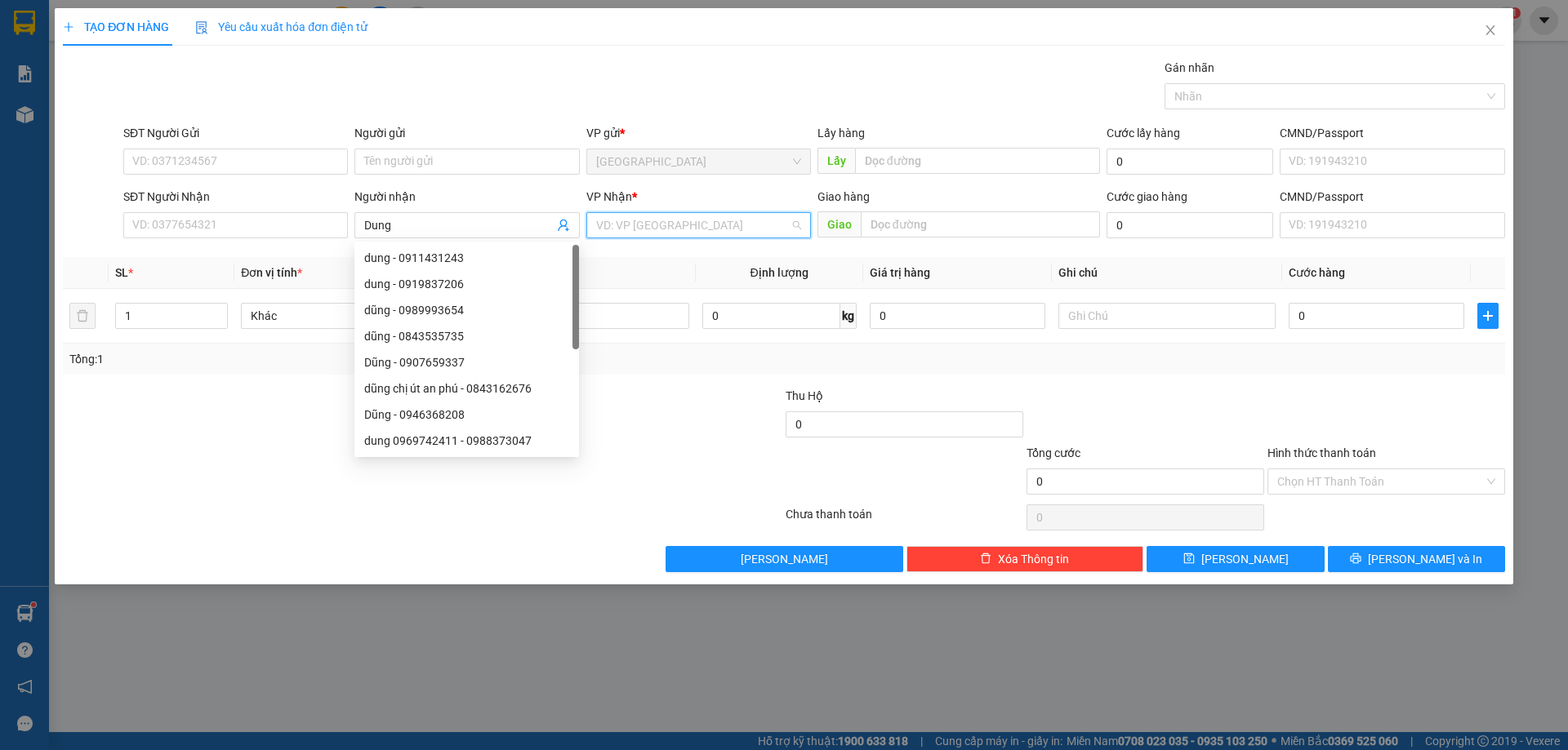
drag, startPoint x: 692, startPoint y: 230, endPoint x: 651, endPoint y: 325, distance: 103.5
click at [692, 231] on input "search" at bounding box center [693, 225] width 193 height 24
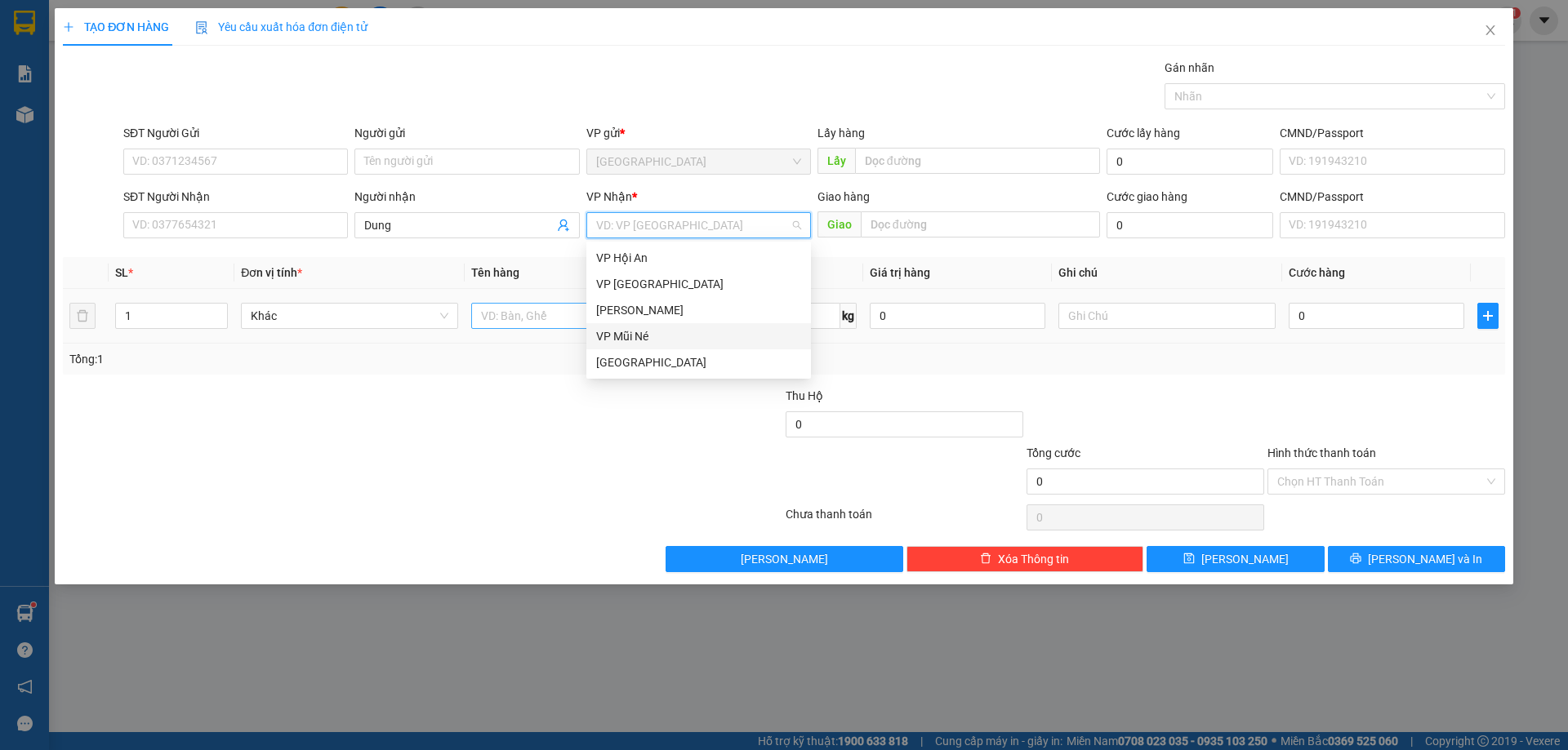
click at [651, 323] on div "VP Mũi Né" at bounding box center [699, 336] width 225 height 26
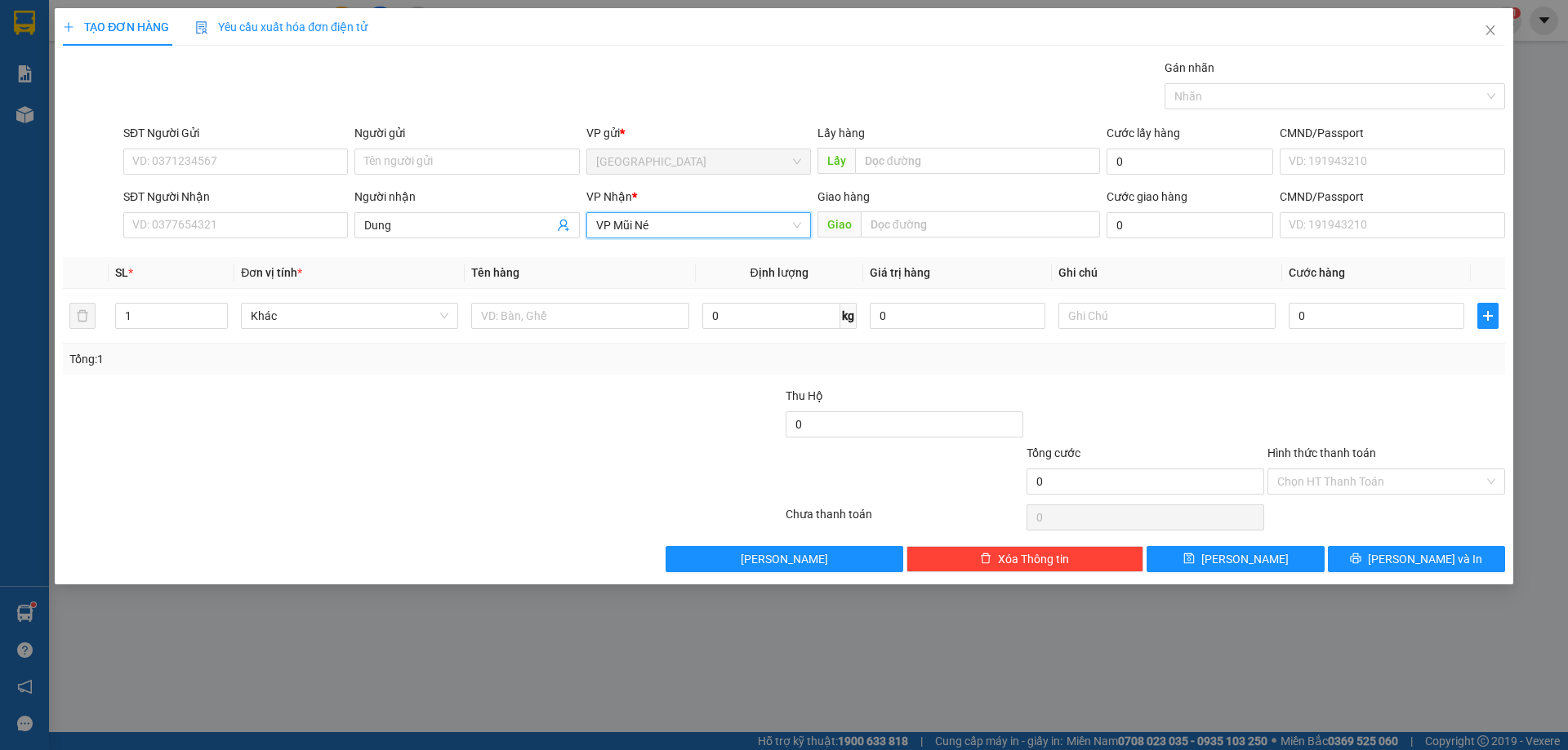
drag, startPoint x: 669, startPoint y: 219, endPoint x: 647, endPoint y: 278, distance: 63.0
click at [669, 225] on span "VP Mũi Né" at bounding box center [699, 225] width 205 height 24
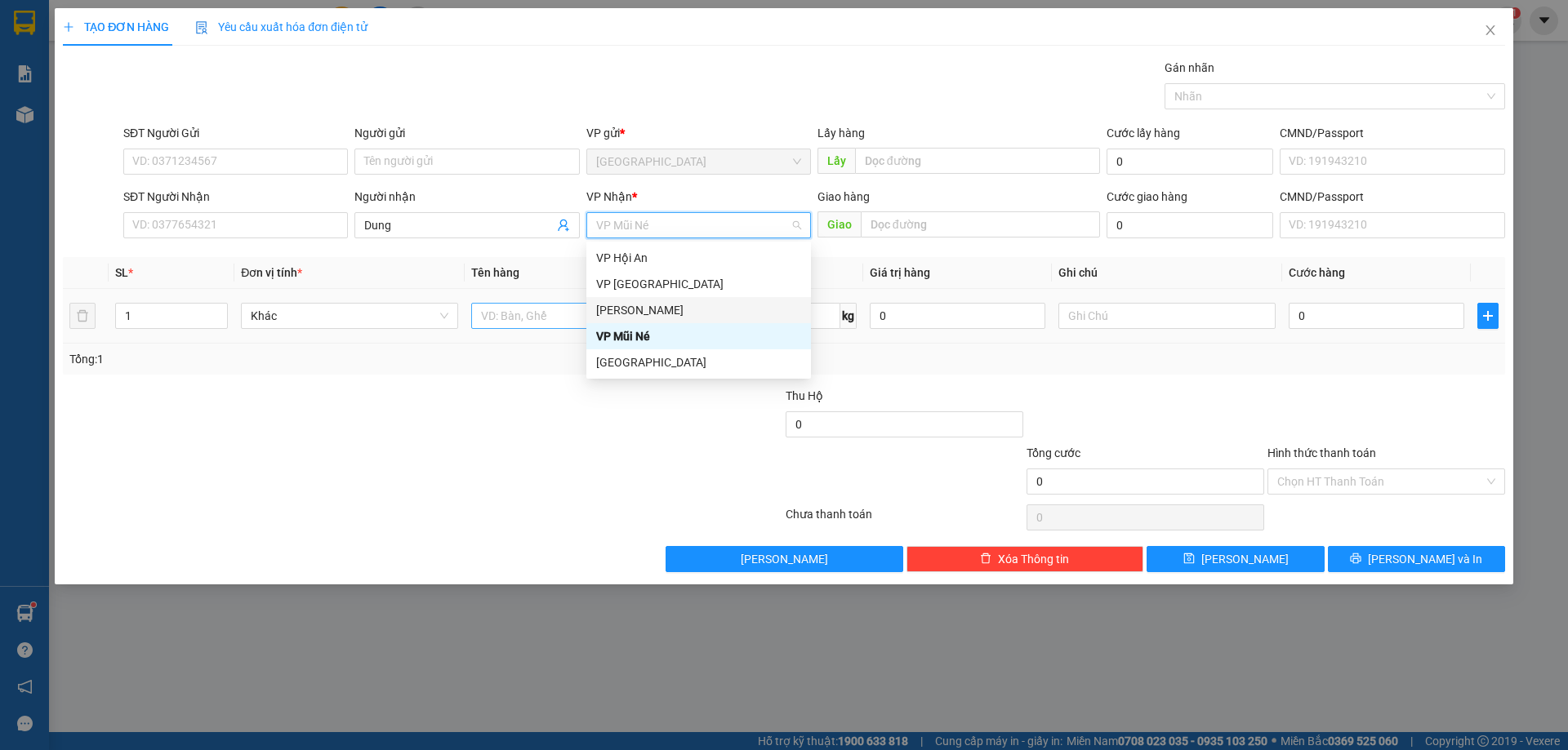
drag, startPoint x: 625, startPoint y: 314, endPoint x: 601, endPoint y: 315, distance: 24.0
click at [625, 314] on div "[PERSON_NAME]" at bounding box center [699, 310] width 205 height 18
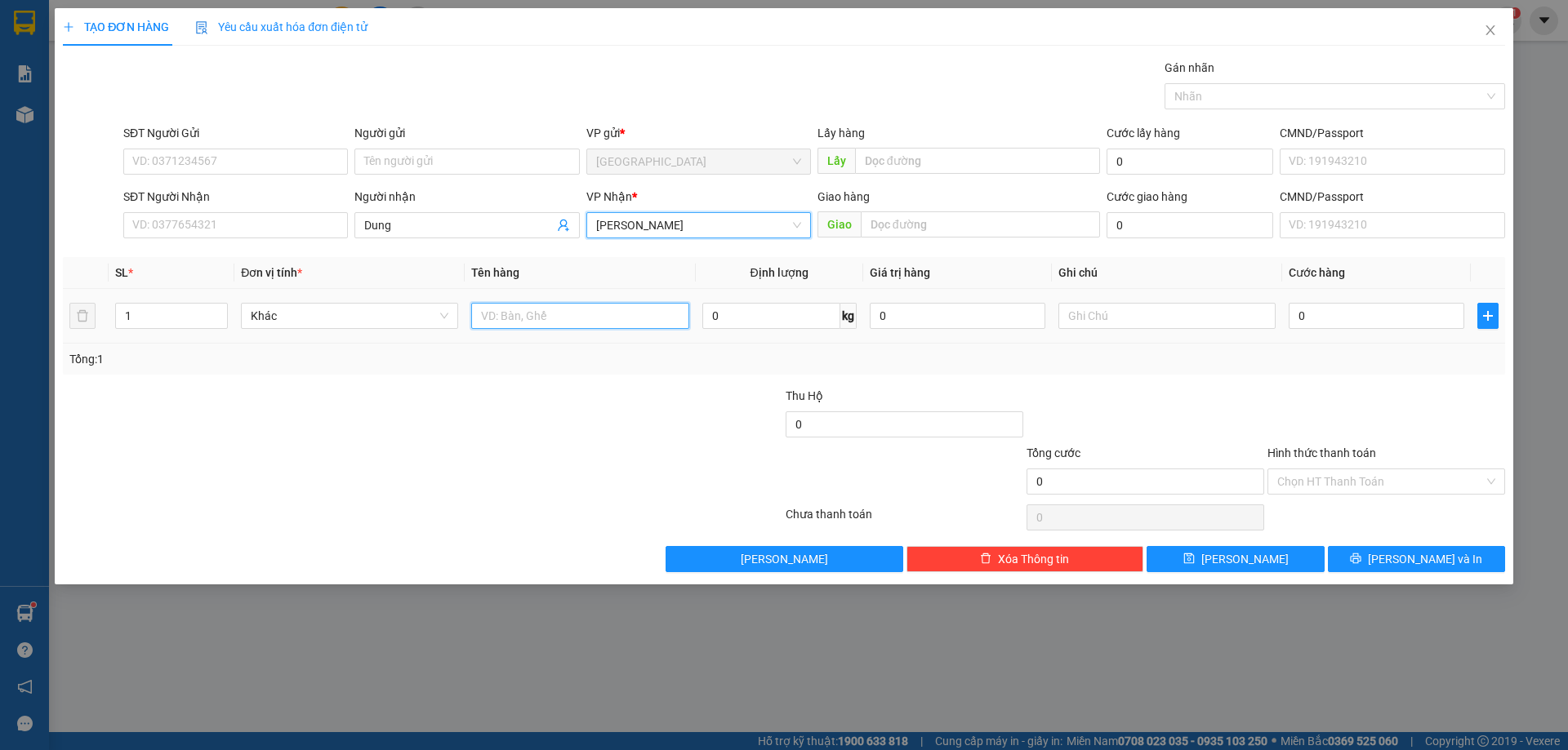
click at [571, 315] on input "text" at bounding box center [579, 315] width 217 height 26
type input "1t"
type input "4"
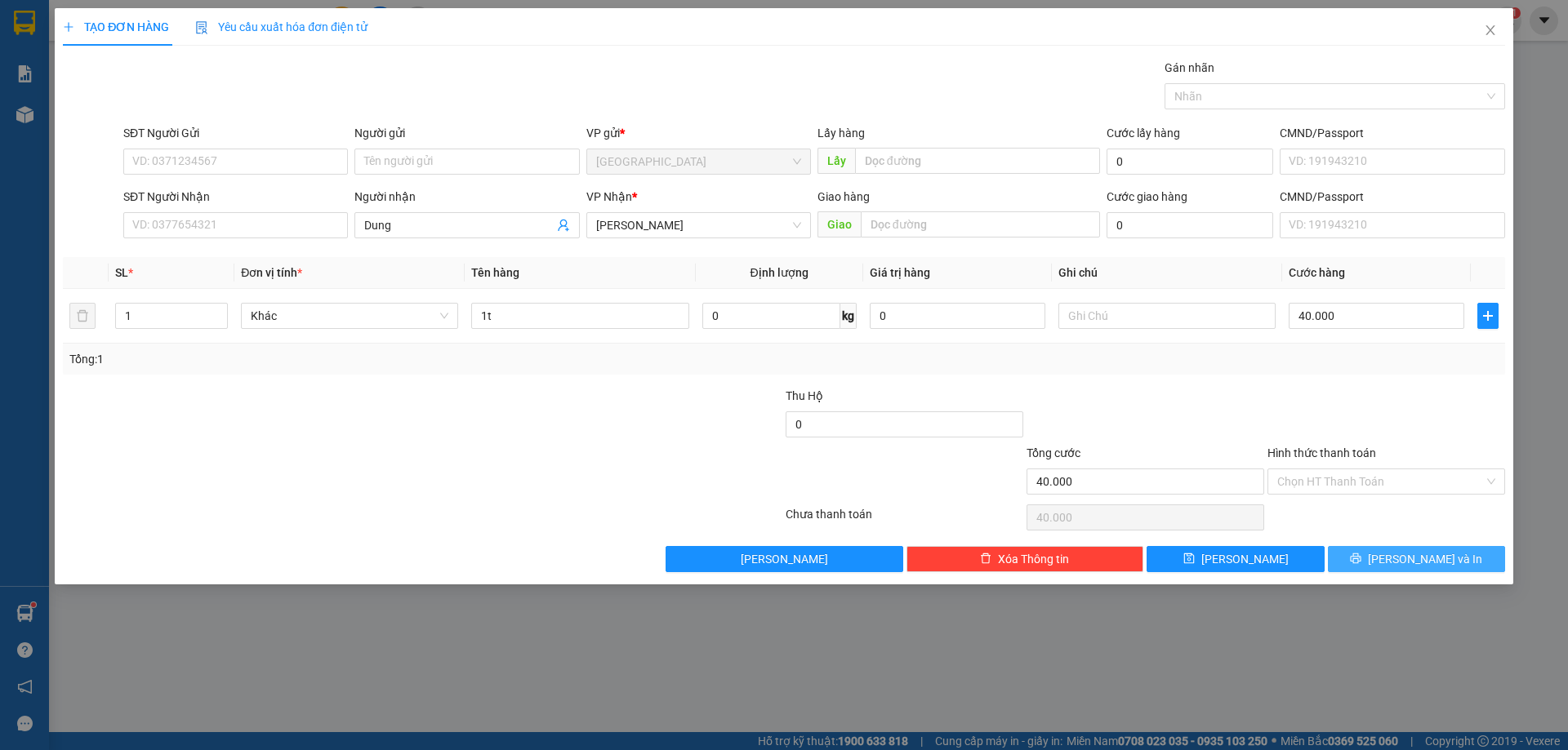
click at [1379, 555] on button "[PERSON_NAME] và In" at bounding box center [1416, 559] width 177 height 26
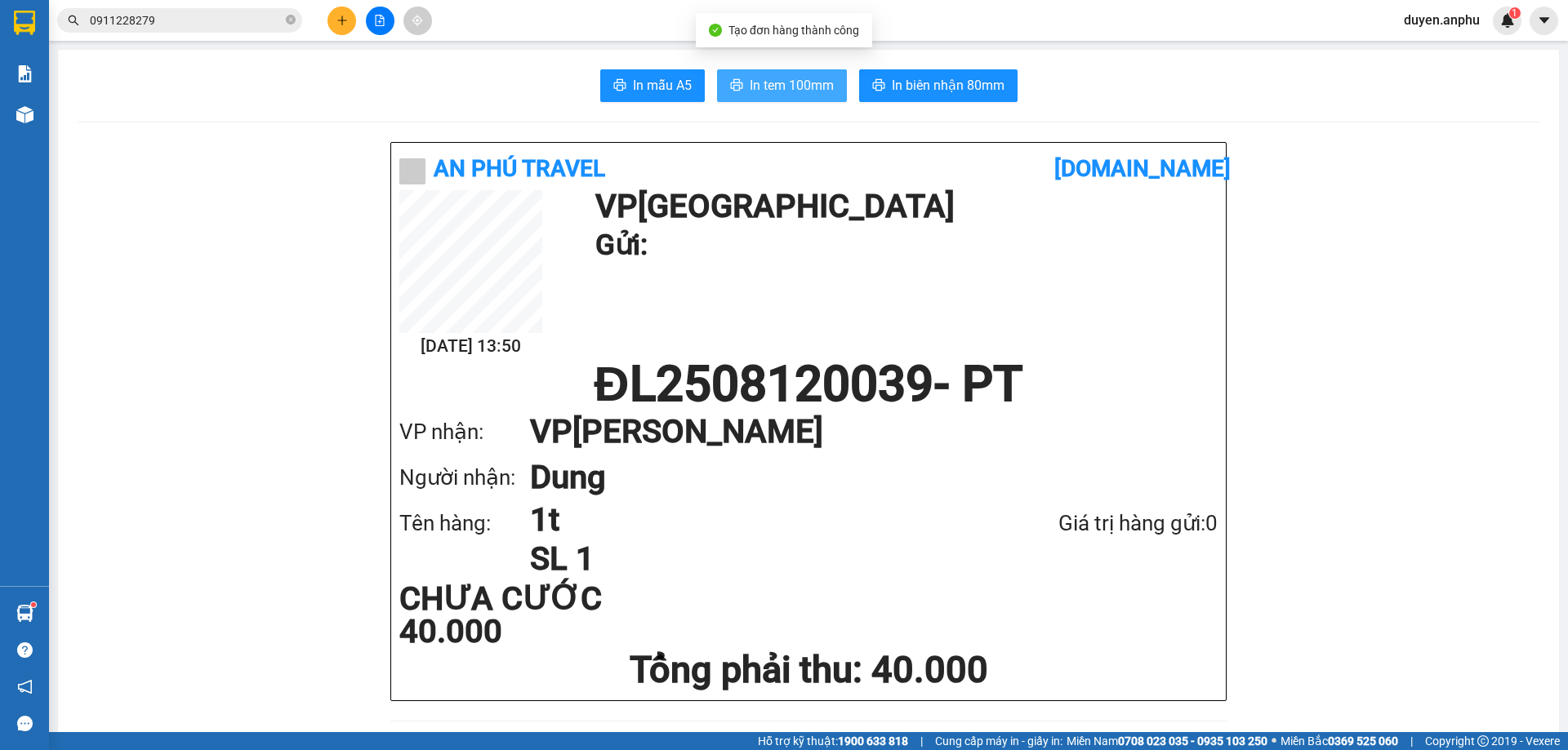
click at [791, 93] on span "In tem 100mm" at bounding box center [791, 85] width 84 height 21
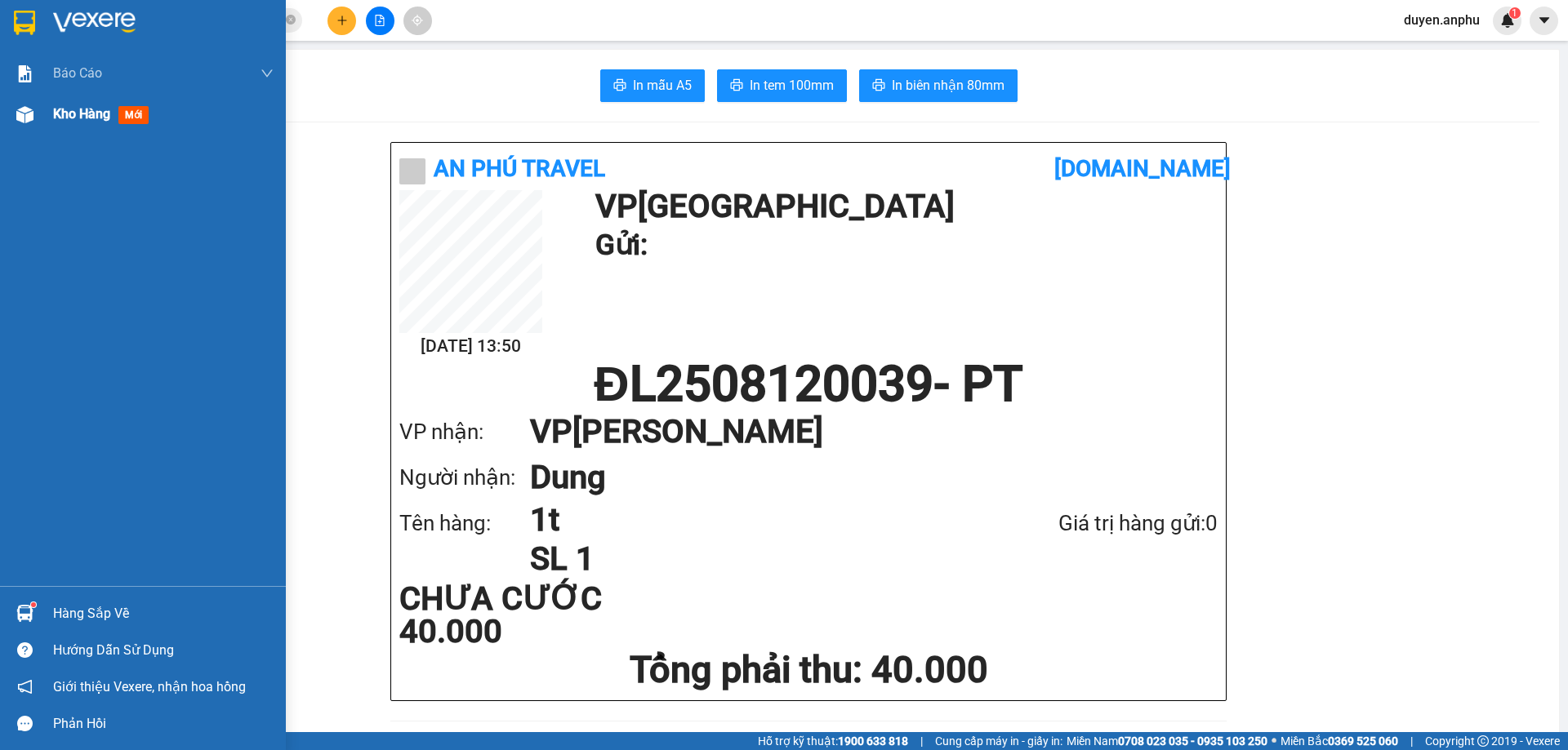
click at [75, 121] on span "Kho hàng" at bounding box center [81, 114] width 58 height 16
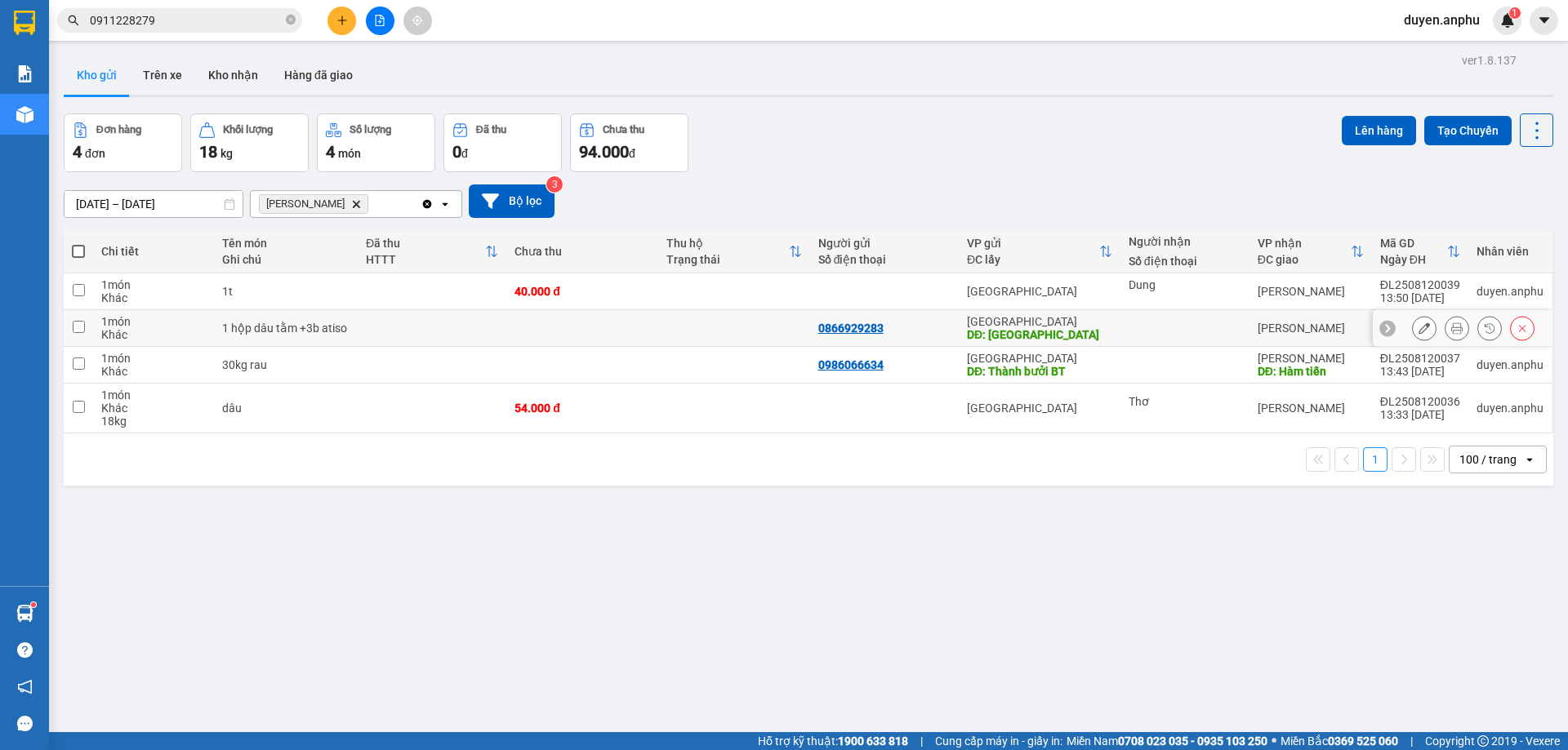
click at [78, 323] on input "checkbox" at bounding box center [78, 326] width 13 height 13
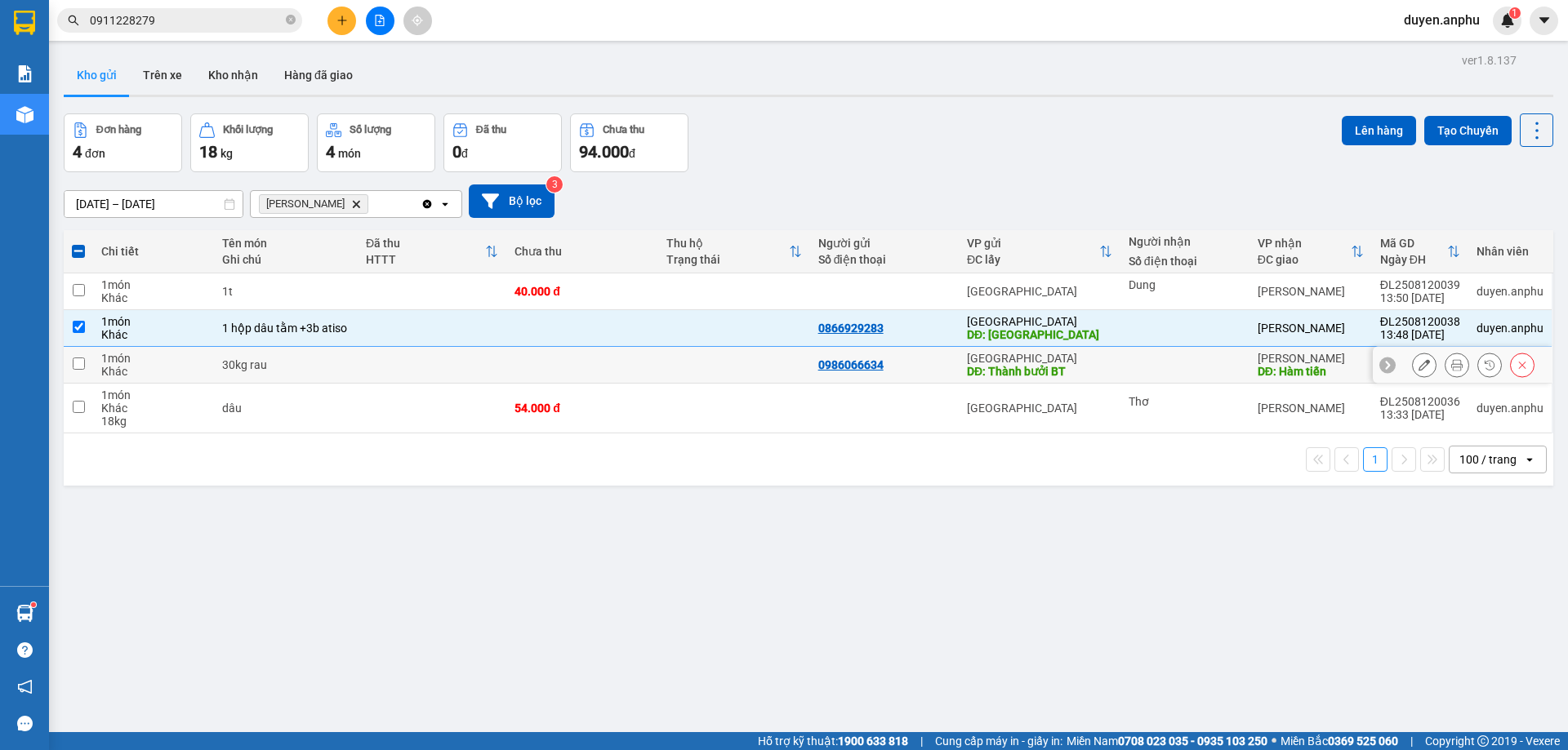
click at [82, 364] on input "checkbox" at bounding box center [78, 363] width 13 height 13
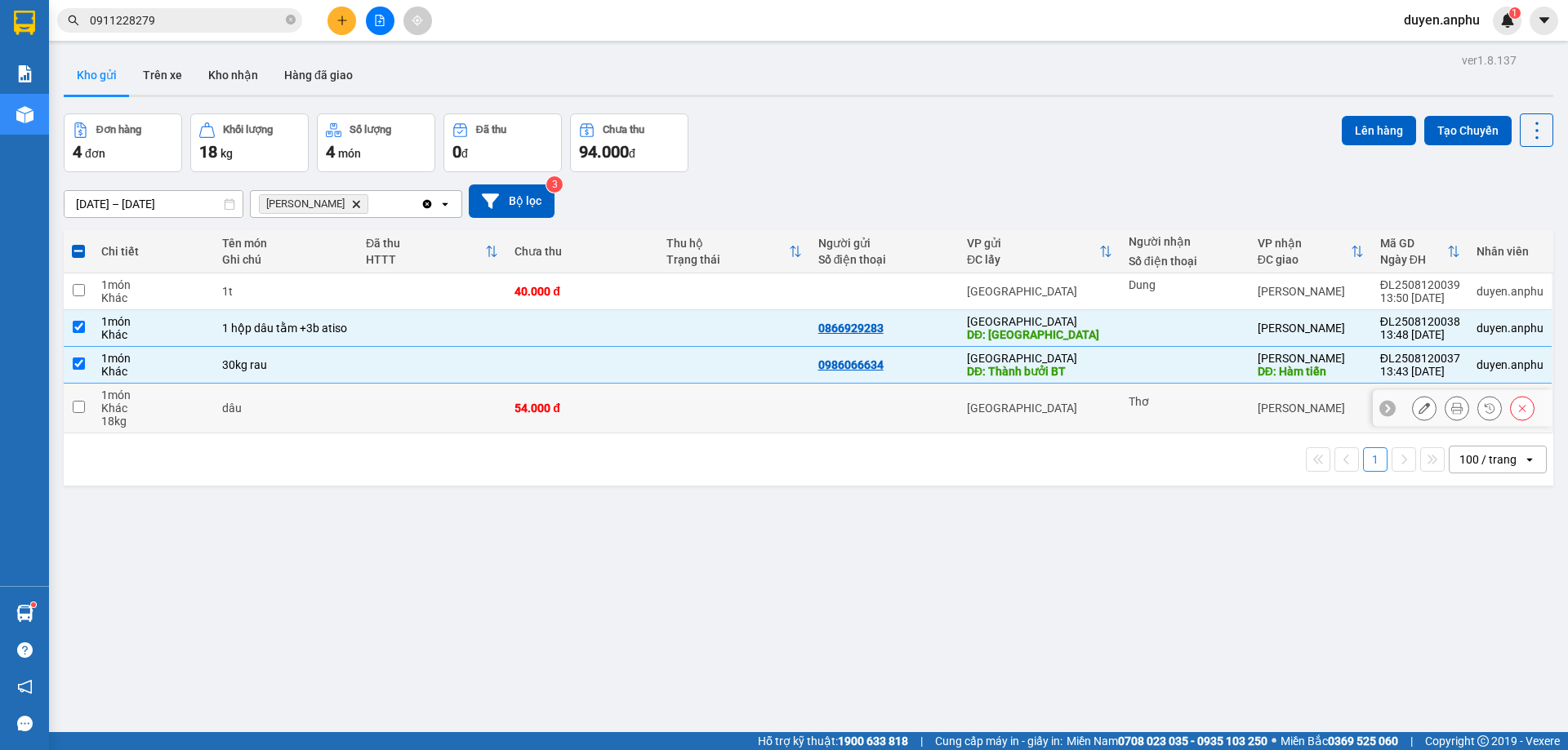
click at [82, 410] on input "checkbox" at bounding box center [78, 406] width 13 height 13
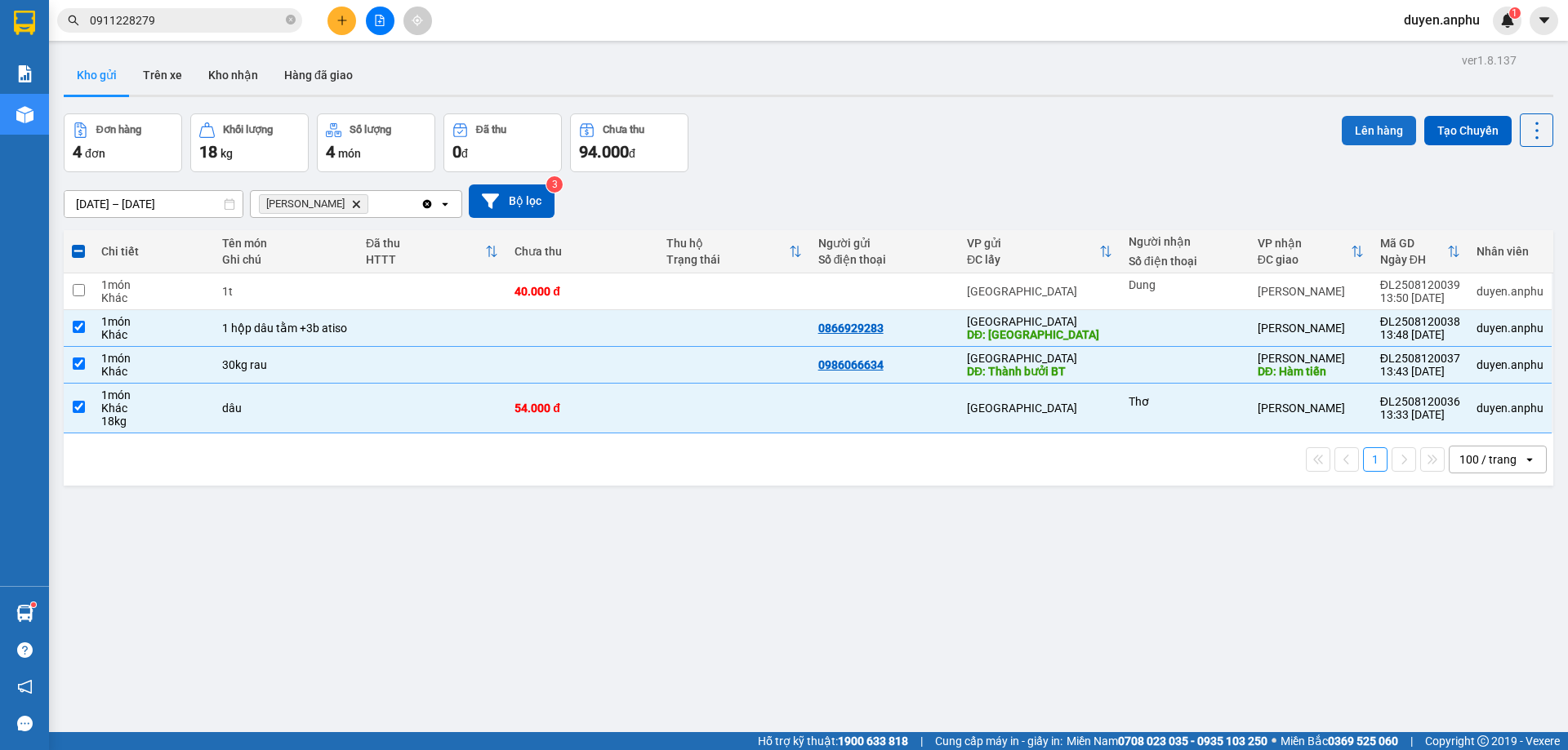
click at [1385, 127] on button "Lên hàng" at bounding box center [1378, 131] width 74 height 29
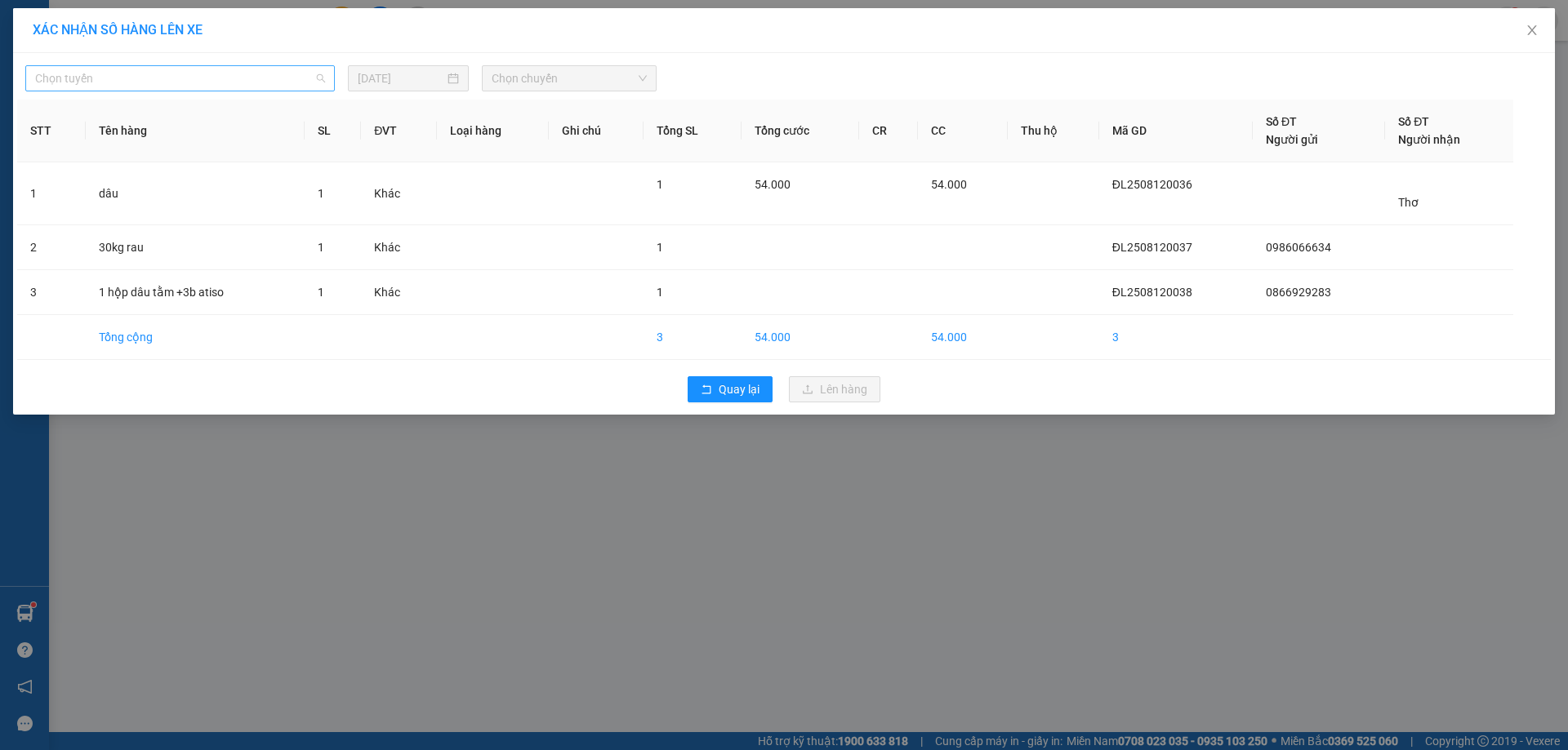
drag, startPoint x: 247, startPoint y: 86, endPoint x: 104, endPoint y: 172, distance: 166.9
click at [246, 87] on span "Chọn tuyến" at bounding box center [180, 78] width 290 height 24
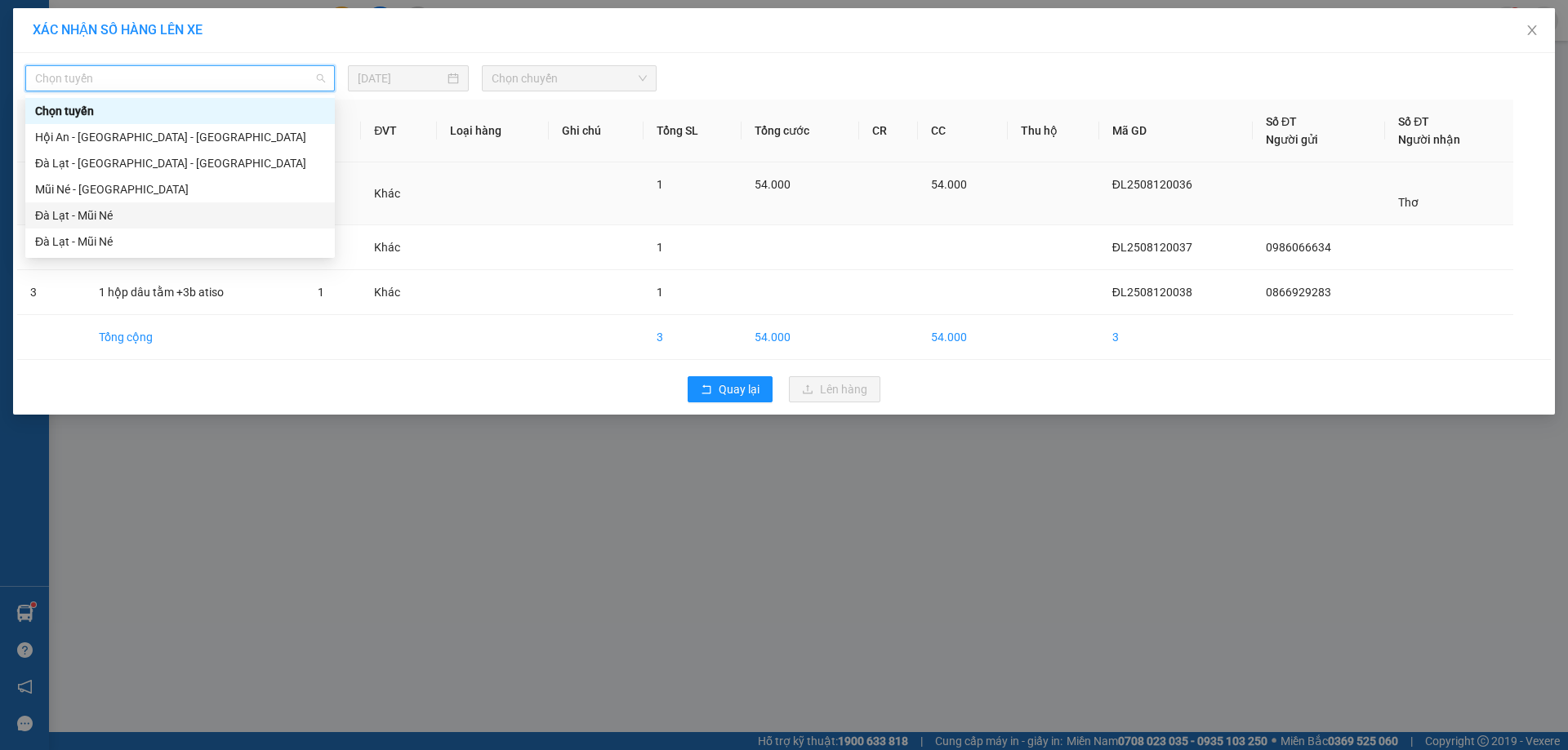
drag, startPoint x: 83, startPoint y: 224, endPoint x: 96, endPoint y: 215, distance: 15.8
click at [90, 220] on div "Đà Lạt - Mũi Né" at bounding box center [180, 215] width 290 height 18
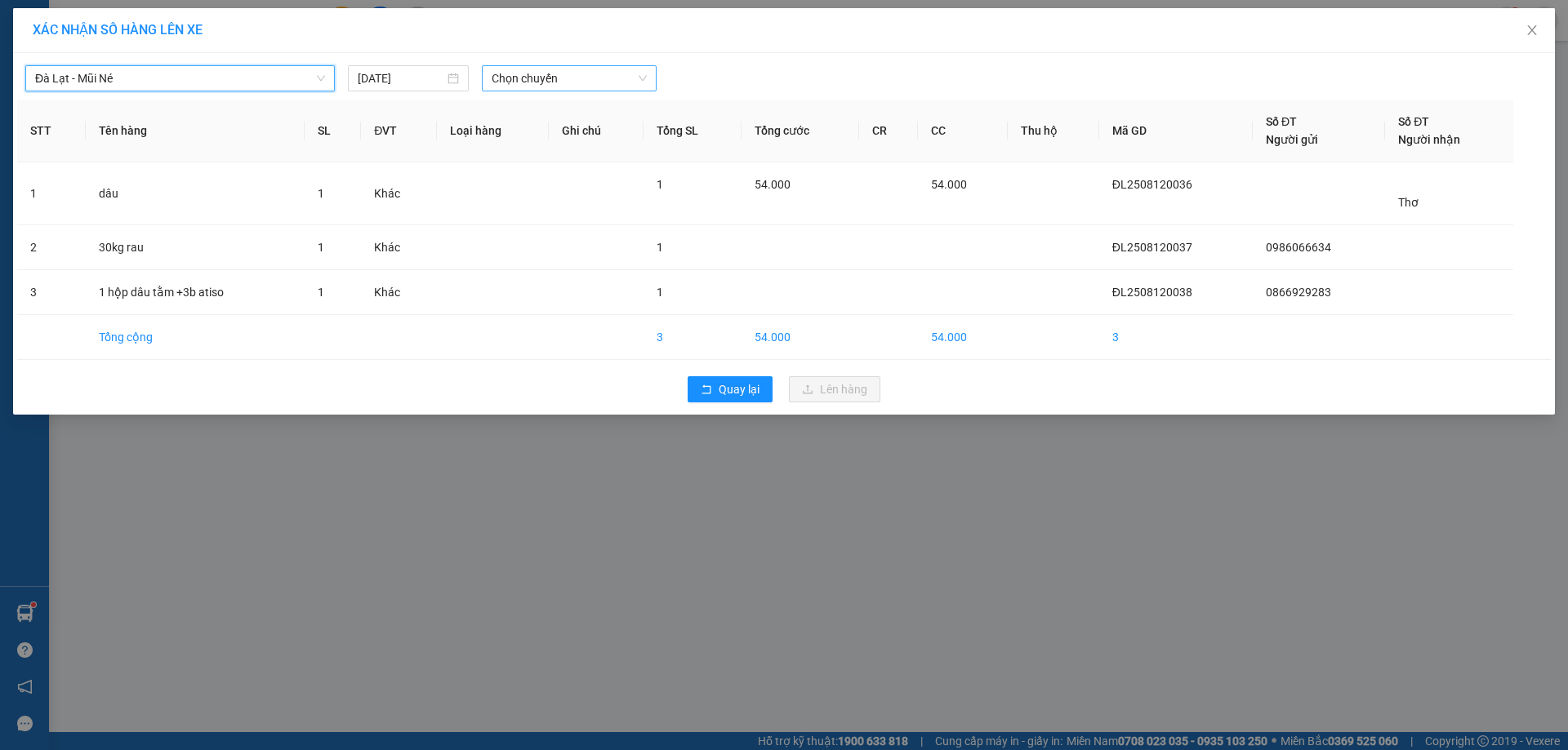
click at [587, 74] on span "Chọn chuyến" at bounding box center [569, 78] width 155 height 24
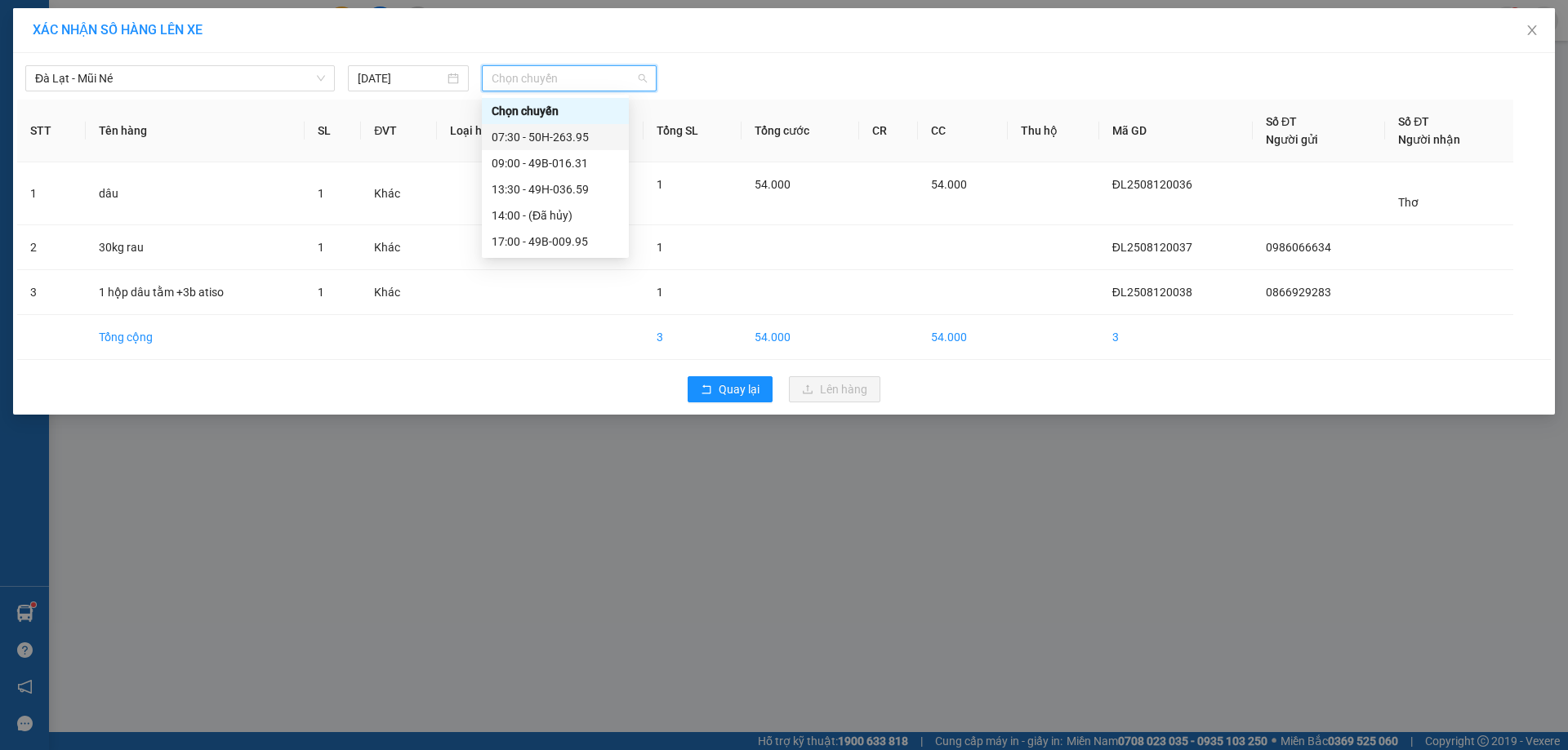
click at [542, 137] on div "07:30 - 50H-263.95" at bounding box center [555, 137] width 127 height 18
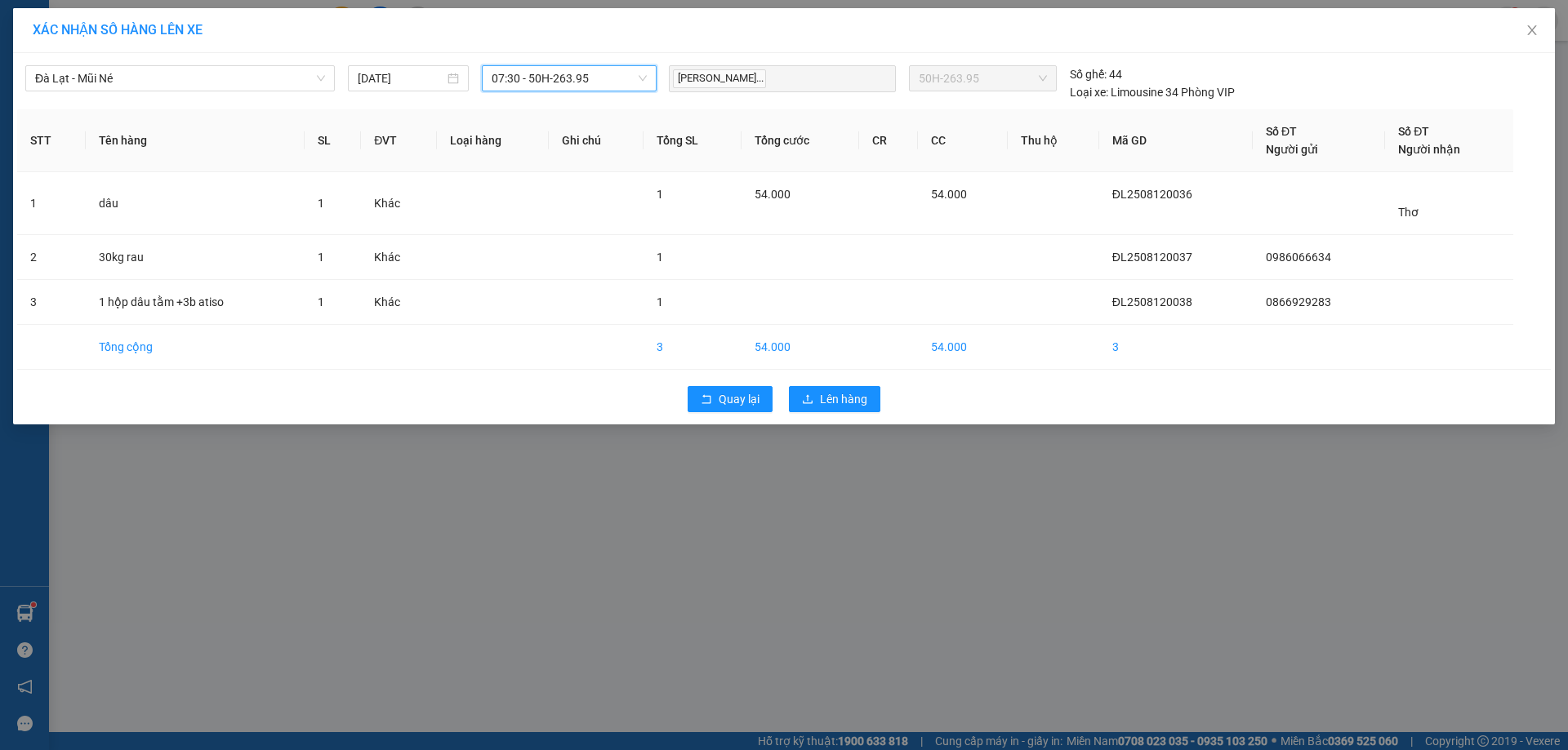
click at [557, 89] on span "07:30 - 50H-263.95" at bounding box center [569, 78] width 155 height 24
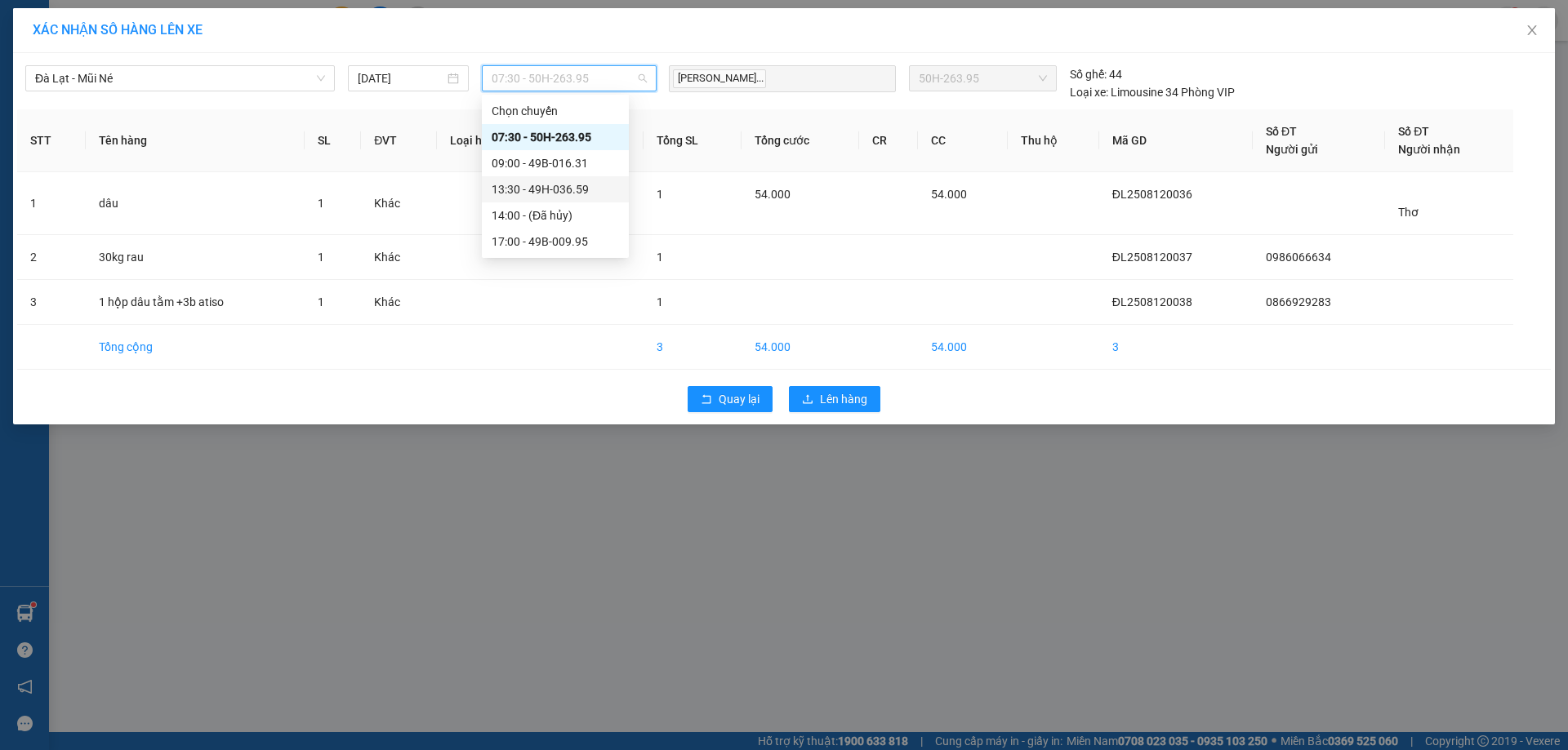
click at [541, 191] on div "13:30 - 49H-036.59" at bounding box center [555, 189] width 127 height 18
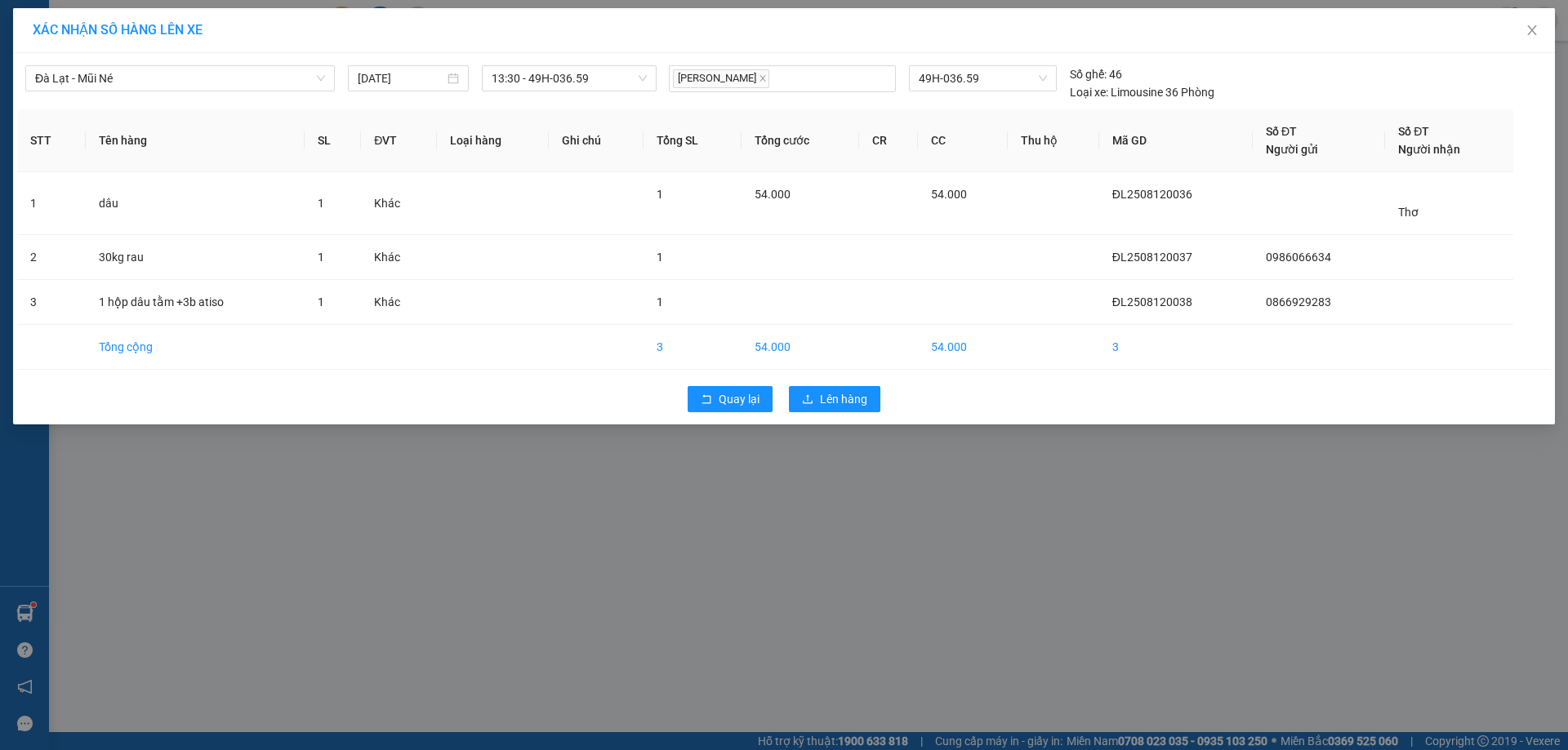
click at [859, 415] on div "Quay lại Lên hàng" at bounding box center [784, 398] width 1534 height 42
click at [829, 388] on button "Lên hàng" at bounding box center [834, 398] width 92 height 26
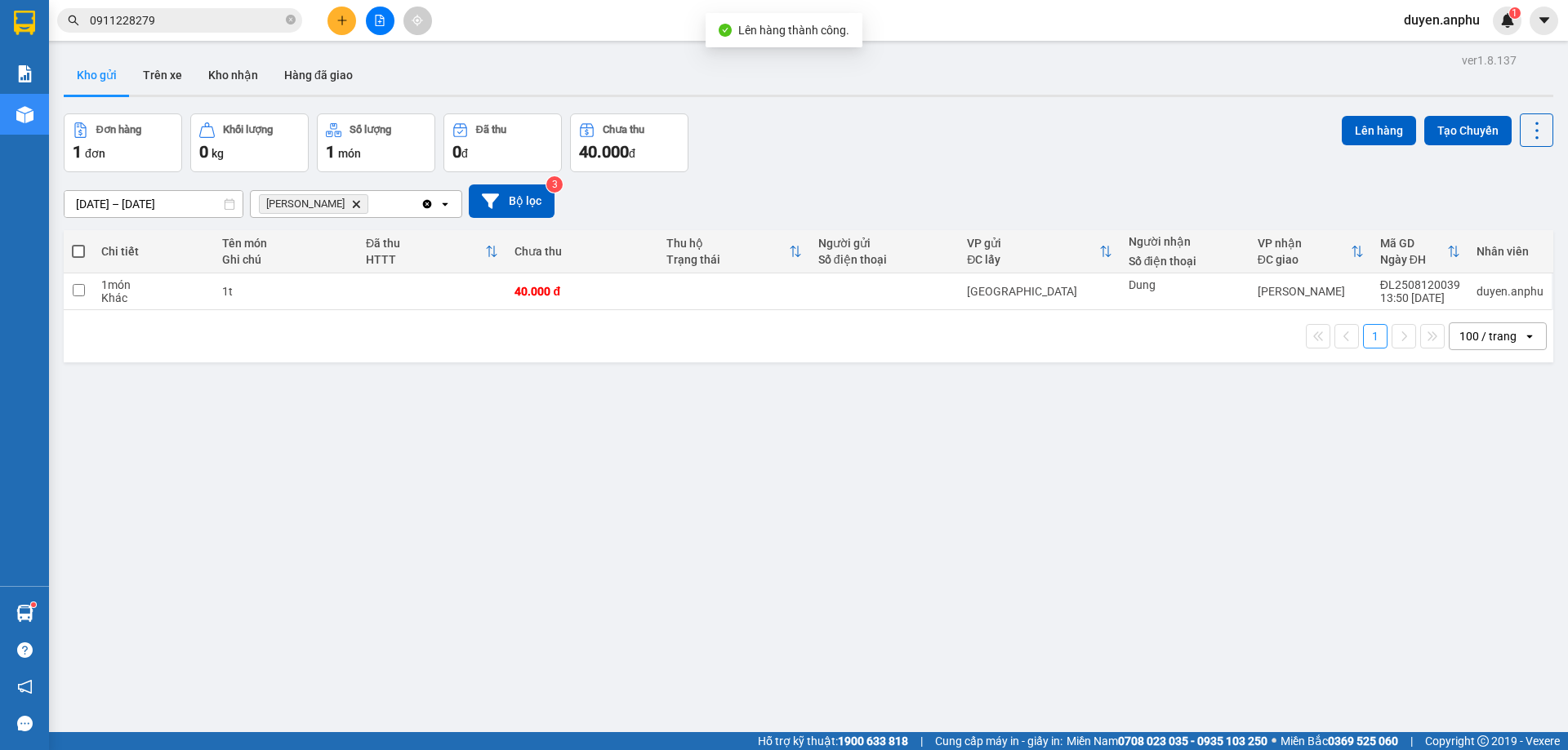
click at [374, 25] on icon "file-add" at bounding box center [380, 21] width 12 height 12
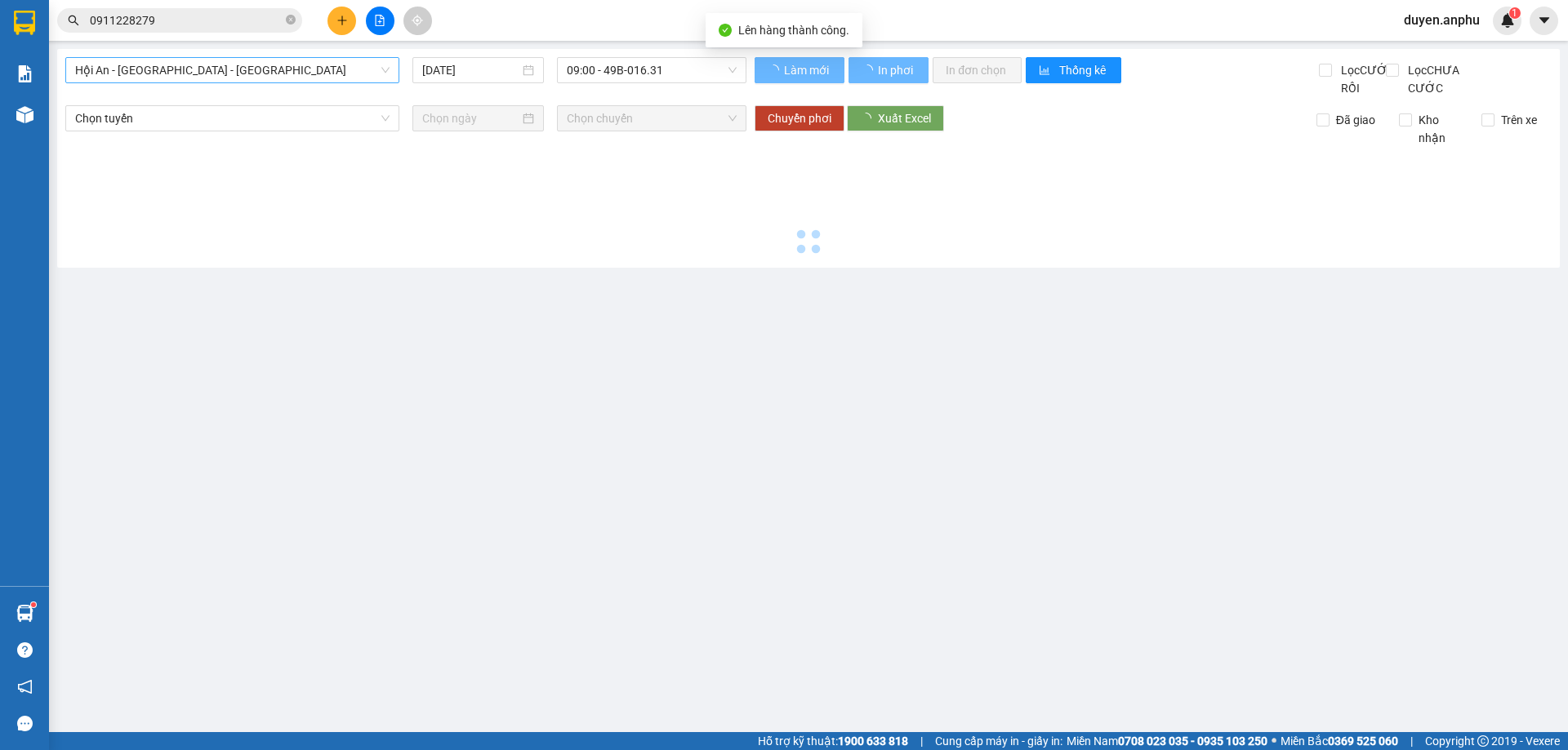
click at [137, 82] on span "Hội An - [GEOGRAPHIC_DATA] - [GEOGRAPHIC_DATA]" at bounding box center [233, 69] width 315 height 24
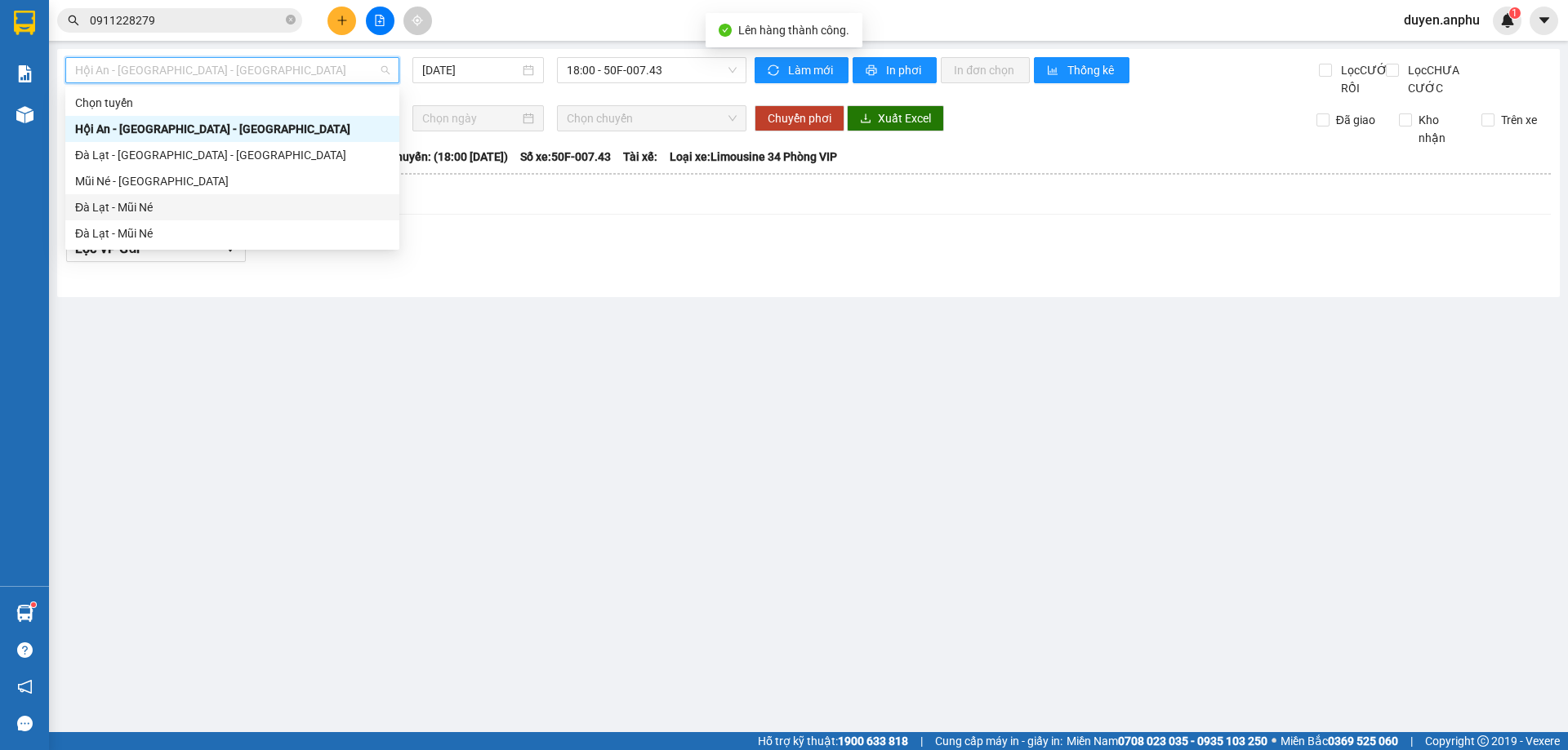
click at [137, 206] on div "Đà Lạt - Mũi Né" at bounding box center [233, 207] width 315 height 18
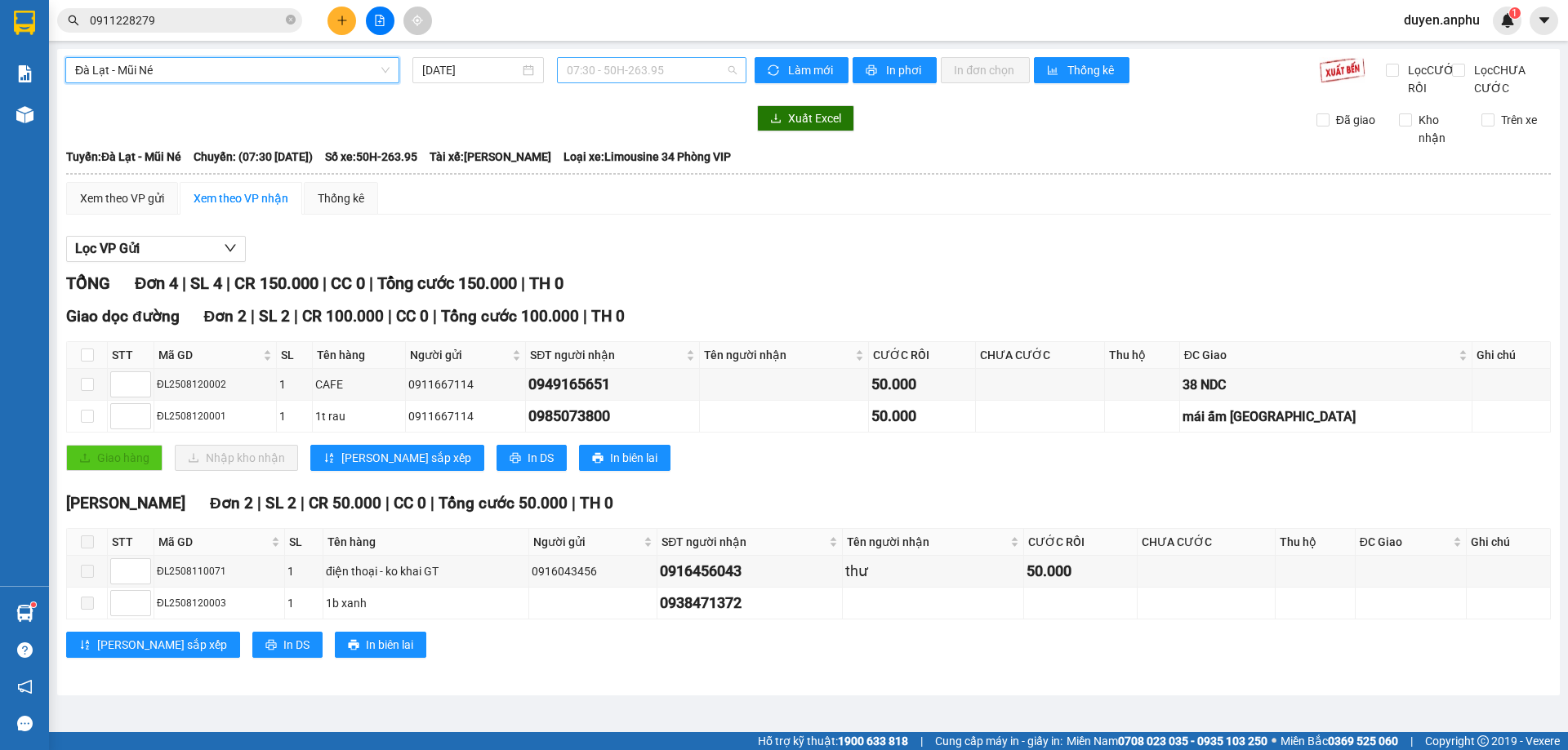
drag, startPoint x: 655, startPoint y: 66, endPoint x: 672, endPoint y: 191, distance: 126.2
click at [655, 67] on span "07:30 - 50H-263.95" at bounding box center [652, 69] width 170 height 24
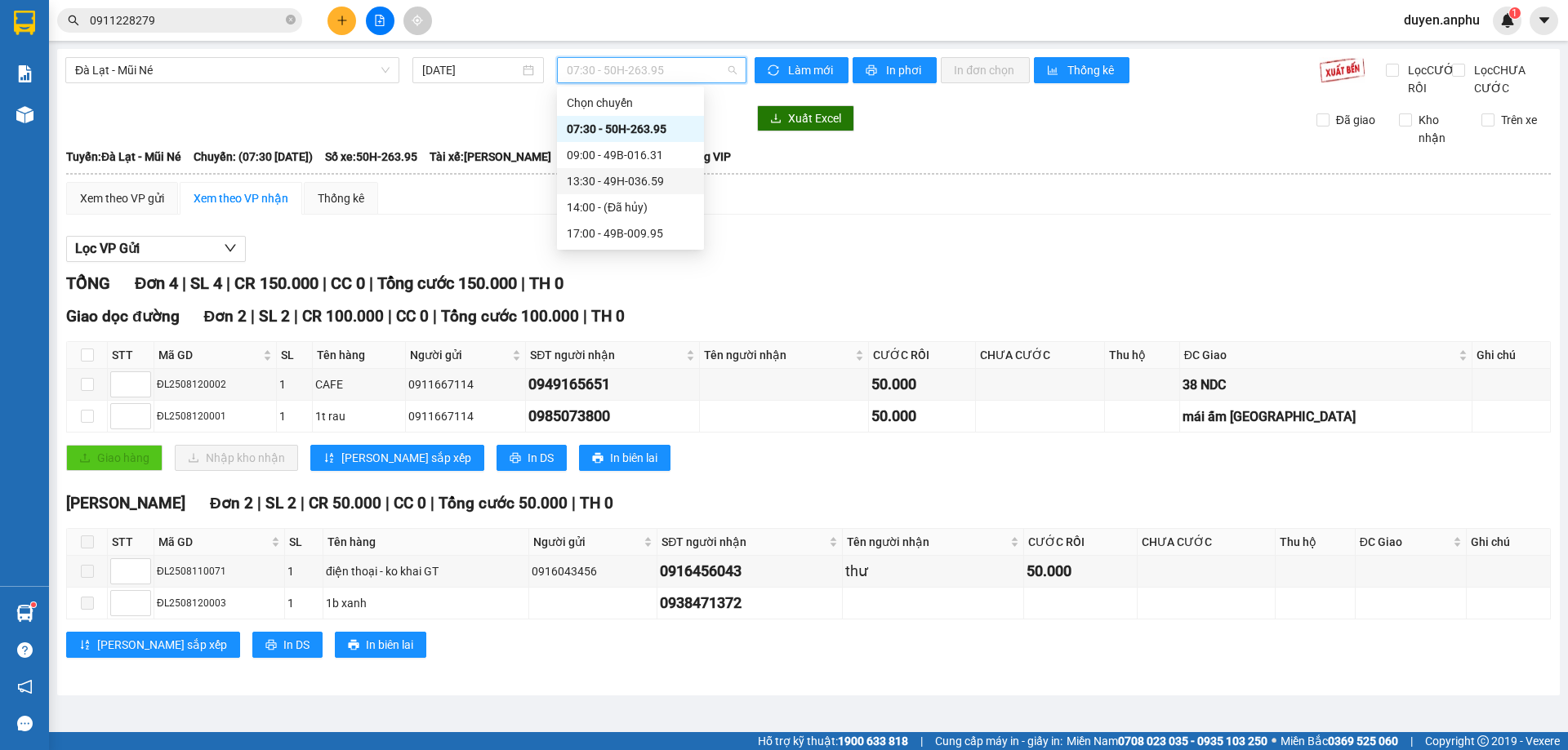
click at [597, 180] on div "13:30 - 49H-036.59" at bounding box center [630, 181] width 127 height 18
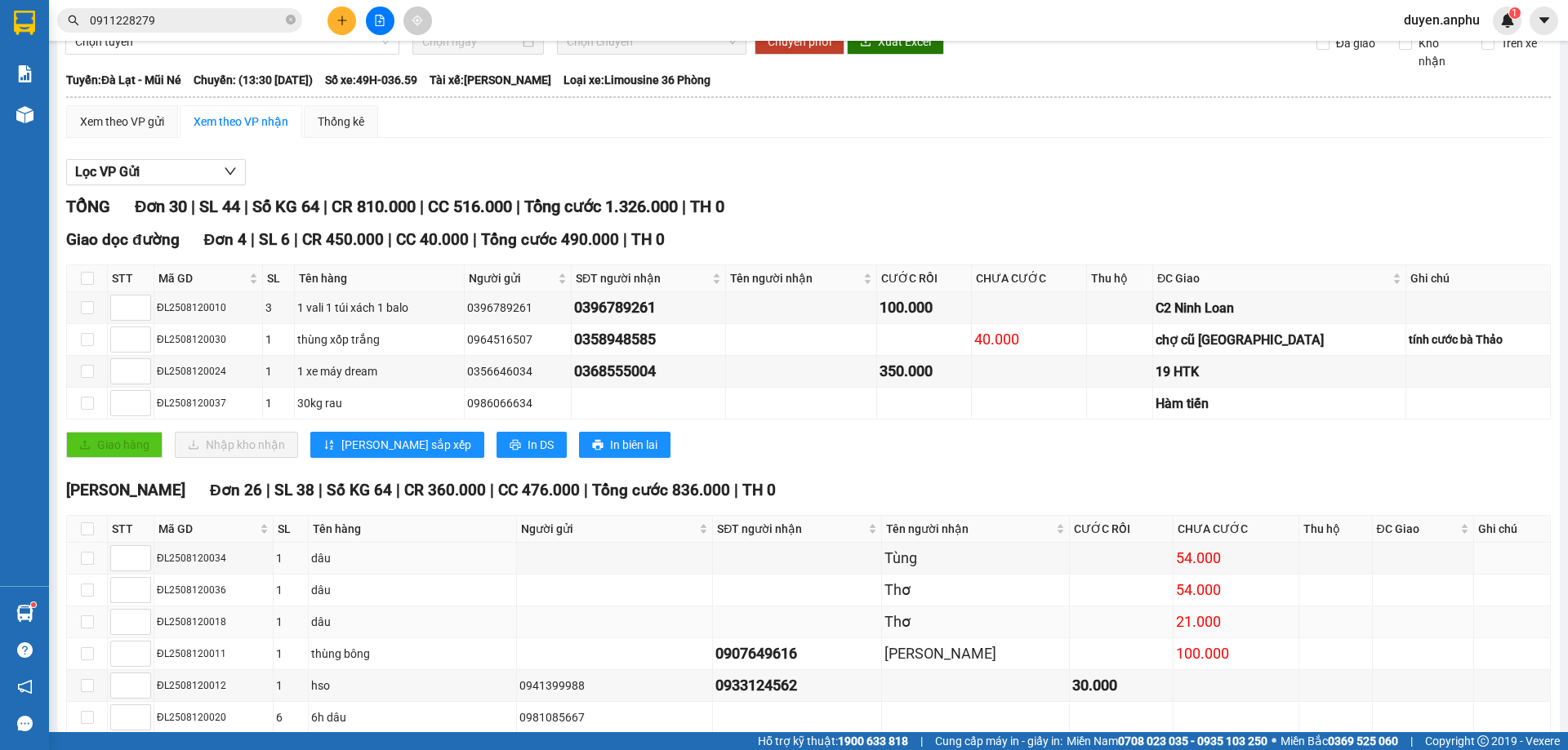
scroll to position [163, 0]
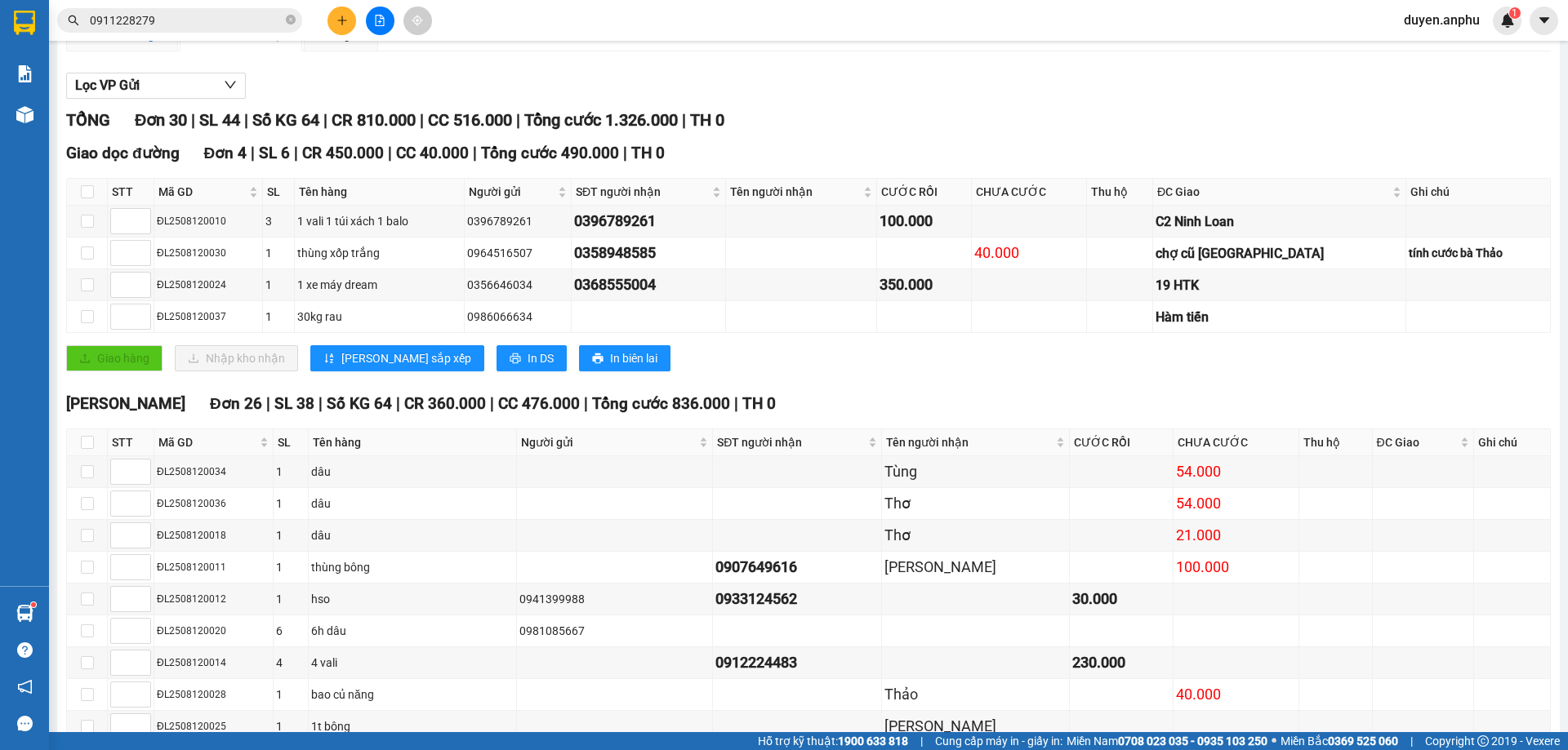
click at [142, 44] on div "Xem theo VP gửi" at bounding box center [122, 35] width 84 height 18
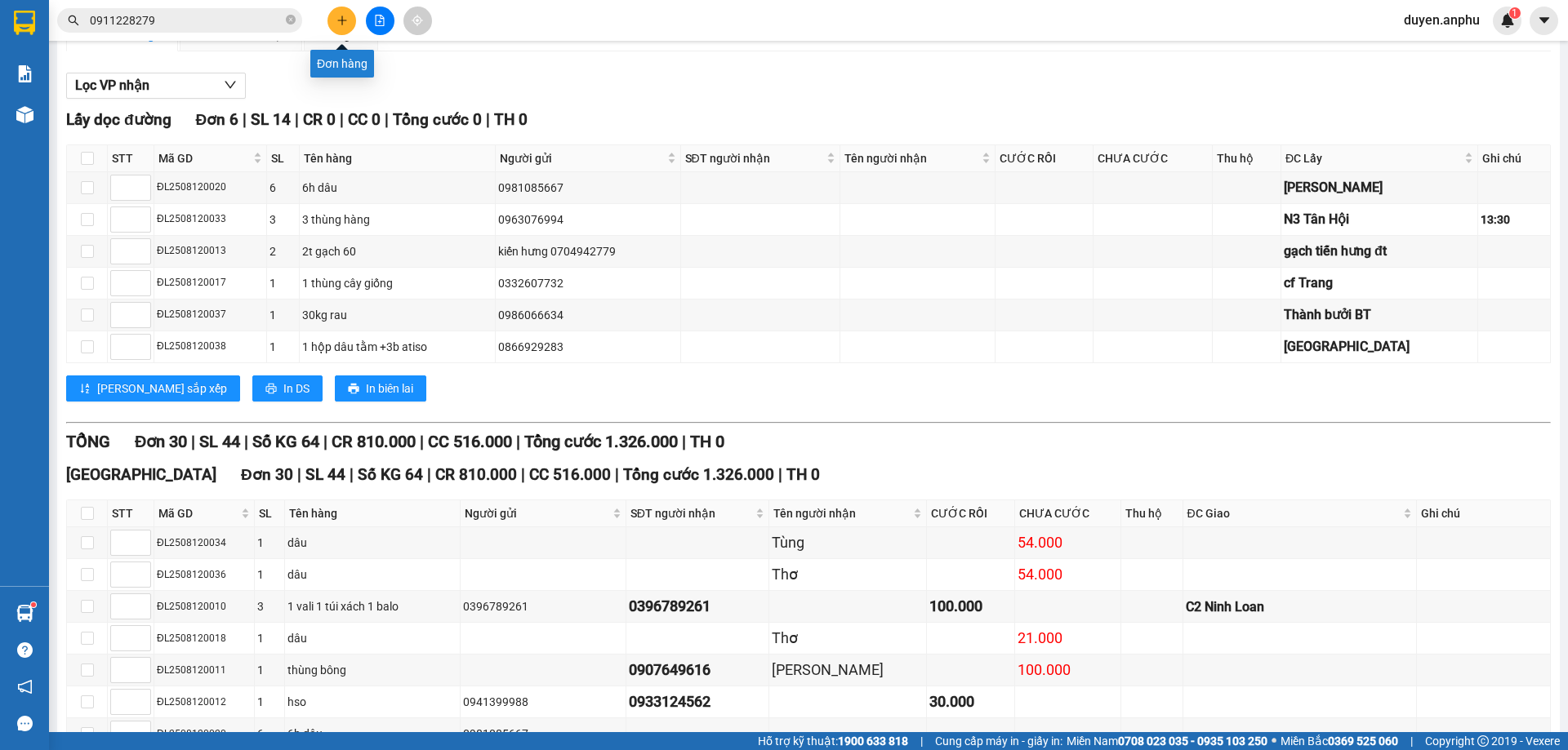
click at [345, 21] on icon "plus" at bounding box center [341, 20] width 9 height 1
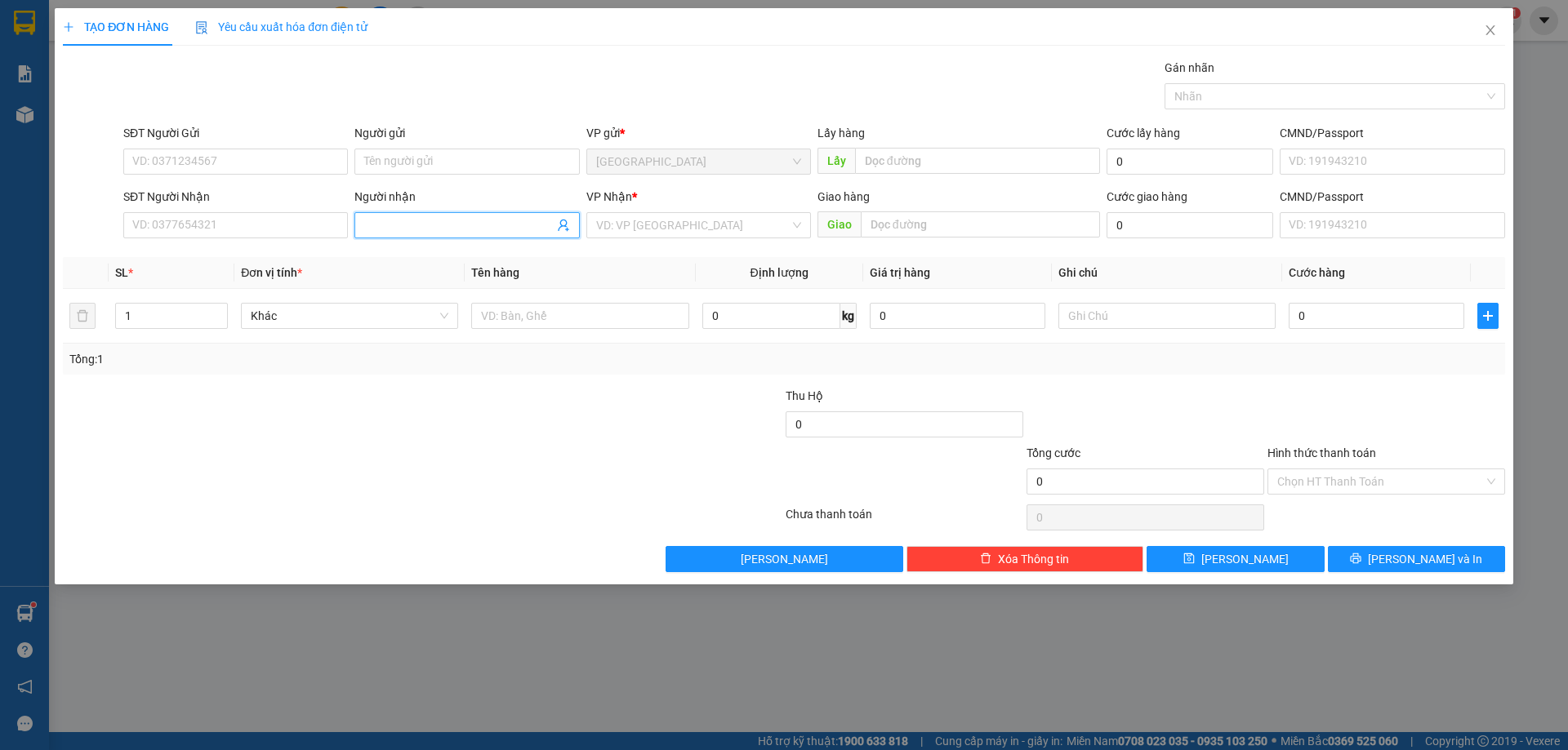
click at [490, 220] on input "Người nhận" at bounding box center [458, 225] width 189 height 18
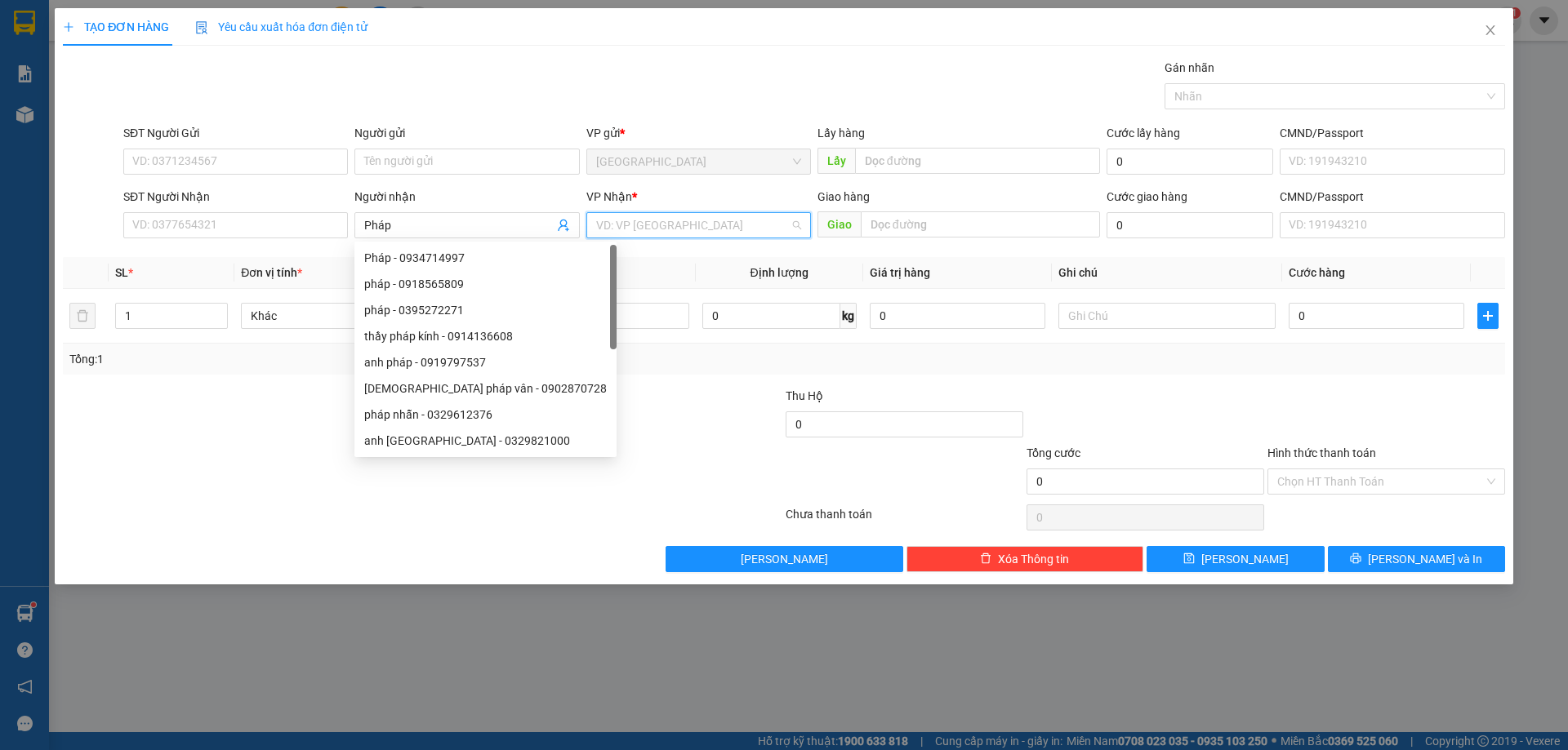
drag, startPoint x: 724, startPoint y: 228, endPoint x: 717, endPoint y: 236, distance: 10.6
click at [722, 229] on input "search" at bounding box center [693, 225] width 193 height 24
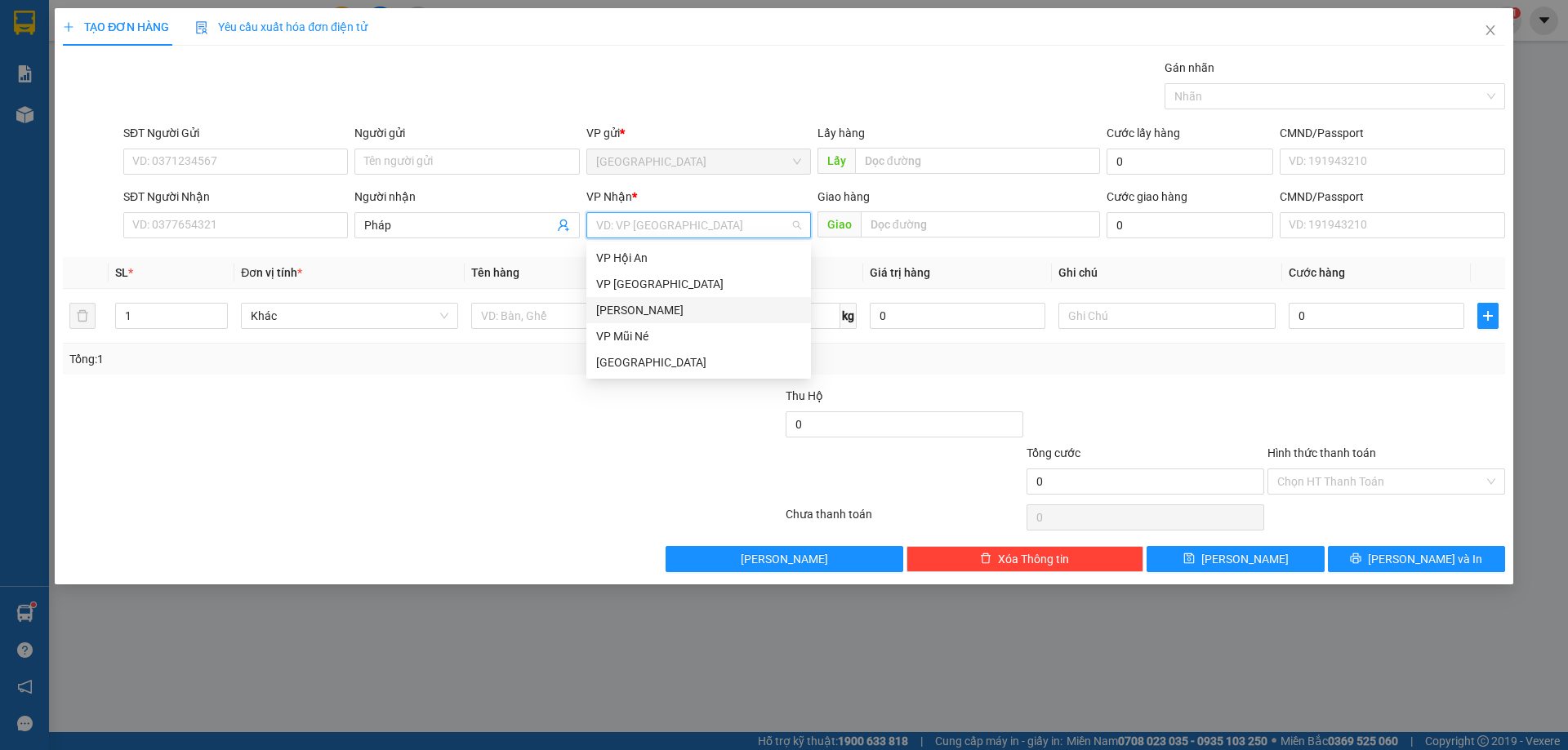
click at [661, 315] on div "[PERSON_NAME]" at bounding box center [699, 310] width 205 height 18
click at [571, 334] on td at bounding box center [580, 316] width 231 height 55
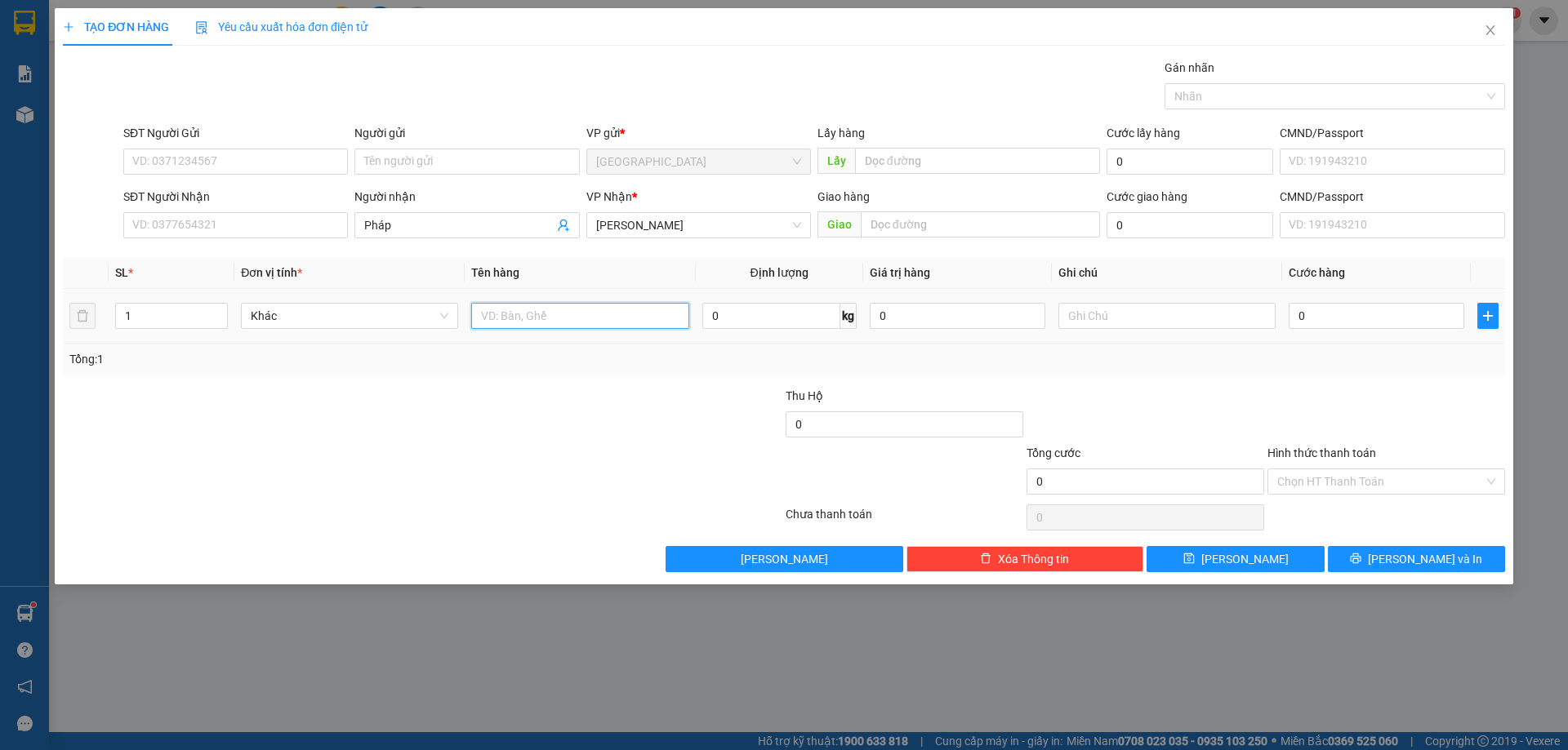
click at [576, 328] on input "text" at bounding box center [579, 315] width 217 height 26
click at [1186, 558] on button "[PERSON_NAME]" at bounding box center [1235, 559] width 177 height 26
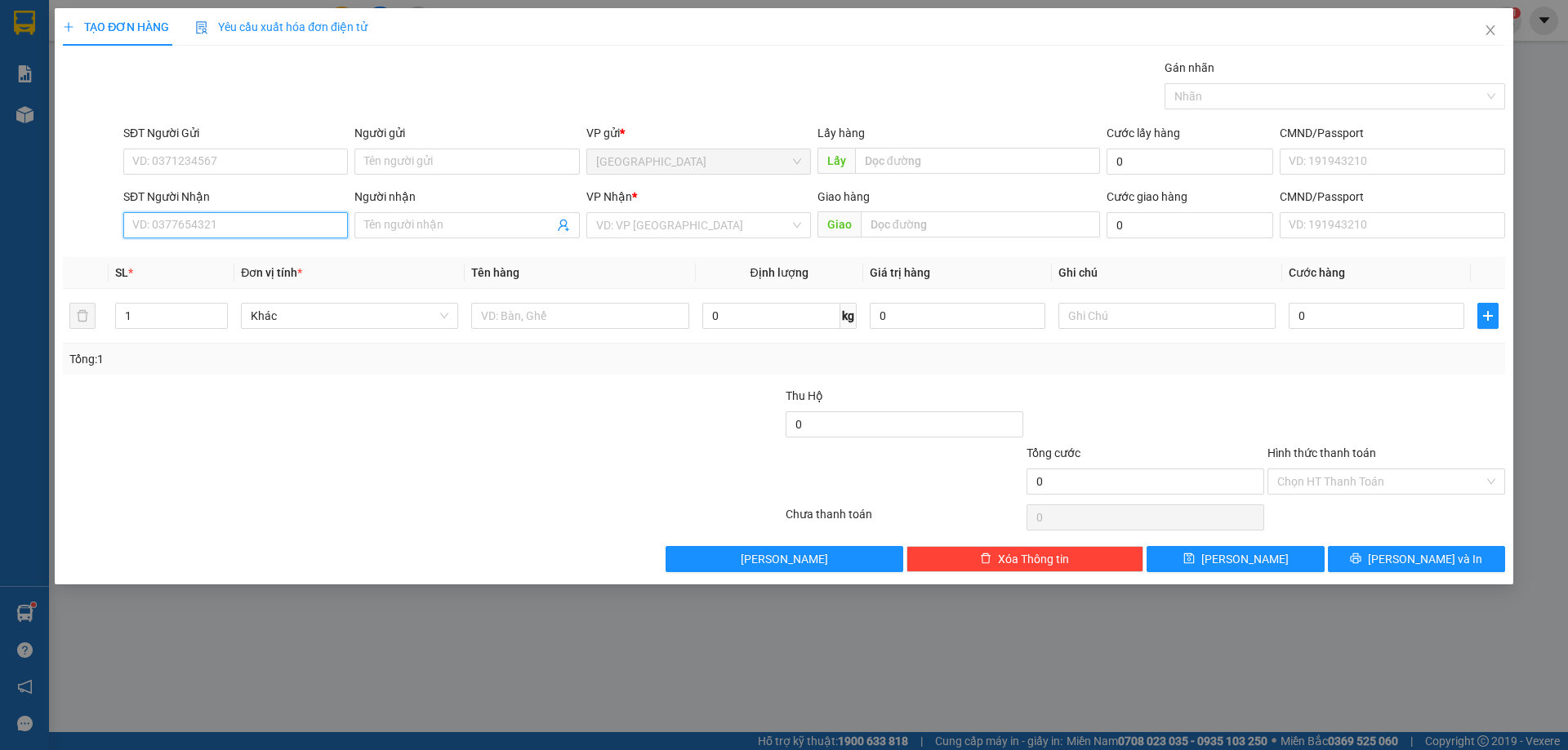
click at [247, 215] on input "SĐT Người Nhận" at bounding box center [235, 225] width 225 height 26
click at [263, 260] on div "0935894178" at bounding box center [235, 258] width 205 height 18
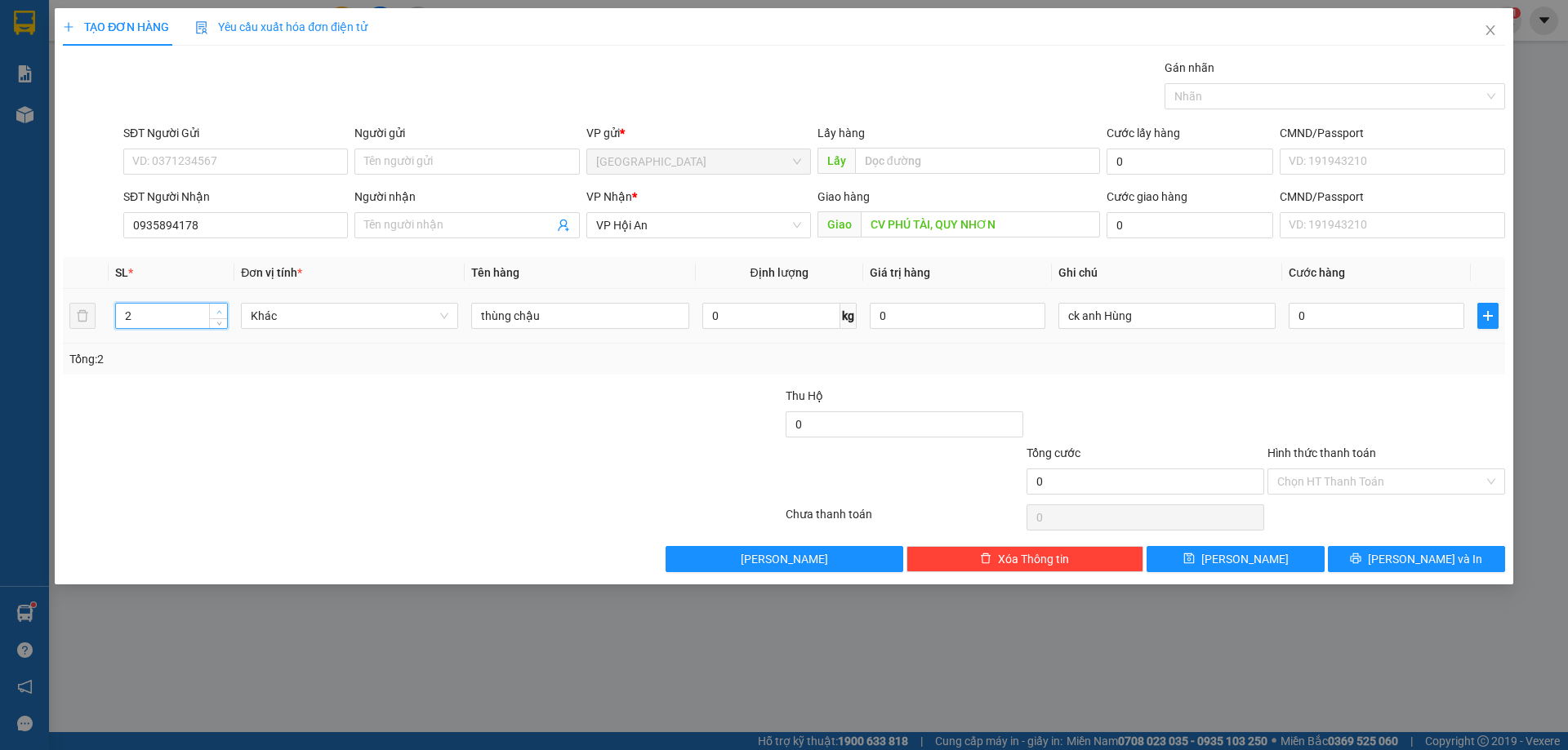
drag, startPoint x: 222, startPoint y: 306, endPoint x: 606, endPoint y: 441, distance: 407.0
click at [222, 306] on span "Increase Value" at bounding box center [218, 311] width 18 height 15
click at [1439, 560] on span "[PERSON_NAME] và In" at bounding box center [1424, 559] width 114 height 18
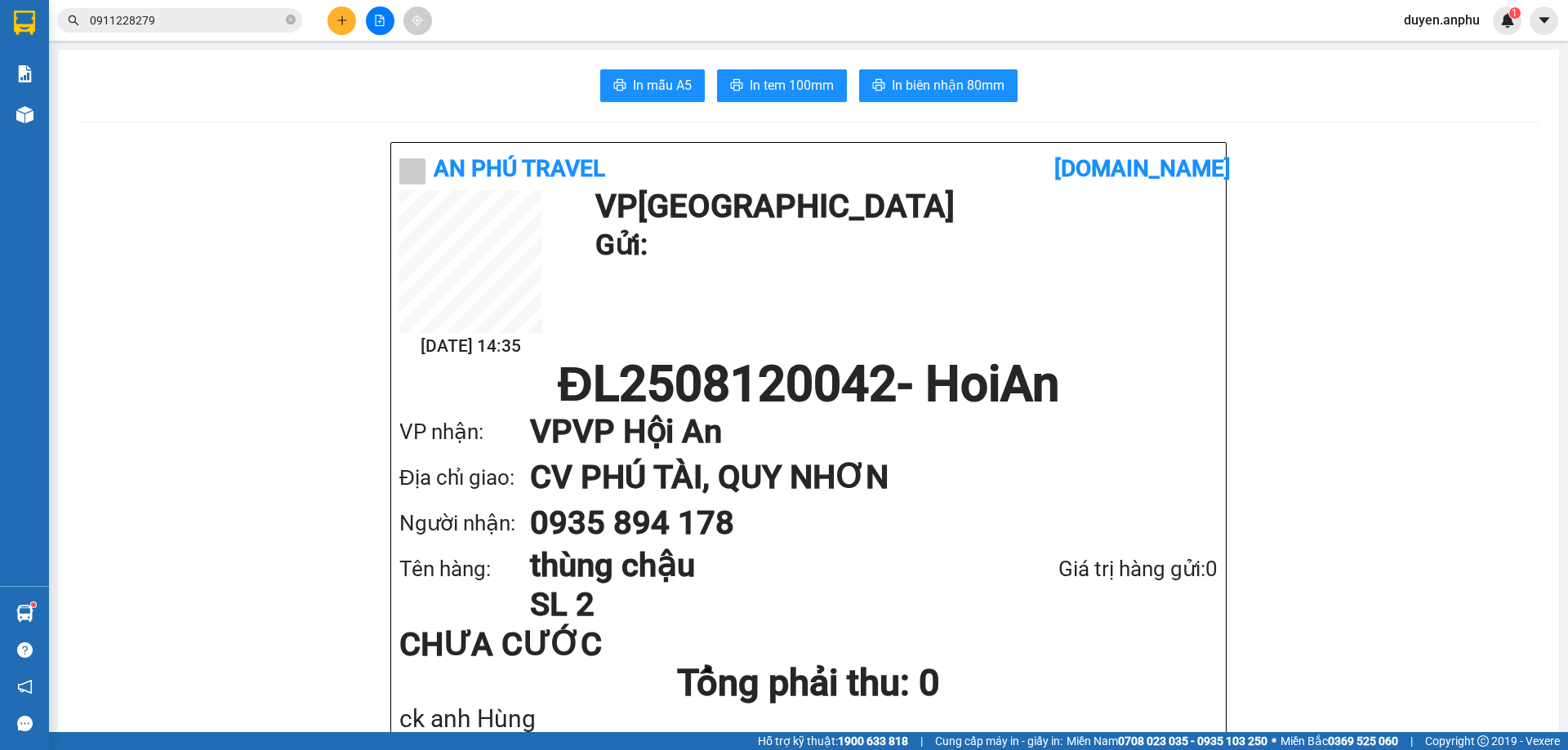
click at [391, 18] on button at bounding box center [379, 21] width 28 height 28
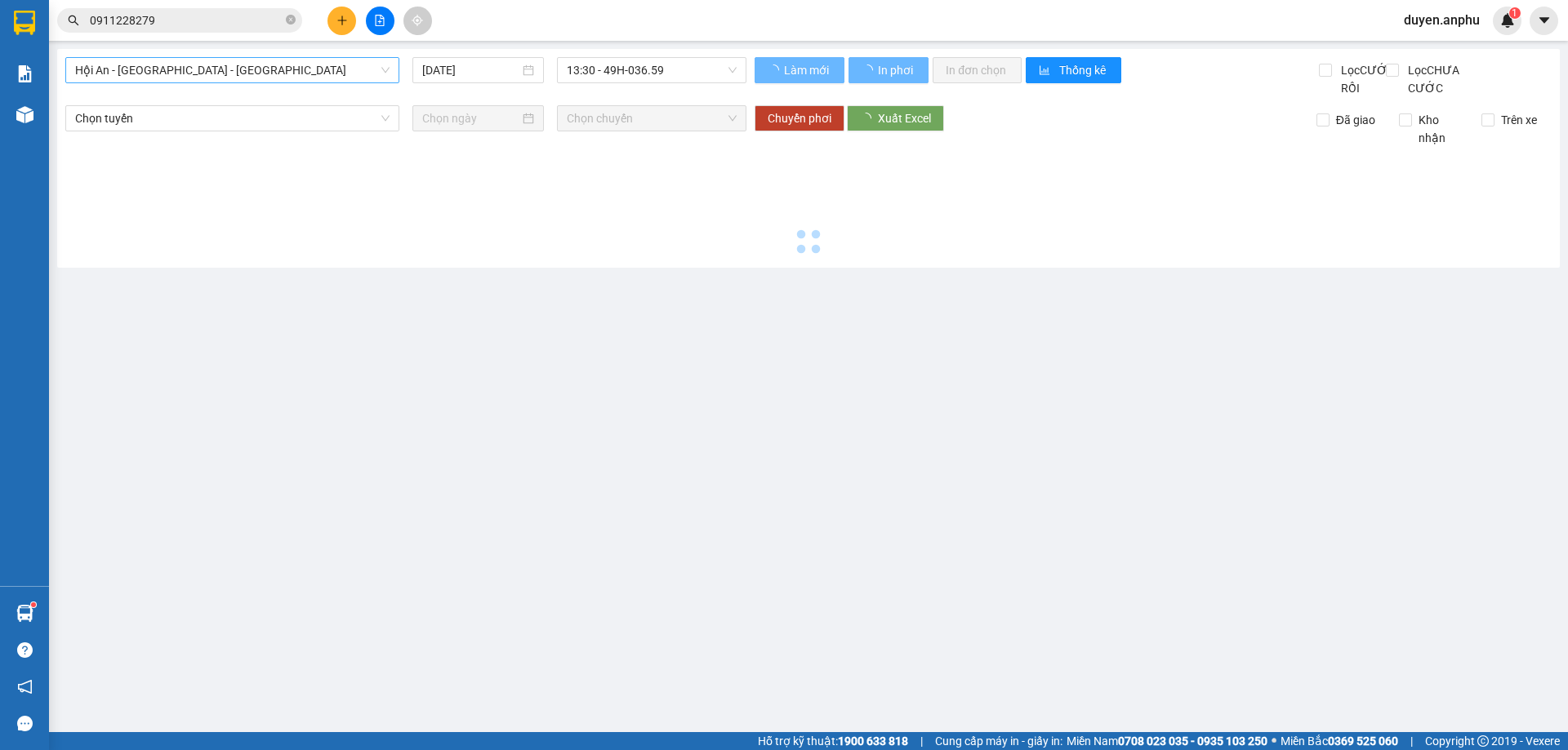
click at [178, 76] on span "Hội An - [GEOGRAPHIC_DATA] - [GEOGRAPHIC_DATA]" at bounding box center [233, 69] width 315 height 24
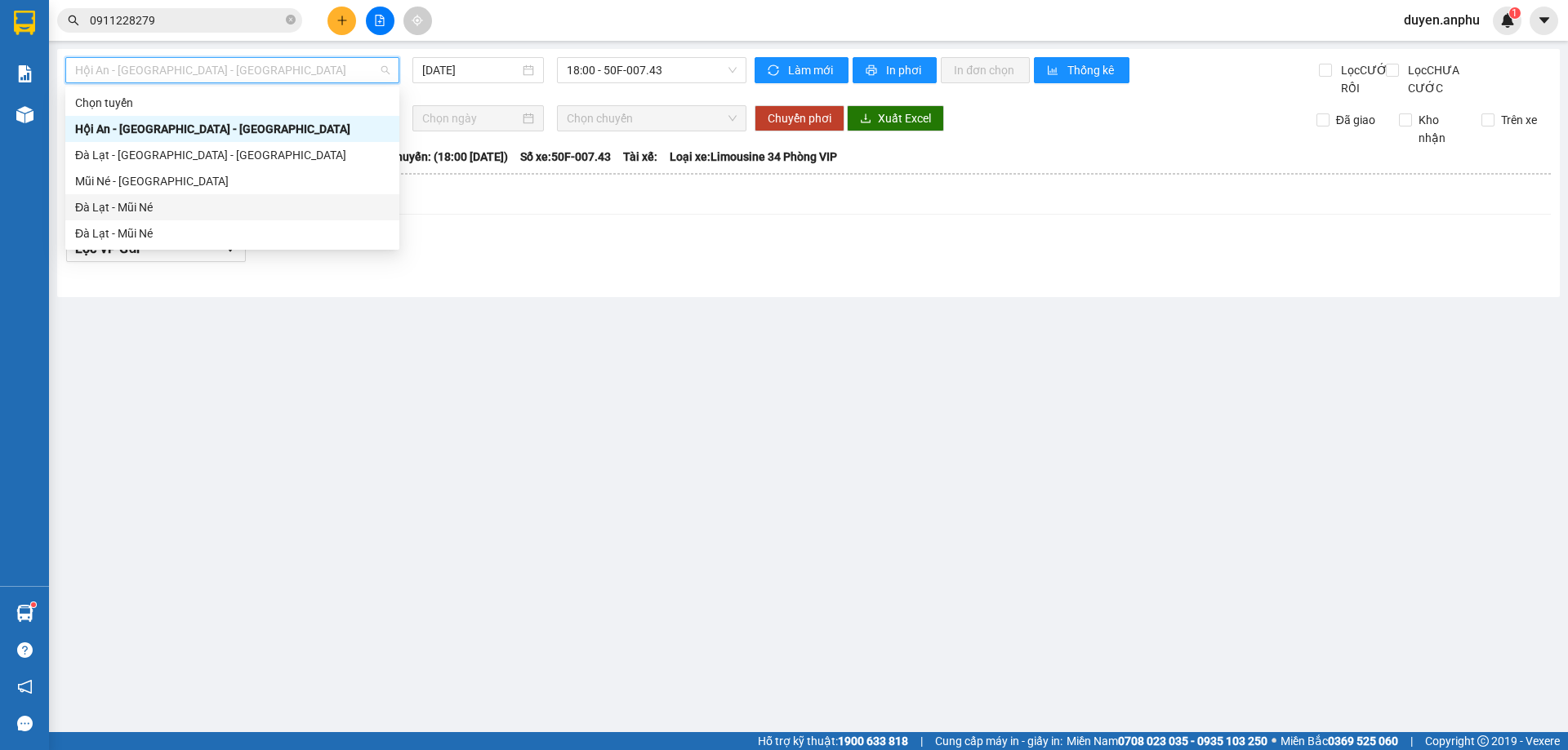
click at [147, 203] on div "Đà Lạt - Mũi Né" at bounding box center [233, 207] width 315 height 18
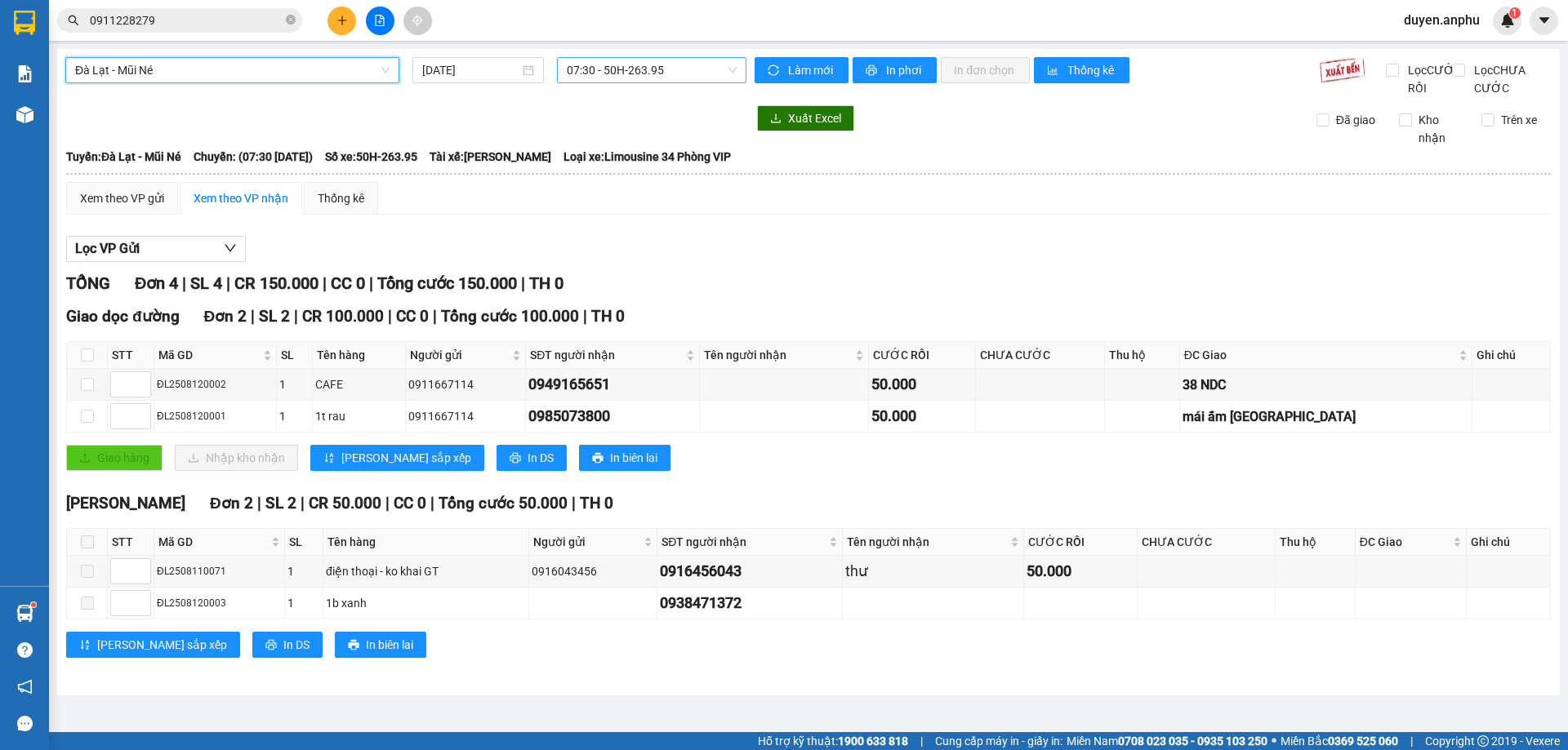
click at [621, 76] on span "07:30 - 50H-263.95" at bounding box center [652, 69] width 170 height 24
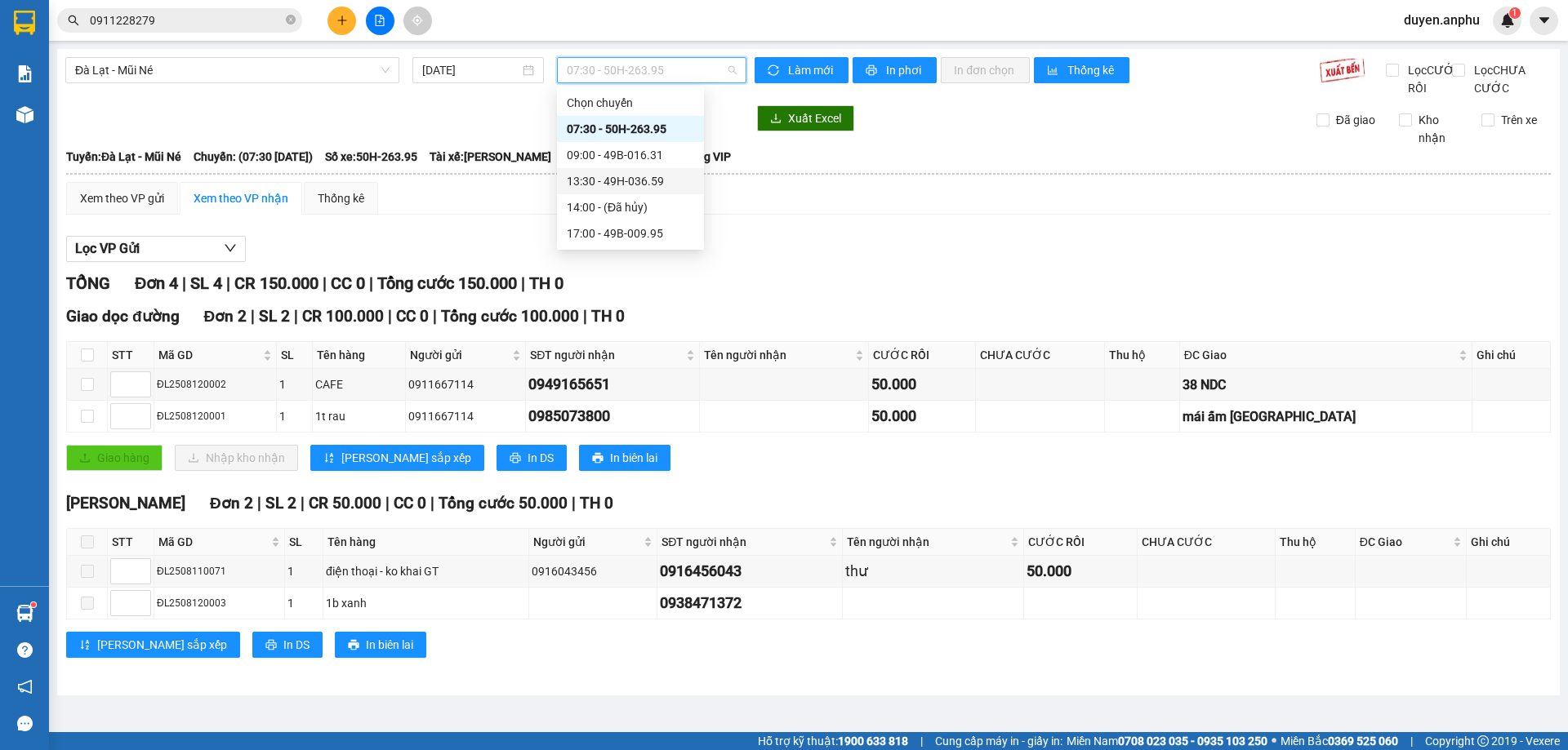
click at [619, 178] on div "13:30 - 49H-036.59" at bounding box center [630, 181] width 127 height 18
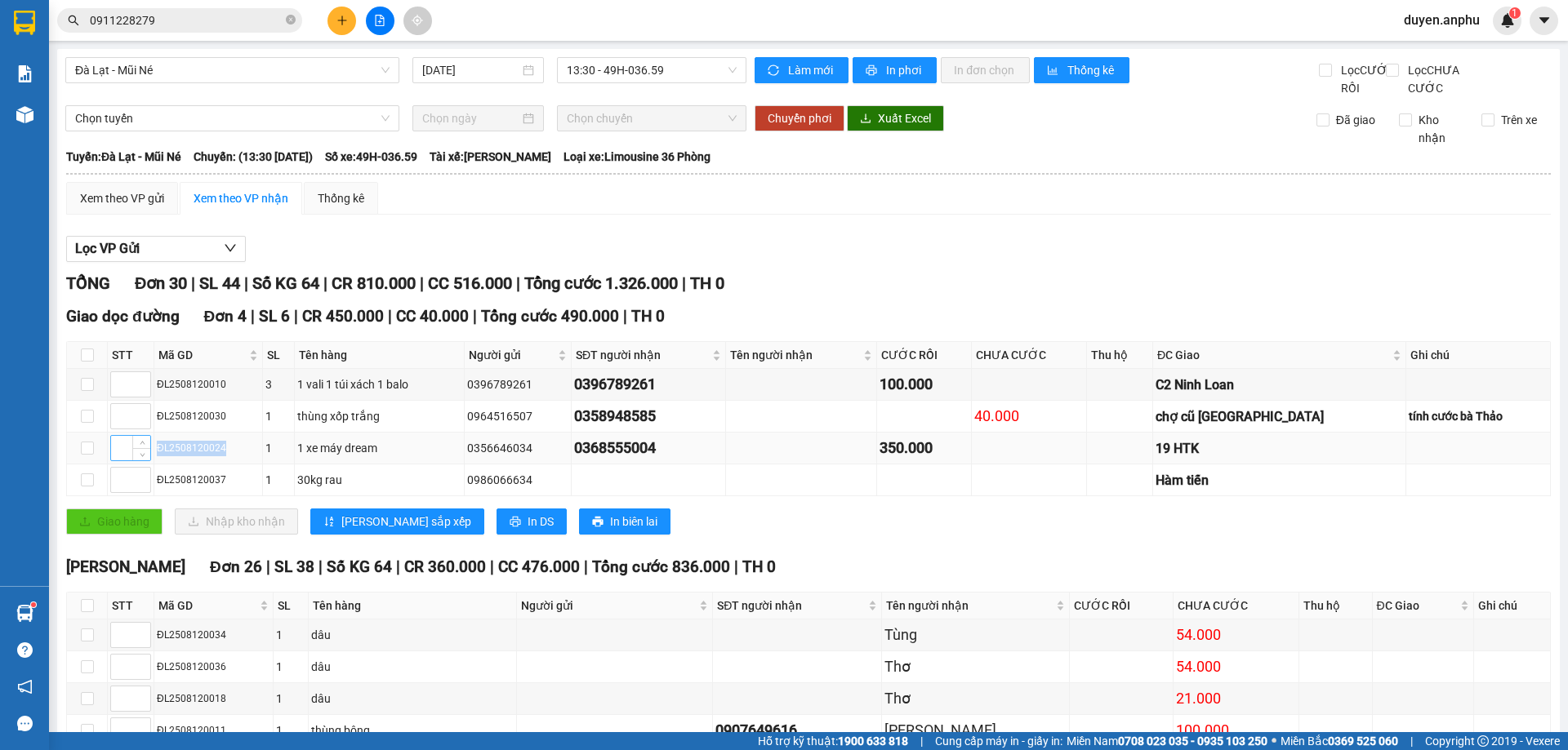
drag, startPoint x: 238, startPoint y: 469, endPoint x: 131, endPoint y: 465, distance: 107.1
click at [131, 465] on tr "ĐL2508120024 1 1 xe máy dream 0356646034 0368555004 350.000 19 HTK" at bounding box center [809, 448] width 1484 height 32
click at [86, 455] on input "checkbox" at bounding box center [87, 447] width 13 height 13
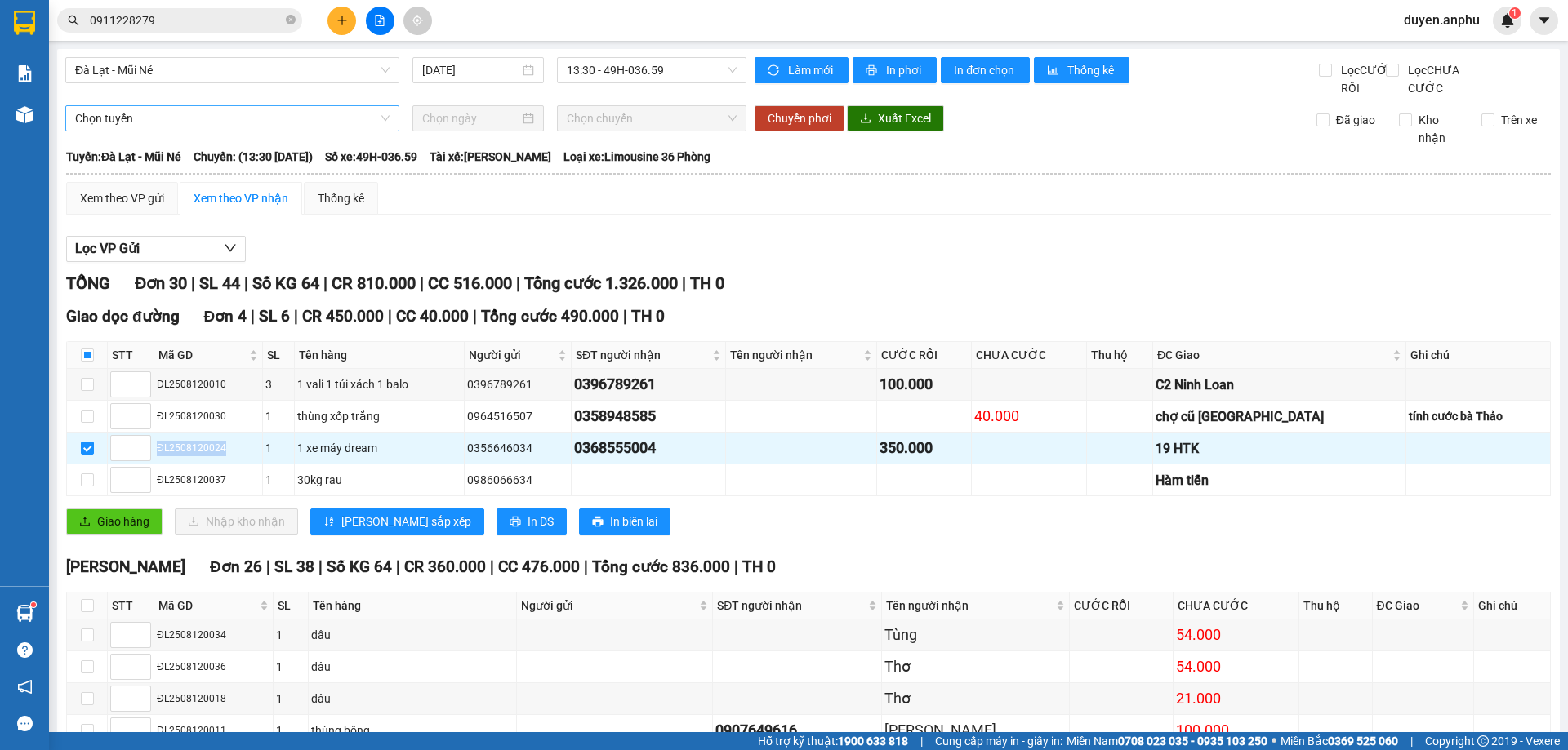
click at [143, 126] on span "Chọn tuyến" at bounding box center [233, 118] width 315 height 24
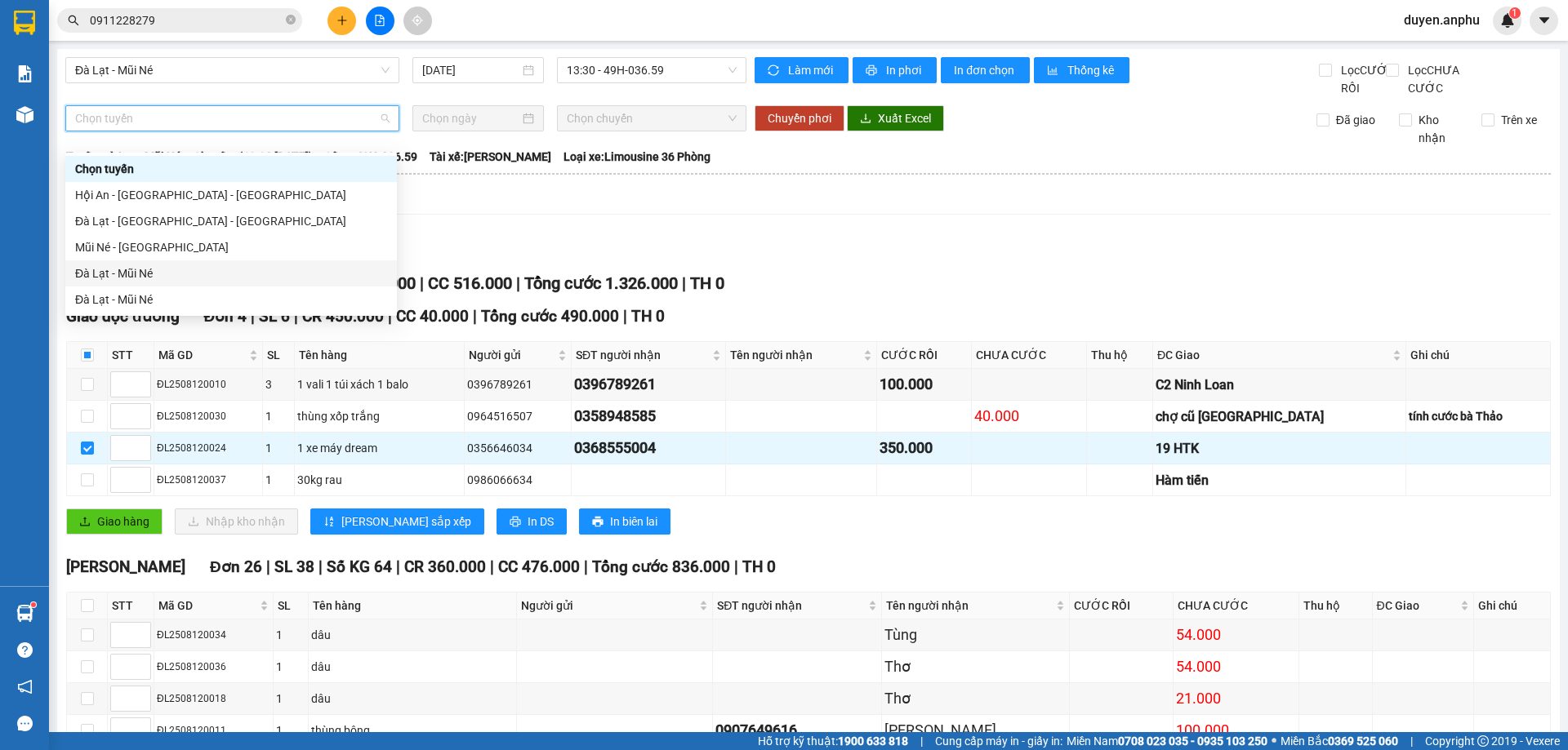
drag, startPoint x: 132, startPoint y: 271, endPoint x: 174, endPoint y: 254, distance: 45.3
click at [135, 271] on div "Đà Lạt - Mũi Né" at bounding box center [231, 273] width 312 height 18
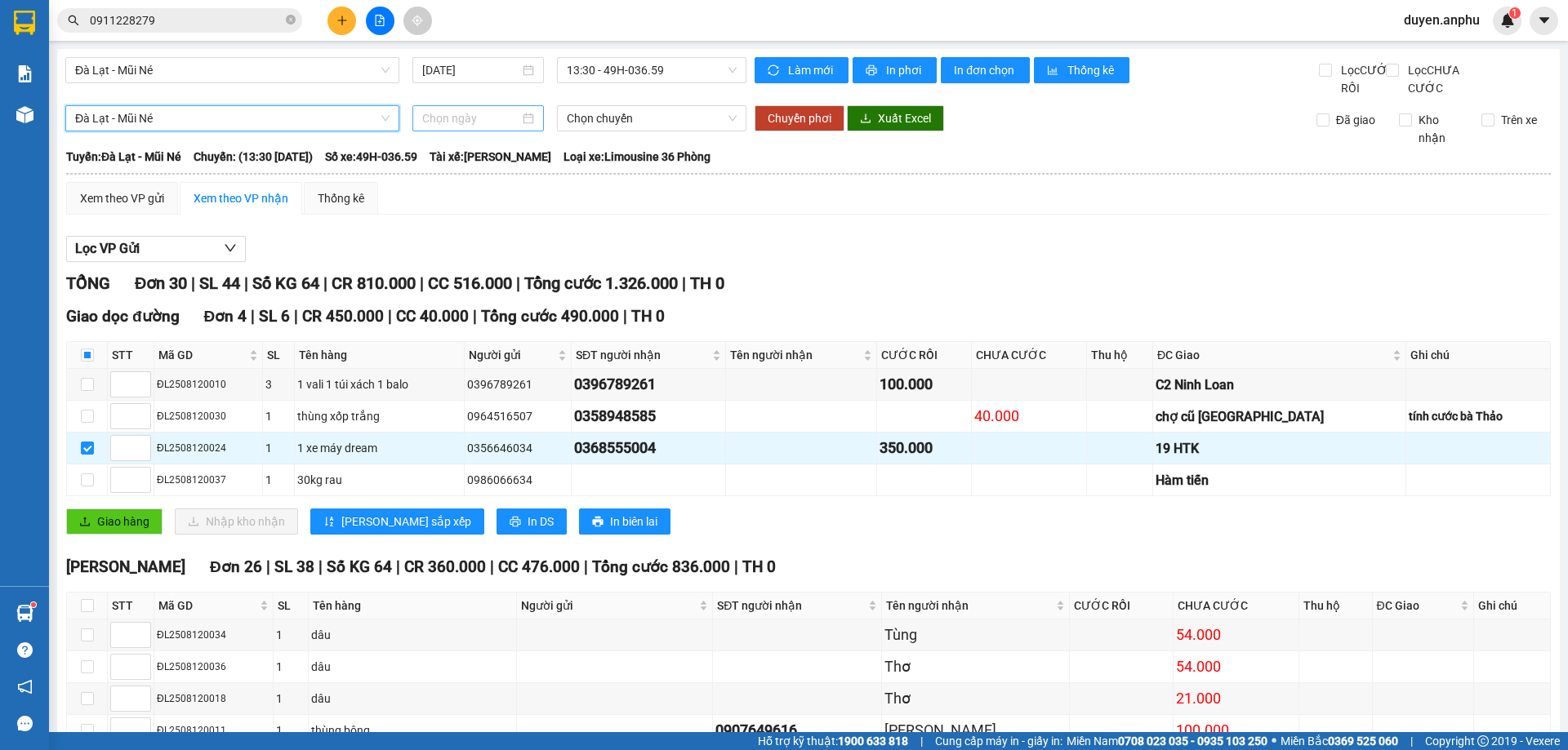
click at [488, 127] on input at bounding box center [470, 118] width 97 height 18
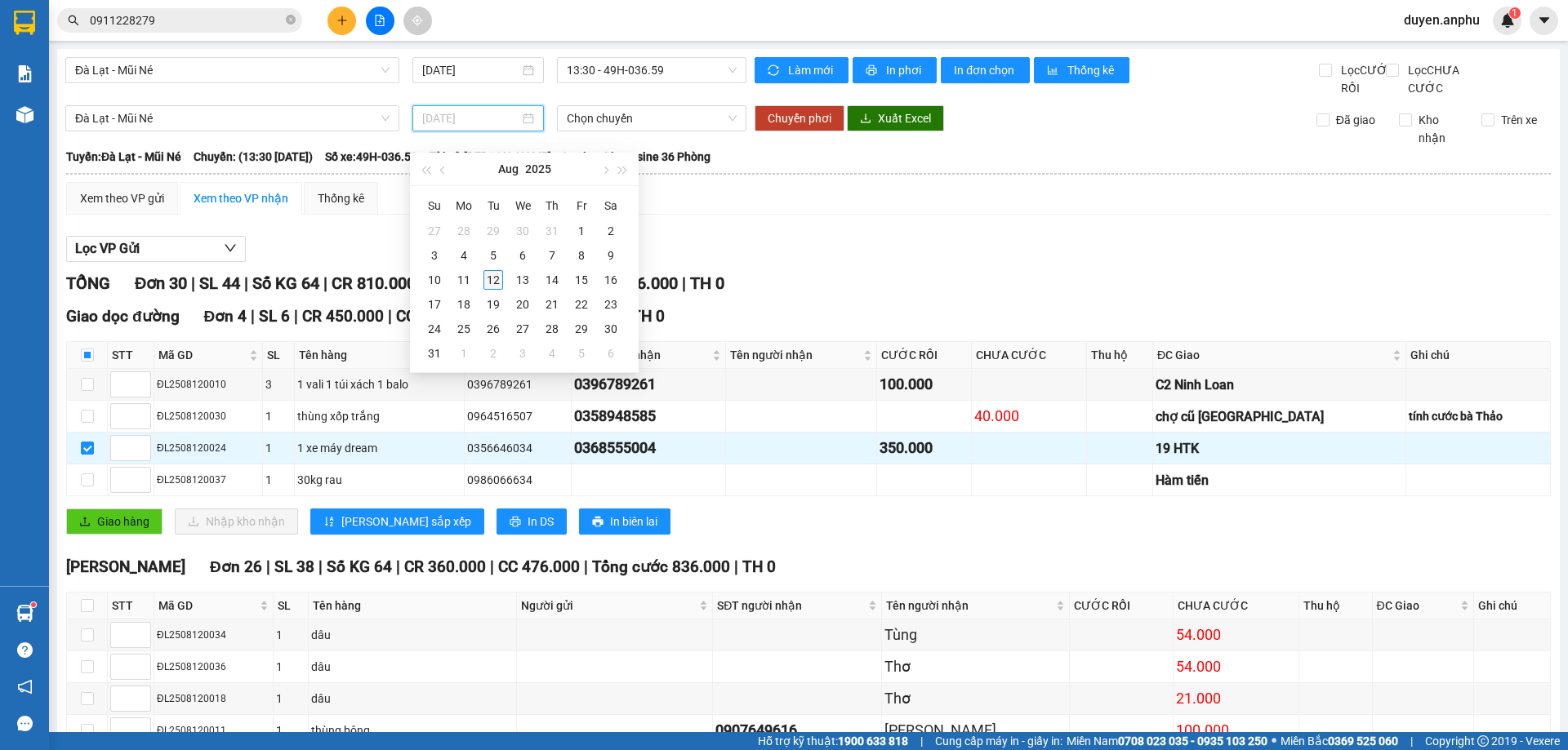
drag, startPoint x: 491, startPoint y: 284, endPoint x: 638, endPoint y: 135, distance: 209.3
click at [492, 283] on div "12" at bounding box center [493, 280] width 20 height 20
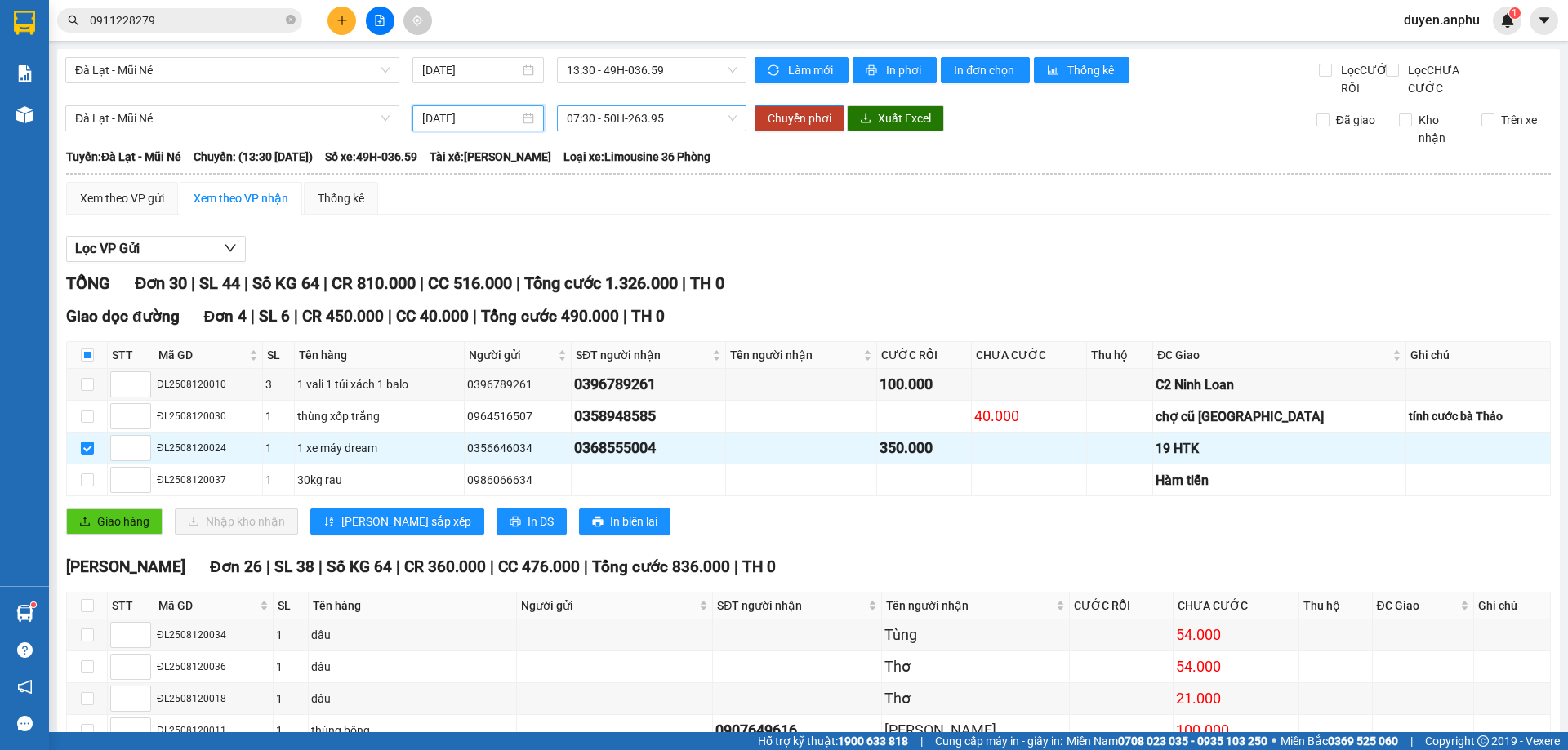
click at [637, 129] on span "07:30 - 50H-263.95" at bounding box center [652, 118] width 170 height 24
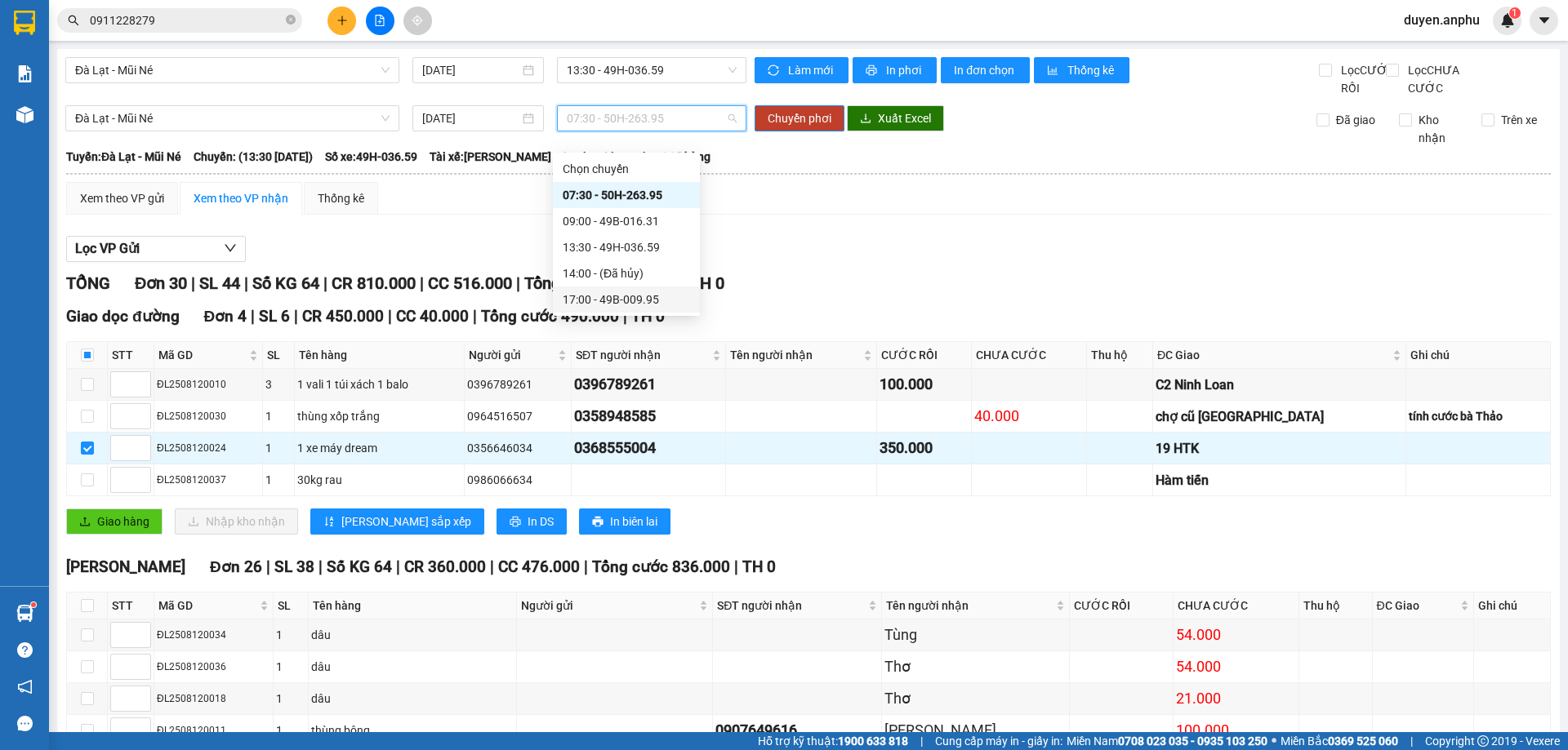
click at [610, 295] on div "17:00 - 49B-009.95" at bounding box center [626, 300] width 127 height 18
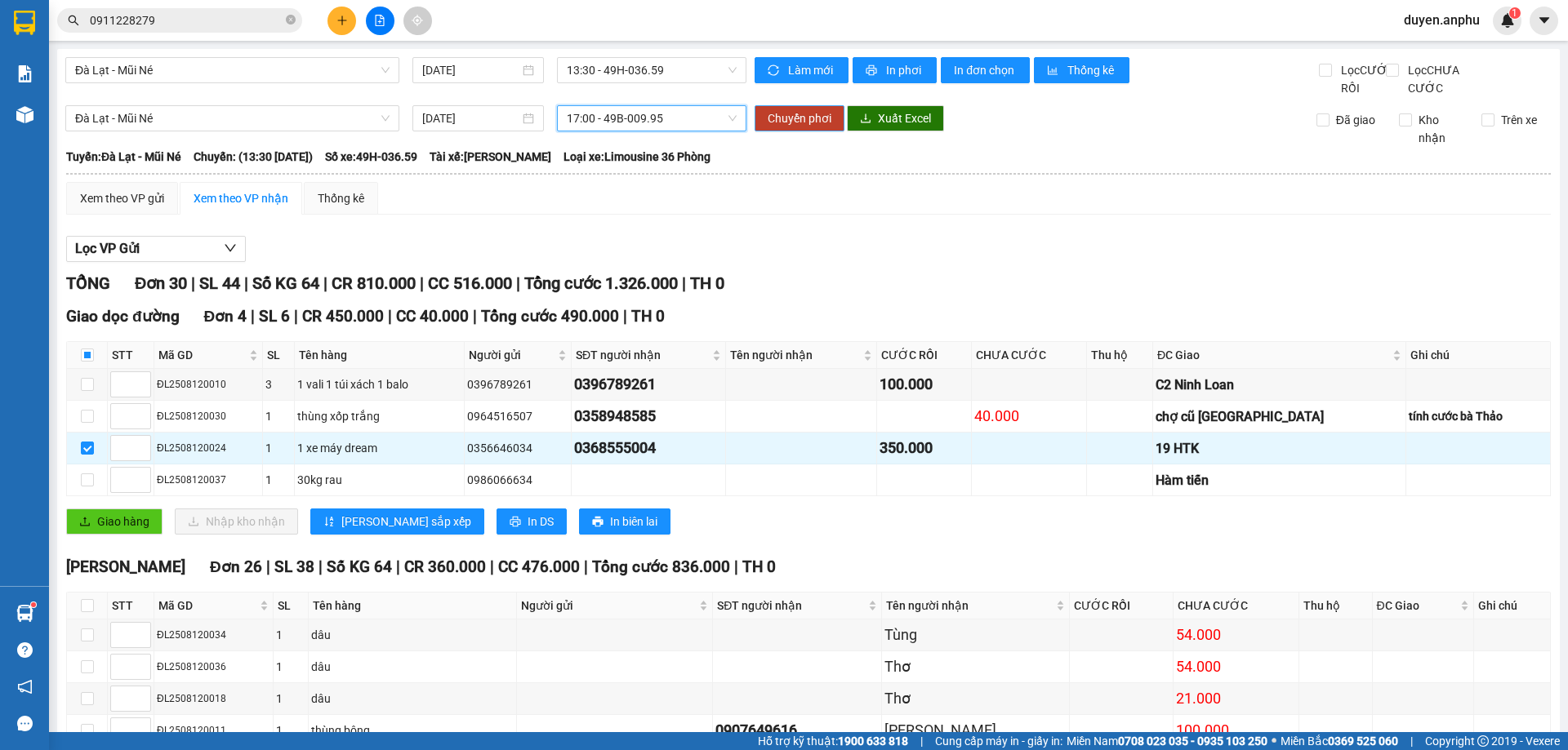
click at [773, 127] on span "Chuyển phơi" at bounding box center [799, 118] width 64 height 18
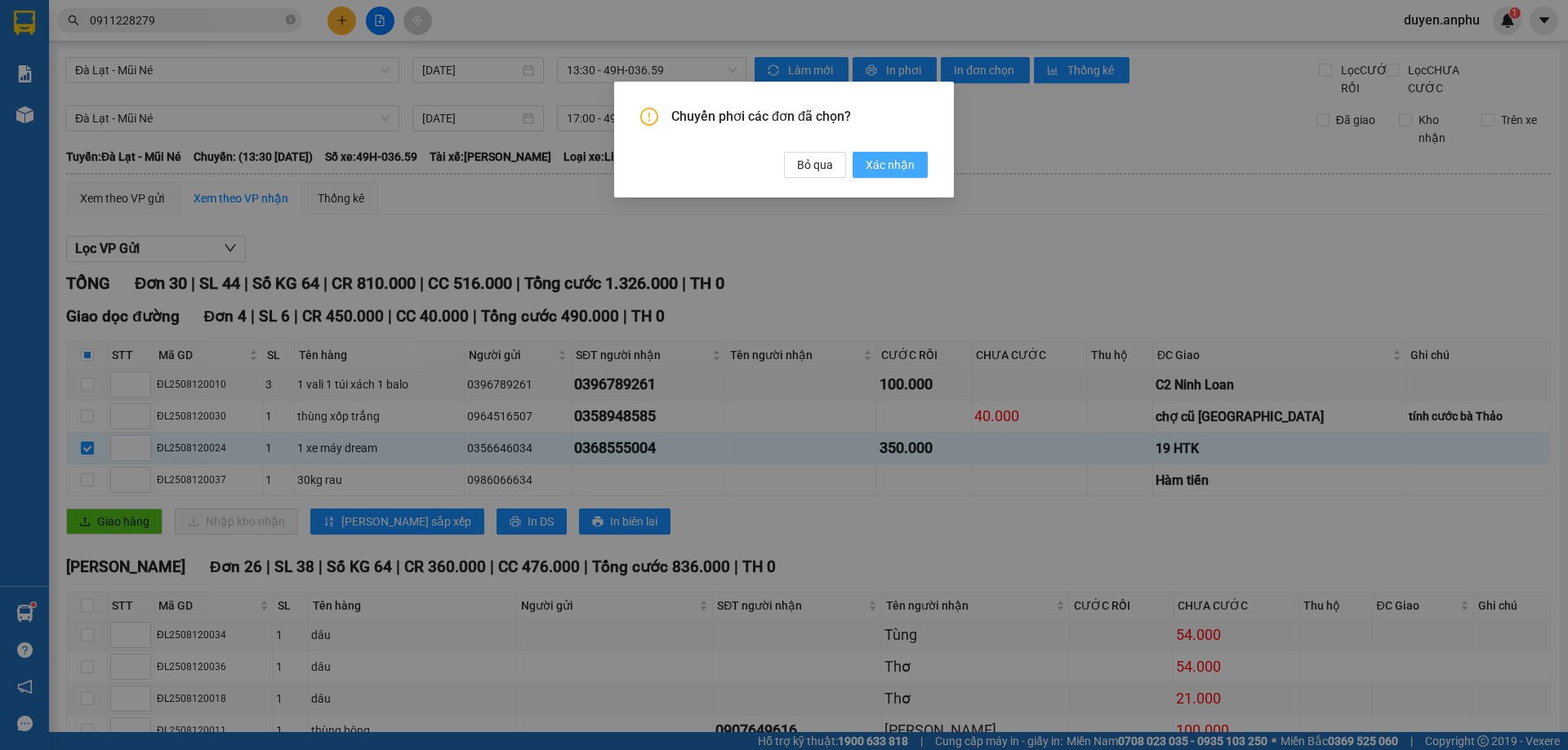
click at [906, 170] on span "Xác nhận" at bounding box center [890, 165] width 49 height 18
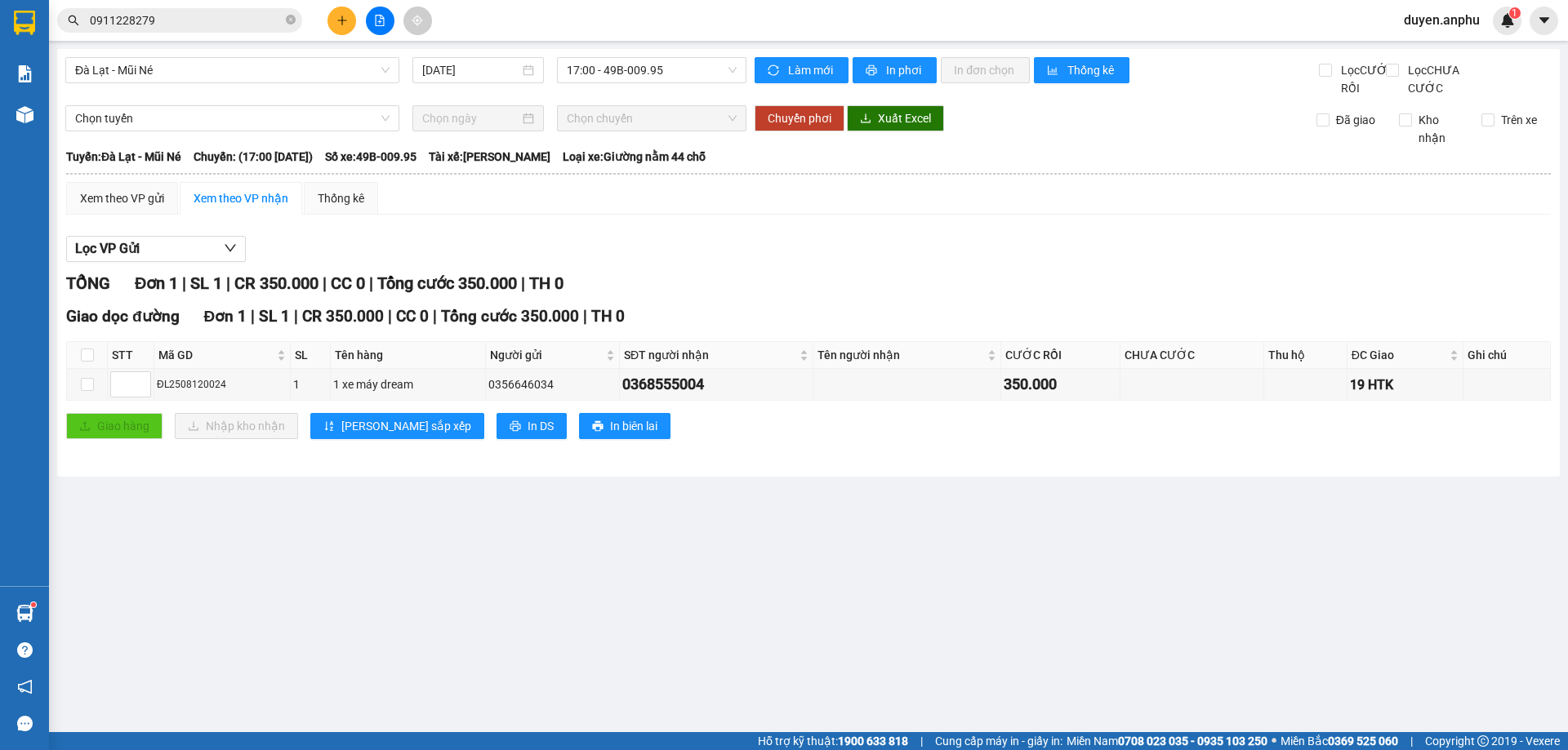
click at [1446, 23] on span "duyen.anphu" at bounding box center [1441, 20] width 102 height 21
click at [1439, 39] on li "Đăng xuất" at bounding box center [1441, 50] width 105 height 26
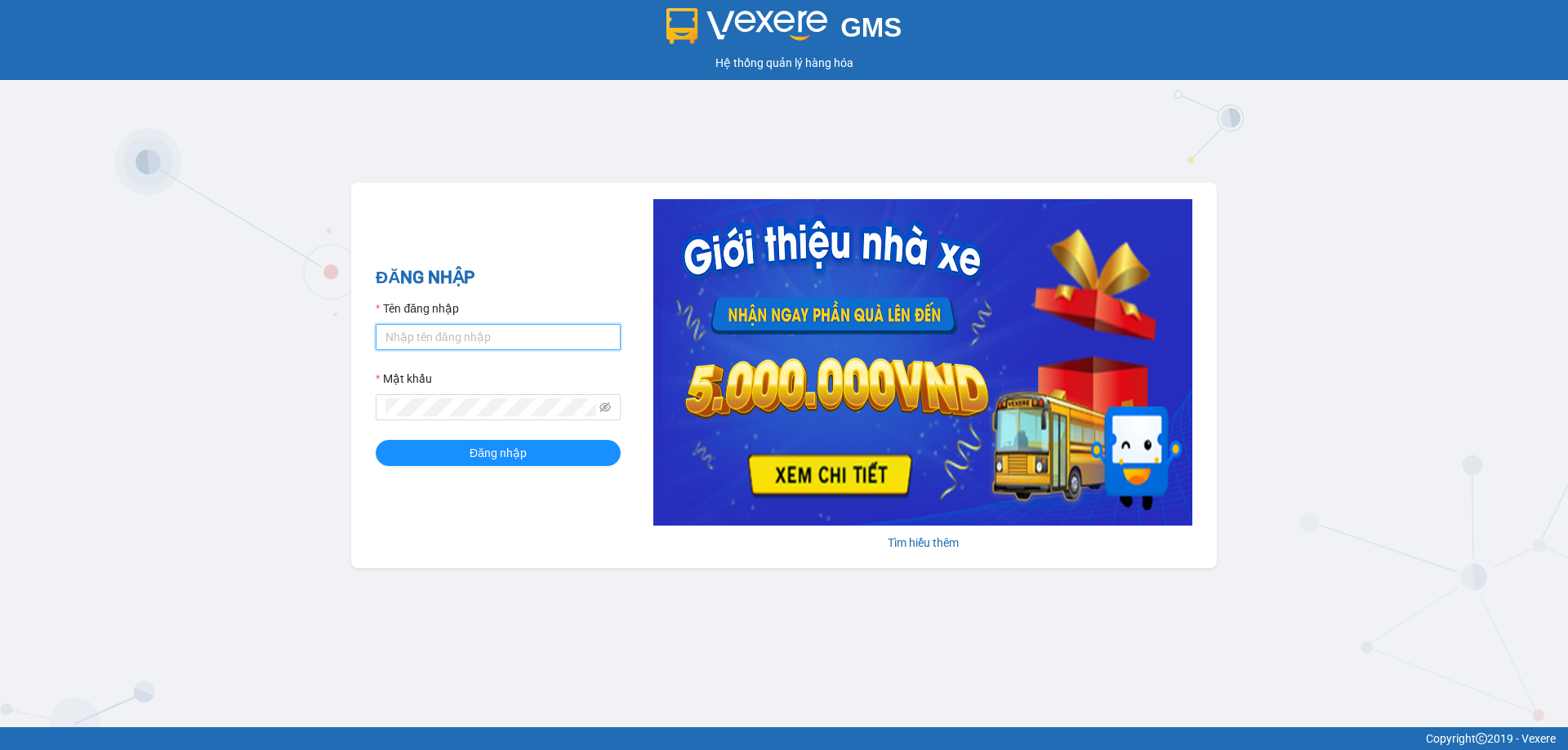
type input "yen.anphu"
drag, startPoint x: 465, startPoint y: 439, endPoint x: 465, endPoint y: 449, distance: 10.0
click at [465, 444] on form "Tên đăng nhập yen.anphu Mật khẩu Đăng nhập" at bounding box center [497, 383] width 245 height 167
click at [466, 454] on button "Đăng nhập" at bounding box center [497, 453] width 245 height 26
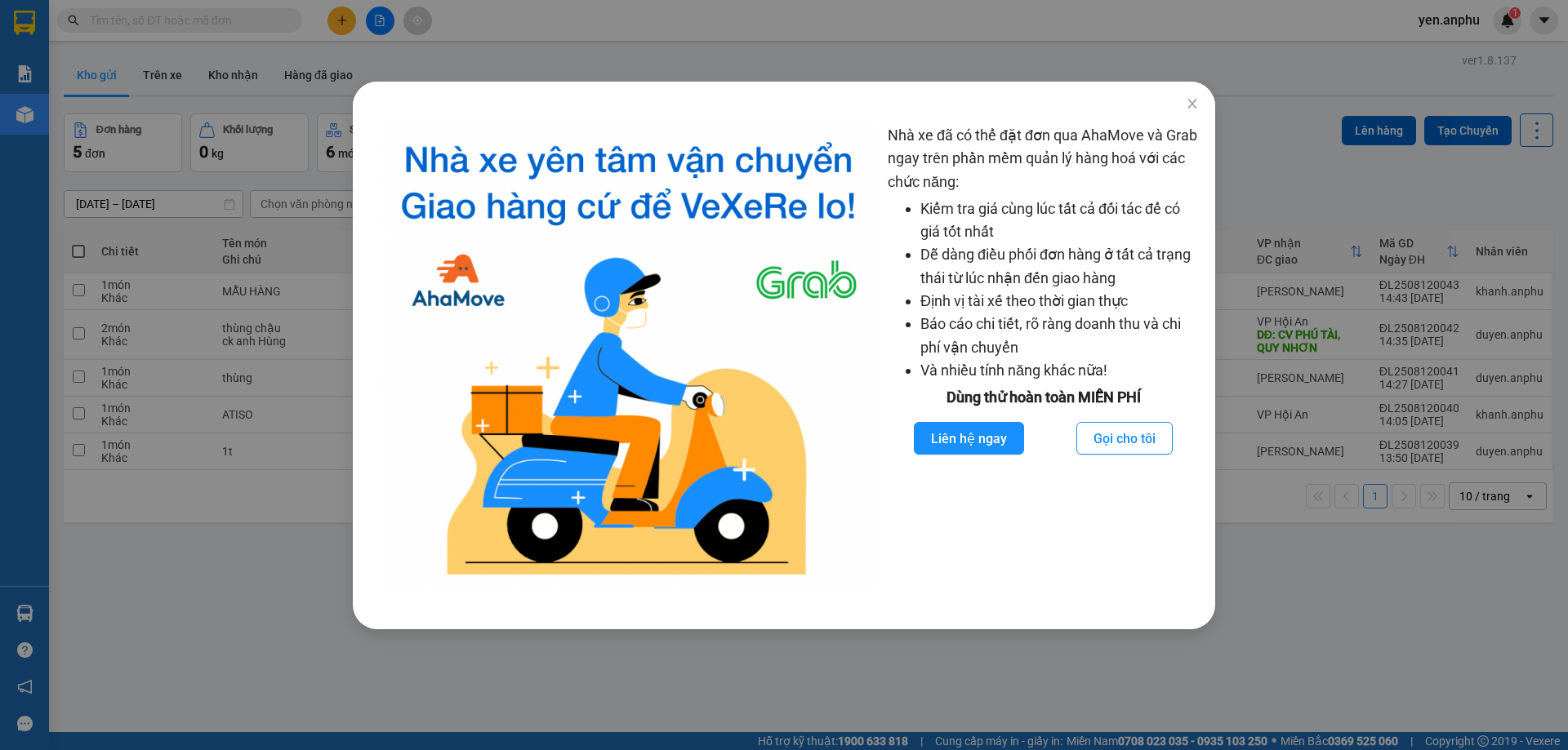
drag, startPoint x: 371, startPoint y: 11, endPoint x: 338, endPoint y: 22, distance: 34.8
click at [370, 13] on div "Nhà xe đã có thể đặt đơn qua AhaMove và Grab ngay trên phần mềm quản lý hàng ho…" at bounding box center [784, 375] width 1568 height 750
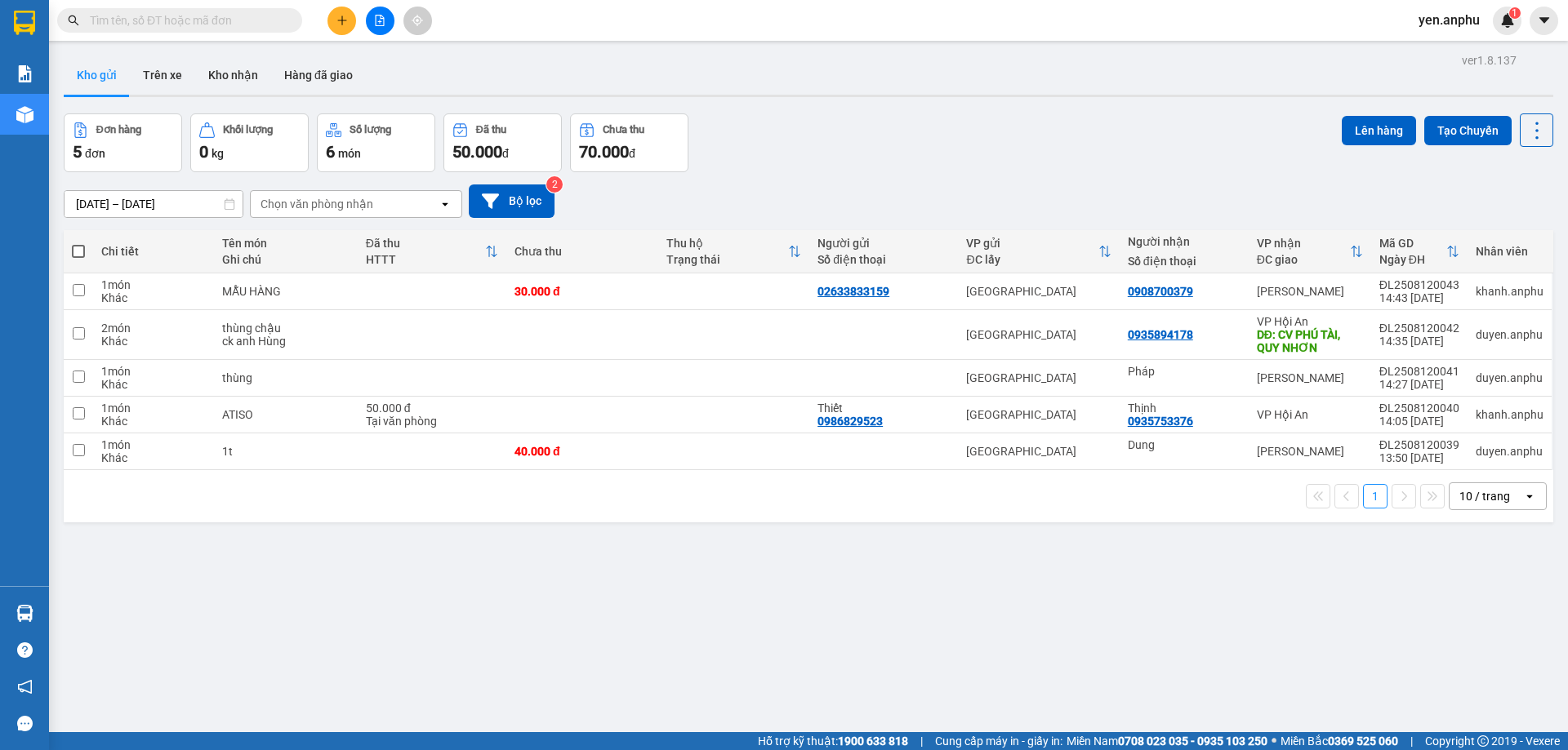
click at [338, 23] on icon "plus" at bounding box center [342, 21] width 12 height 12
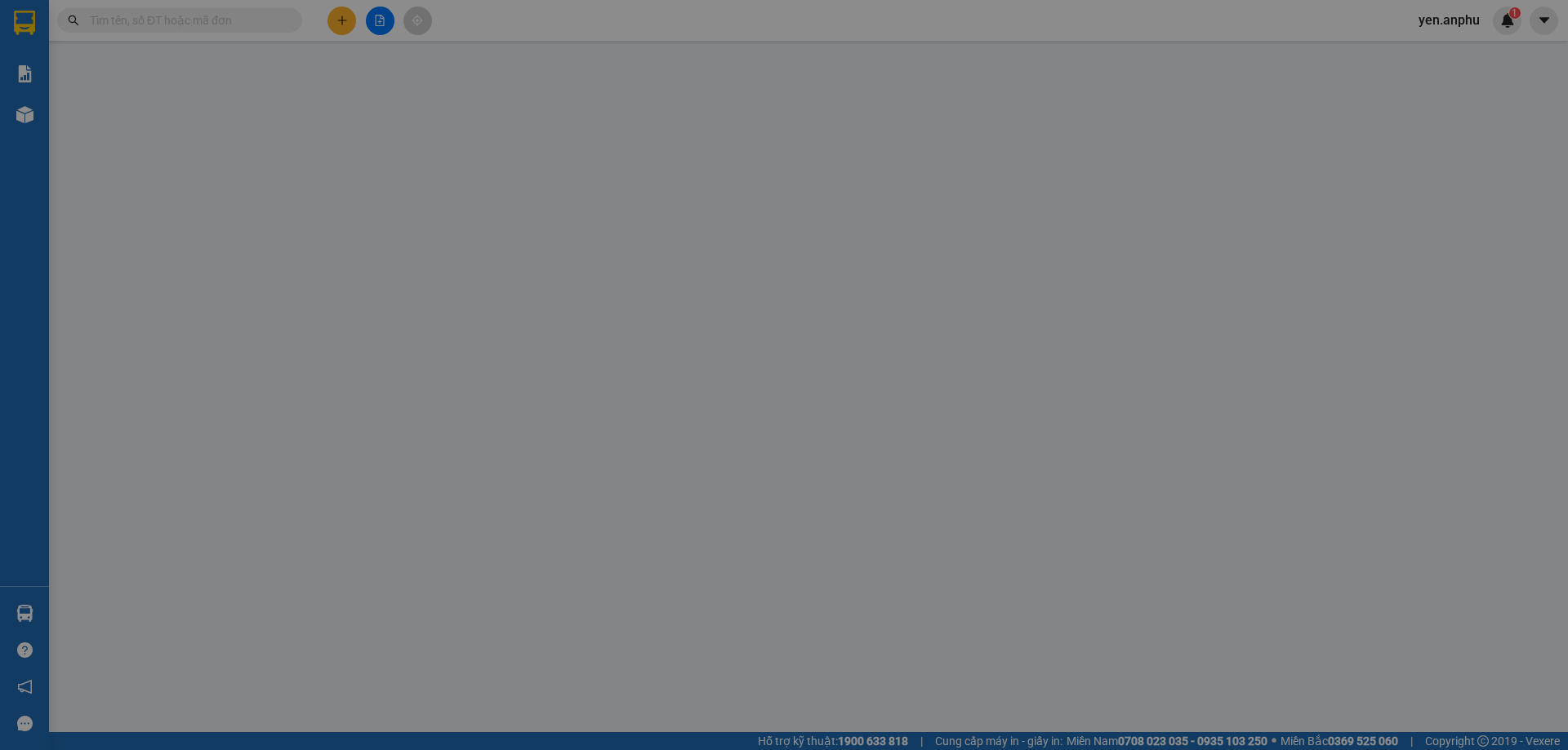
click at [337, 23] on span "Yêu cầu xuất hóa đơn điện tử" at bounding box center [281, 26] width 172 height 13
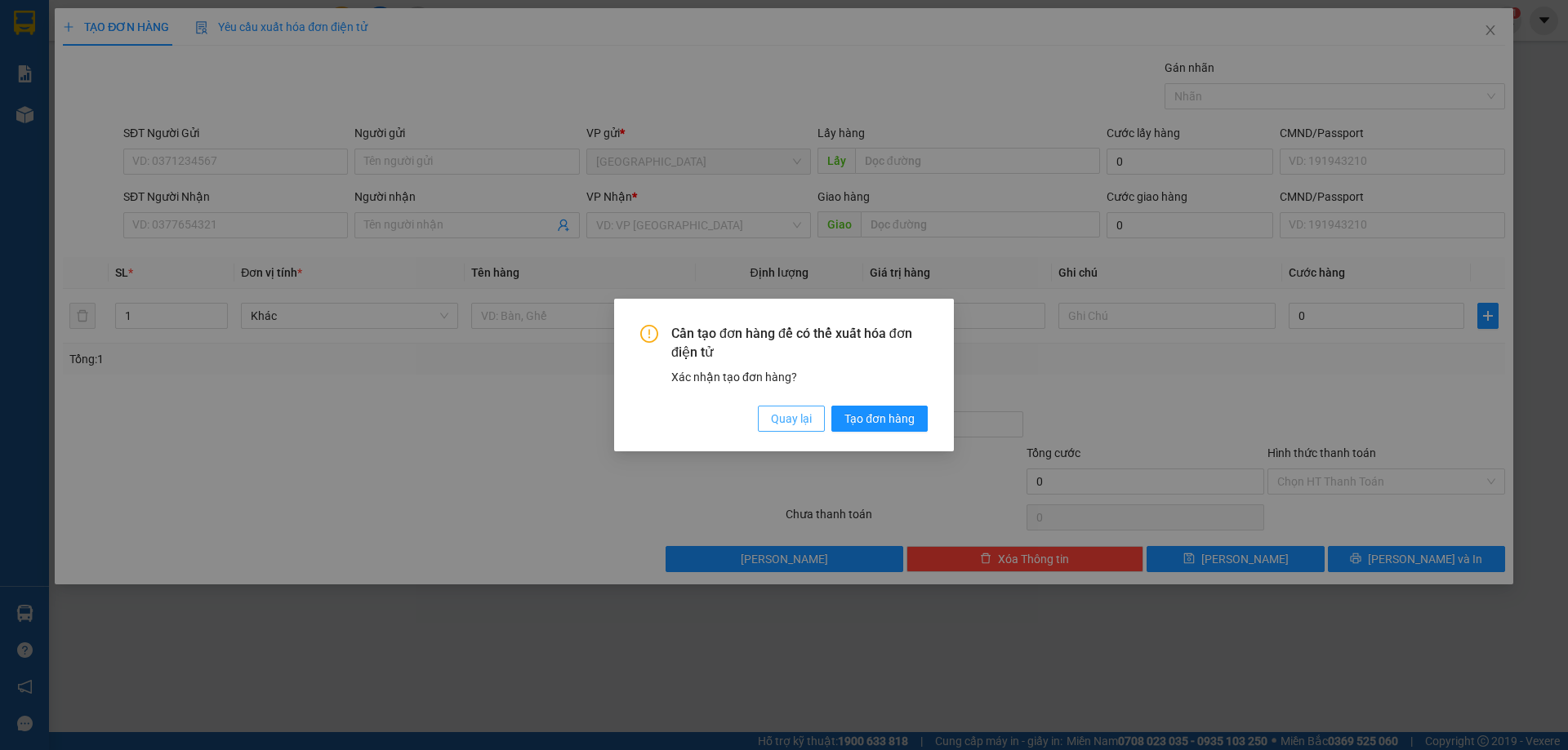
click at [793, 415] on span "Quay lại" at bounding box center [791, 419] width 41 height 18
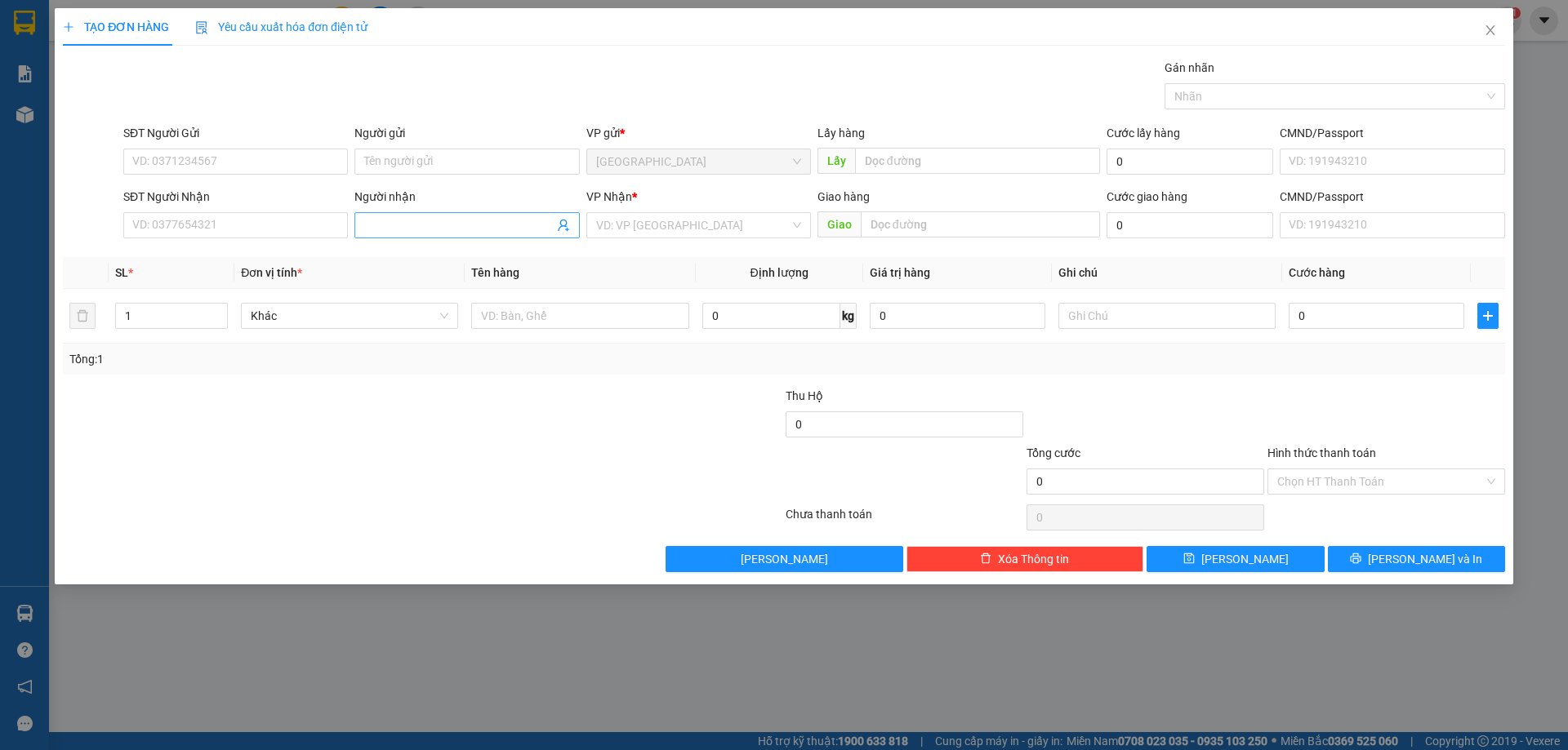
click at [398, 222] on input "Người nhận" at bounding box center [458, 225] width 189 height 18
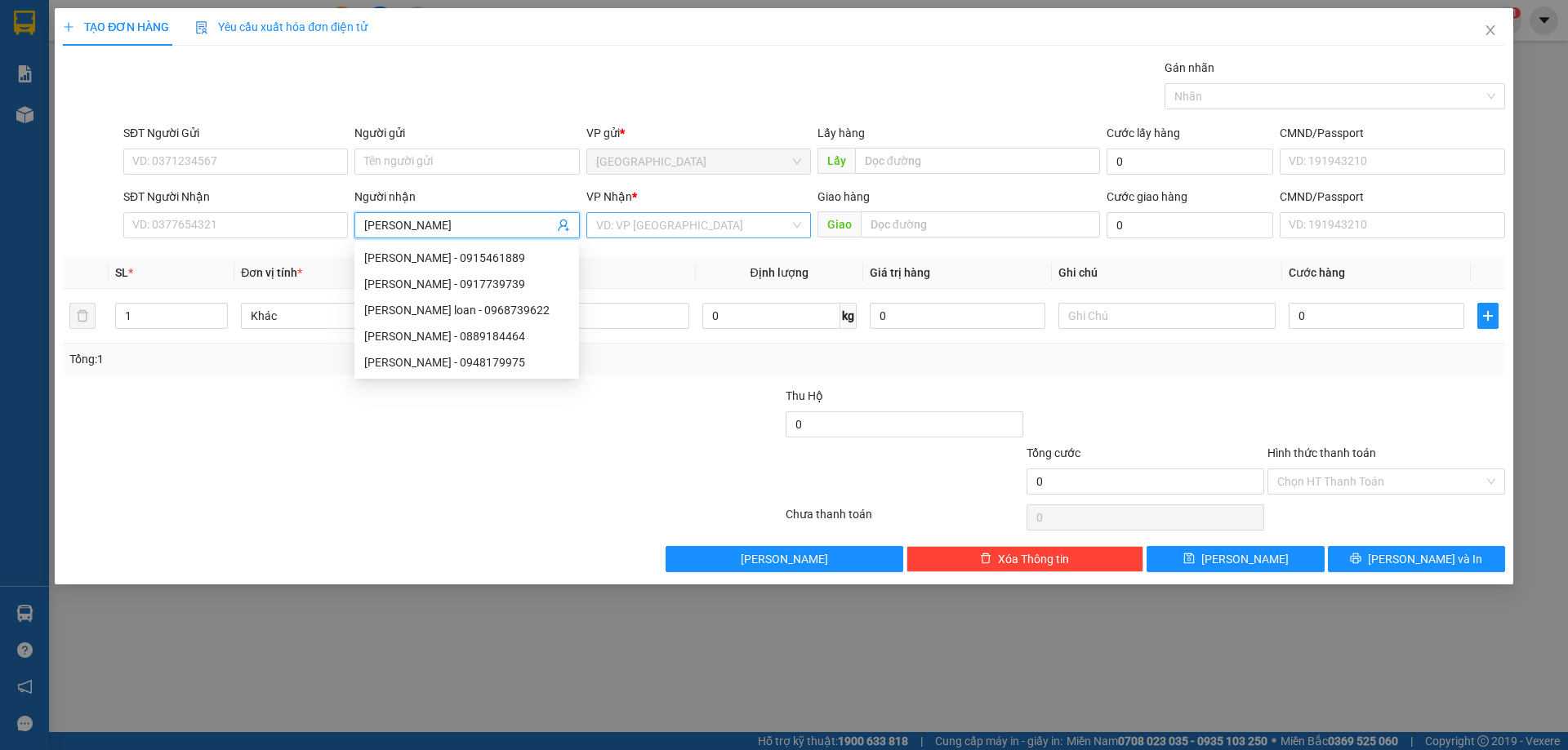
type input "Kim Loan"
click at [660, 227] on input "search" at bounding box center [693, 225] width 193 height 24
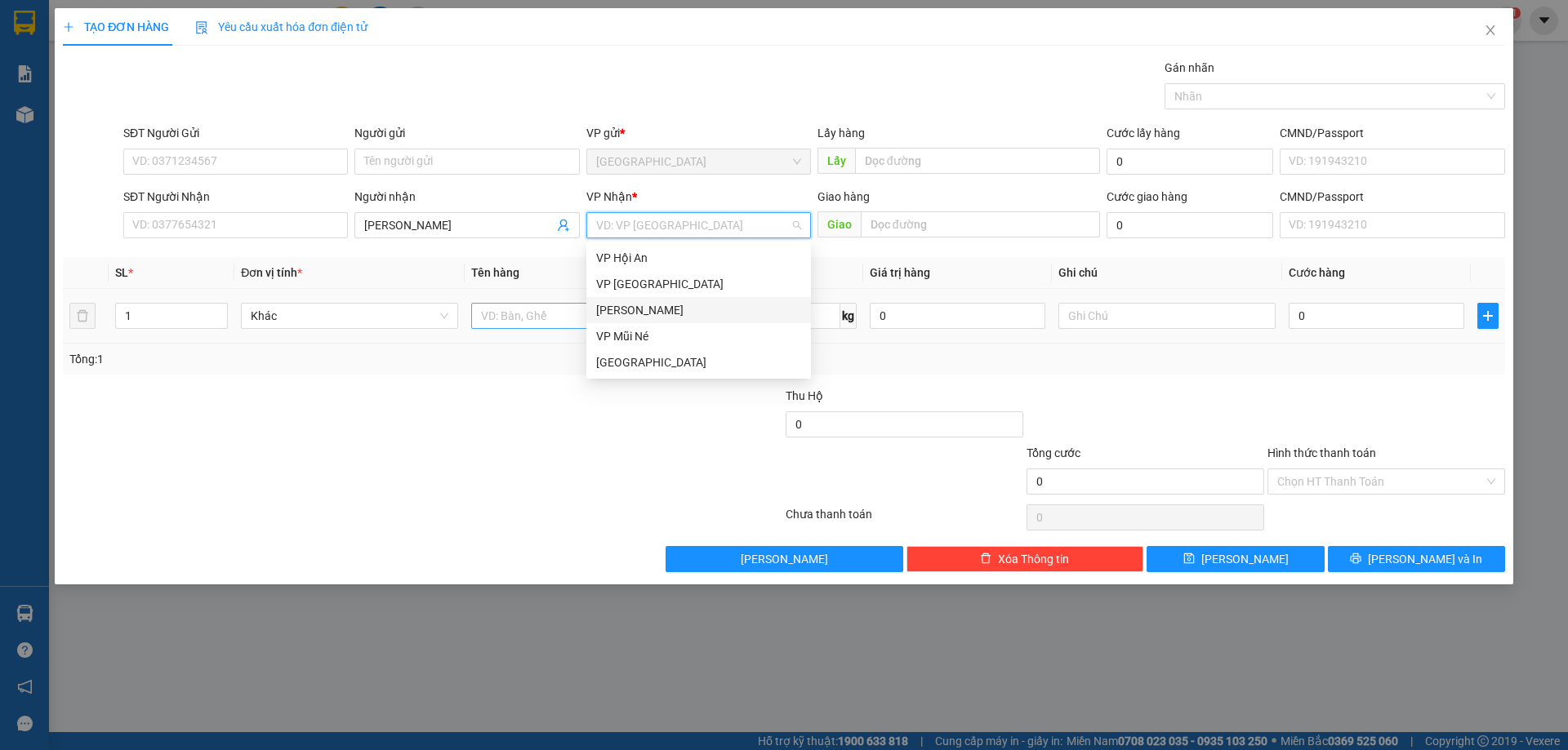
click at [644, 308] on div "[PERSON_NAME]" at bounding box center [699, 310] width 205 height 18
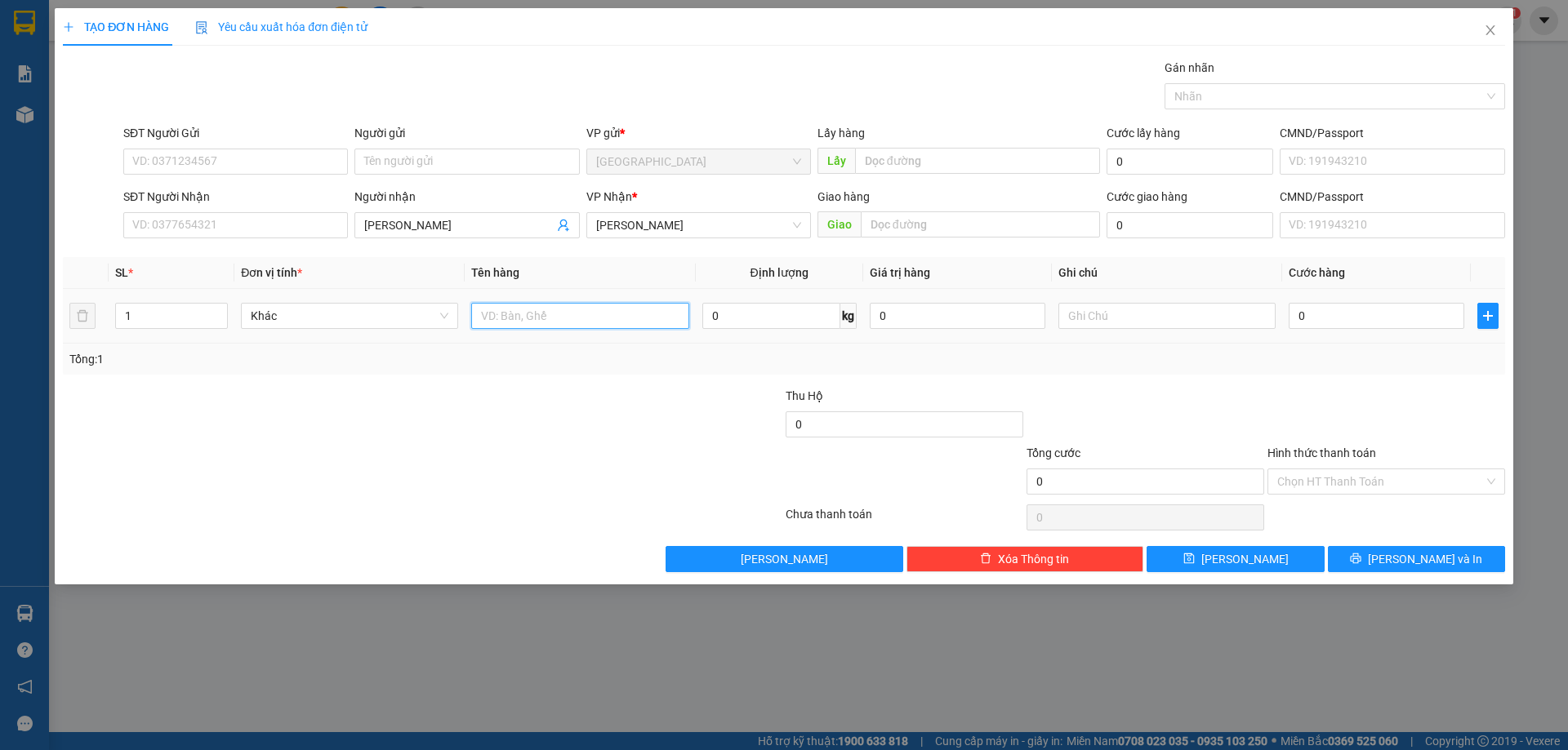
click at [599, 307] on input "text" at bounding box center [579, 315] width 217 height 26
type input "thùng"
click at [1361, 563] on icon "printer" at bounding box center [1356, 559] width 12 height 12
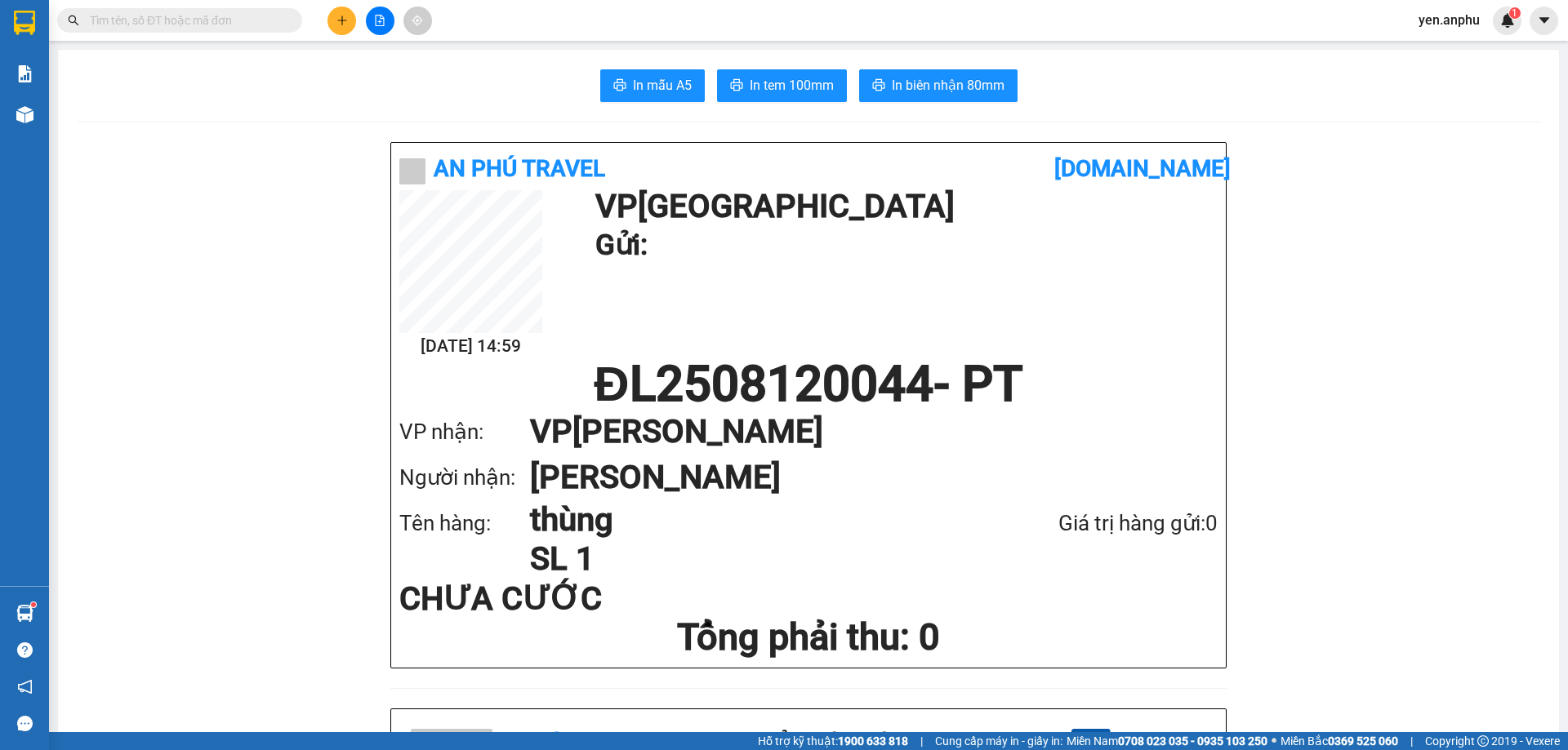
click at [331, 8] on div at bounding box center [379, 21] width 122 height 28
click at [331, 22] on button at bounding box center [341, 21] width 28 height 28
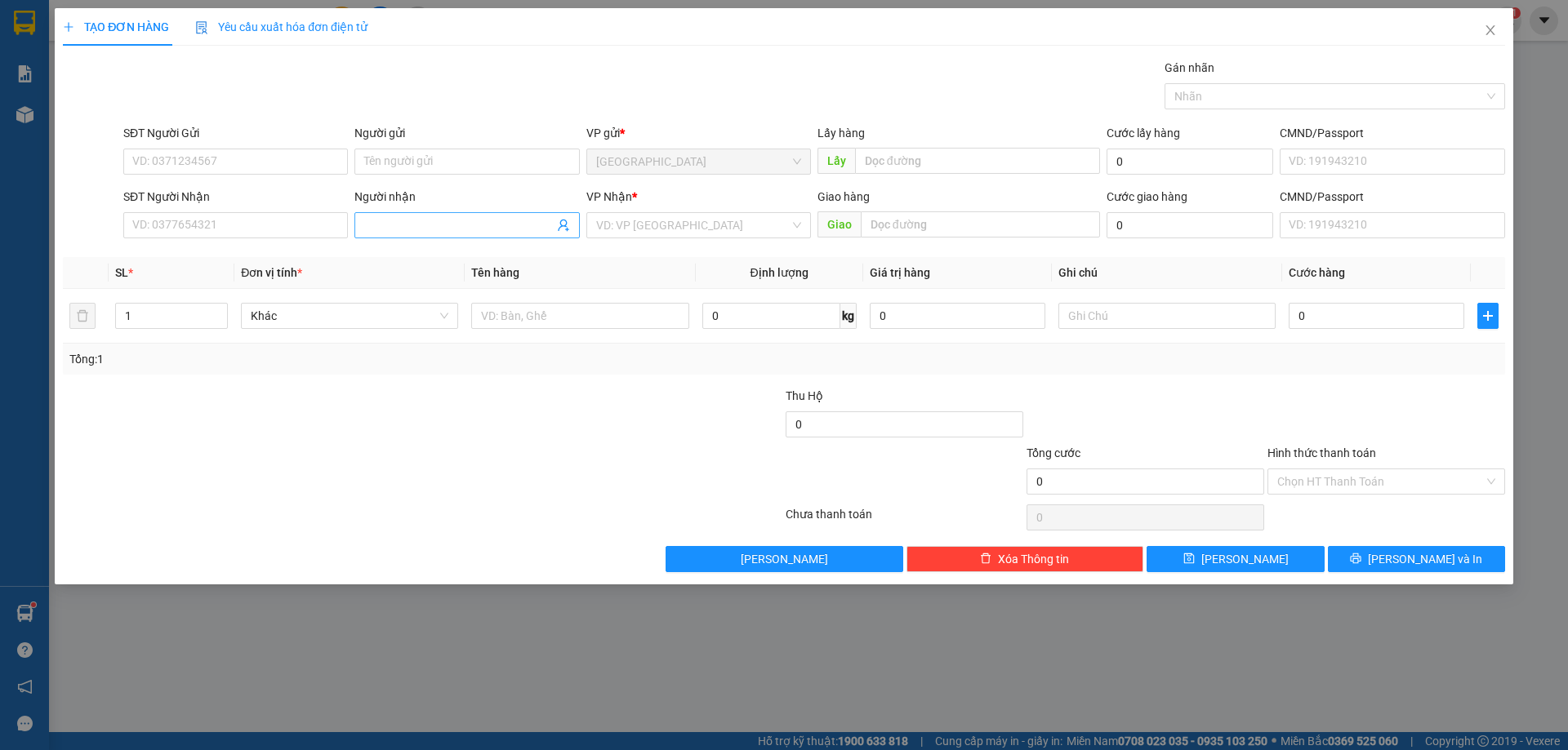
click at [454, 231] on input "Người nhận" at bounding box center [458, 225] width 189 height 18
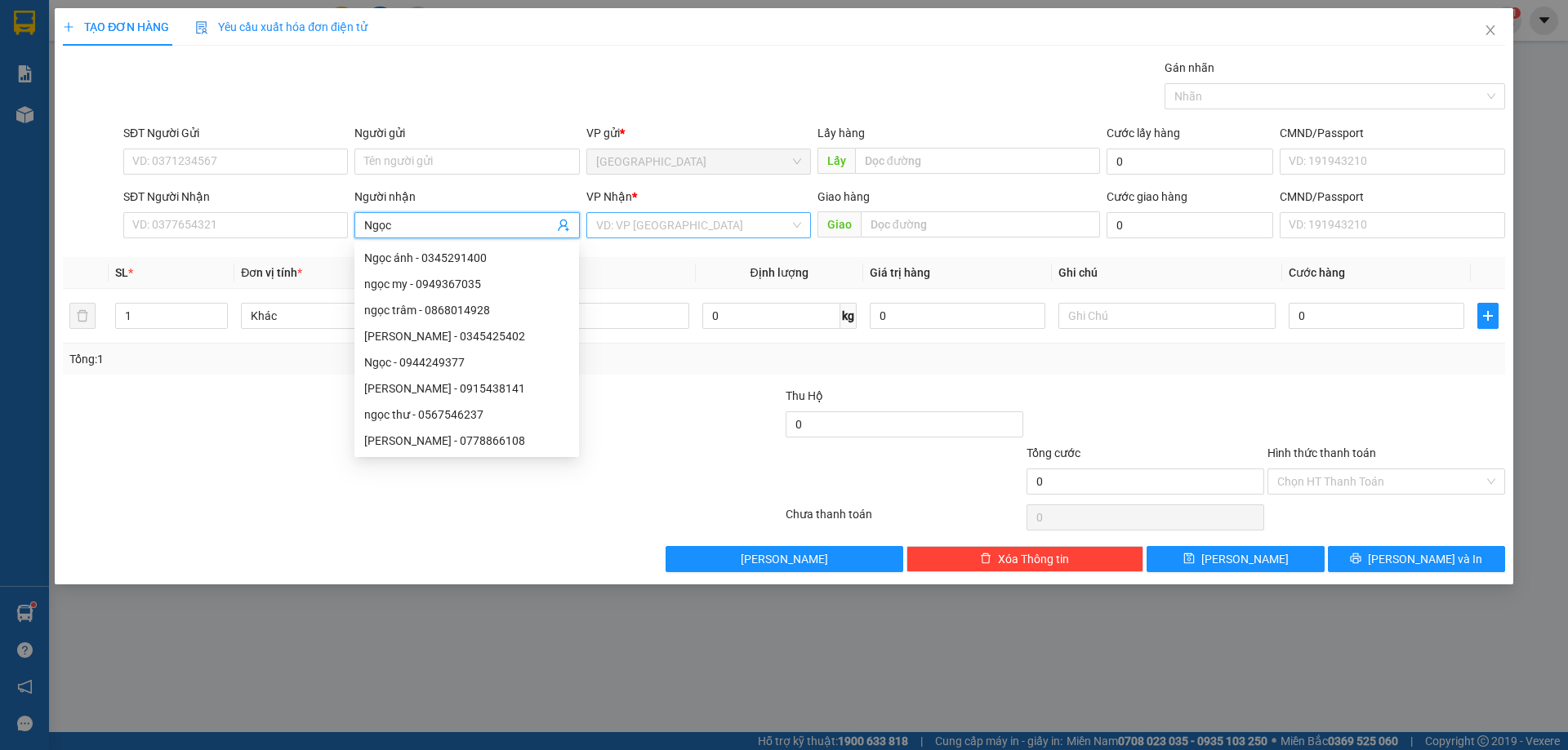
type input "Ngọc"
drag, startPoint x: 713, startPoint y: 219, endPoint x: 705, endPoint y: 232, distance: 15.3
click at [711, 221] on input "search" at bounding box center [693, 225] width 193 height 24
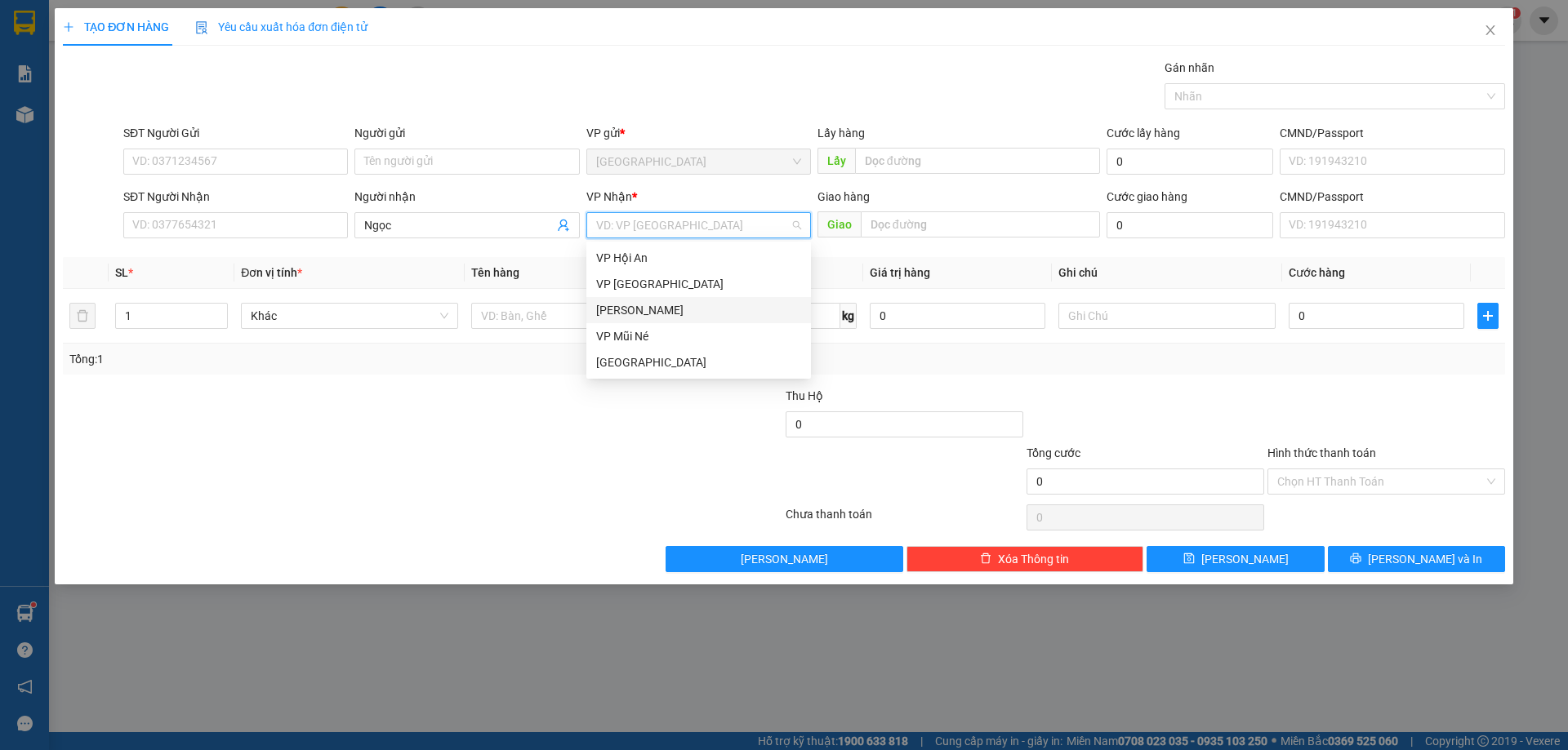
drag, startPoint x: 641, startPoint y: 306, endPoint x: 592, endPoint y: 317, distance: 50.2
click at [639, 307] on div "[PERSON_NAME]" at bounding box center [699, 310] width 205 height 18
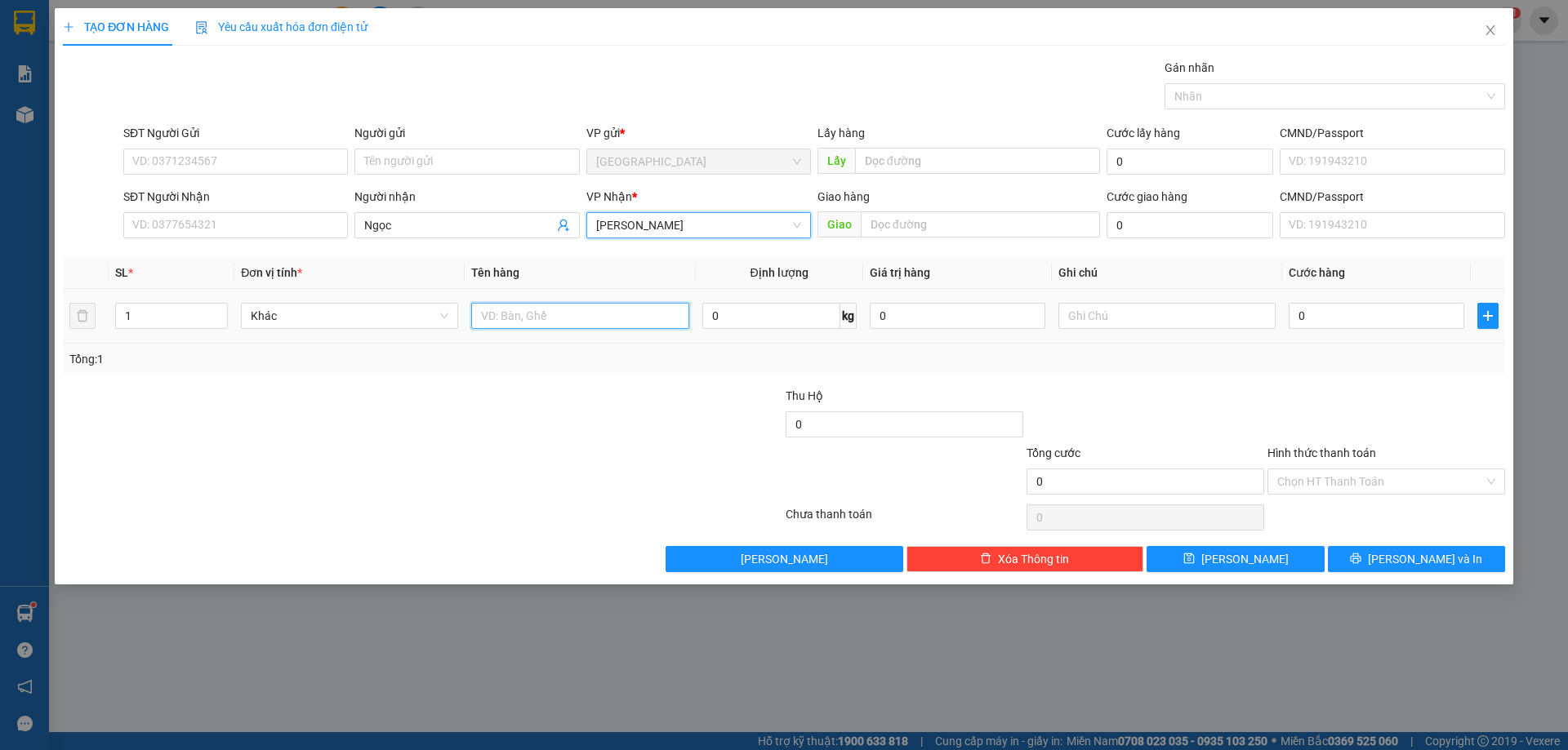
click at [592, 317] on input "text" at bounding box center [579, 315] width 217 height 26
type input "thùng nhỏ"
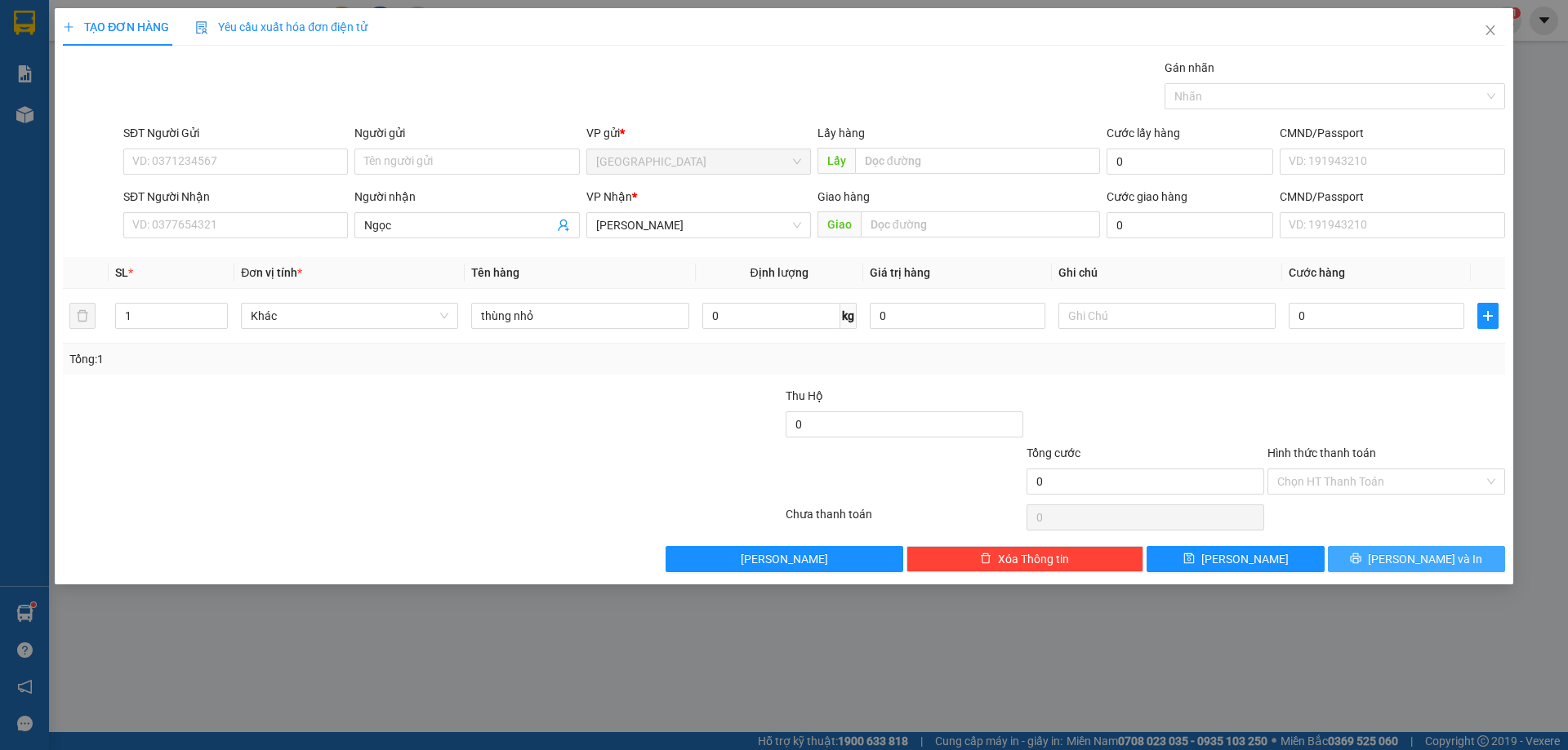
click at [1408, 564] on span "[PERSON_NAME] và In" at bounding box center [1424, 559] width 114 height 18
